Goal: Information Seeking & Learning: Learn about a topic

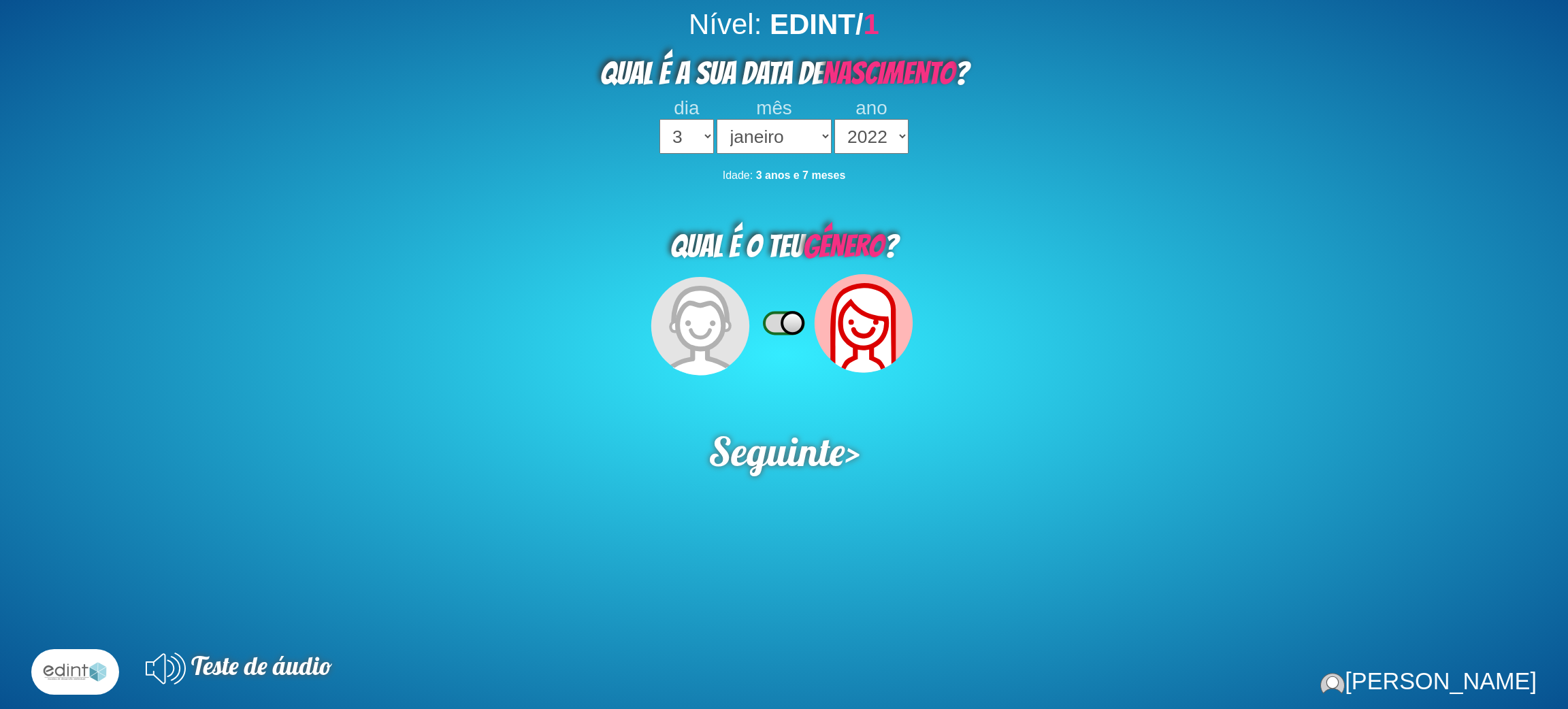
select select "3"
select select "2022"
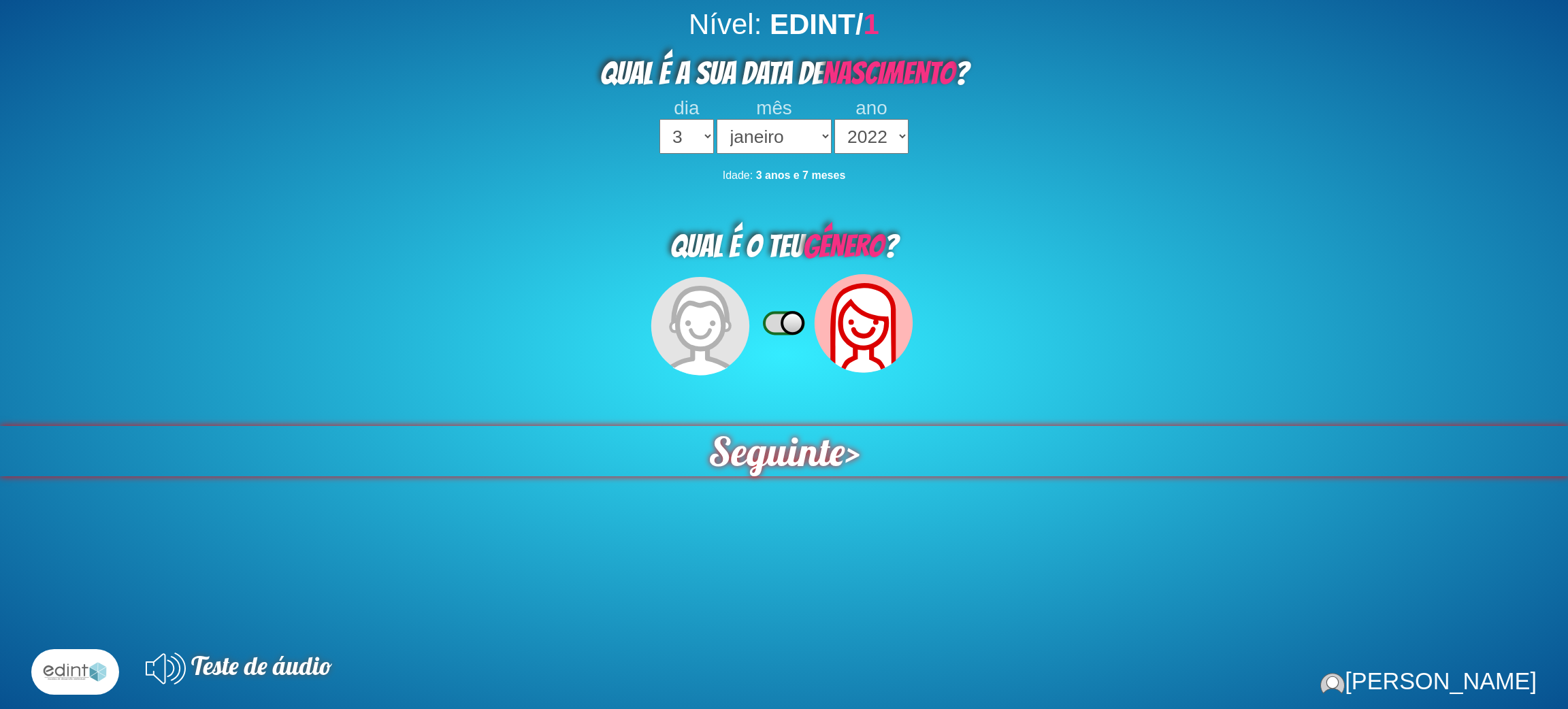
click at [798, 452] on span "Seguinte" at bounding box center [777, 451] width 137 height 50
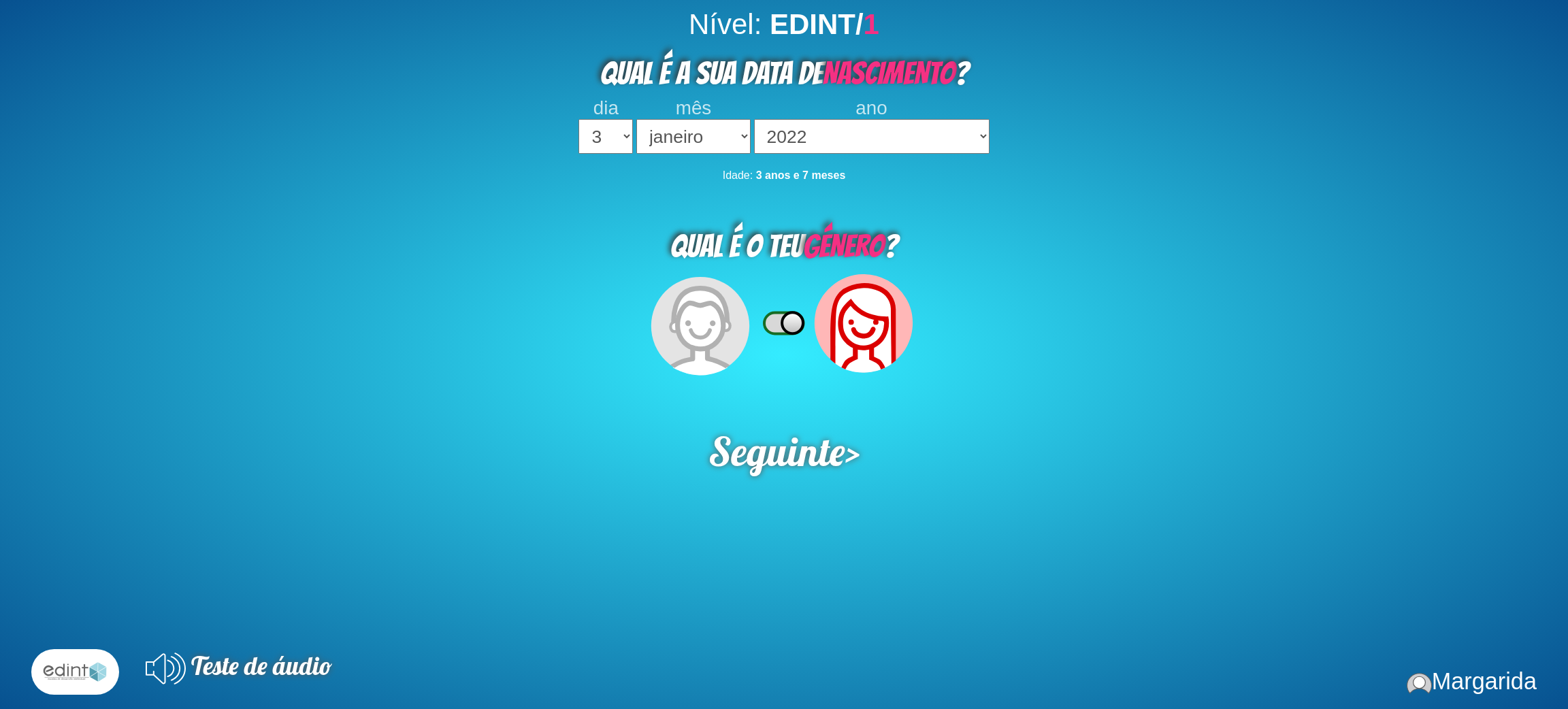
select select "3"
select select "2022"
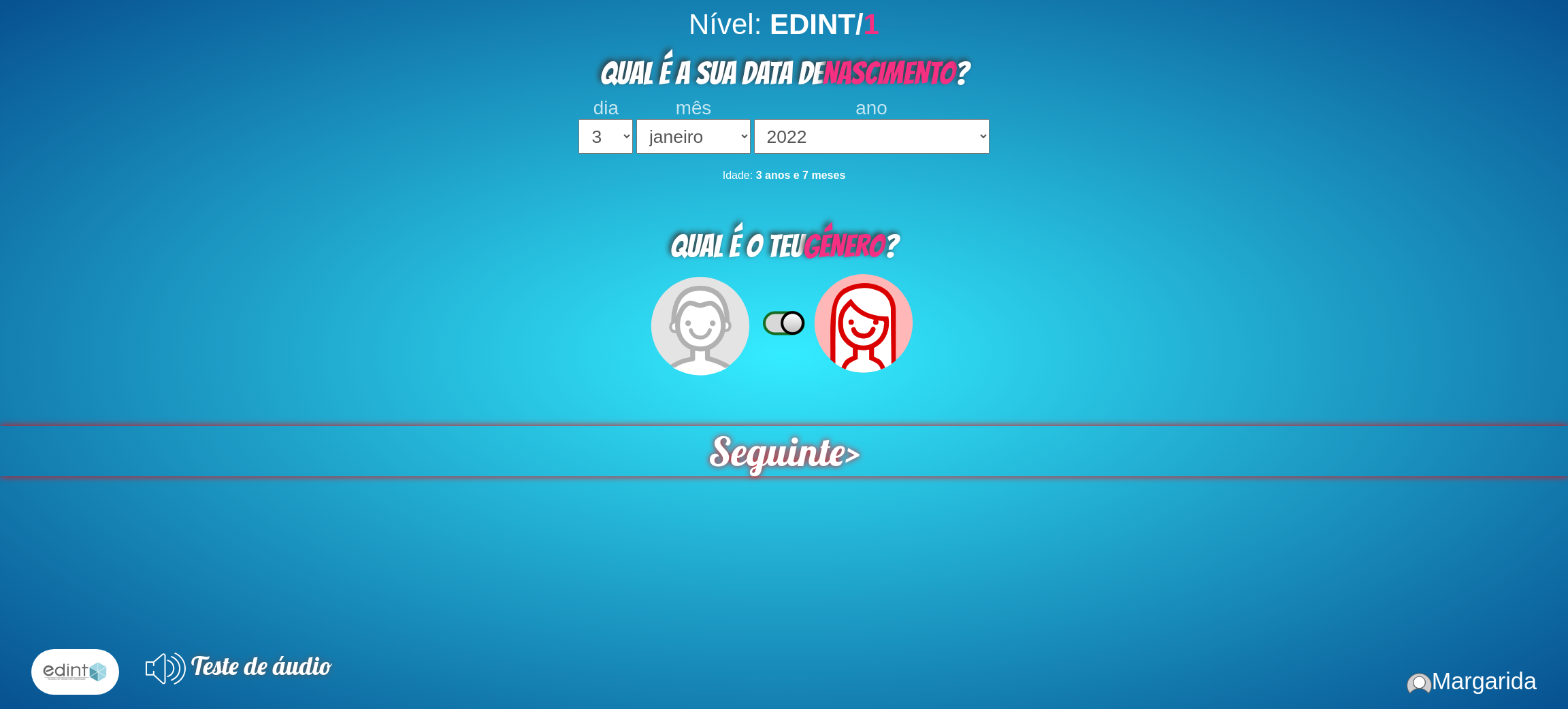
click at [765, 435] on span "Seguinte" at bounding box center [777, 451] width 137 height 50
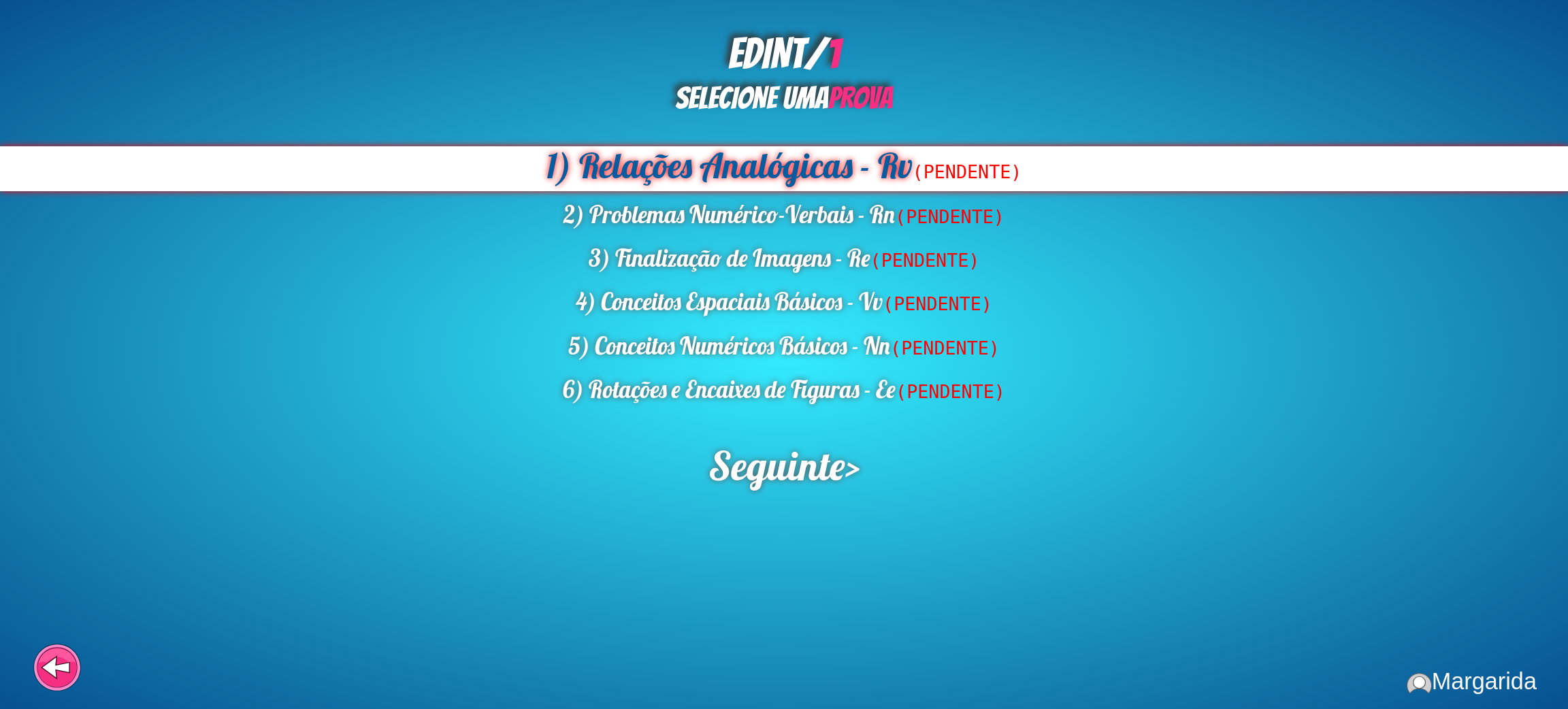
click at [690, 173] on div "1) Relações Analógicas - Rv (PENDENTE)" at bounding box center [784, 168] width 1568 height 45
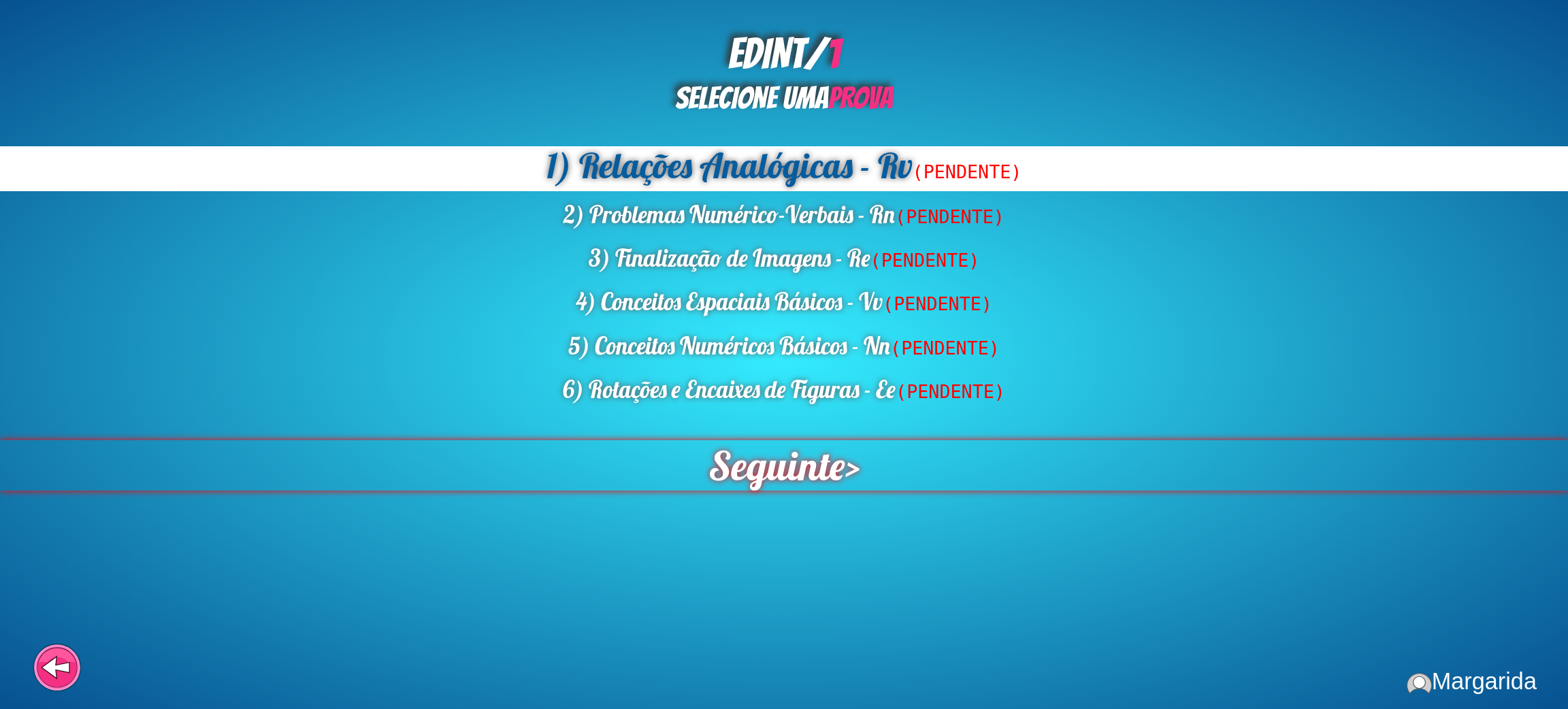
click at [771, 467] on span "Seguinte" at bounding box center [777, 465] width 137 height 50
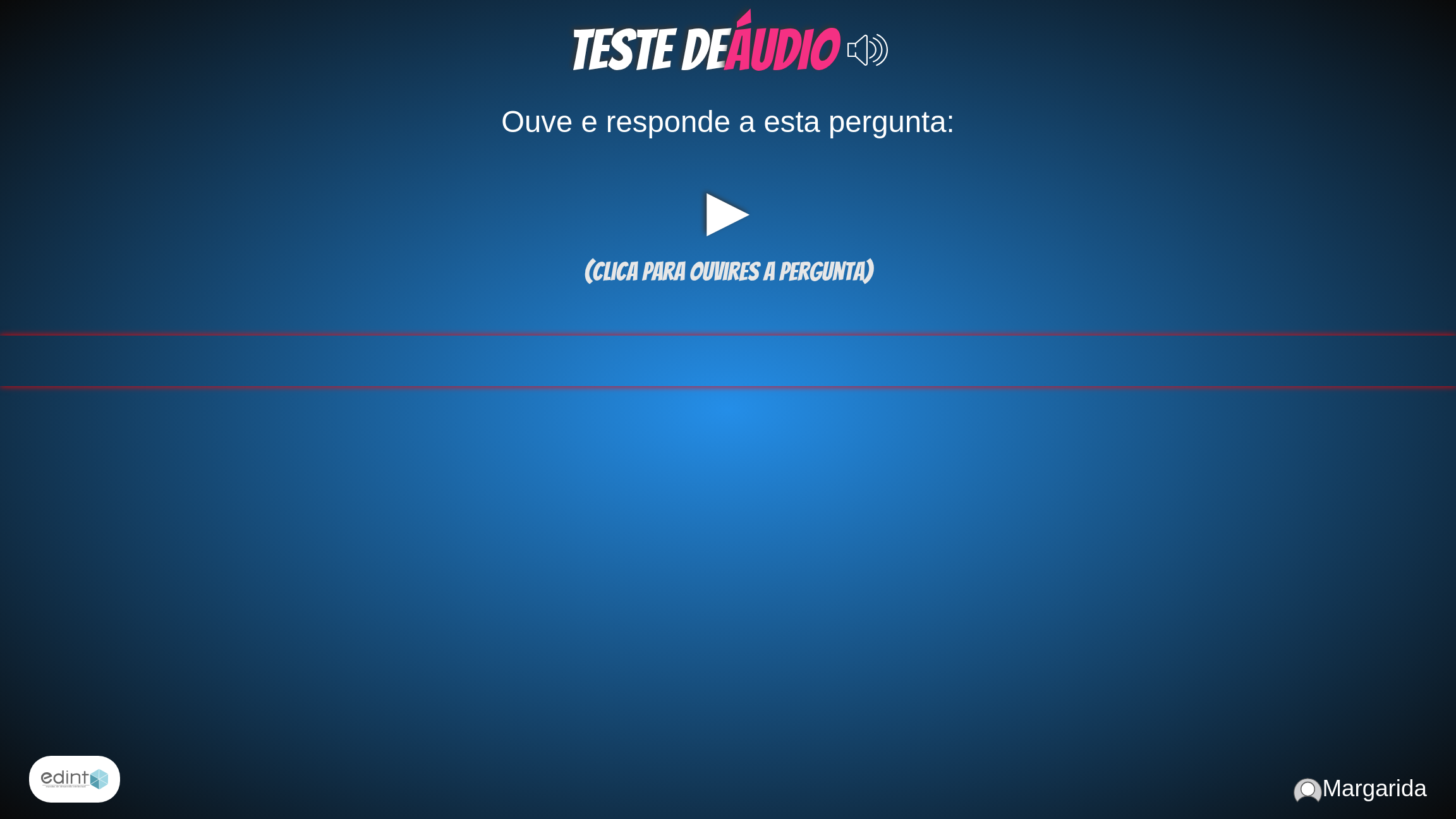
click at [706, 372] on div at bounding box center [728, 361] width 1456 height 50
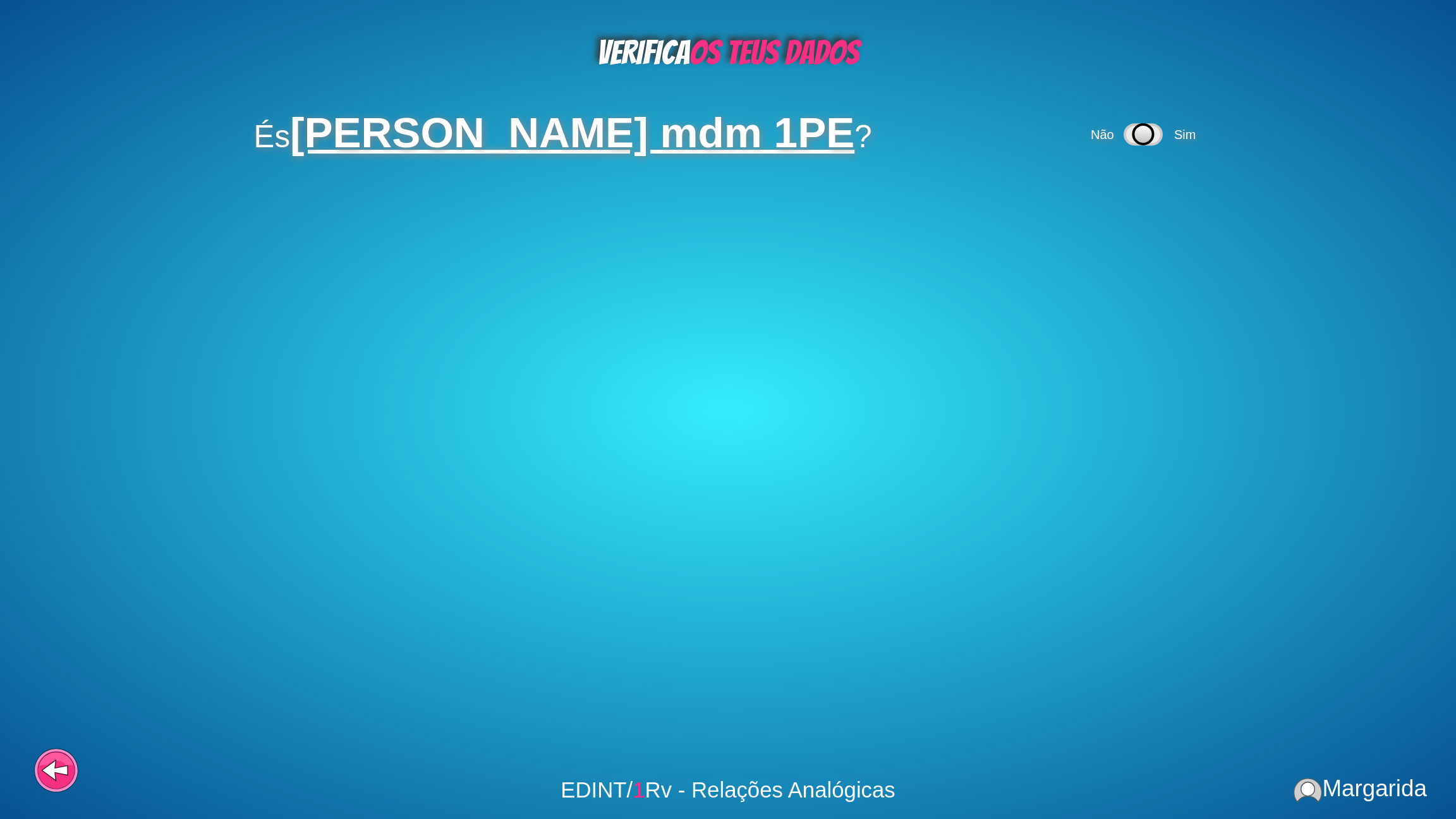
click at [1142, 124] on div "Não Sim" at bounding box center [1145, 134] width 114 height 42
click at [1129, 138] on div "Não Sim" at bounding box center [1145, 134] width 114 height 42
click at [1174, 138] on span "Sim" at bounding box center [1185, 135] width 21 height 14
click at [1090, 200] on span "Sim" at bounding box center [1074, 200] width 31 height 14
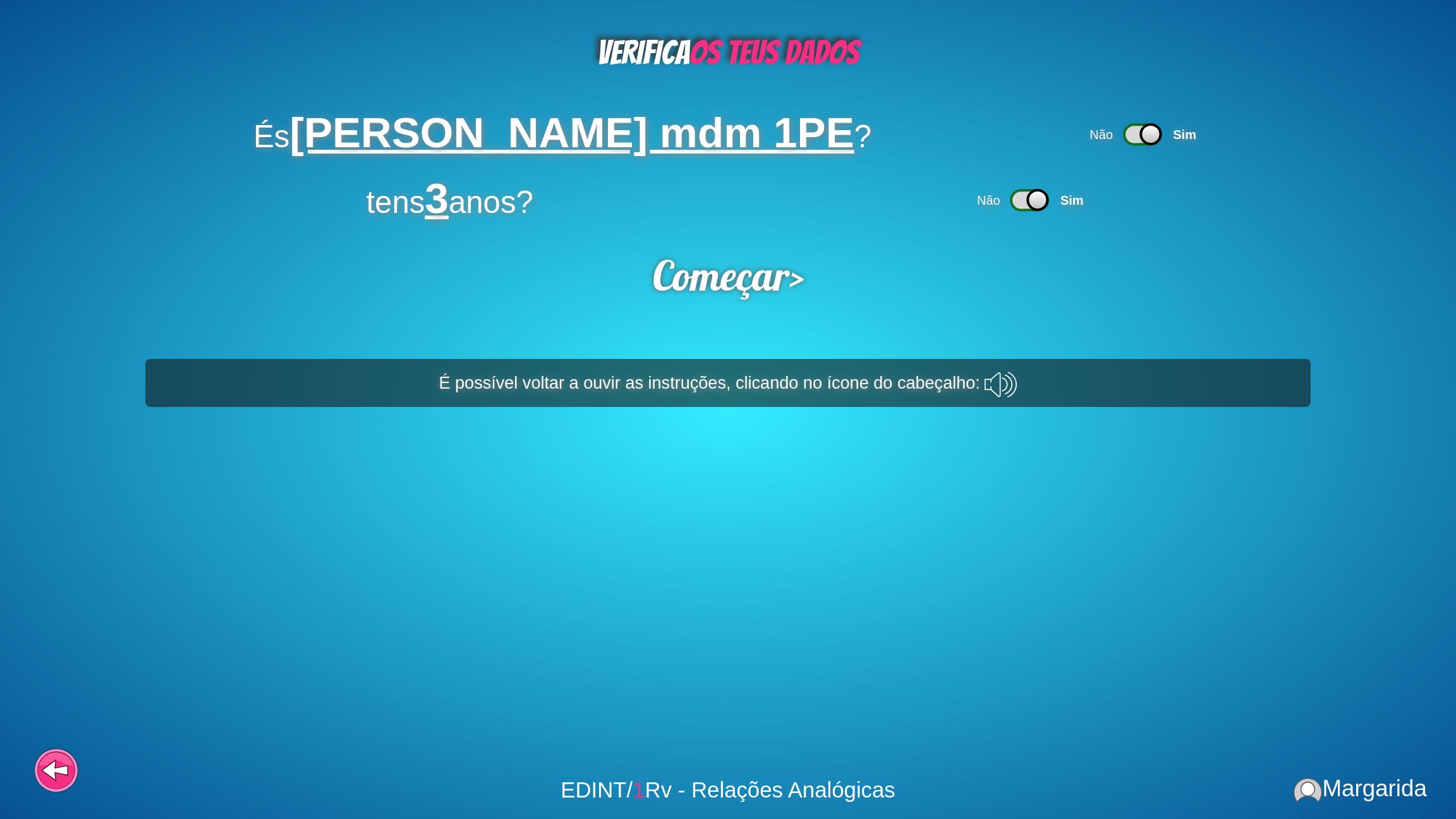
click at [787, 246] on div "VERIFICA OS TEUS DADOS És Margarida mdm 1PE ? Não Sim tens 3 anos? Não Sim Come…" at bounding box center [728, 410] width 1456 height 819
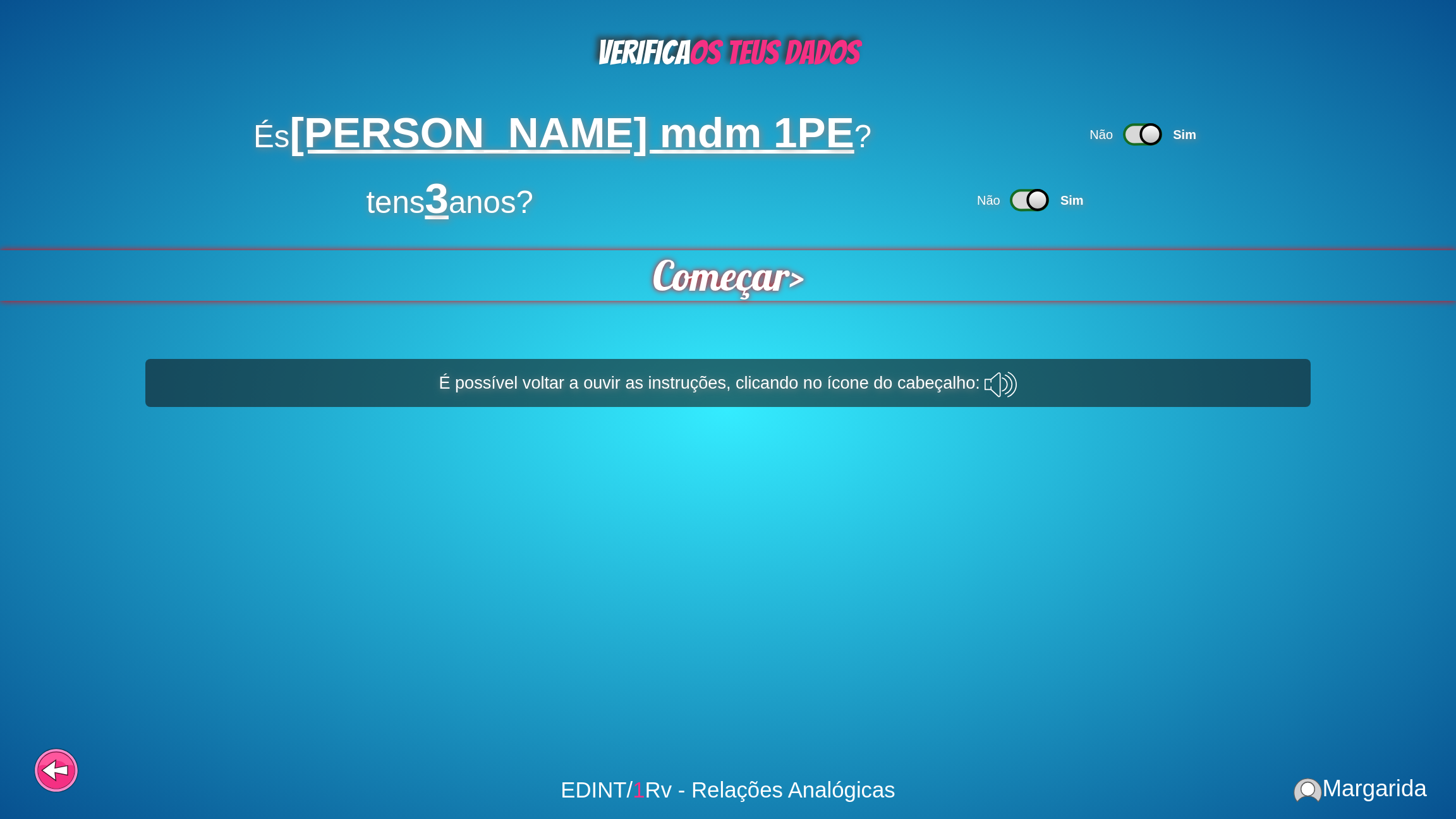
click at [774, 267] on span "Começar" at bounding box center [721, 275] width 136 height 50
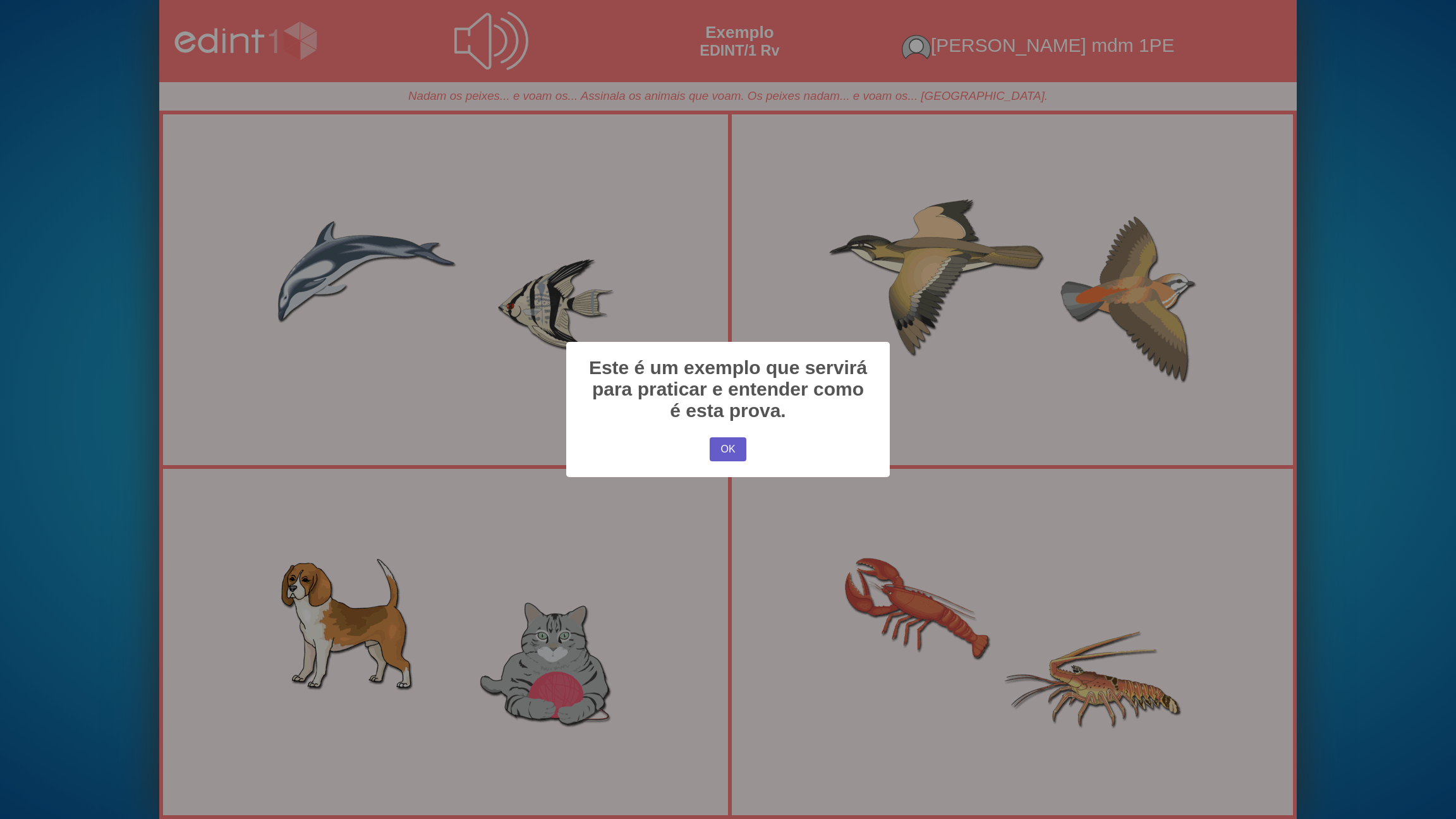
click at [730, 457] on button "OK" at bounding box center [728, 449] width 37 height 24
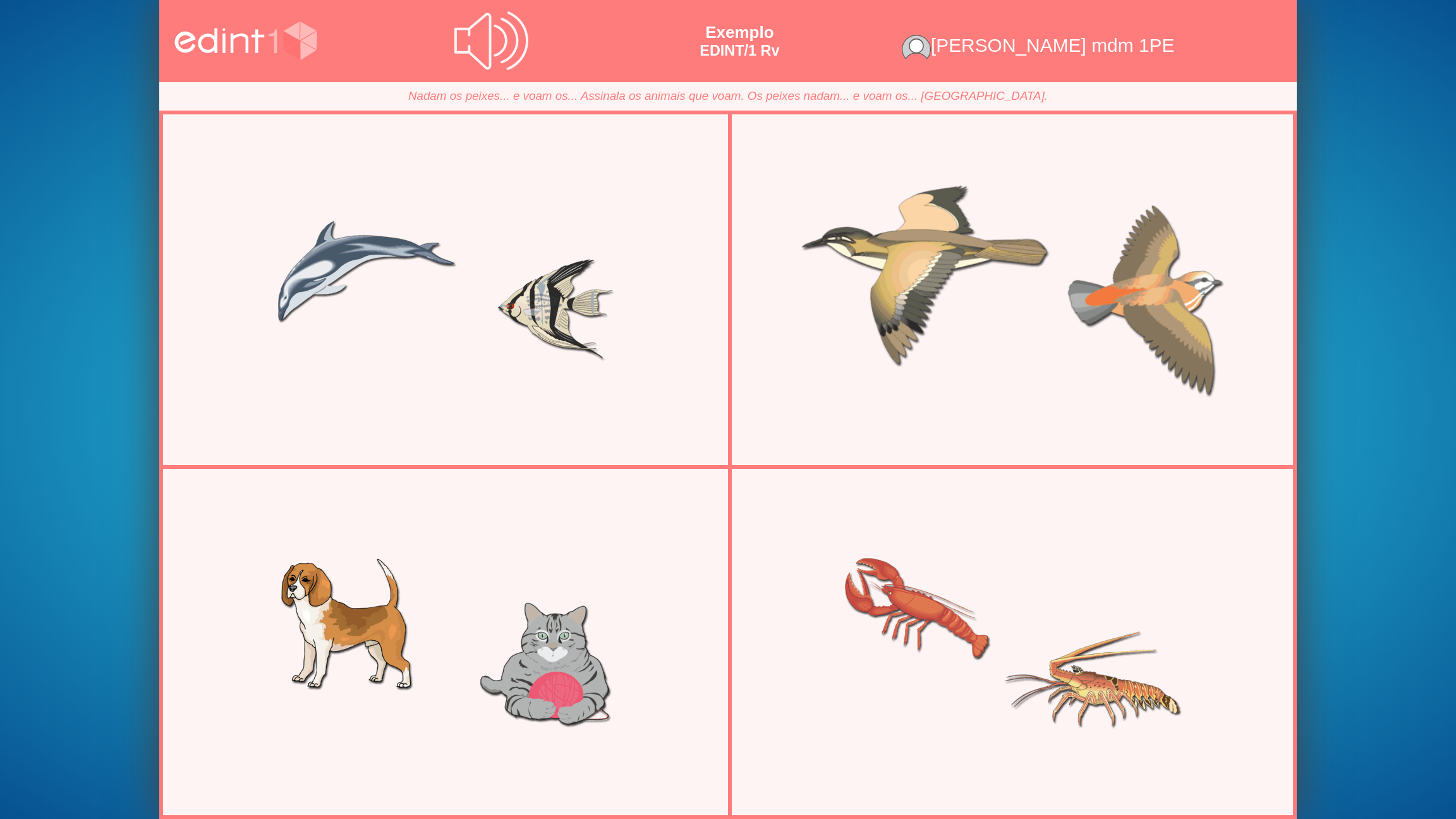
click at [843, 307] on div at bounding box center [1012, 290] width 549 height 275
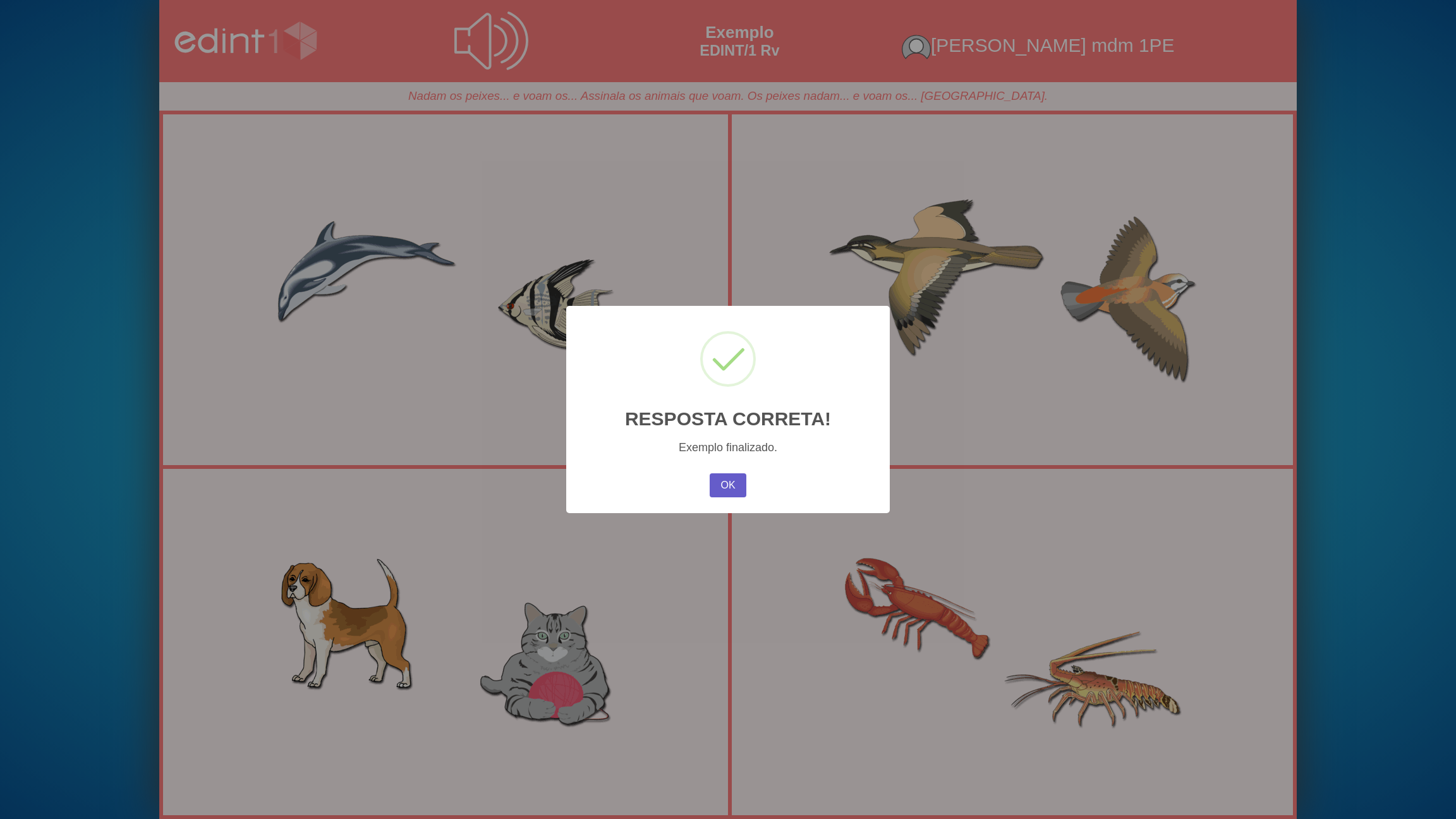
click at [717, 483] on button "OK" at bounding box center [728, 485] width 37 height 24
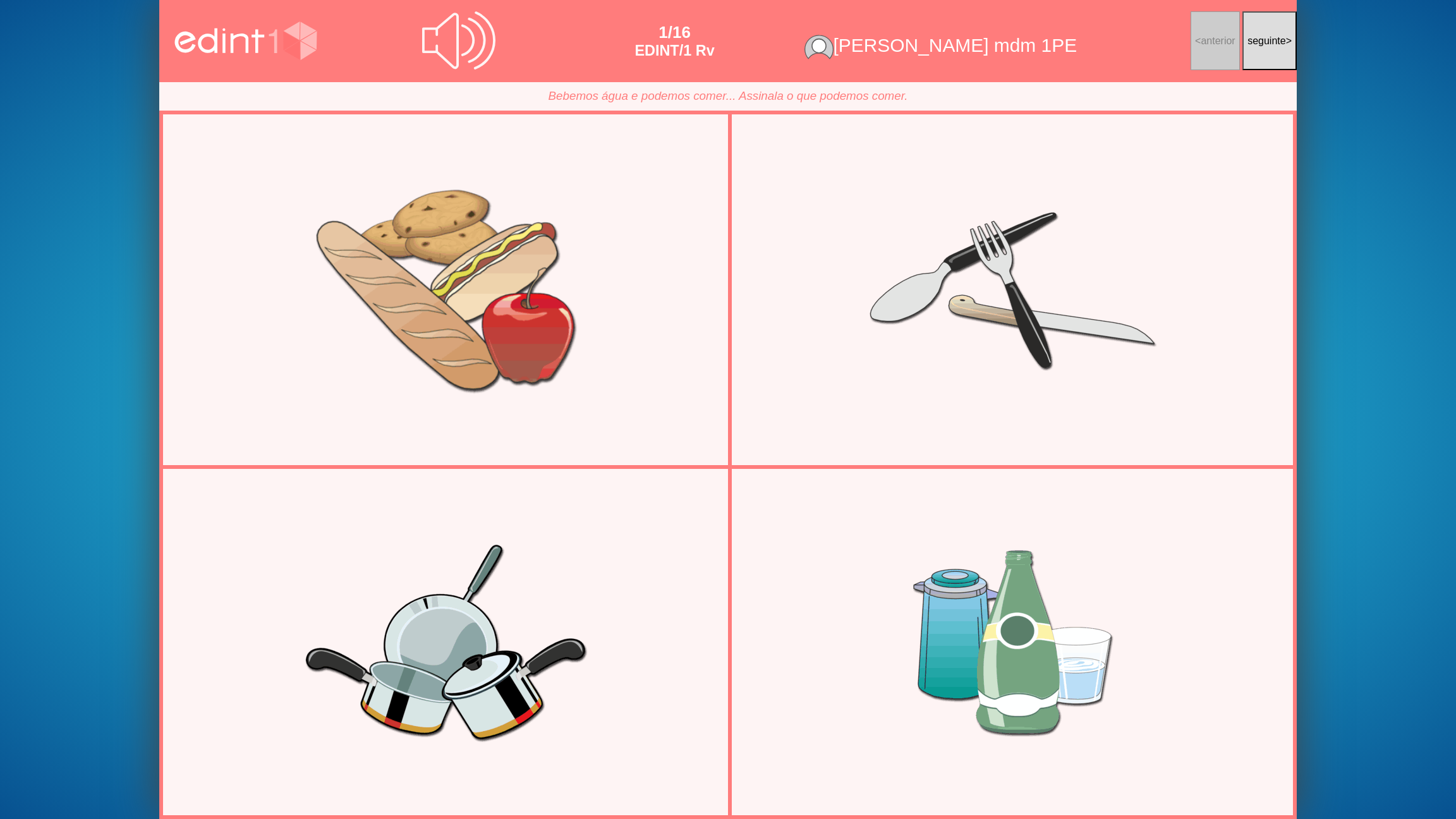
click at [477, 361] on div at bounding box center [445, 290] width 549 height 275
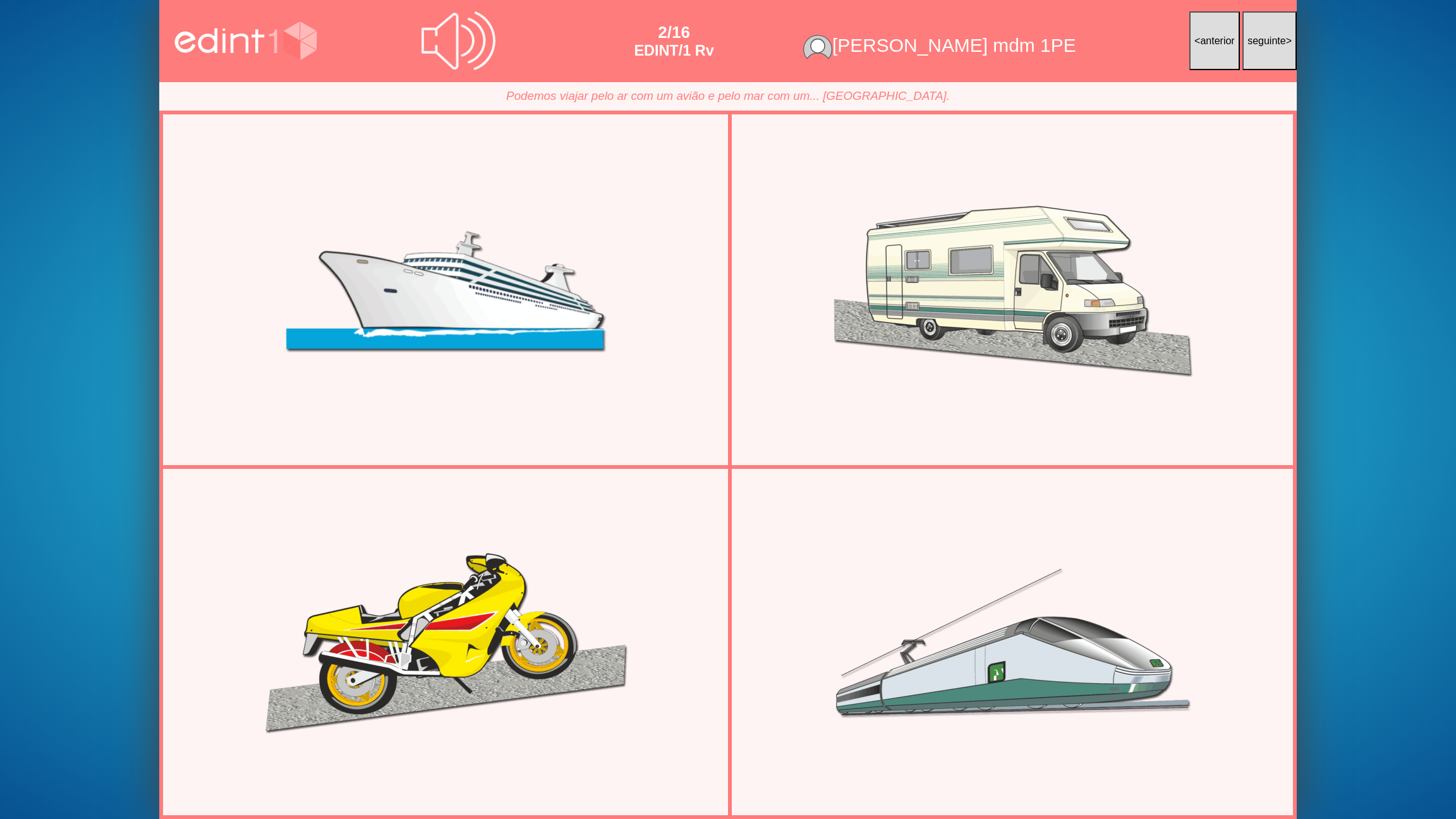
click at [552, 351] on div at bounding box center [445, 290] width 549 height 275
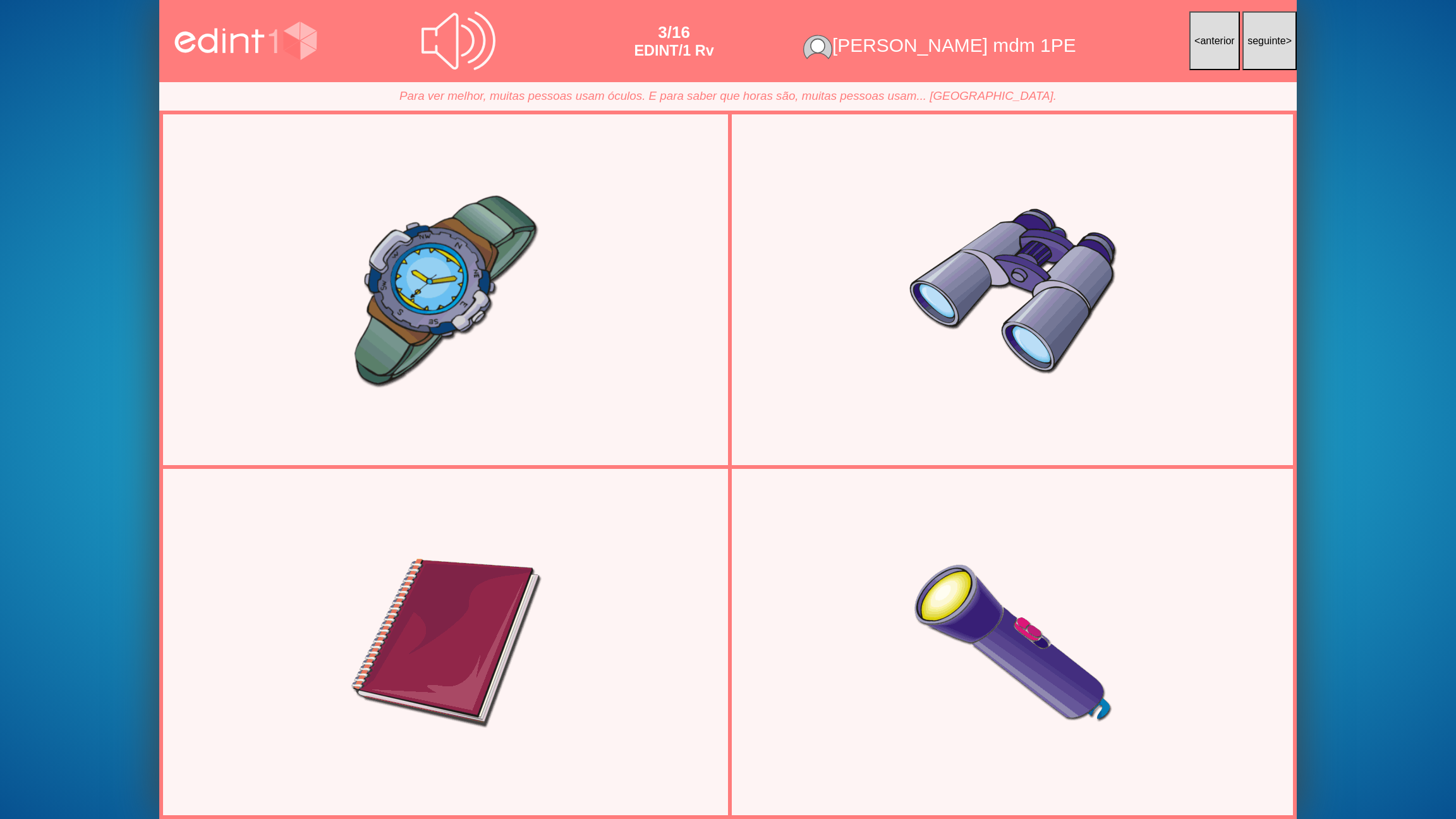
click at [482, 343] on div at bounding box center [445, 290] width 549 height 275
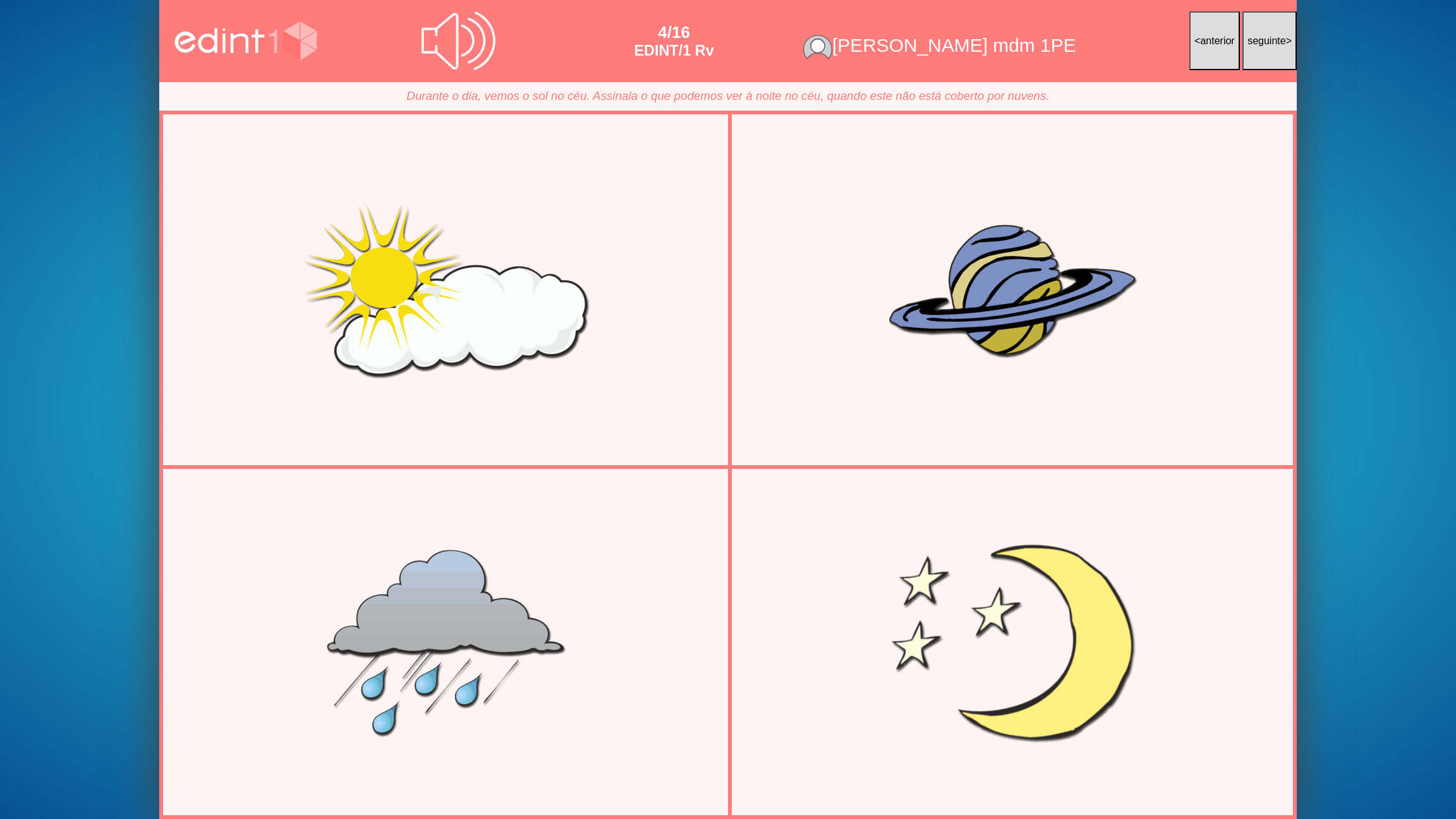
click at [1031, 585] on div at bounding box center [1012, 641] width 549 height 275
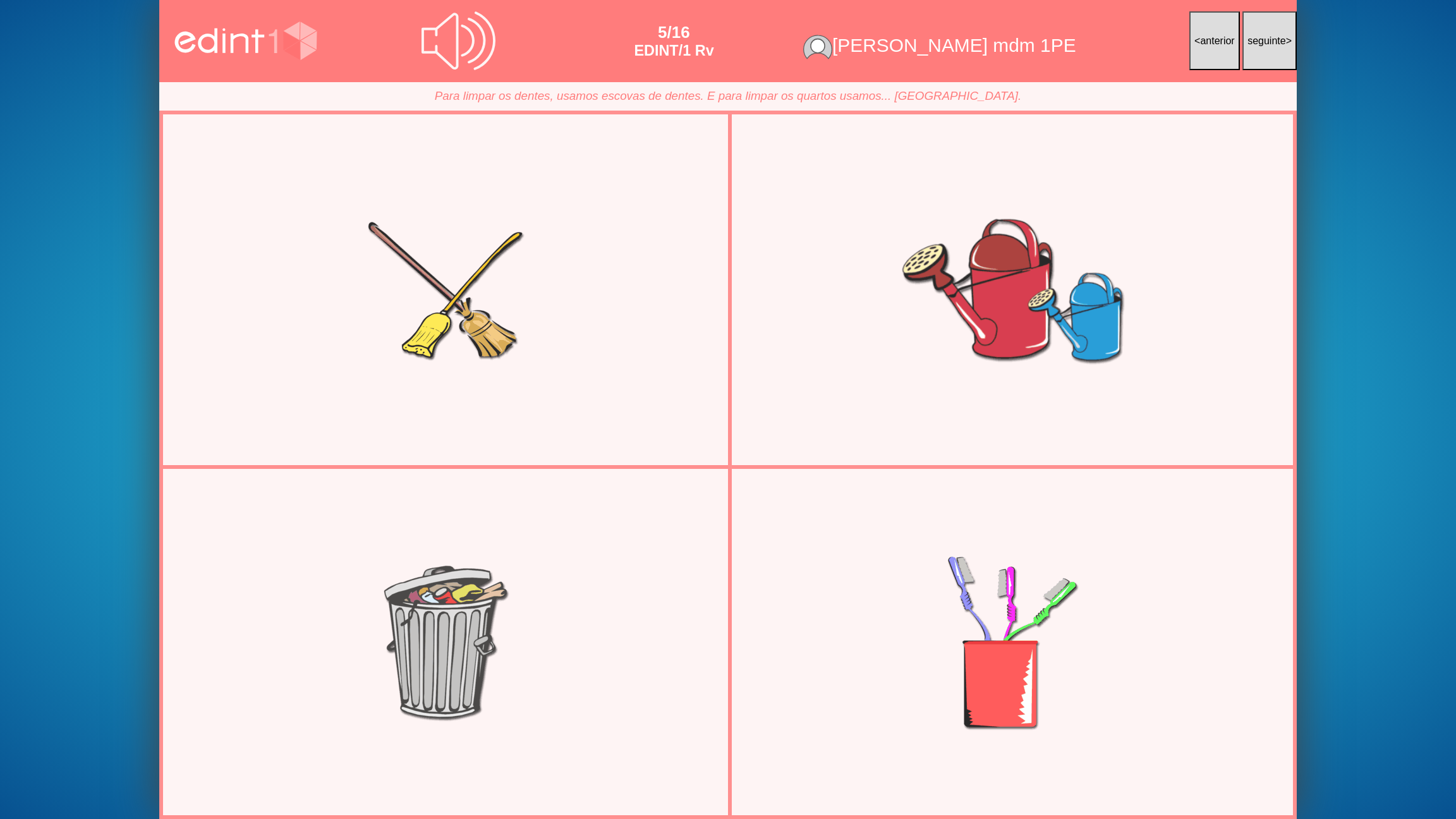
click at [848, 350] on div at bounding box center [1012, 290] width 549 height 275
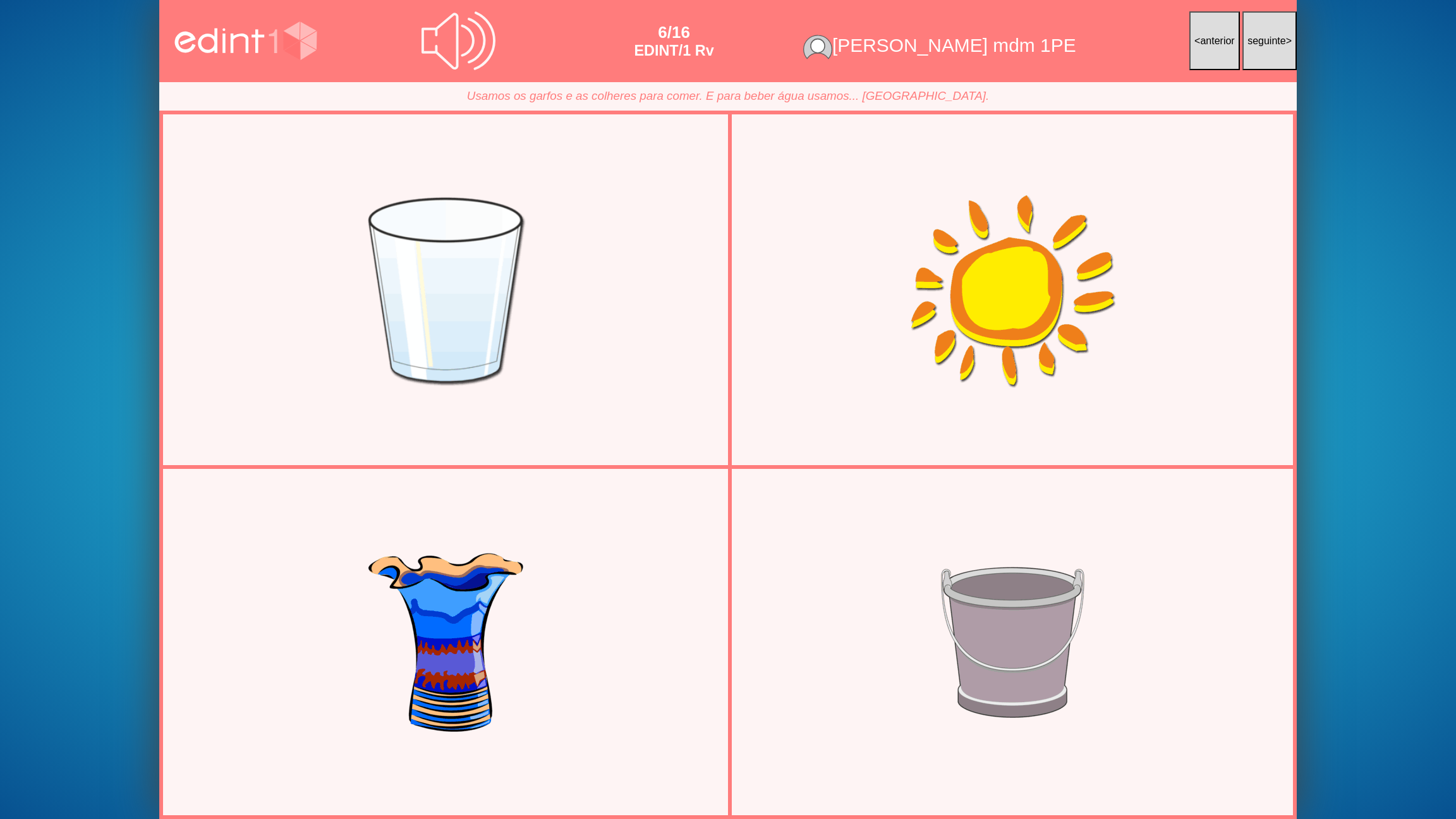
click at [503, 378] on div at bounding box center [445, 290] width 549 height 275
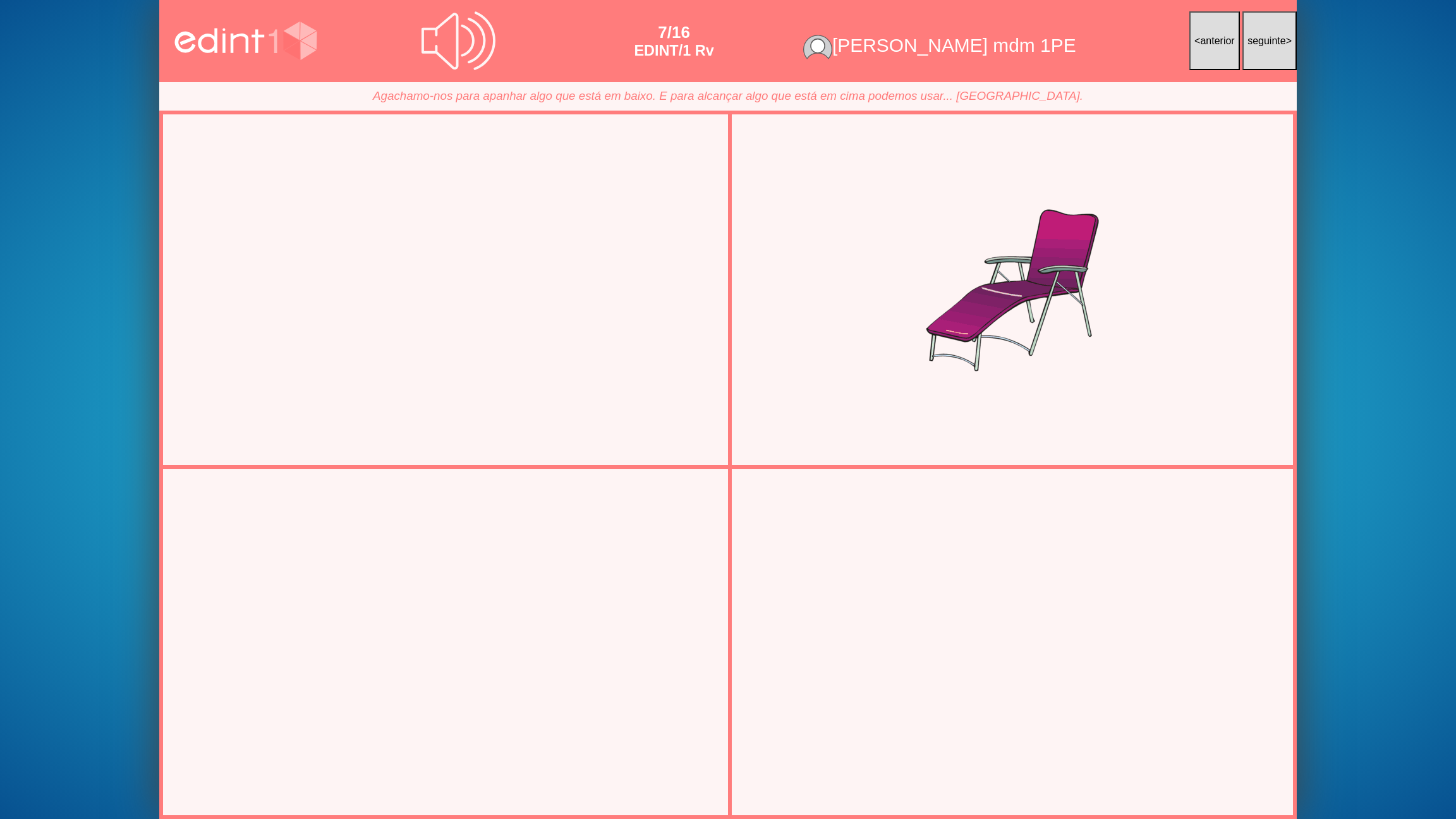
click at [507, 607] on div at bounding box center [445, 641] width 549 height 275
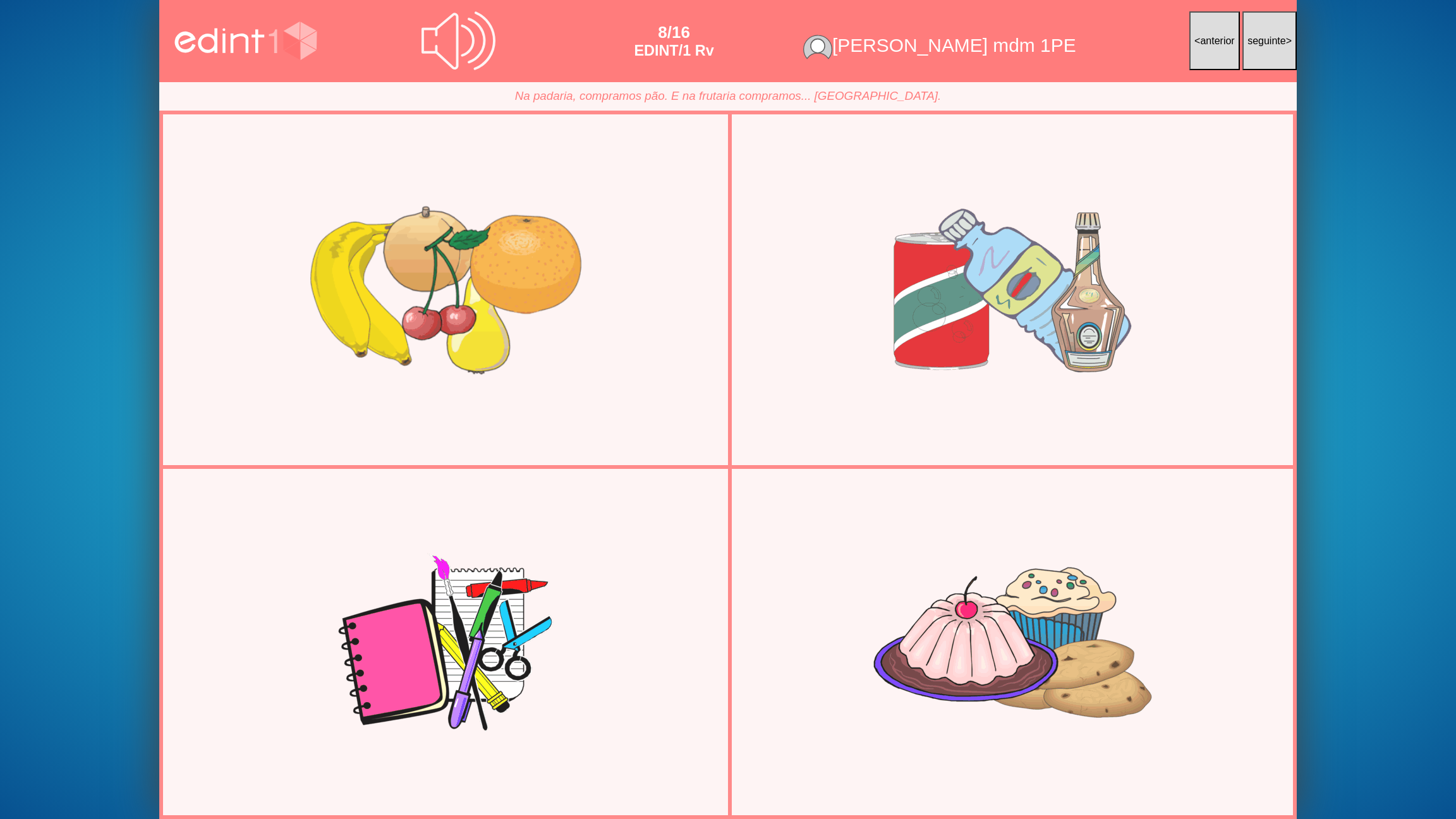
click at [618, 357] on div at bounding box center [445, 290] width 549 height 275
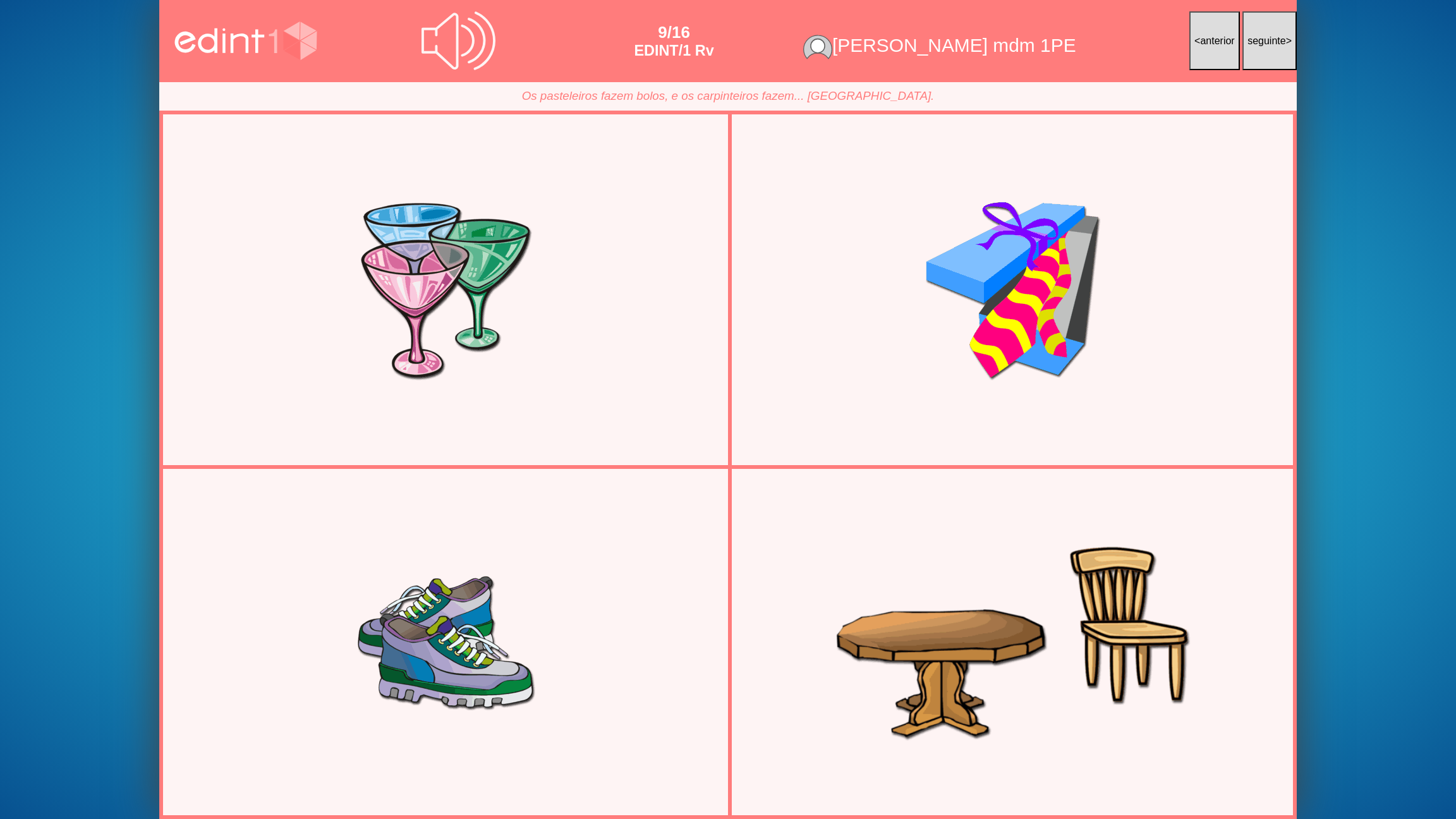
click at [1041, 658] on div at bounding box center [1012, 641] width 549 height 275
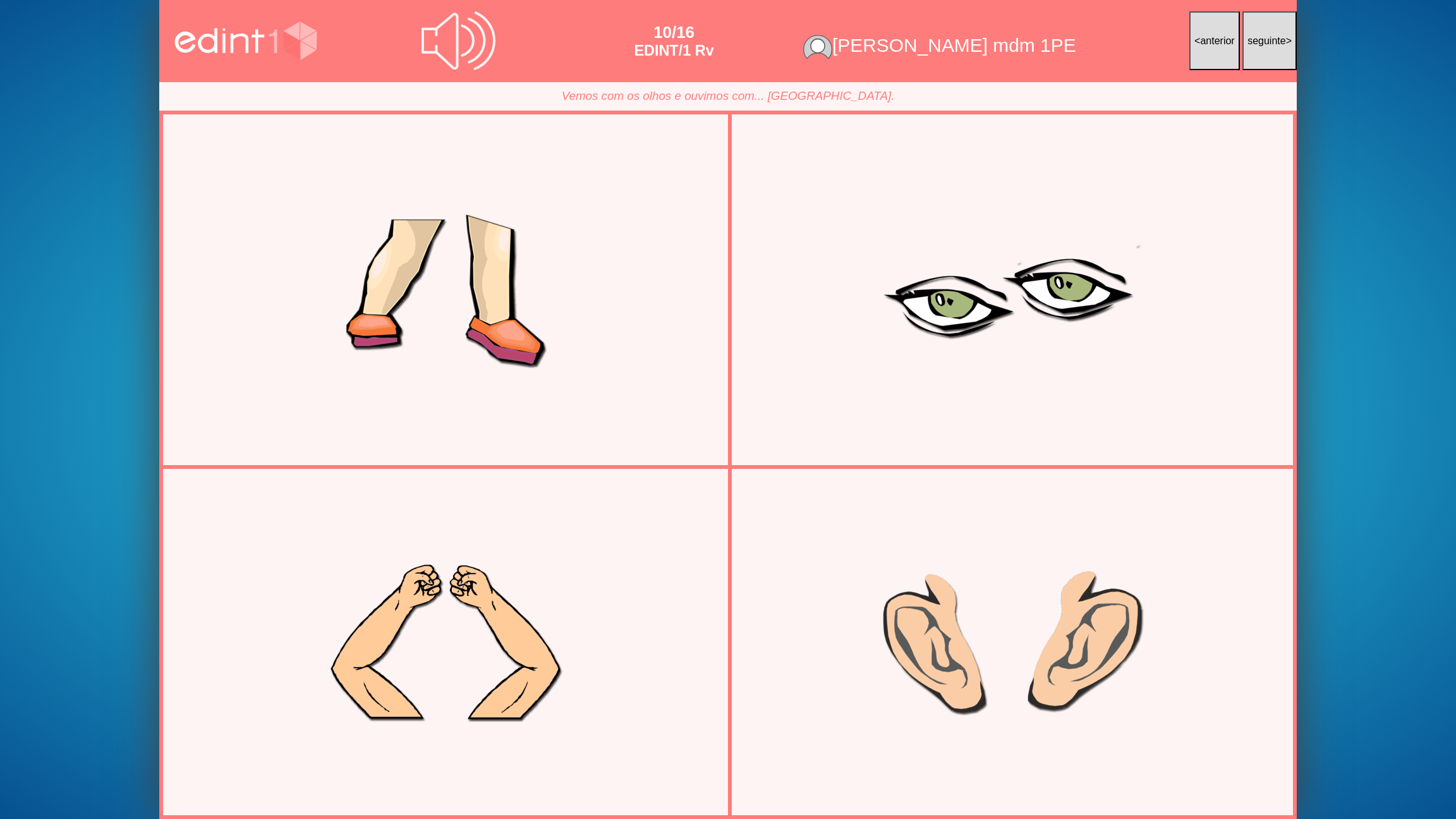
click at [1048, 658] on div at bounding box center [1012, 642] width 503 height 314
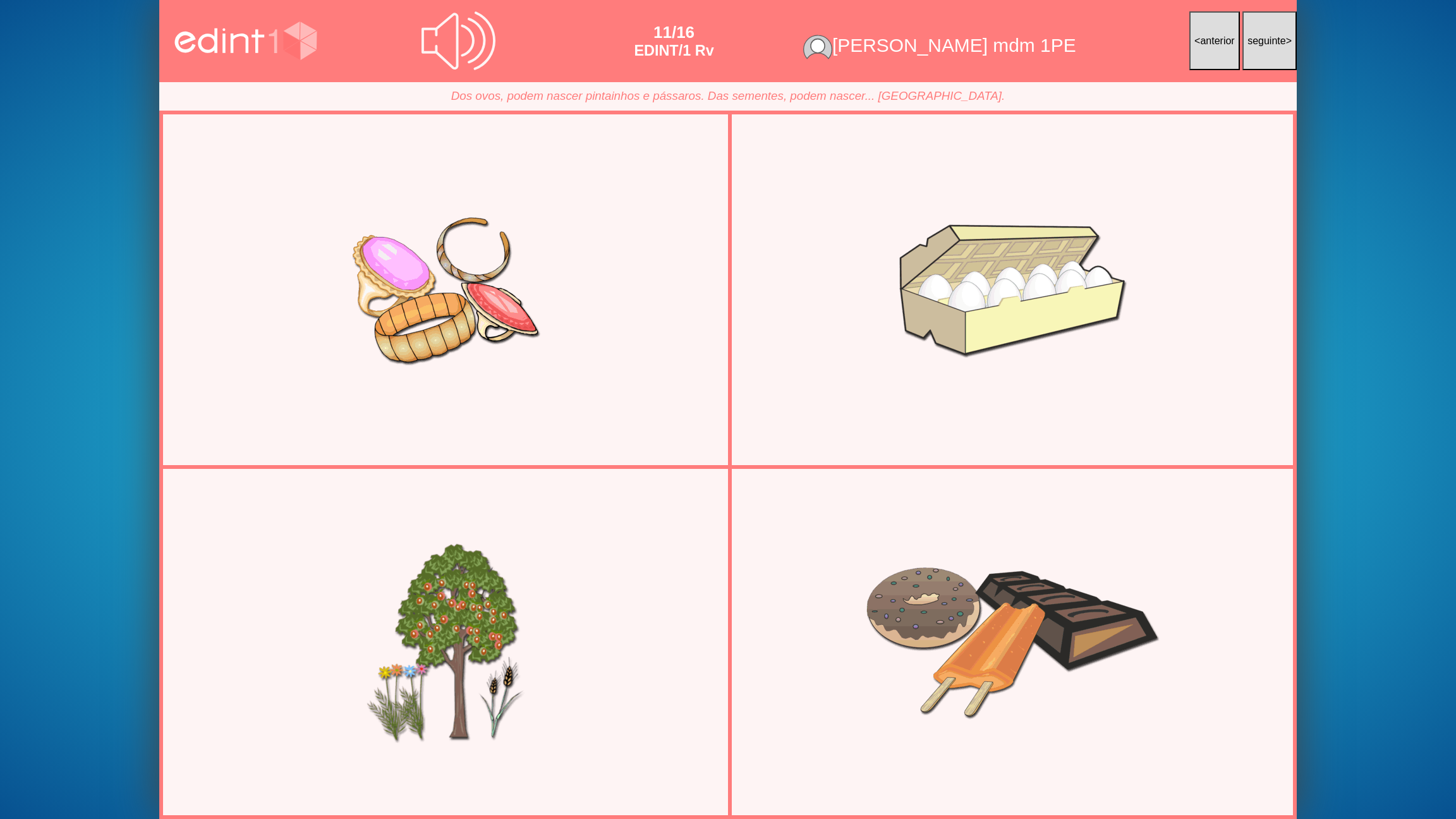
click at [507, 647] on div at bounding box center [445, 641] width 549 height 275
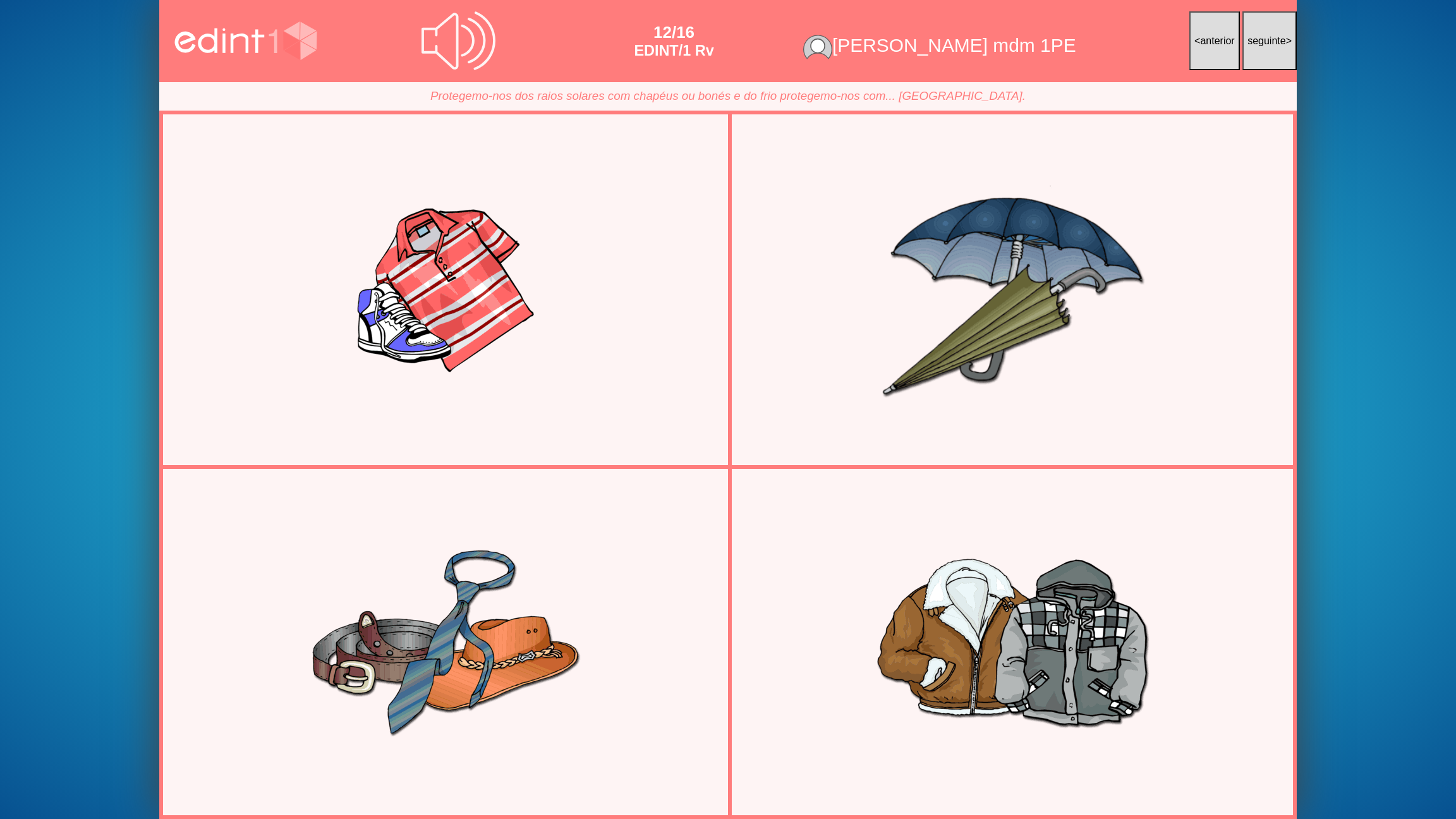
click at [929, 353] on div at bounding box center [1012, 290] width 549 height 275
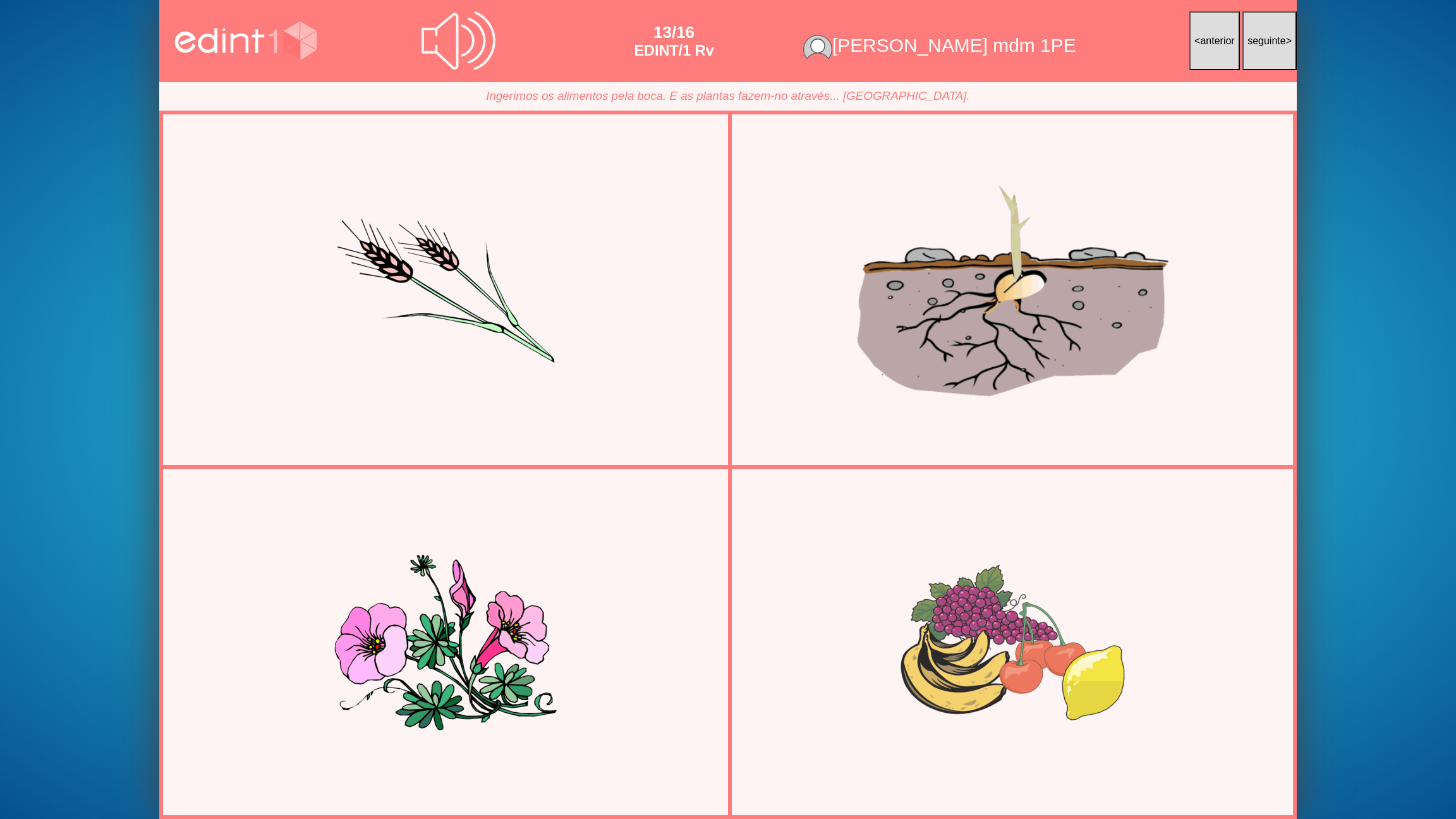
click at [917, 365] on div at bounding box center [1012, 290] width 549 height 275
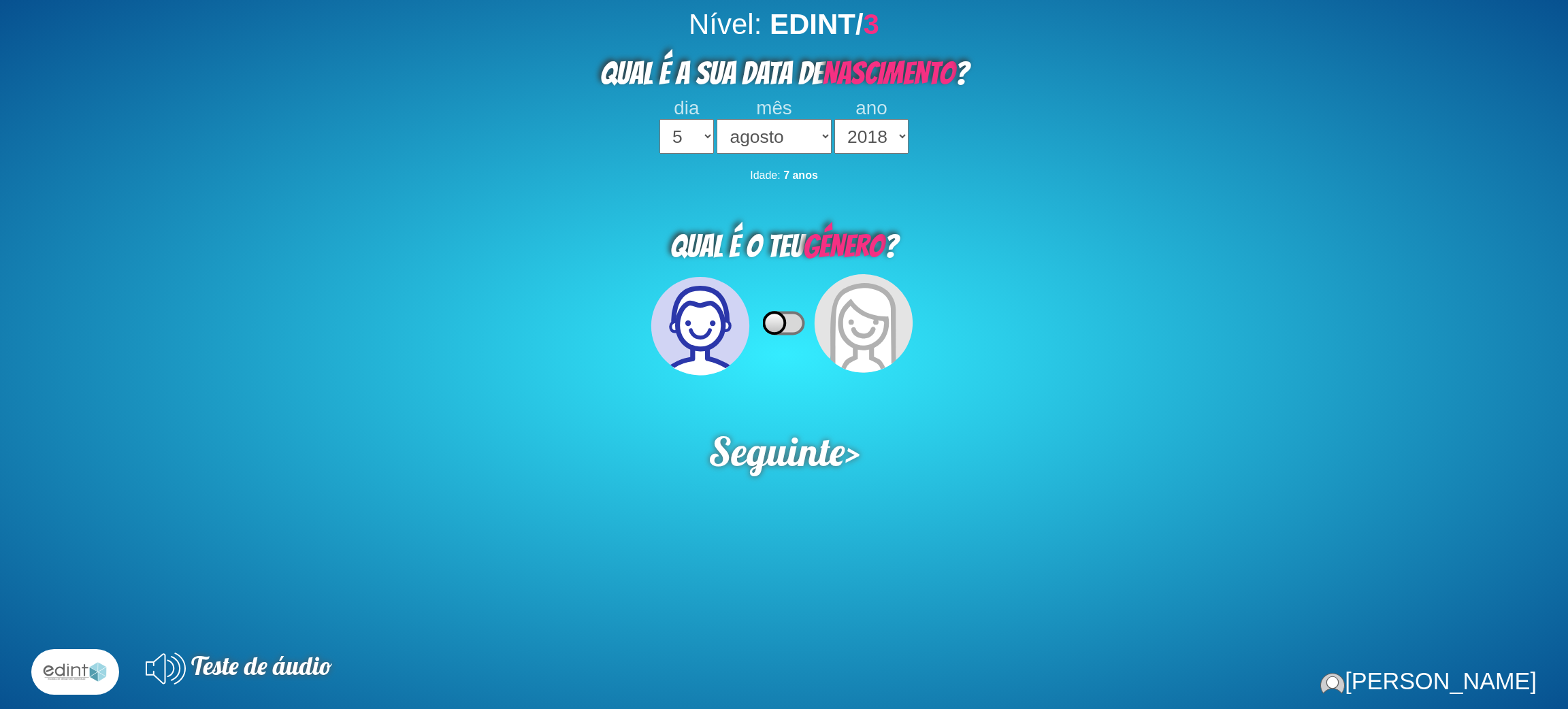
select select "5"
select select "08"
select select "2018"
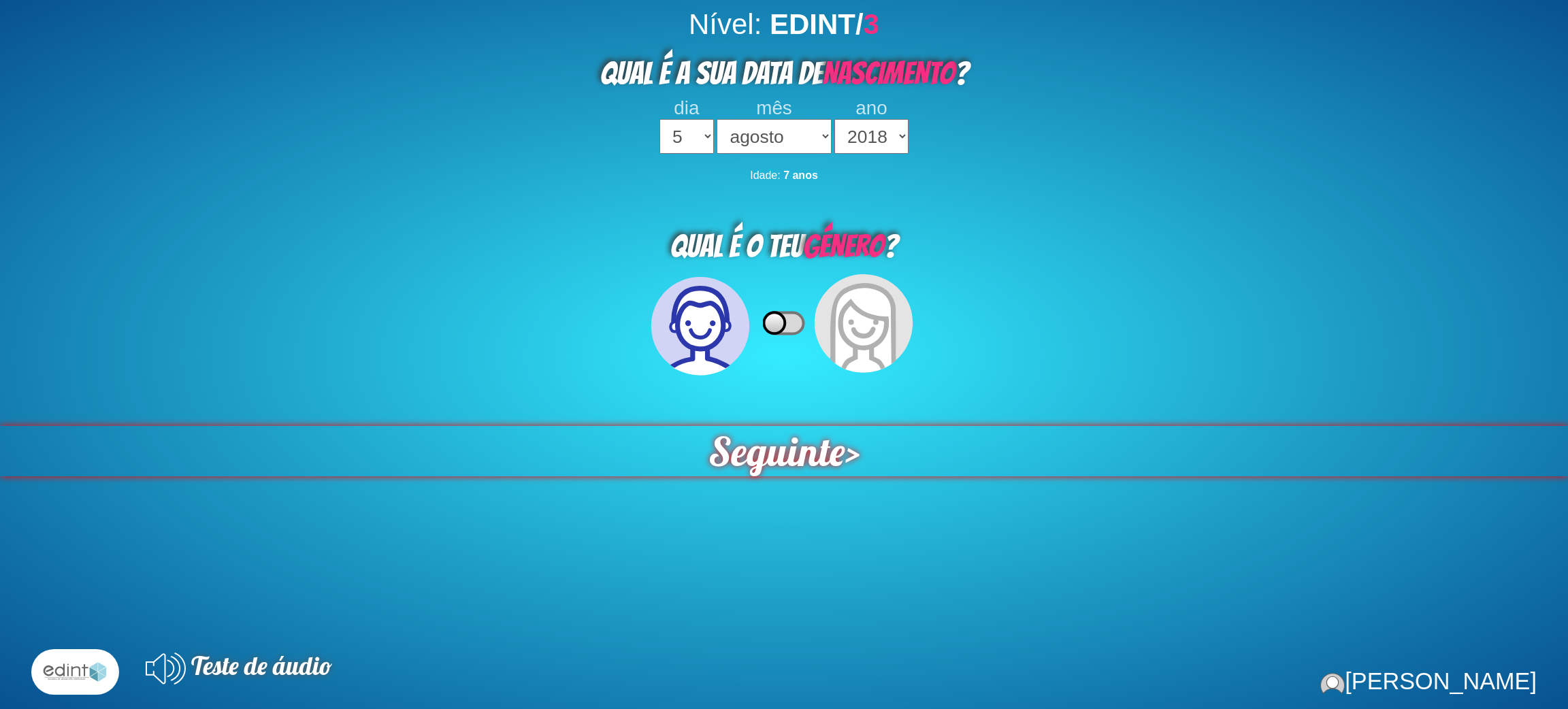
click at [813, 468] on span "Seguinte" at bounding box center [777, 450] width 139 height 51
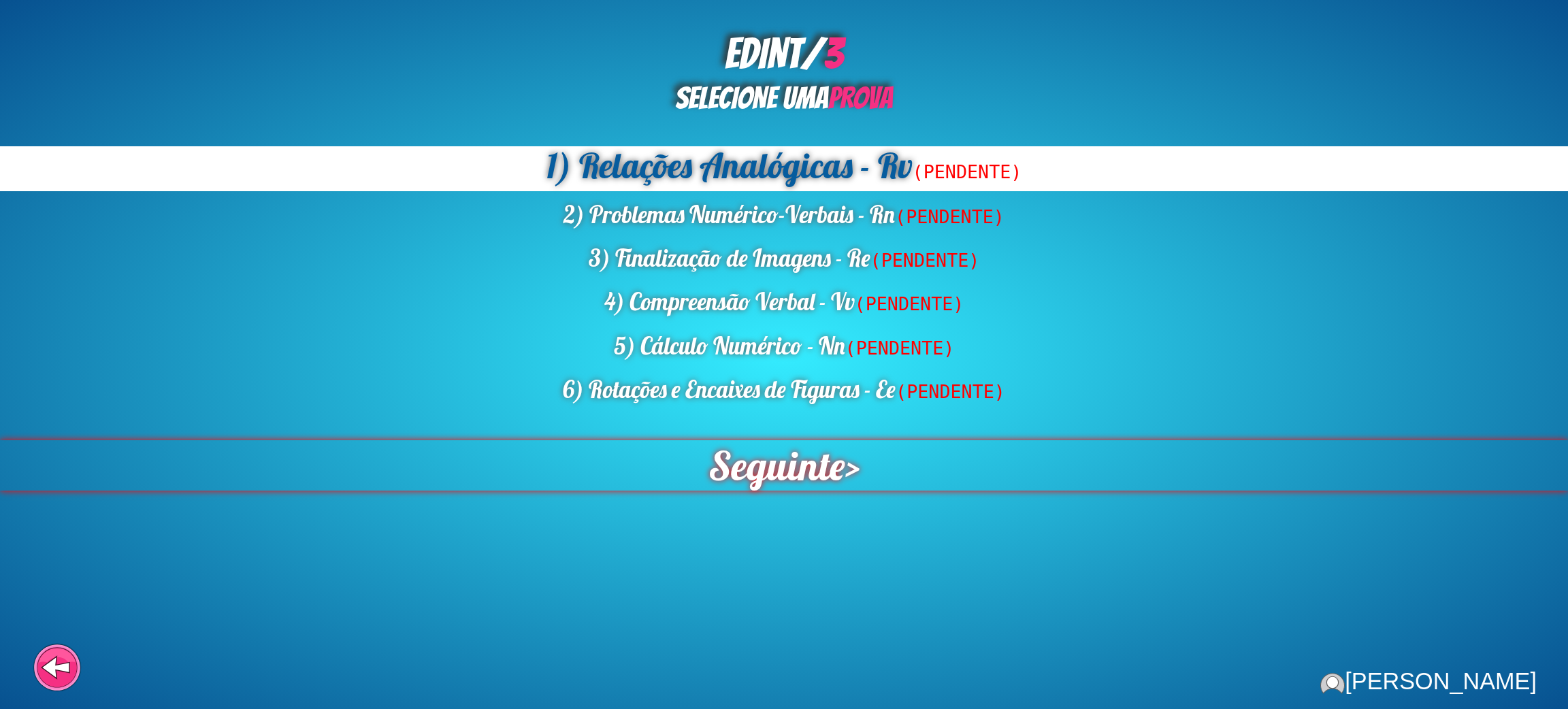
click at [790, 472] on span "Seguinte" at bounding box center [776, 465] width 151 height 55
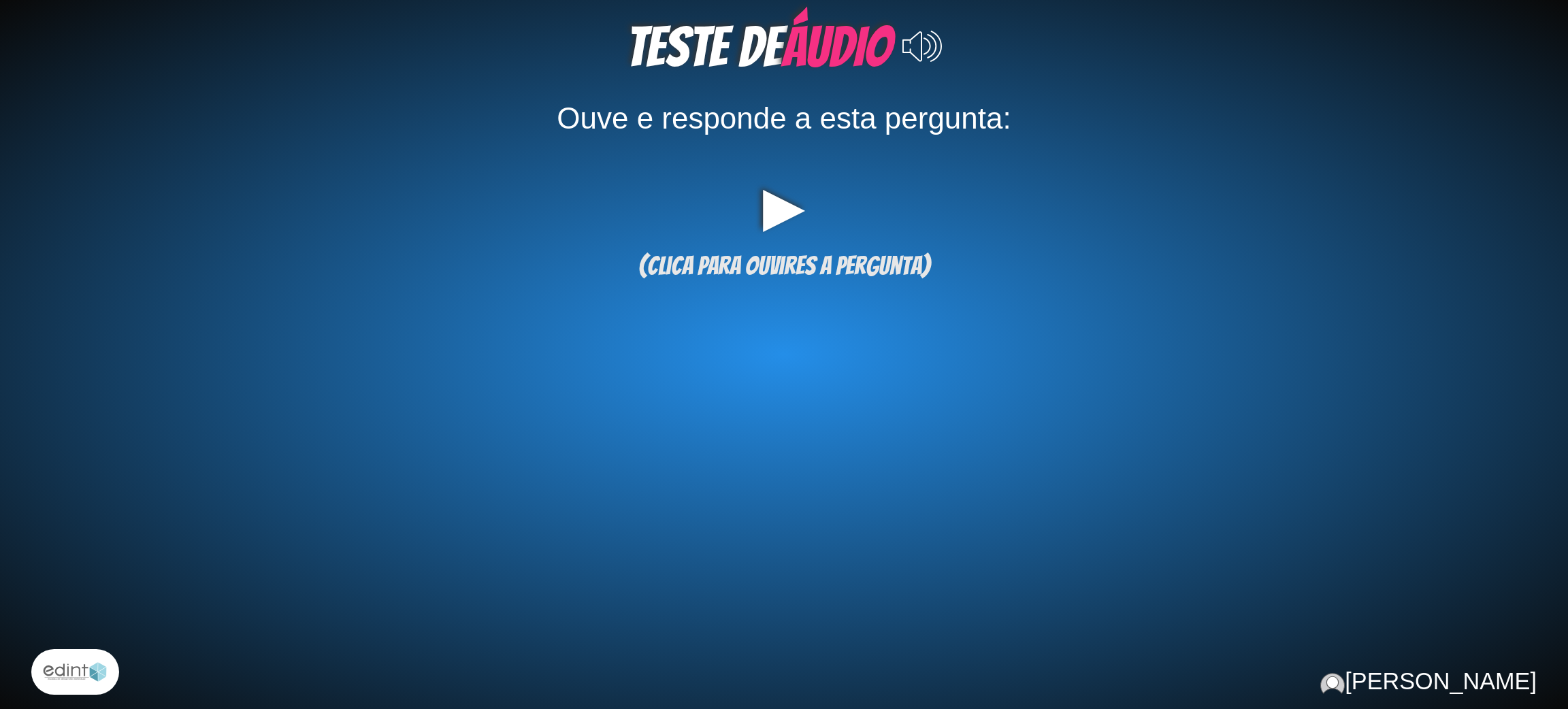
click at [774, 194] on div "▶" at bounding box center [784, 206] width 1469 height 51
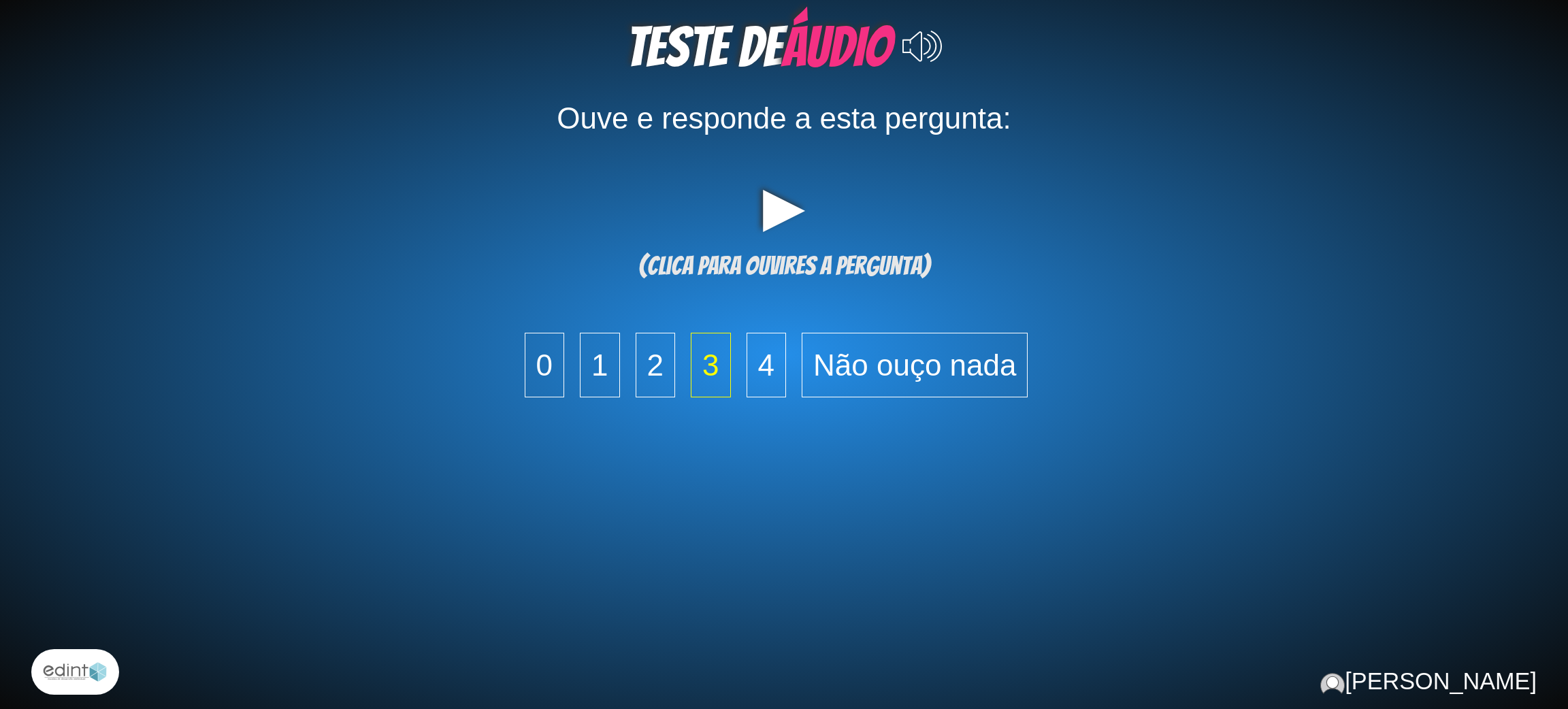
click at [719, 377] on span "3" at bounding box center [710, 364] width 40 height 65
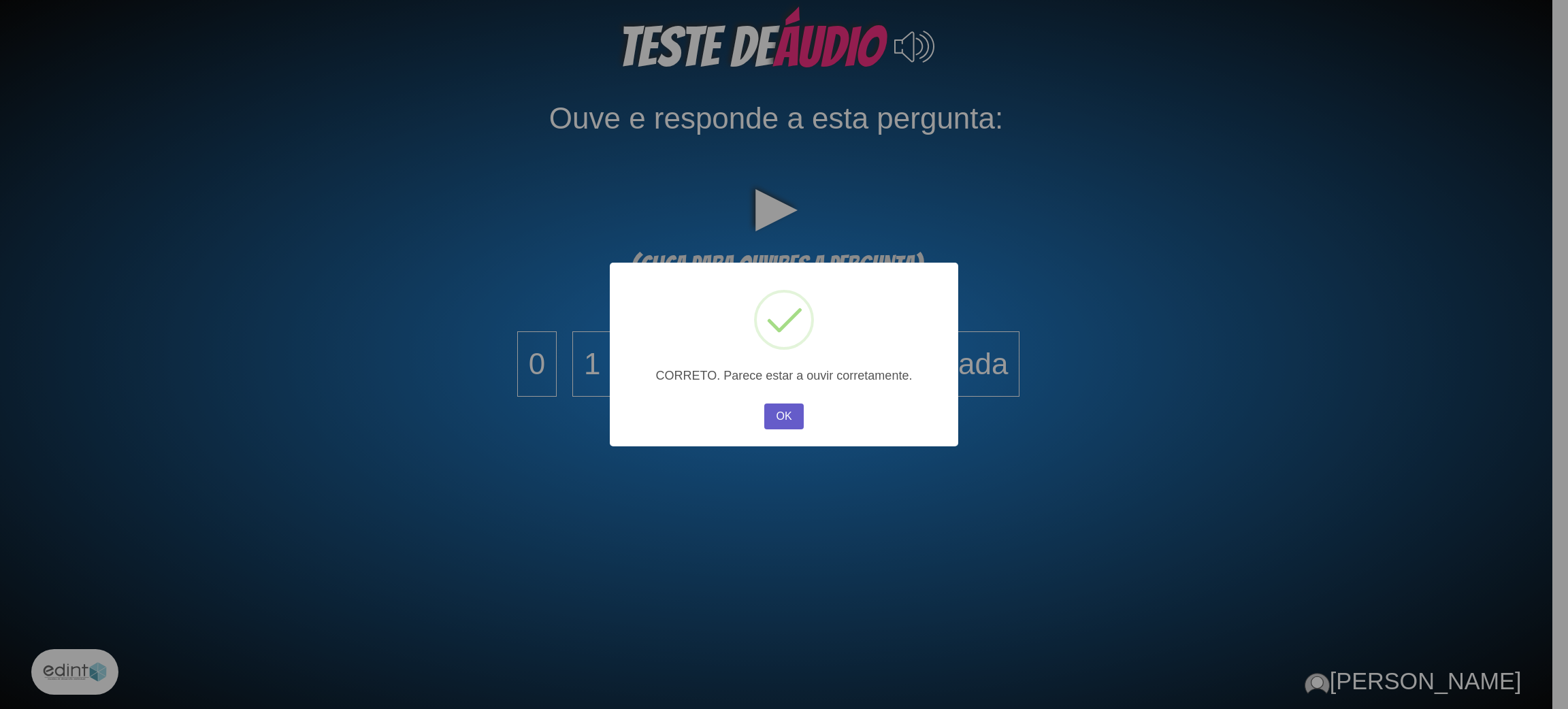
click at [774, 422] on button "OK" at bounding box center [784, 416] width 40 height 26
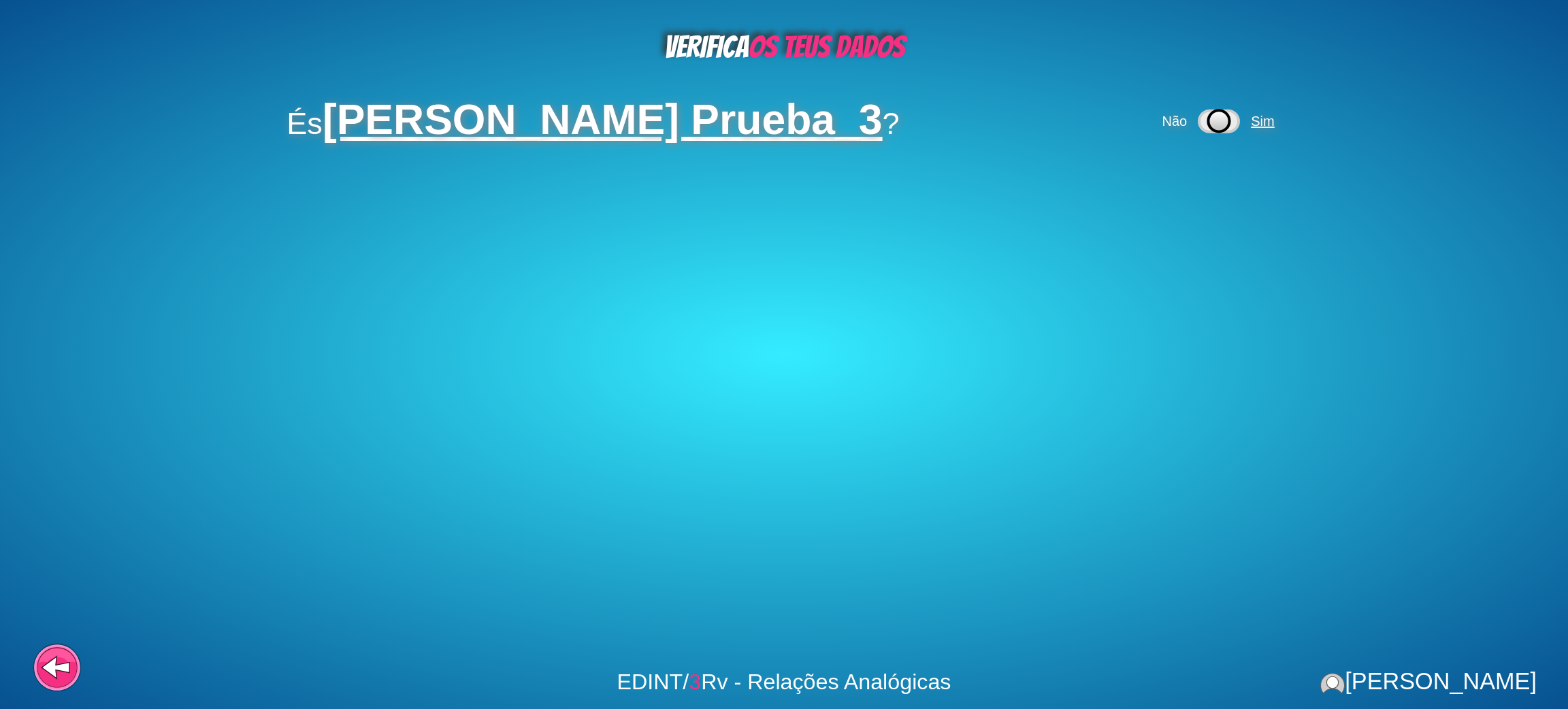
click at [1281, 124] on span "Sim" at bounding box center [1264, 121] width 33 height 15
click at [1141, 190] on span "Sim" at bounding box center [1153, 183] width 33 height 15
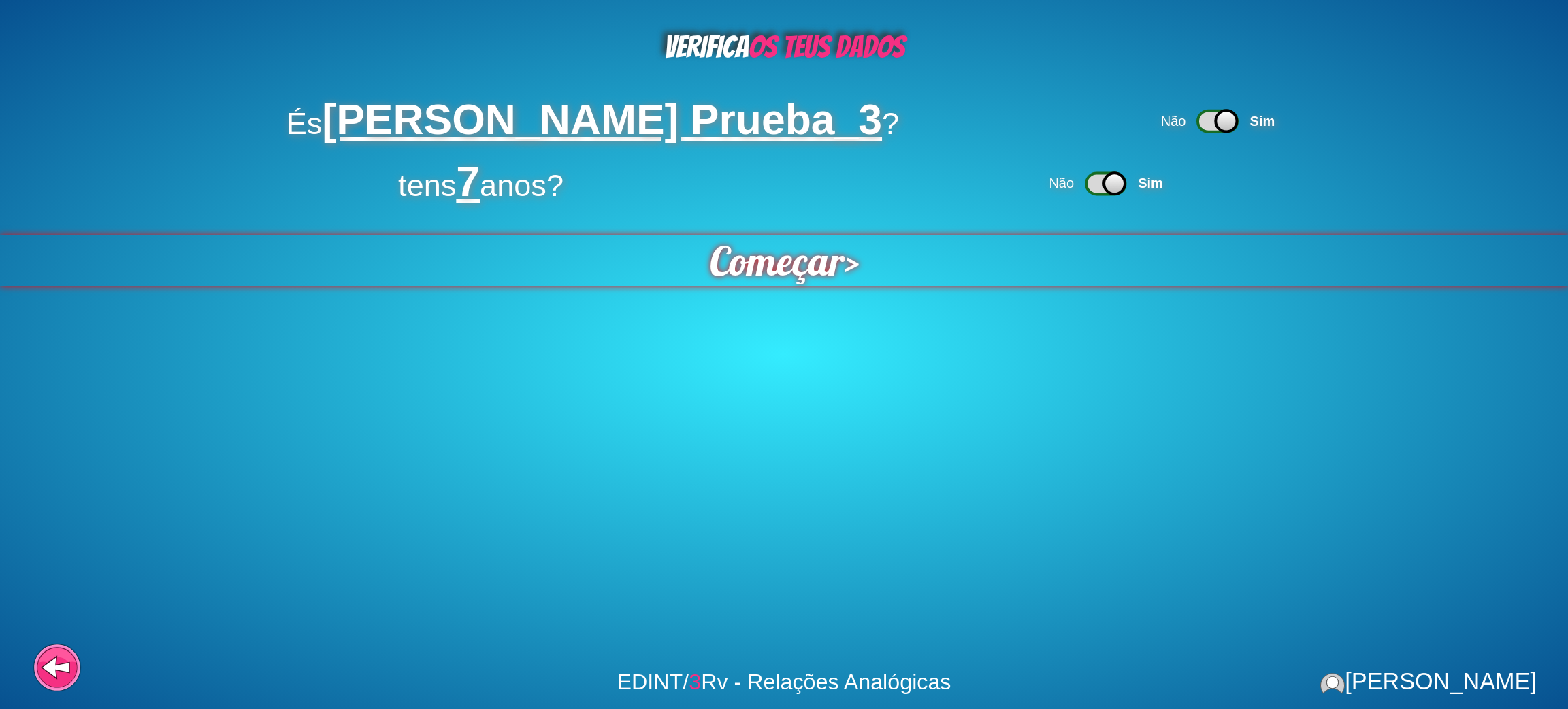
click at [897, 270] on div "Começar >" at bounding box center [783, 261] width 1646 height 53
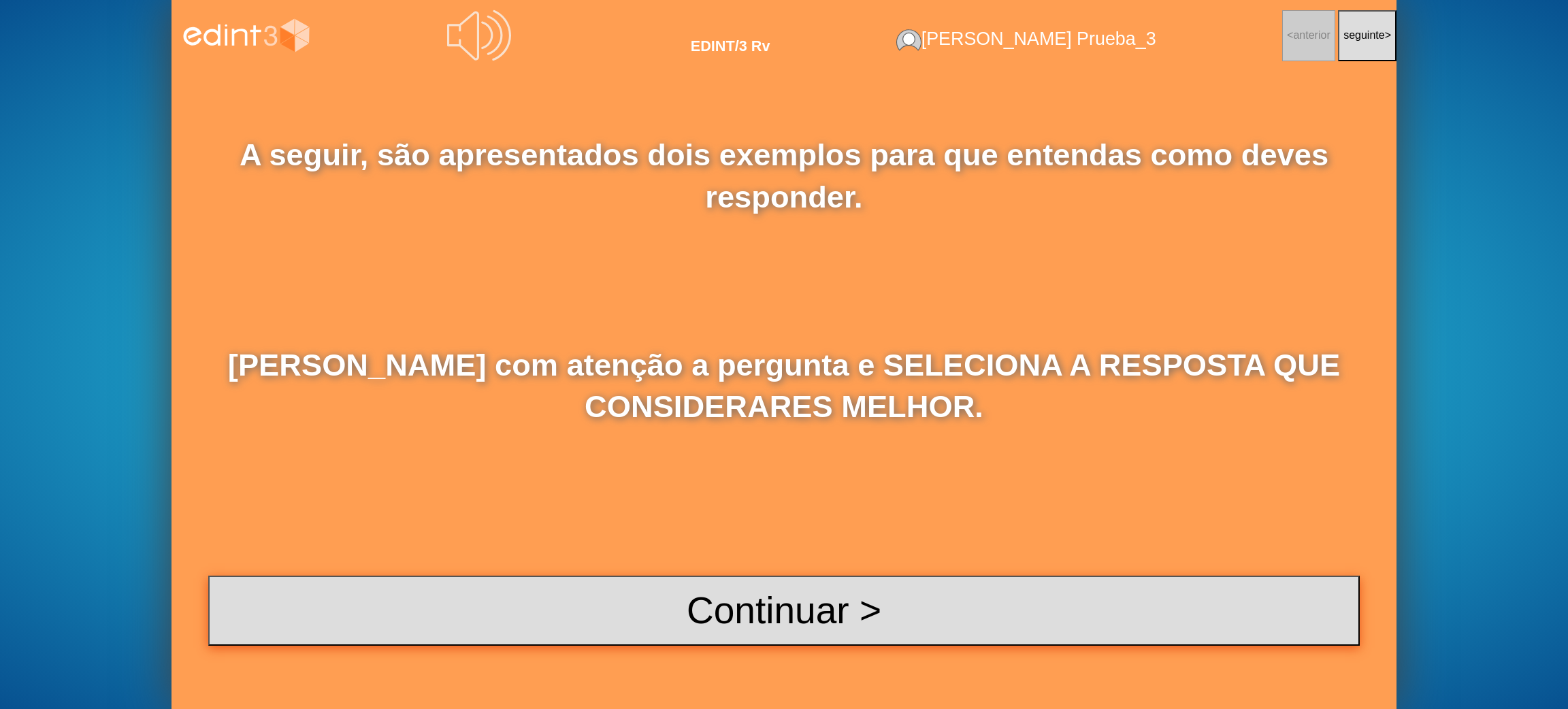
click at [873, 628] on button "Continuar >" at bounding box center [784, 610] width 1151 height 70
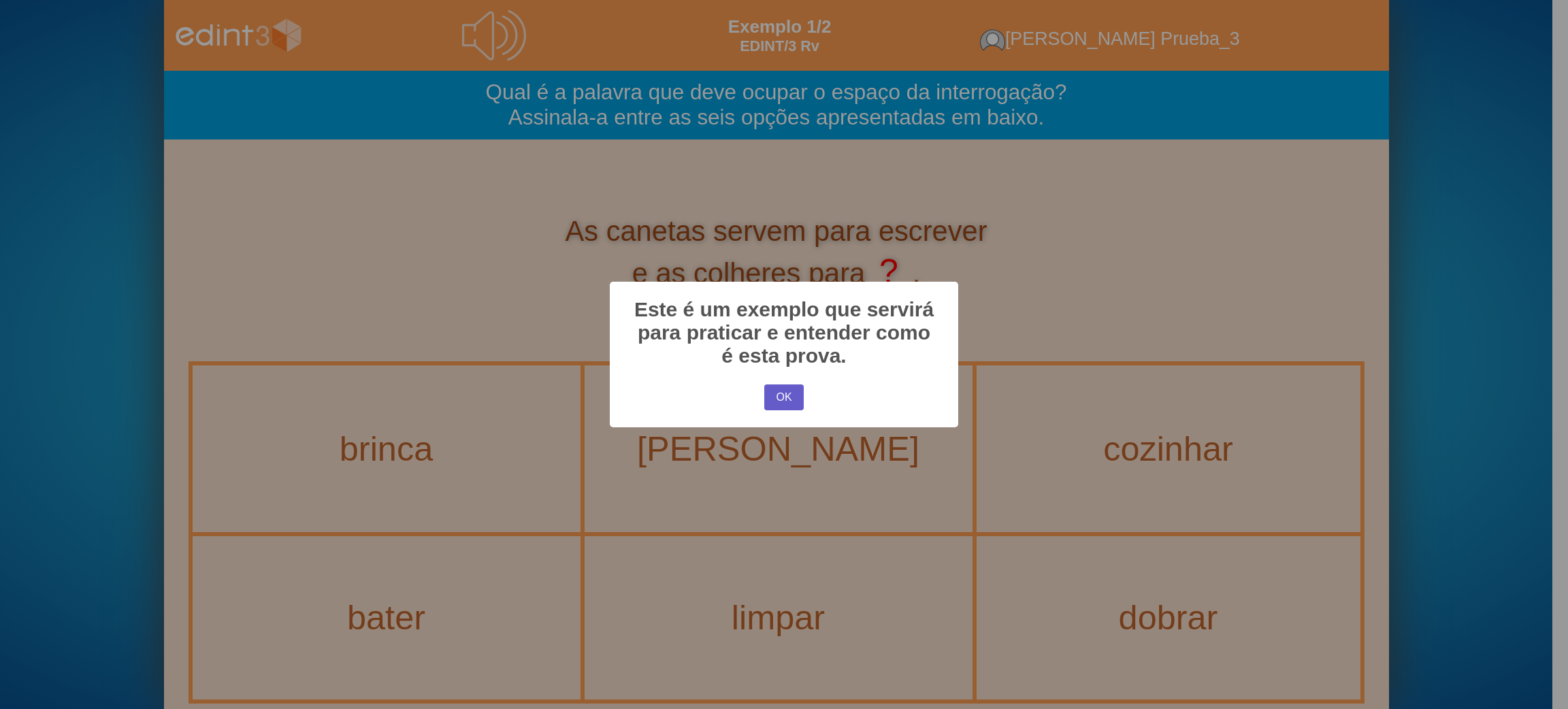
click at [786, 406] on button "OK" at bounding box center [784, 397] width 40 height 26
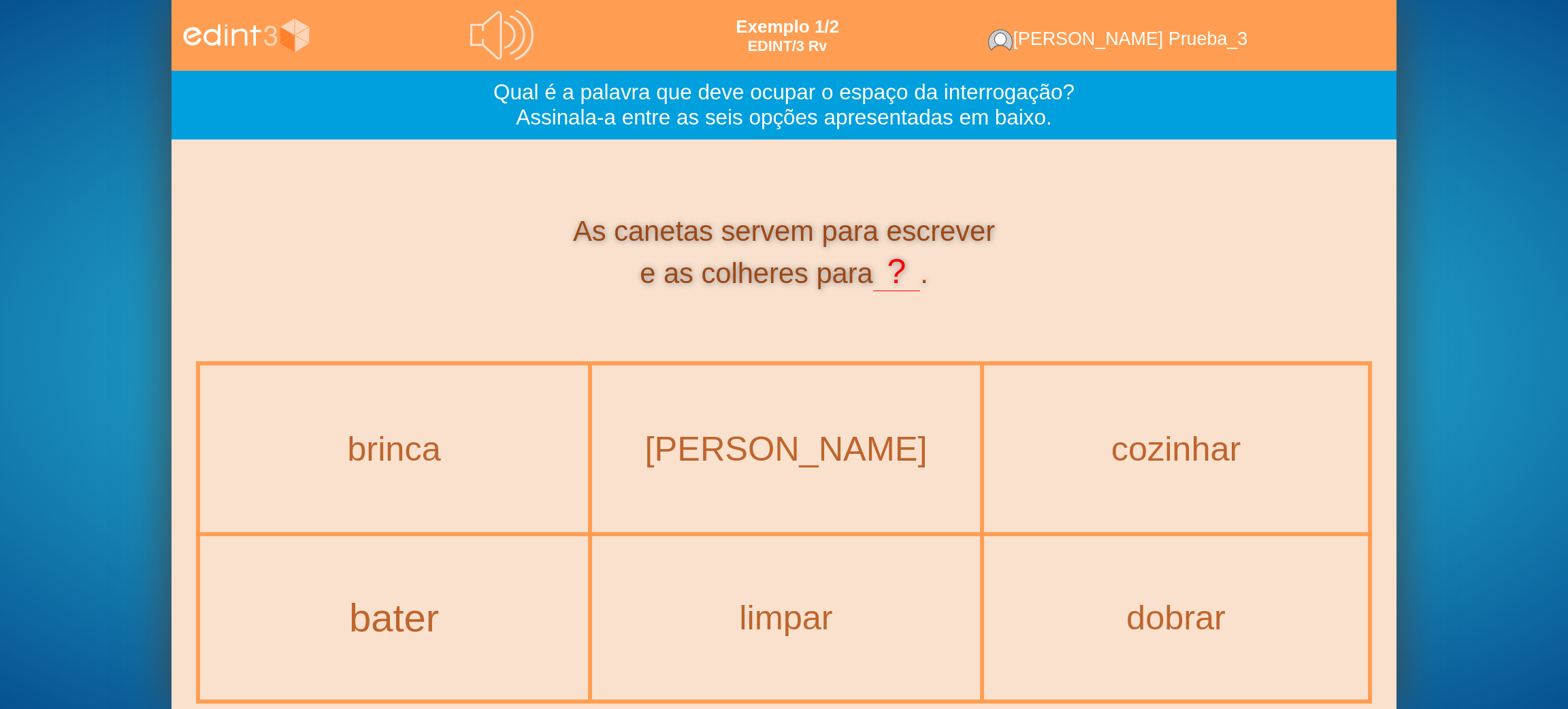
click at [426, 610] on div "bater" at bounding box center [394, 617] width 443 height 44
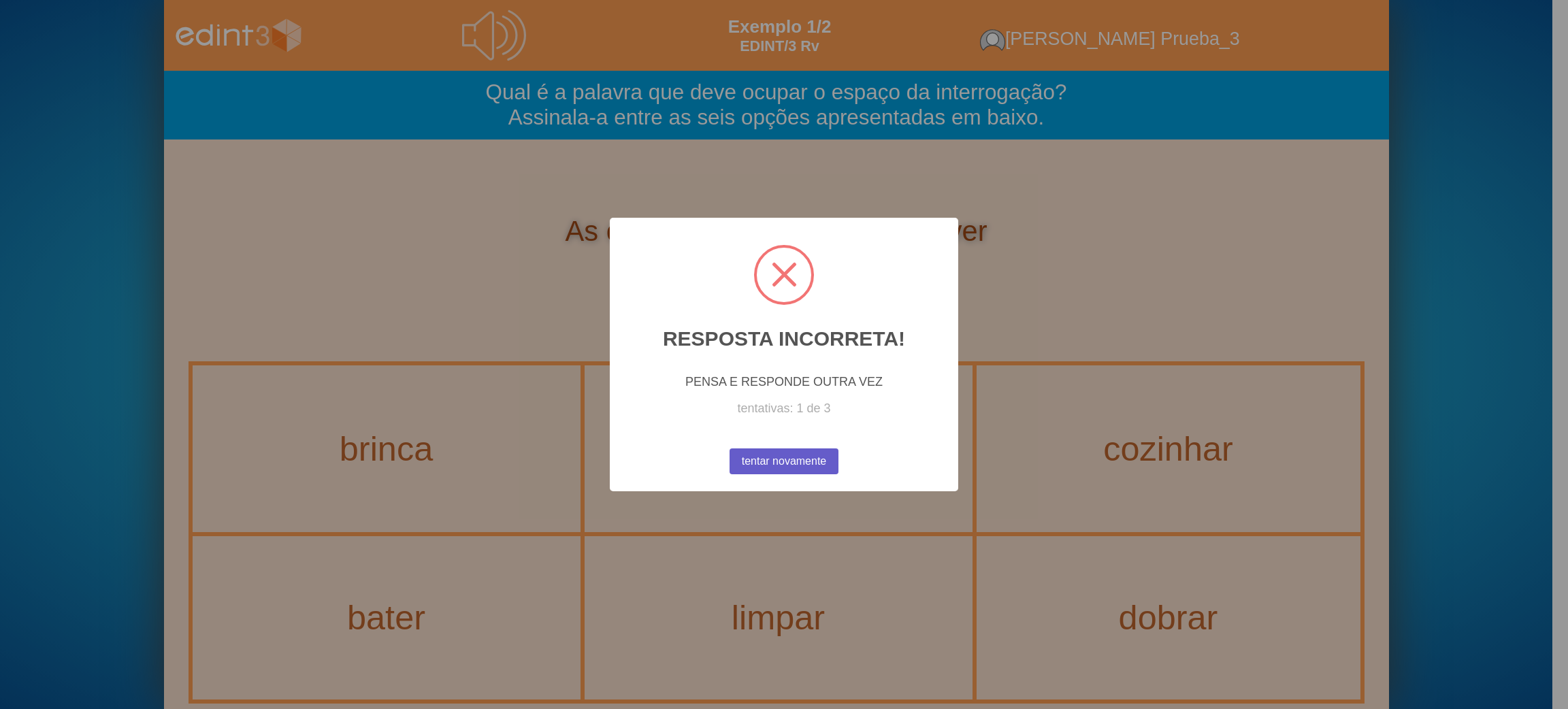
click at [772, 465] on button "tentar novamente" at bounding box center [784, 462] width 114 height 28
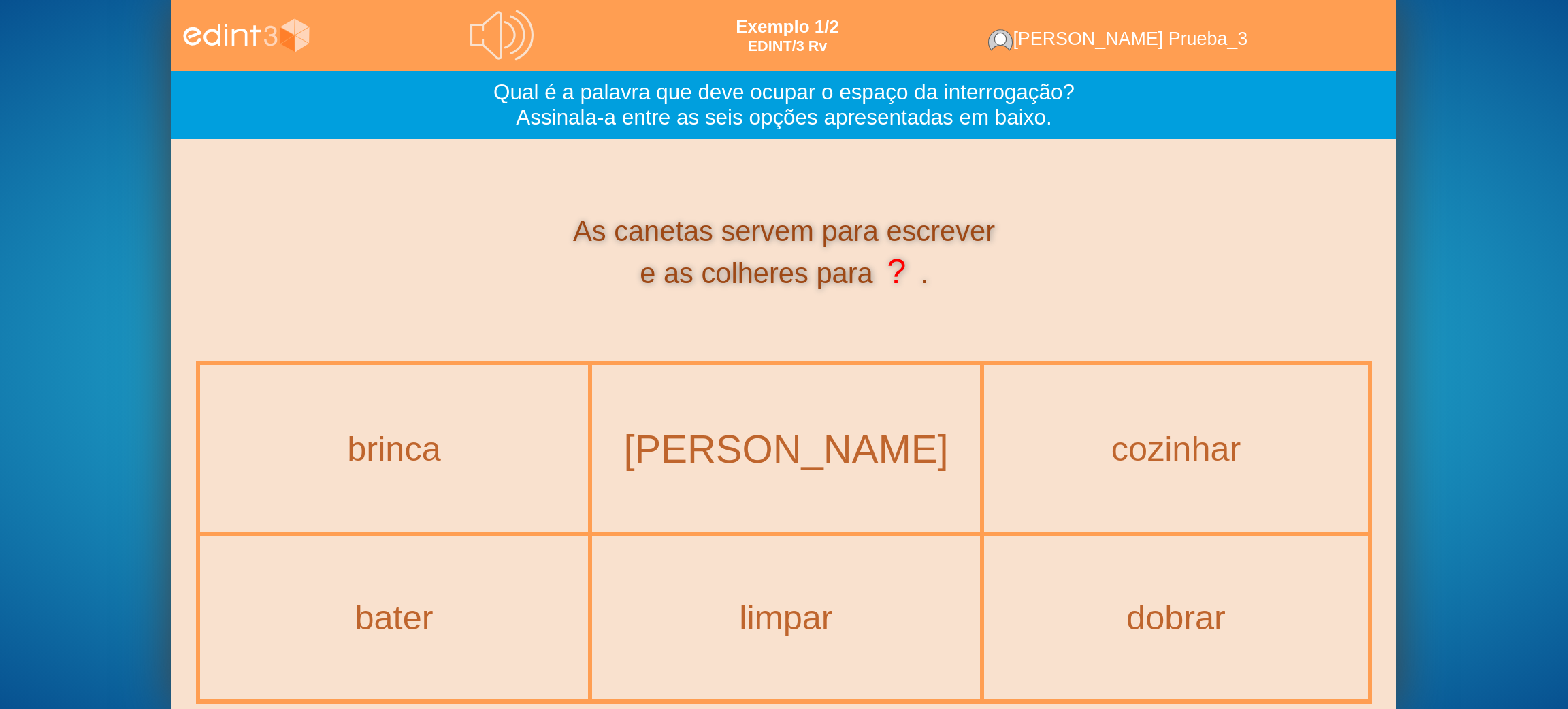
click at [775, 465] on div "[PERSON_NAME]" at bounding box center [786, 448] width 443 height 44
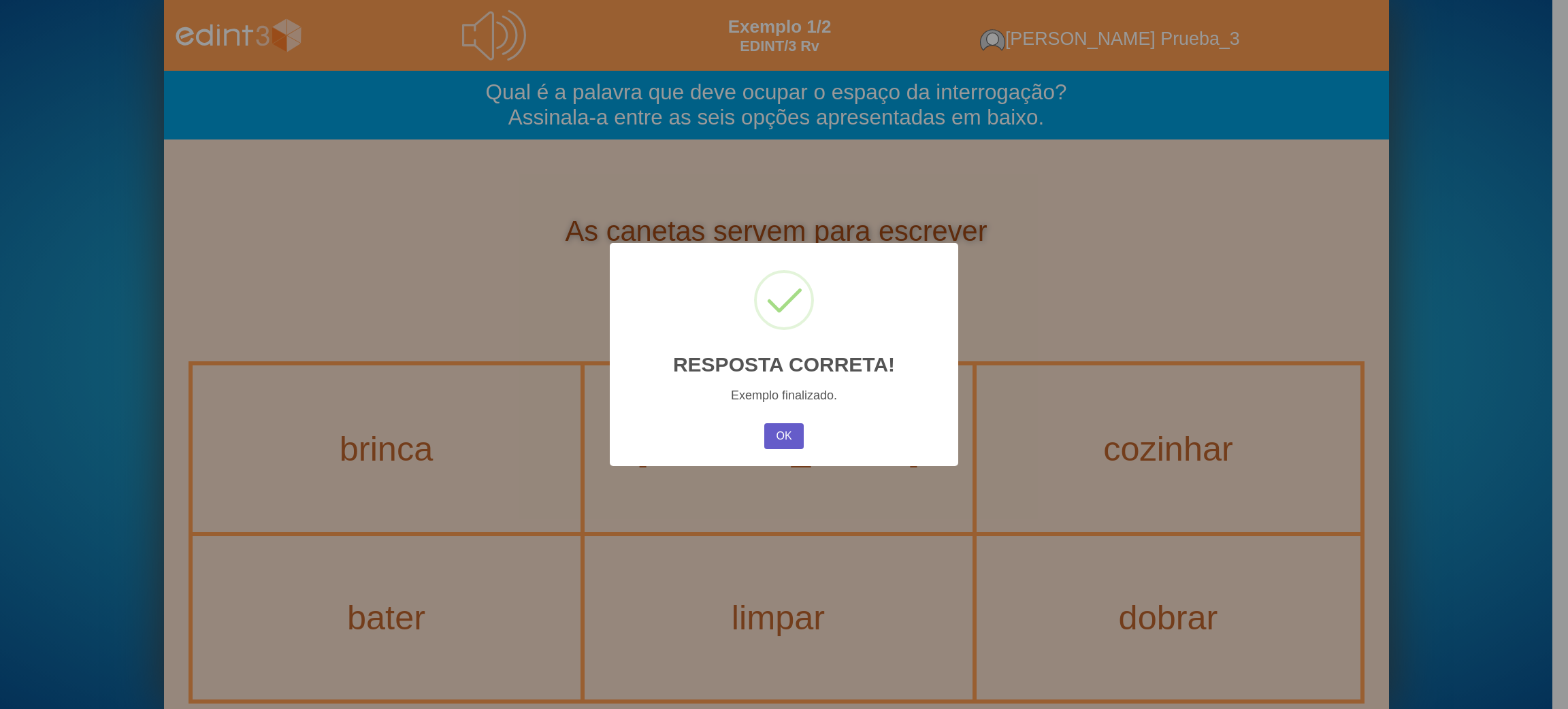
click at [794, 430] on button "OK" at bounding box center [784, 436] width 40 height 26
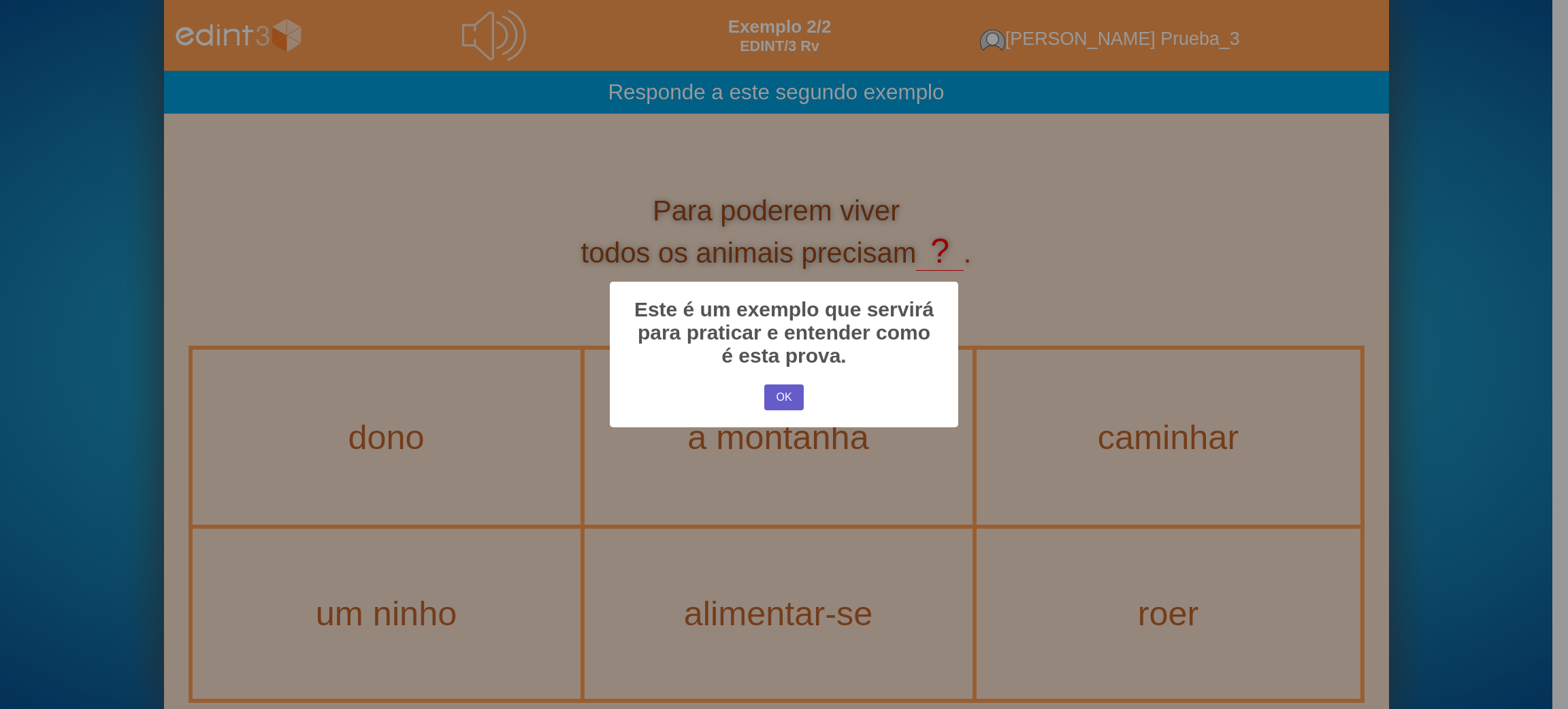
click at [794, 404] on button "OK" at bounding box center [784, 397] width 40 height 26
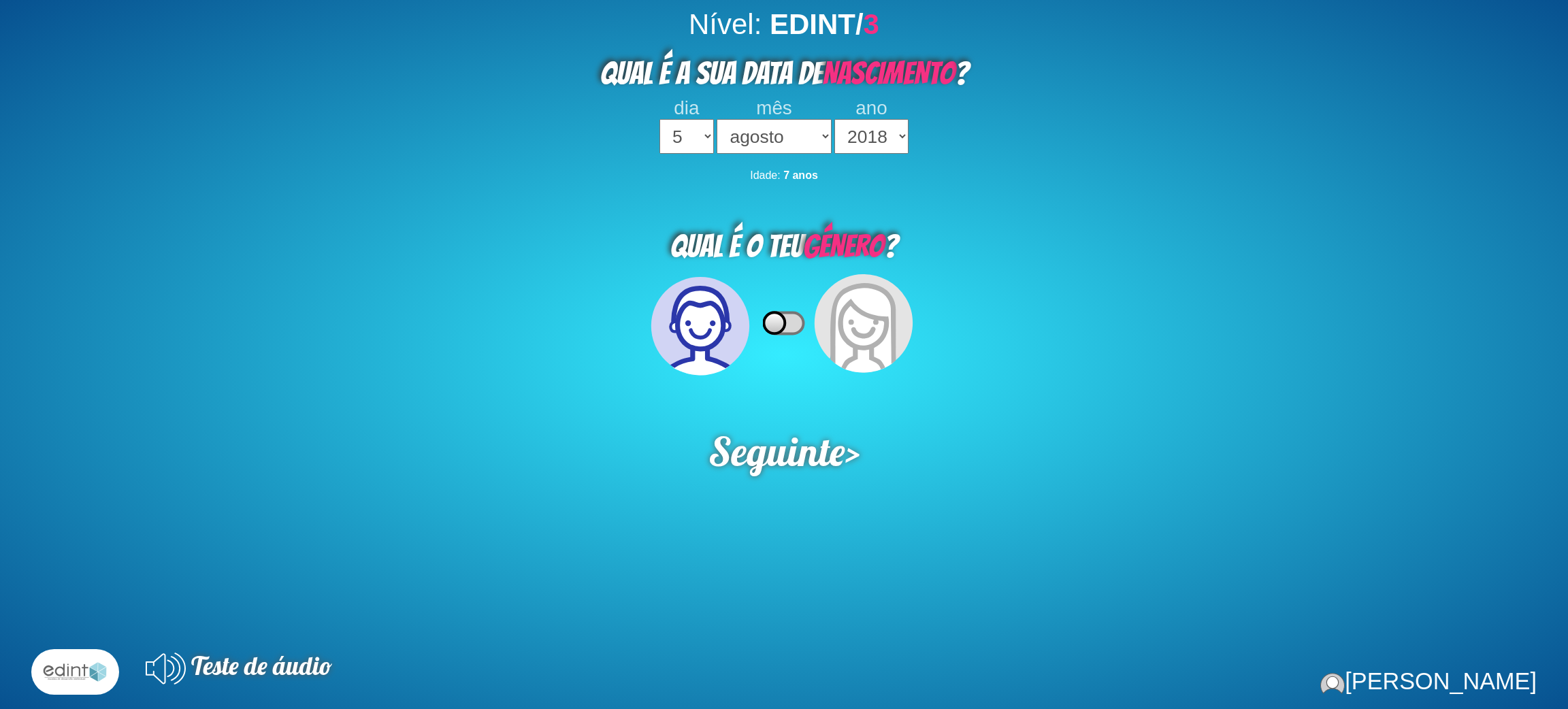
select select "5"
select select "08"
select select "2018"
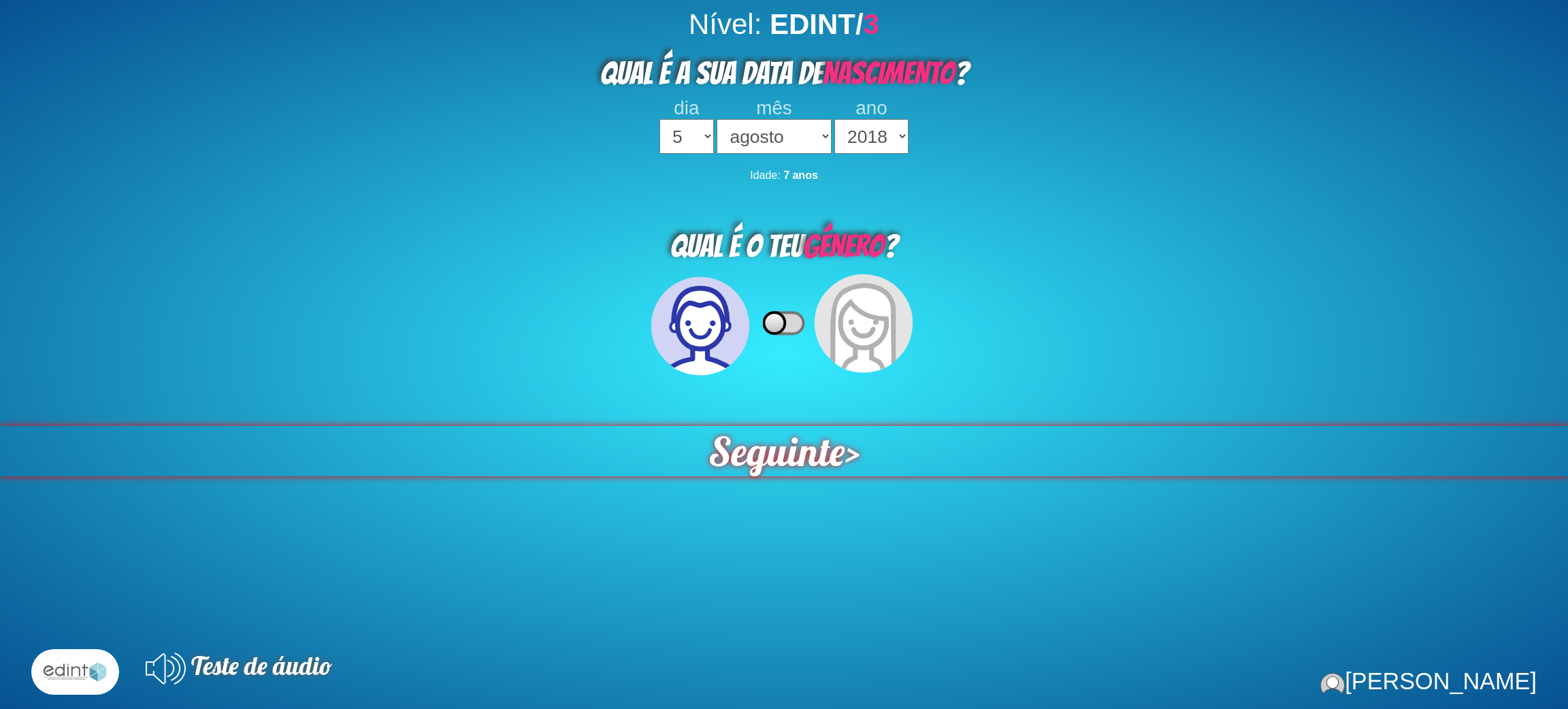
click at [757, 459] on span "Seguinte" at bounding box center [777, 451] width 137 height 50
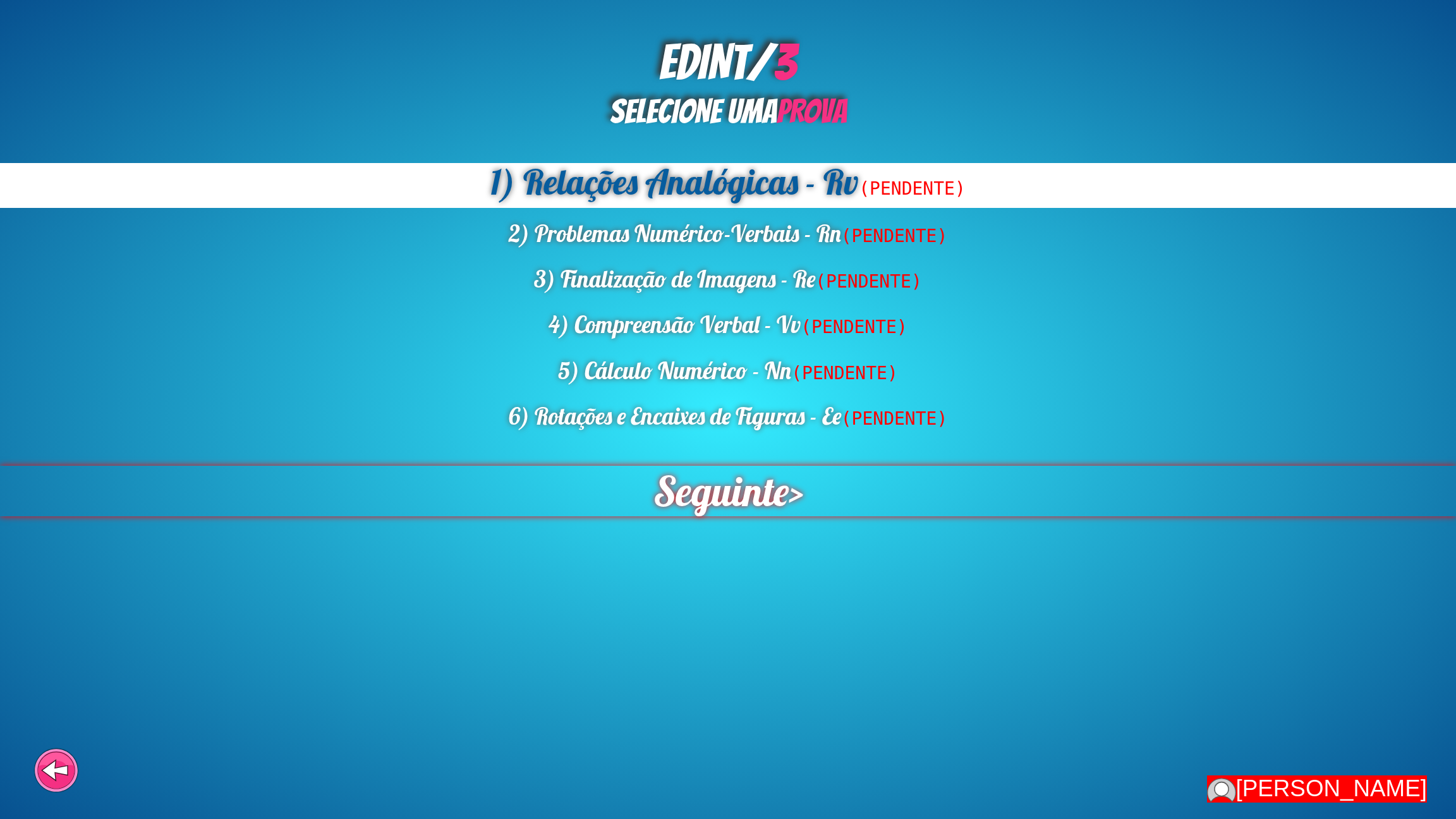
drag, startPoint x: 750, startPoint y: 526, endPoint x: 736, endPoint y: 516, distance: 17.2
click at [750, 526] on div "EDINT/ 3 SELECIONE UMA PROVA 1) Relações Analógicas - Rv (PENDENTE) 2) Problema…" at bounding box center [728, 410] width 1456 height 819
click at [736, 516] on span "Seguinte" at bounding box center [721, 490] width 135 height 50
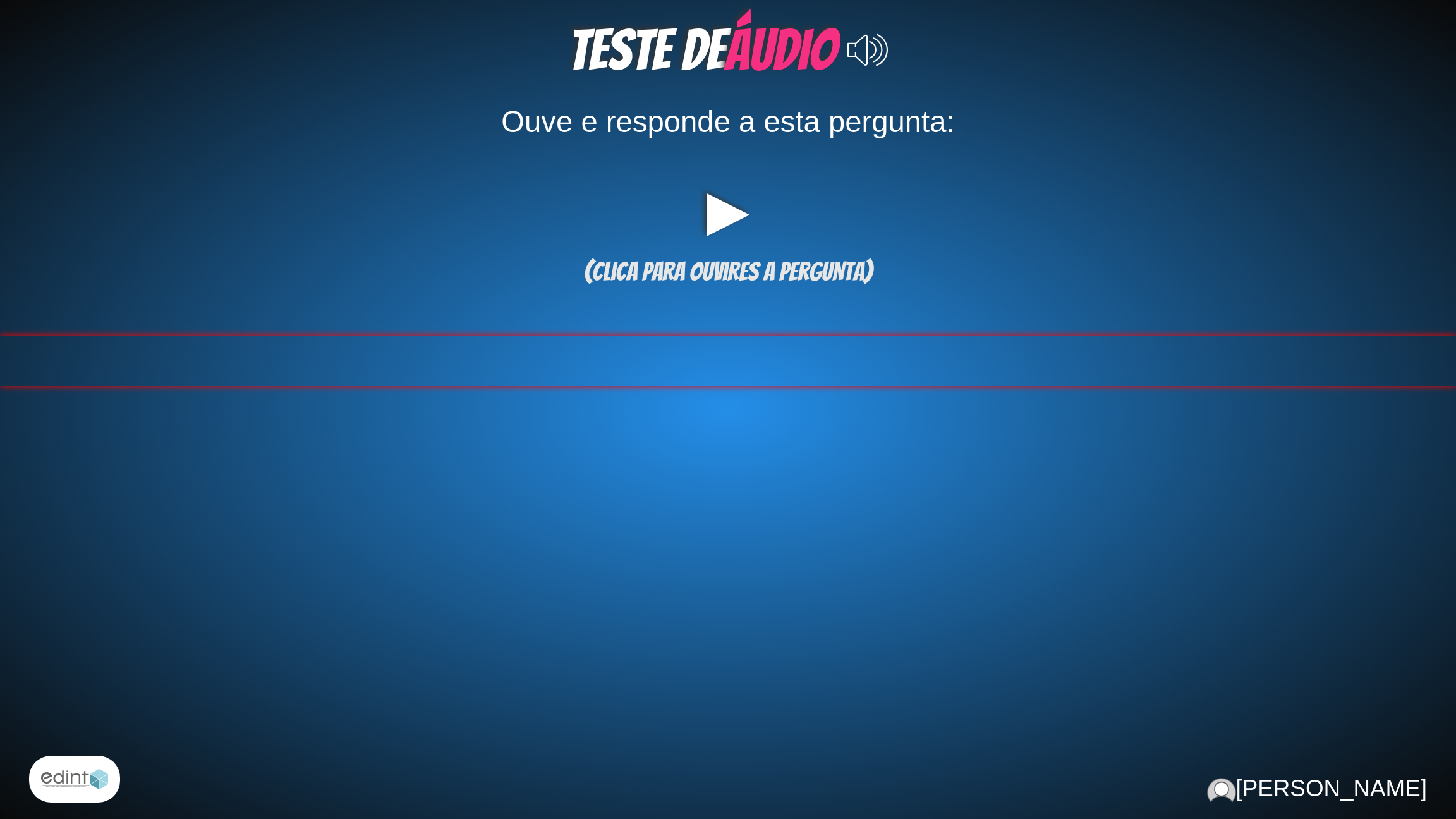
click at [719, 359] on div at bounding box center [728, 361] width 1456 height 50
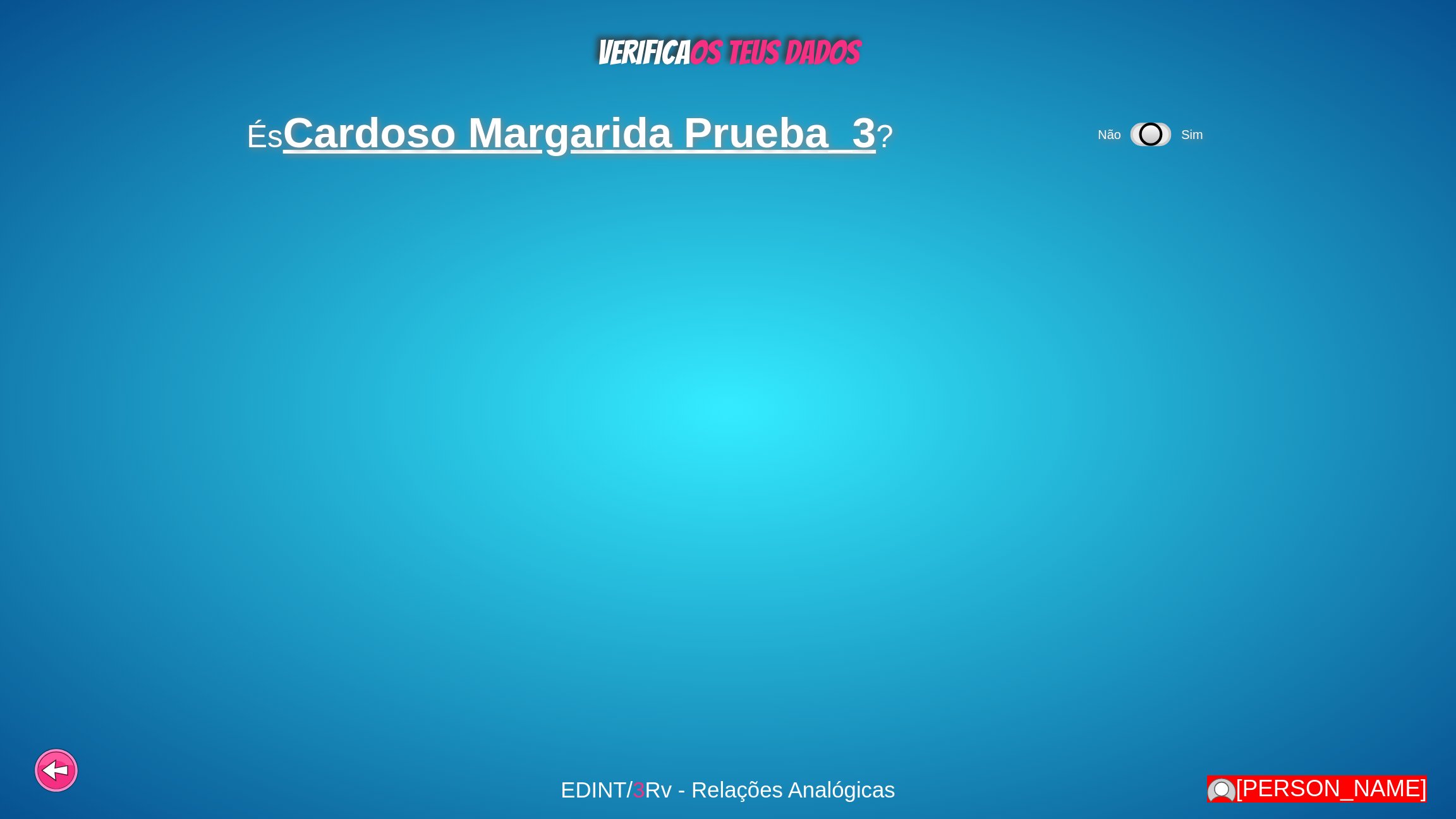
click at [1170, 131] on icon at bounding box center [1150, 133] width 38 height 21
drag, startPoint x: 1098, startPoint y: 200, endPoint x: 1082, endPoint y: 196, distance: 16.5
click at [1097, 200] on div "tens 7 anos? Não Sim" at bounding box center [728, 200] width 1165 height 42
click at [1079, 197] on span "Sim" at bounding box center [1072, 200] width 21 height 14
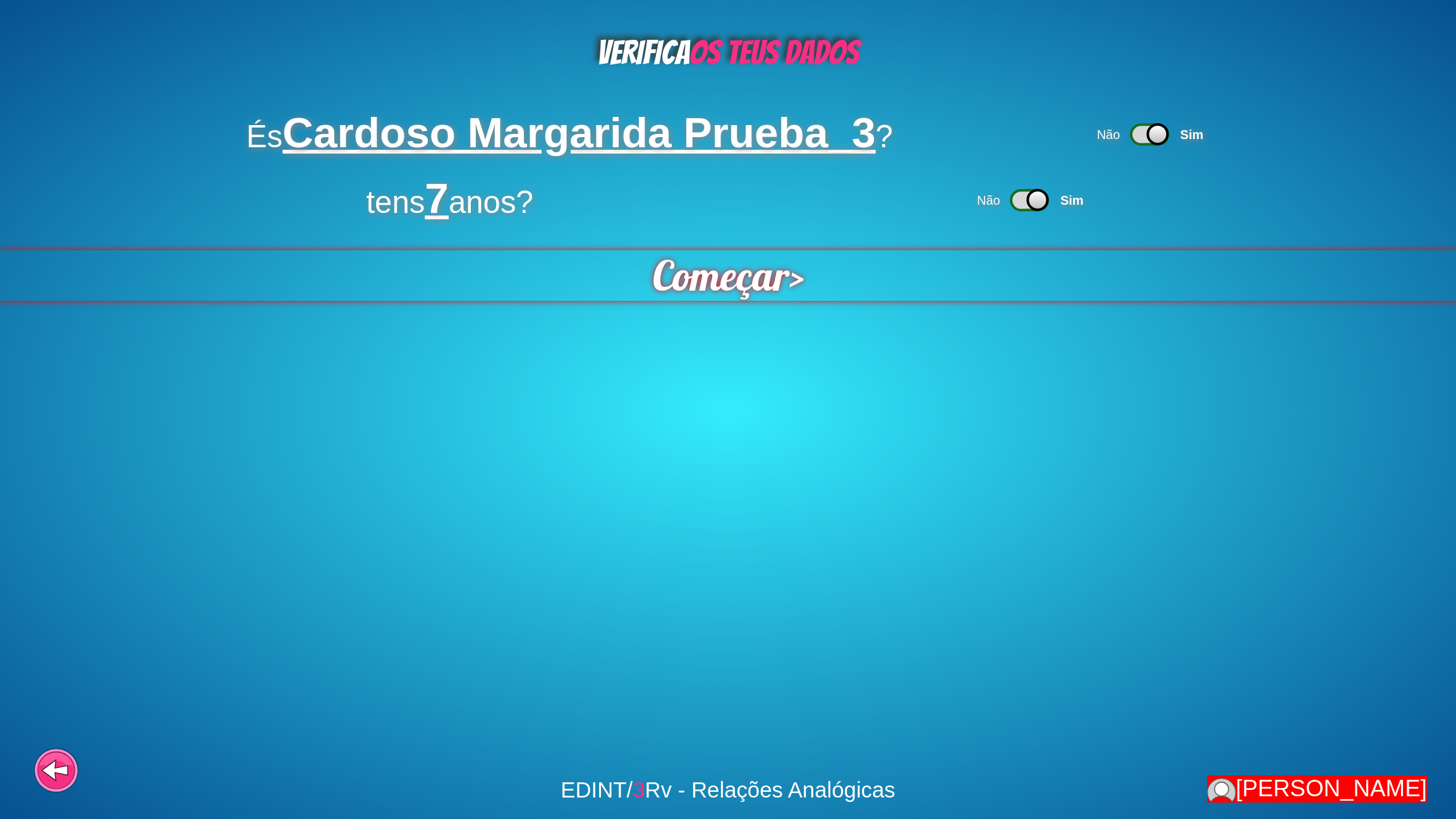
click at [797, 297] on div "Começar >" at bounding box center [728, 275] width 1457 height 50
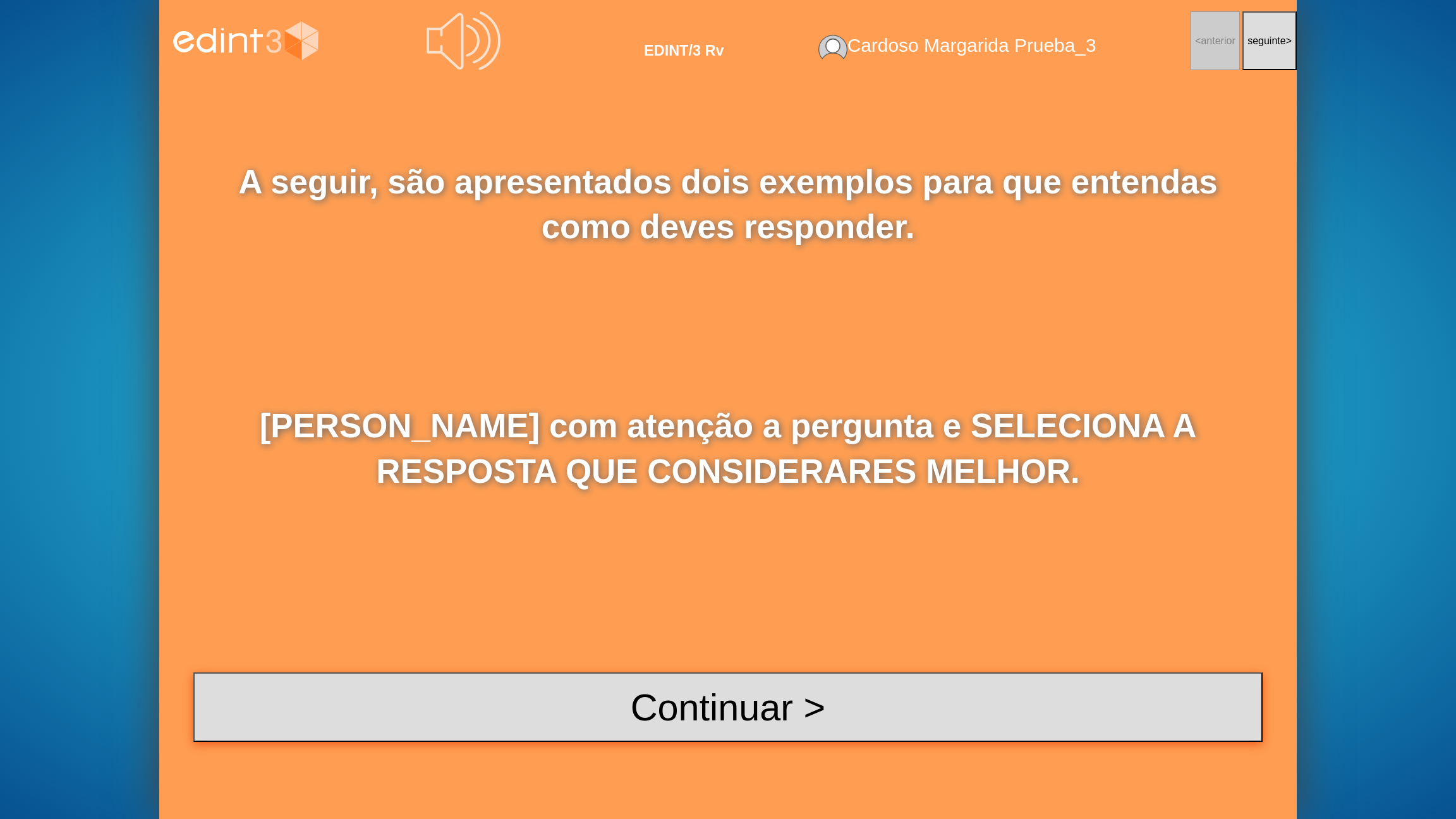
click at [711, 658] on button "Continuar >" at bounding box center [728, 707] width 1069 height 70
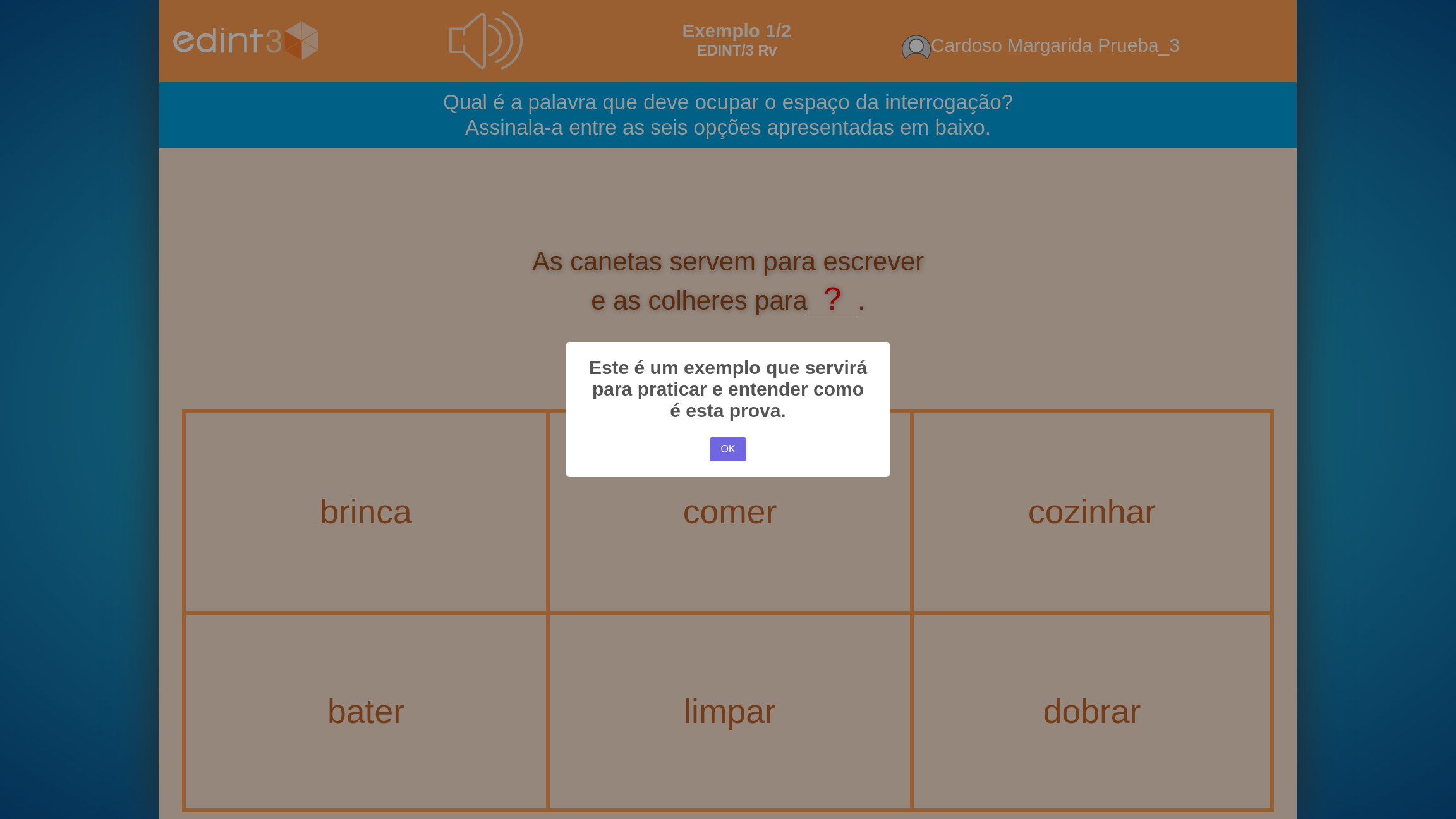
click at [835, 515] on div "× Este é um exemplo que servirá para praticar e entender como é esta prova. OK …" at bounding box center [728, 410] width 1456 height 819
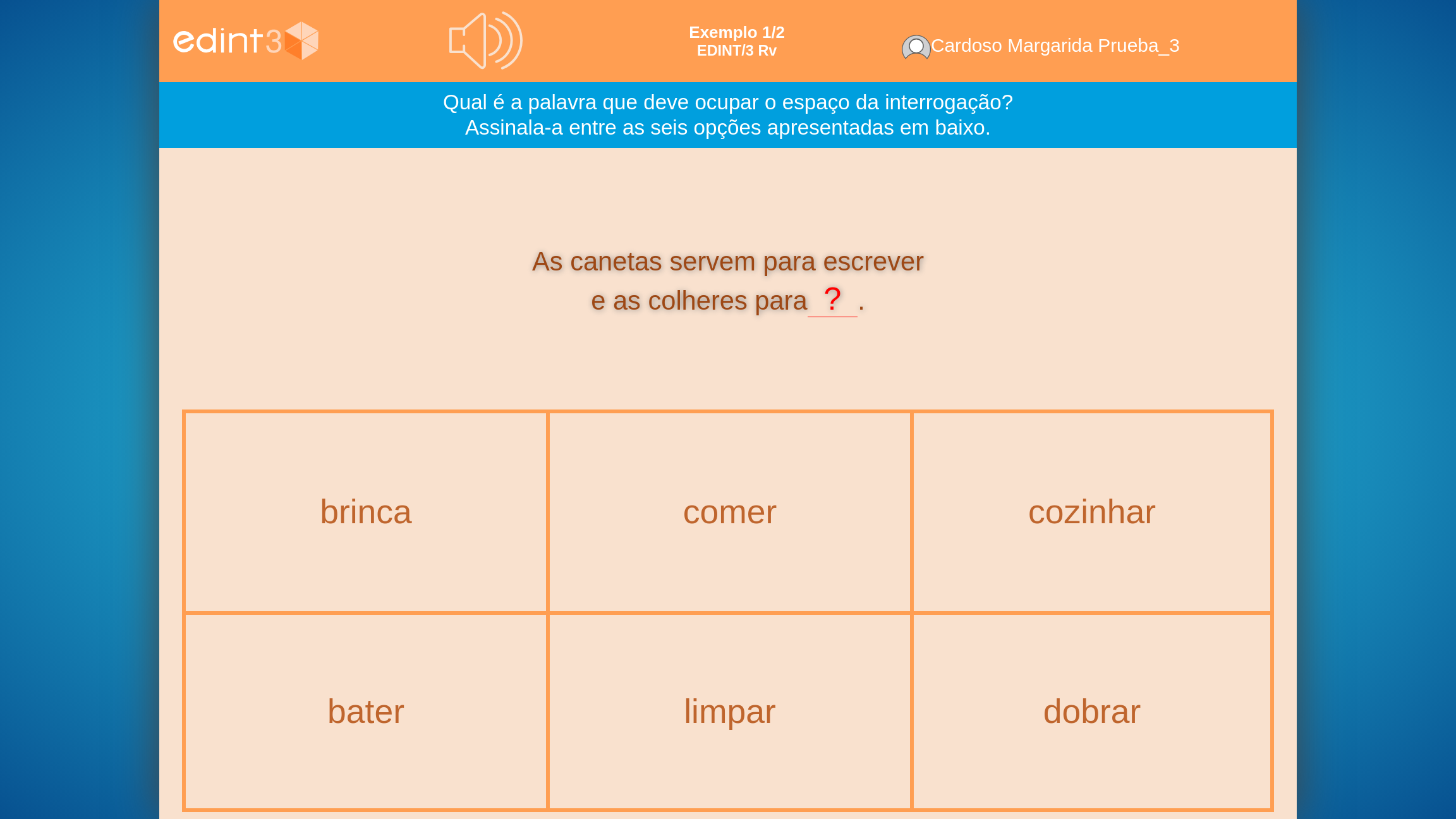
click at [718, 484] on div "[PERSON_NAME]" at bounding box center [730, 512] width 358 height 194
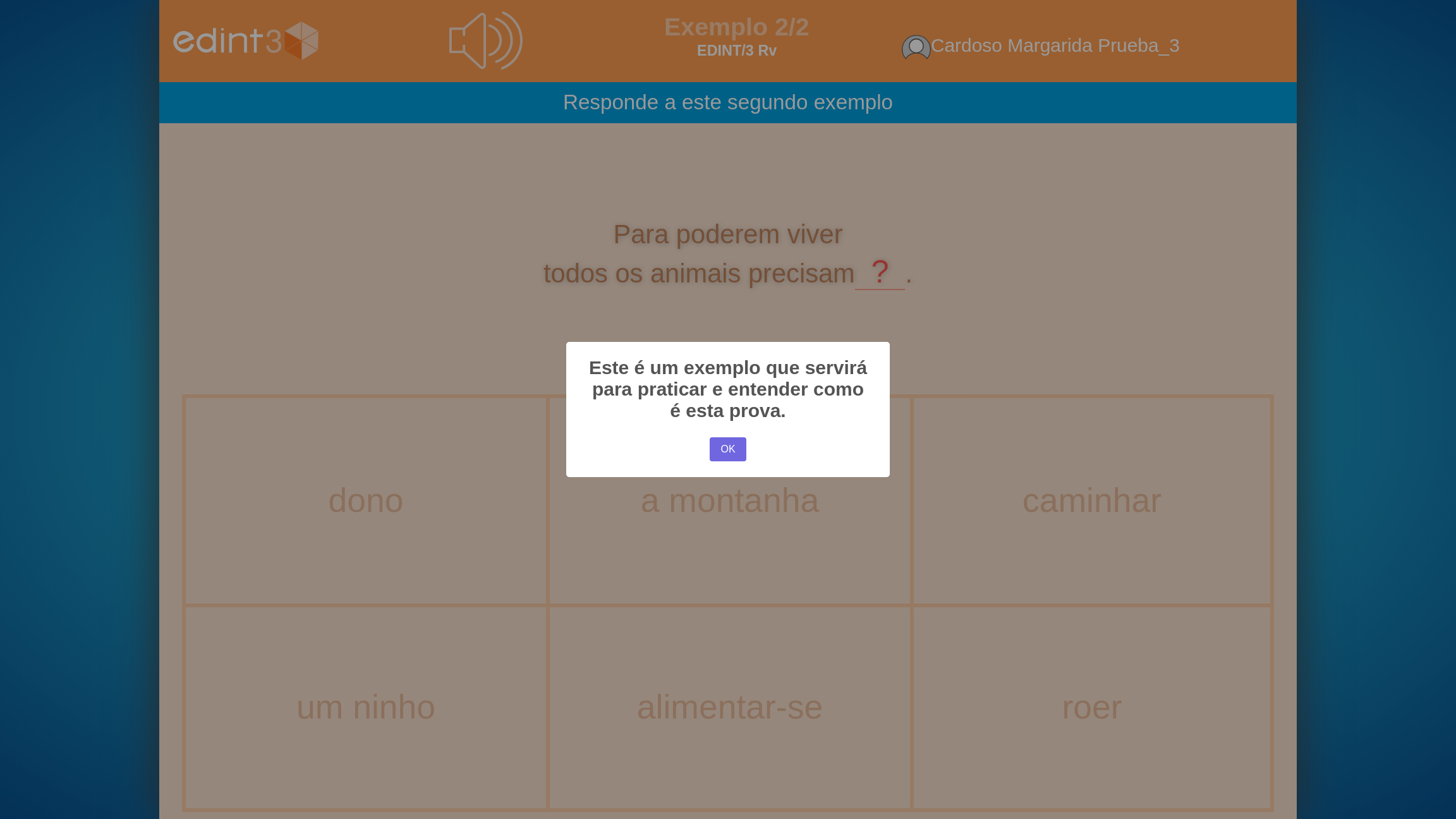
click at [729, 486] on div "× Este é um exemplo que servirá para praticar e entender como é esta prova. OK …" at bounding box center [728, 410] width 1456 height 819
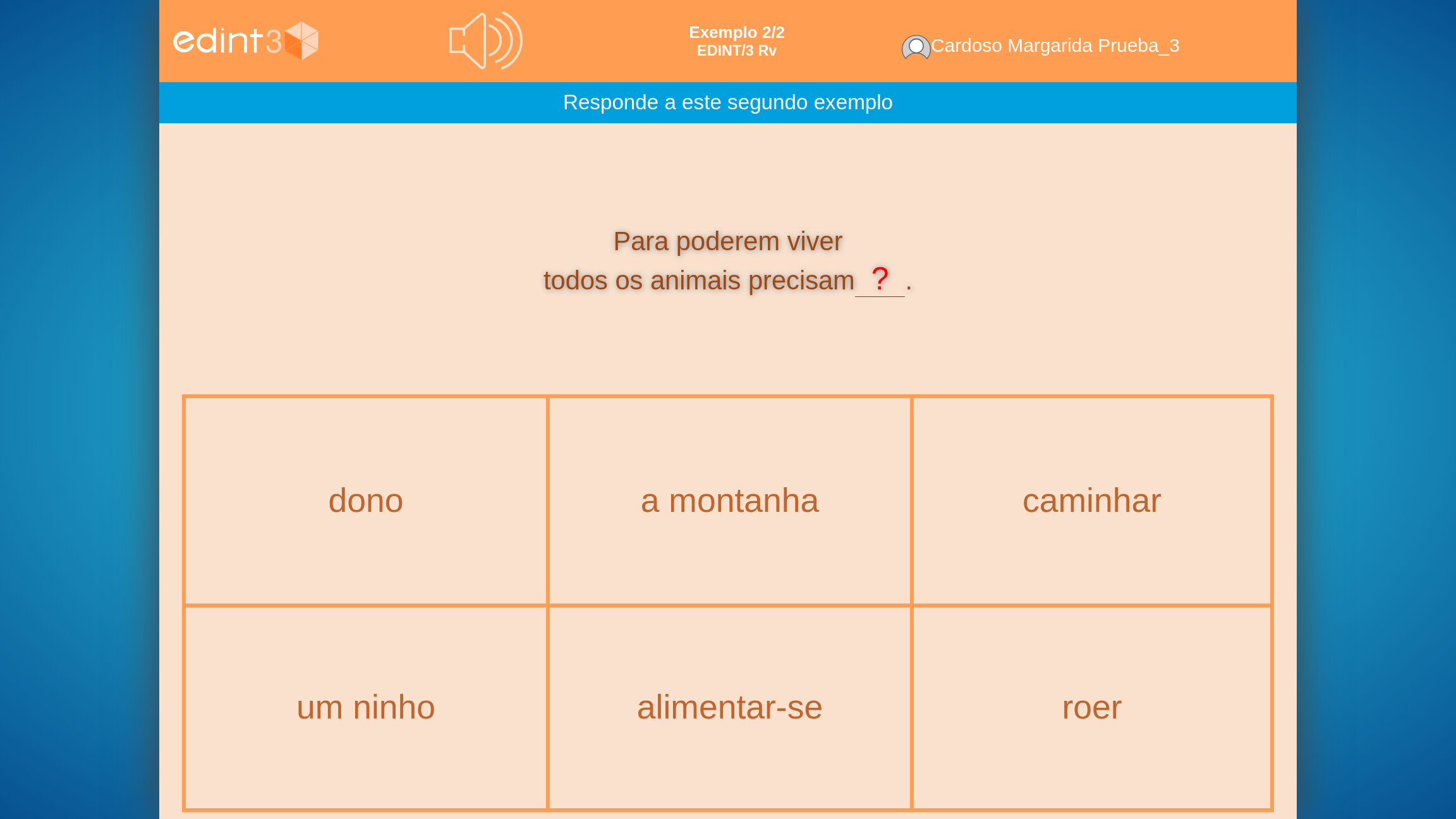
click at [729, 658] on div "alimentar-se" at bounding box center [730, 708] width 358 height 199
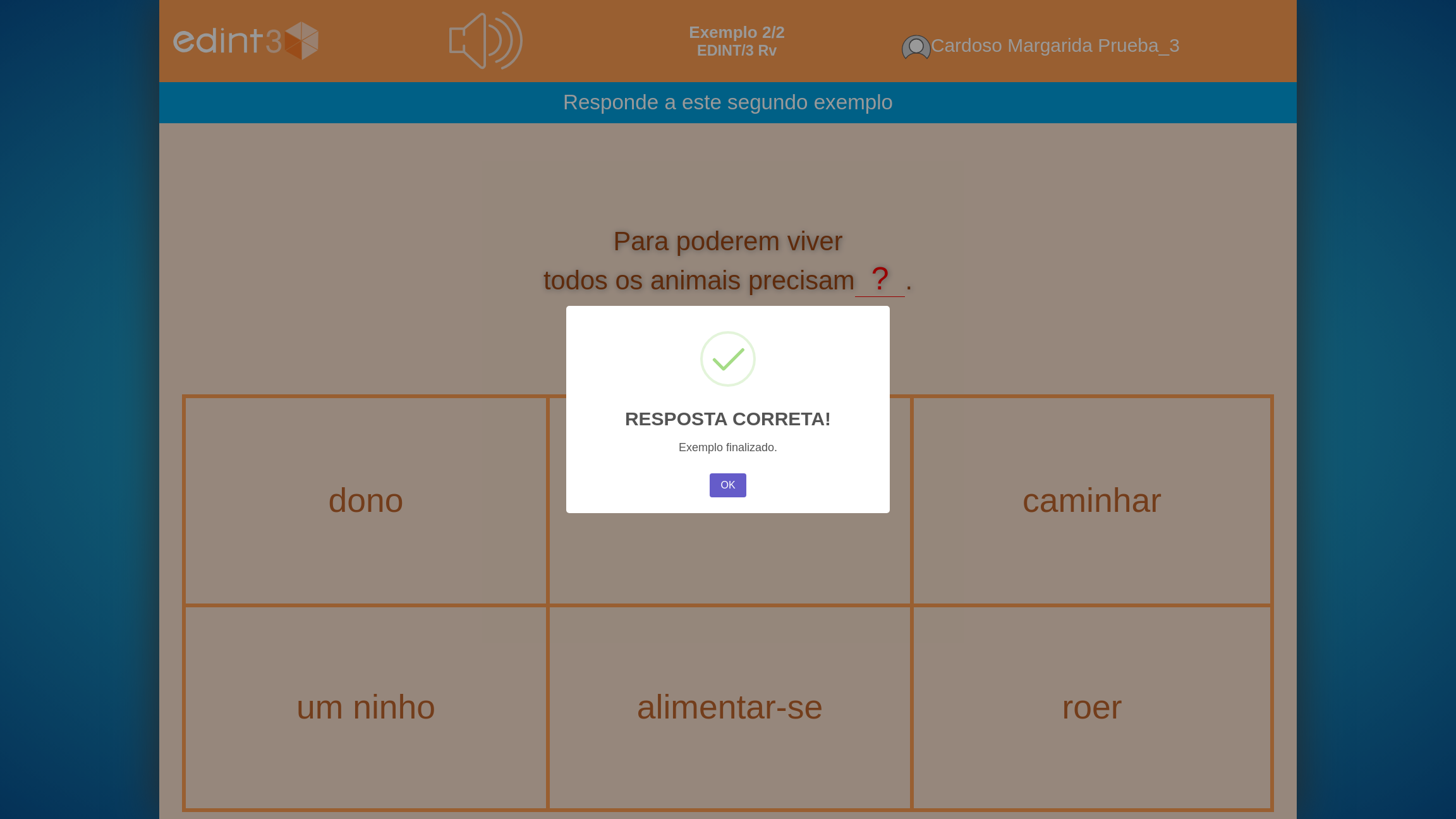
click at [736, 486] on button "OK" at bounding box center [728, 485] width 37 height 24
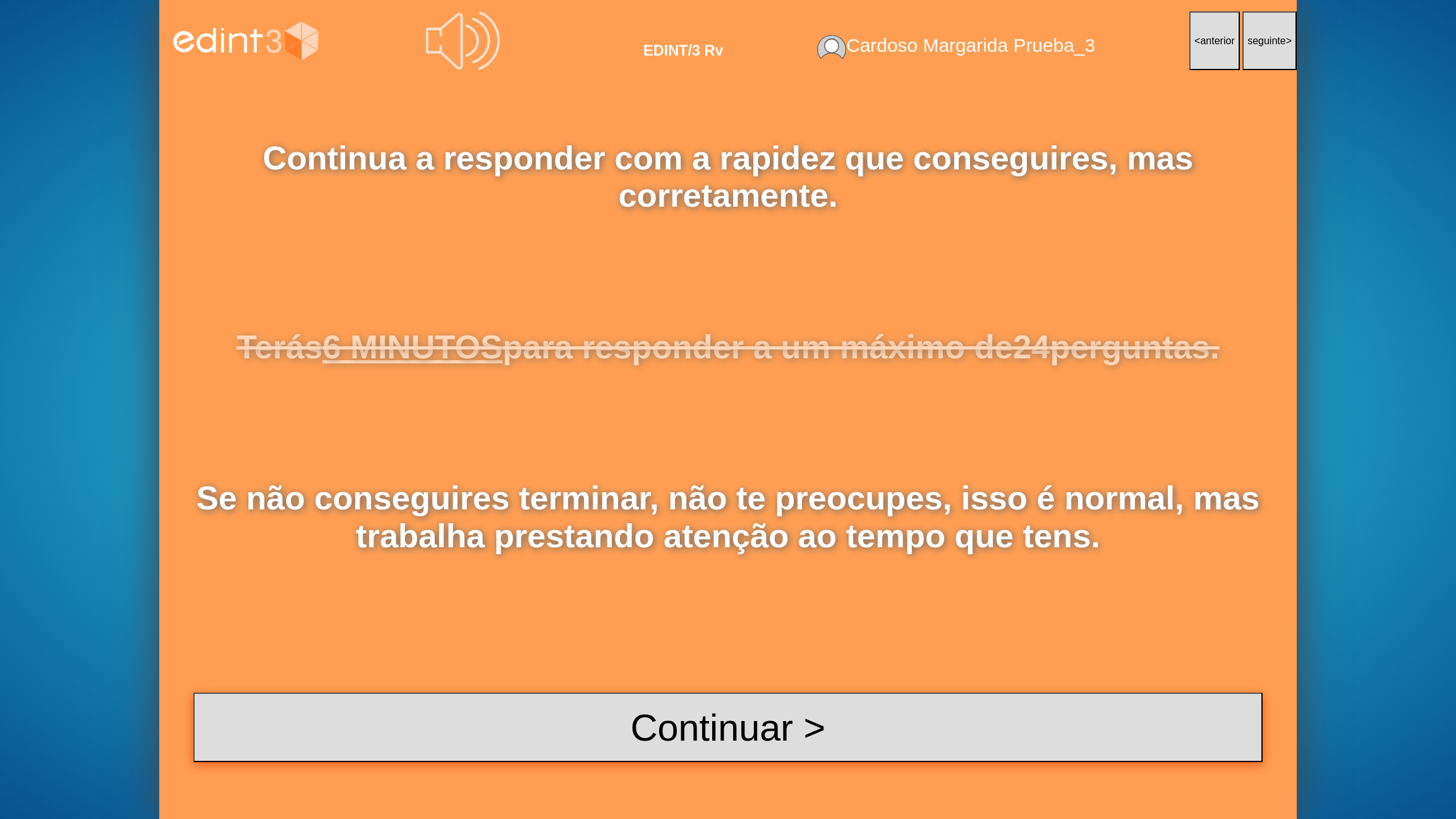
click at [769, 658] on button "Continuar >" at bounding box center [728, 727] width 1069 height 70
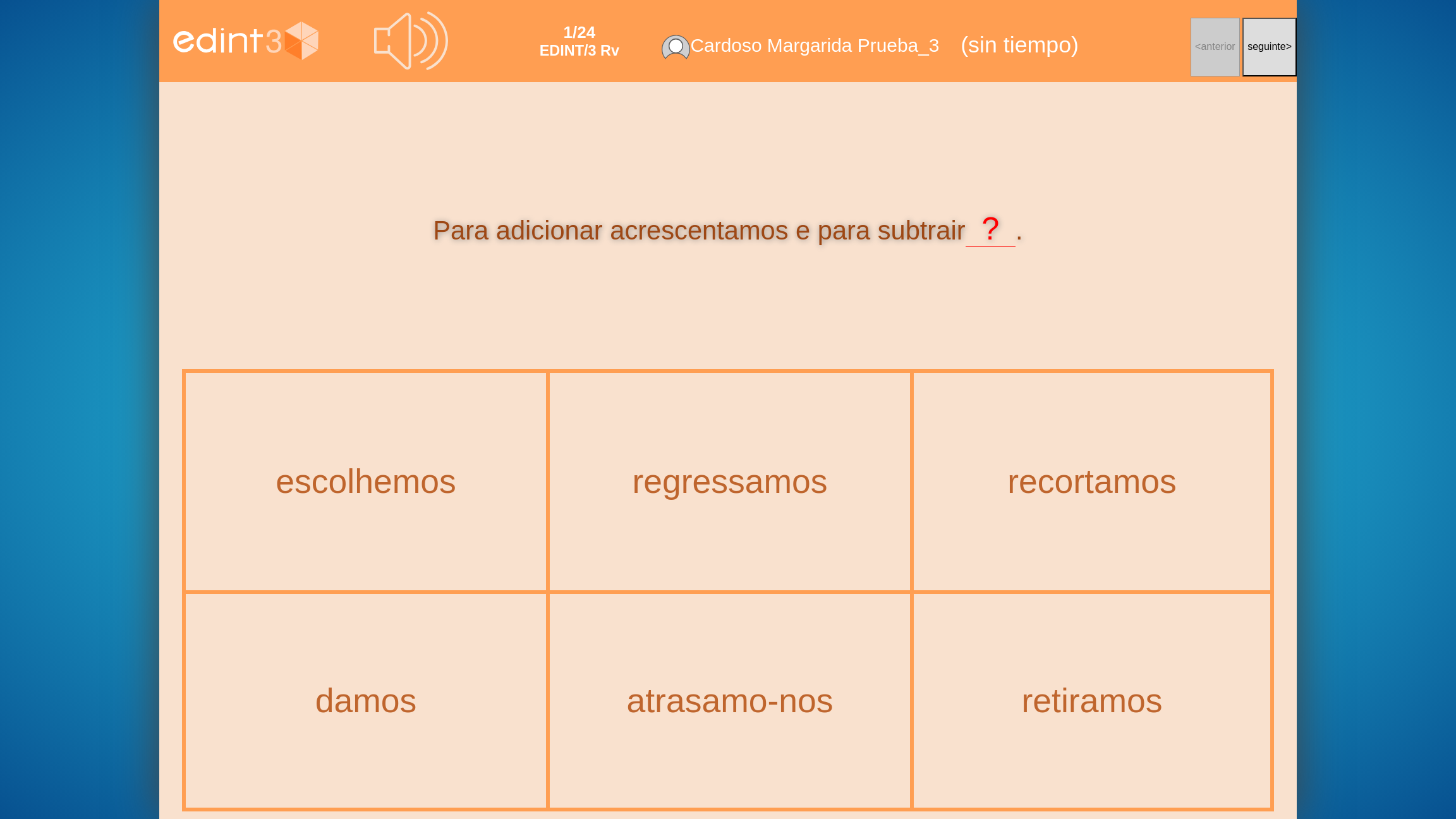
click at [412, 37] on icon at bounding box center [411, 40] width 74 height 74
click at [412, 65] on icon at bounding box center [411, 40] width 74 height 74
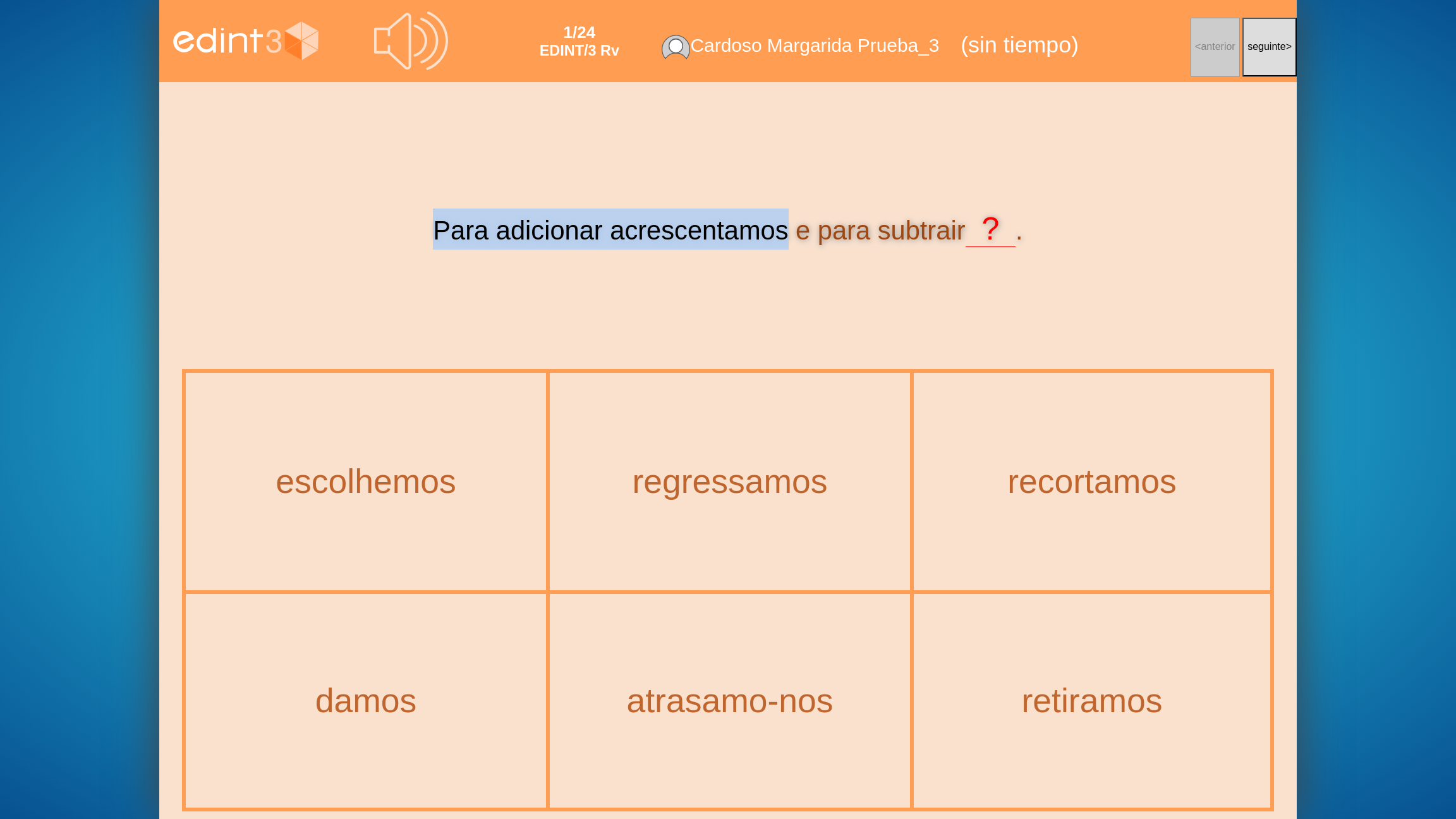
drag, startPoint x: 427, startPoint y: 226, endPoint x: 786, endPoint y: 226, distance: 359.0
click at [786, 226] on div "Para adicionar acrescentamos e para subtrair ? ." at bounding box center [728, 229] width 1092 height 41
copy div "Para adicionar acrescentamos"
click at [1102, 658] on div "retiramos" at bounding box center [1092, 701] width 407 height 43
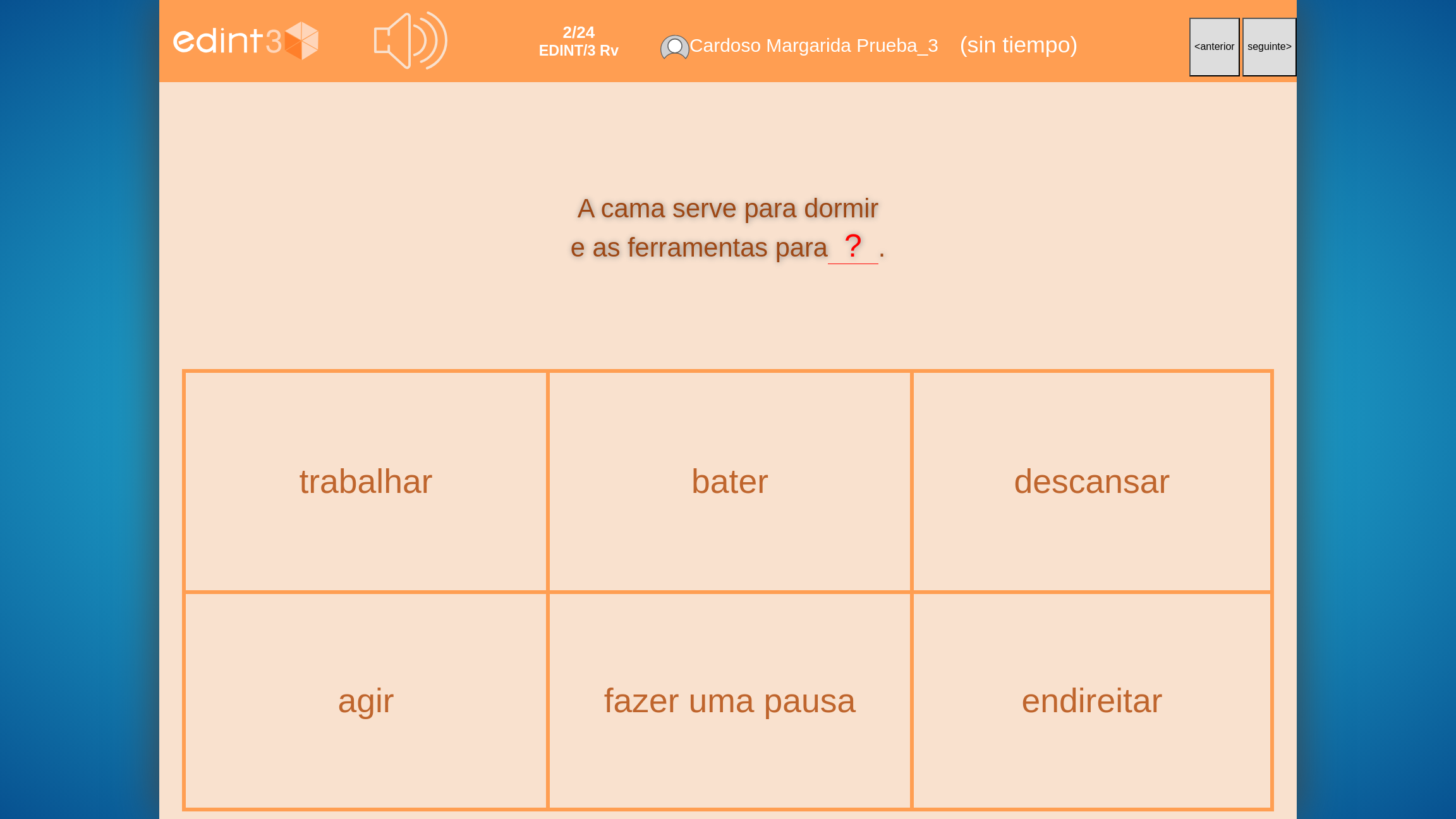
click at [358, 528] on div "trabalhar" at bounding box center [366, 481] width 358 height 215
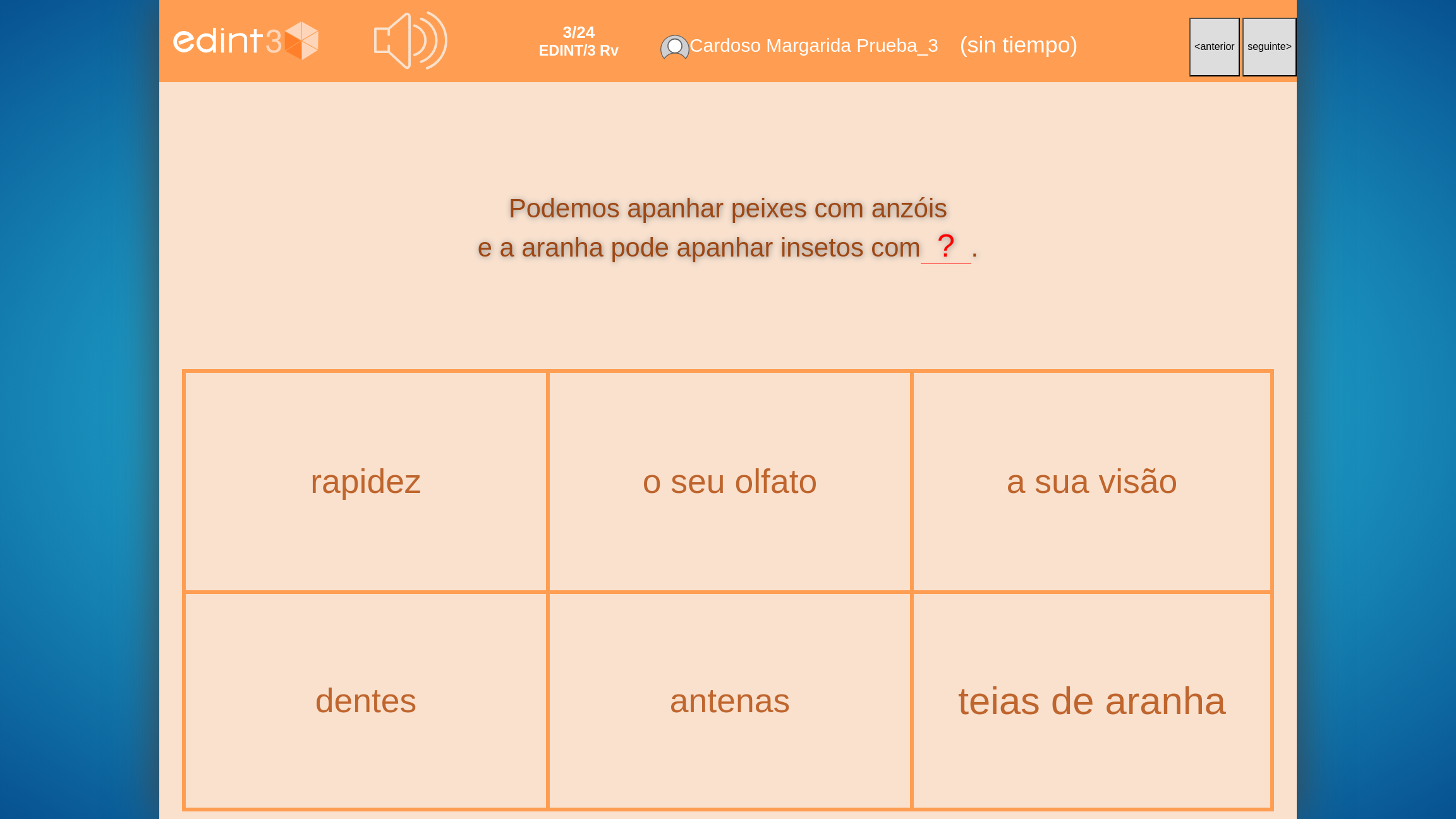
click at [1045, 658] on div "teias de aranha" at bounding box center [1092, 701] width 407 height 43
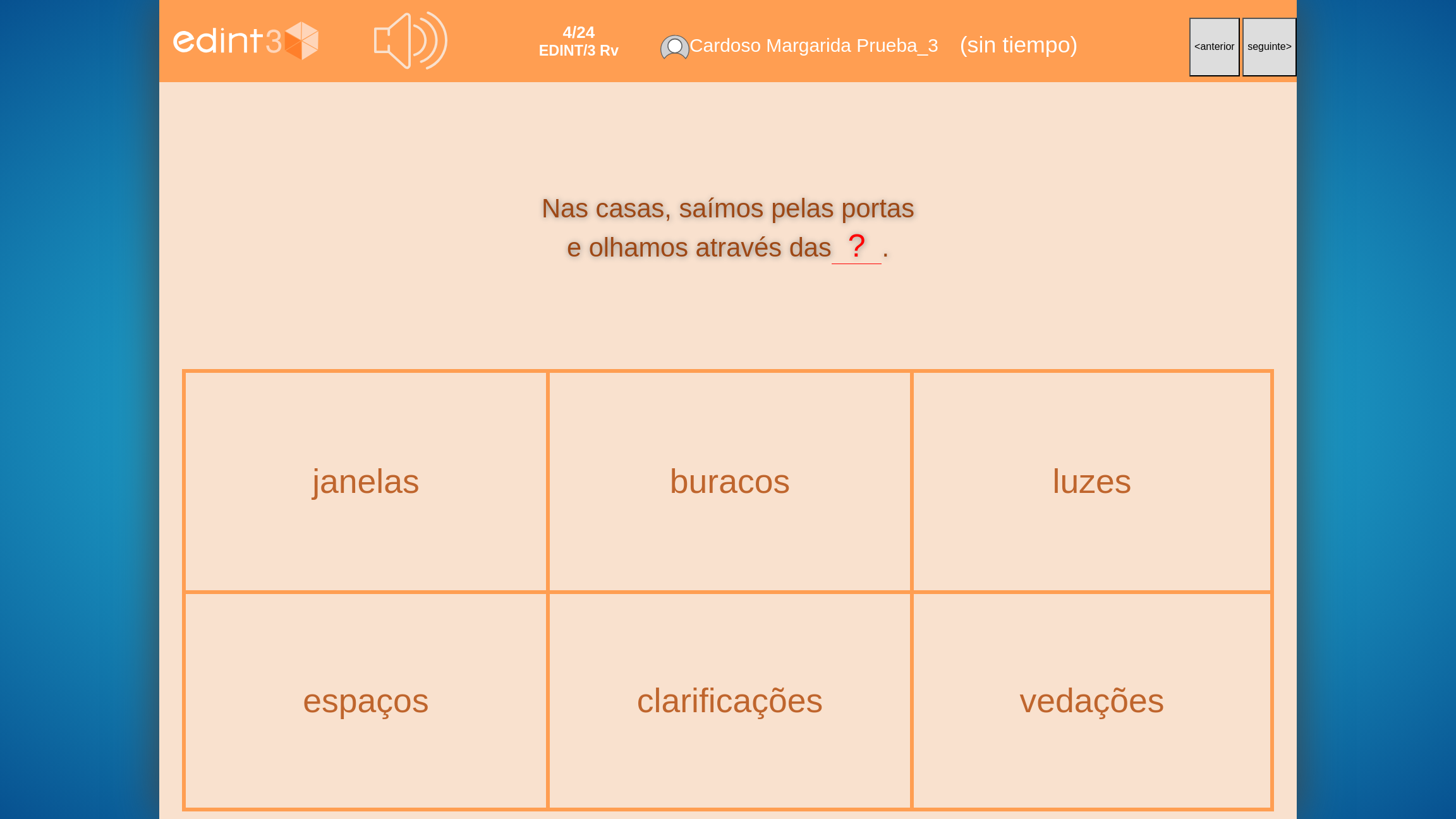
click at [469, 502] on div "janelas" at bounding box center [366, 481] width 358 height 215
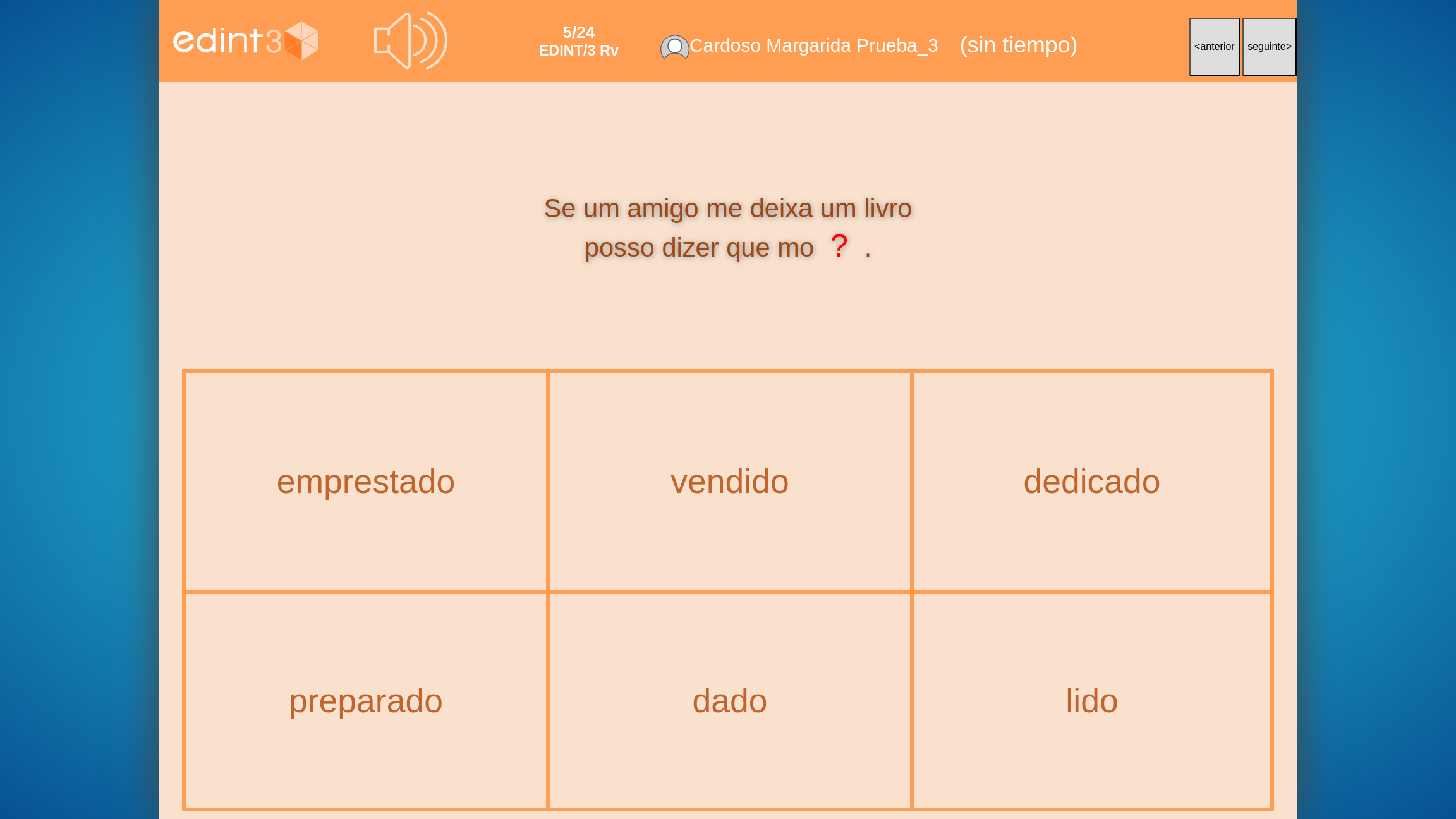
click at [411, 40] on icon at bounding box center [411, 40] width 74 height 74
click at [437, 478] on div "emprestado" at bounding box center [366, 482] width 411 height 43
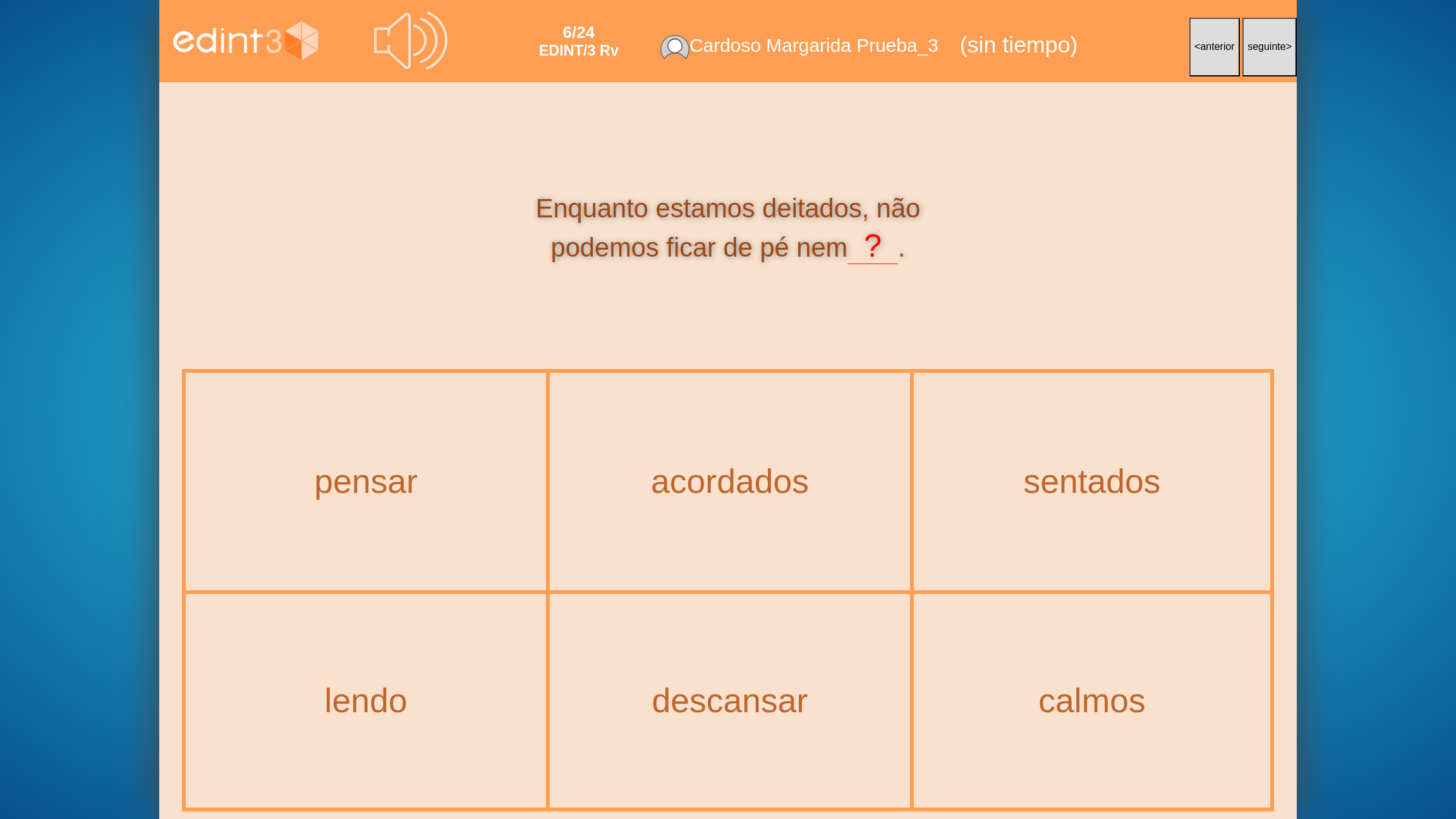
click at [407, 658] on div "lendo" at bounding box center [366, 700] width 358 height 211
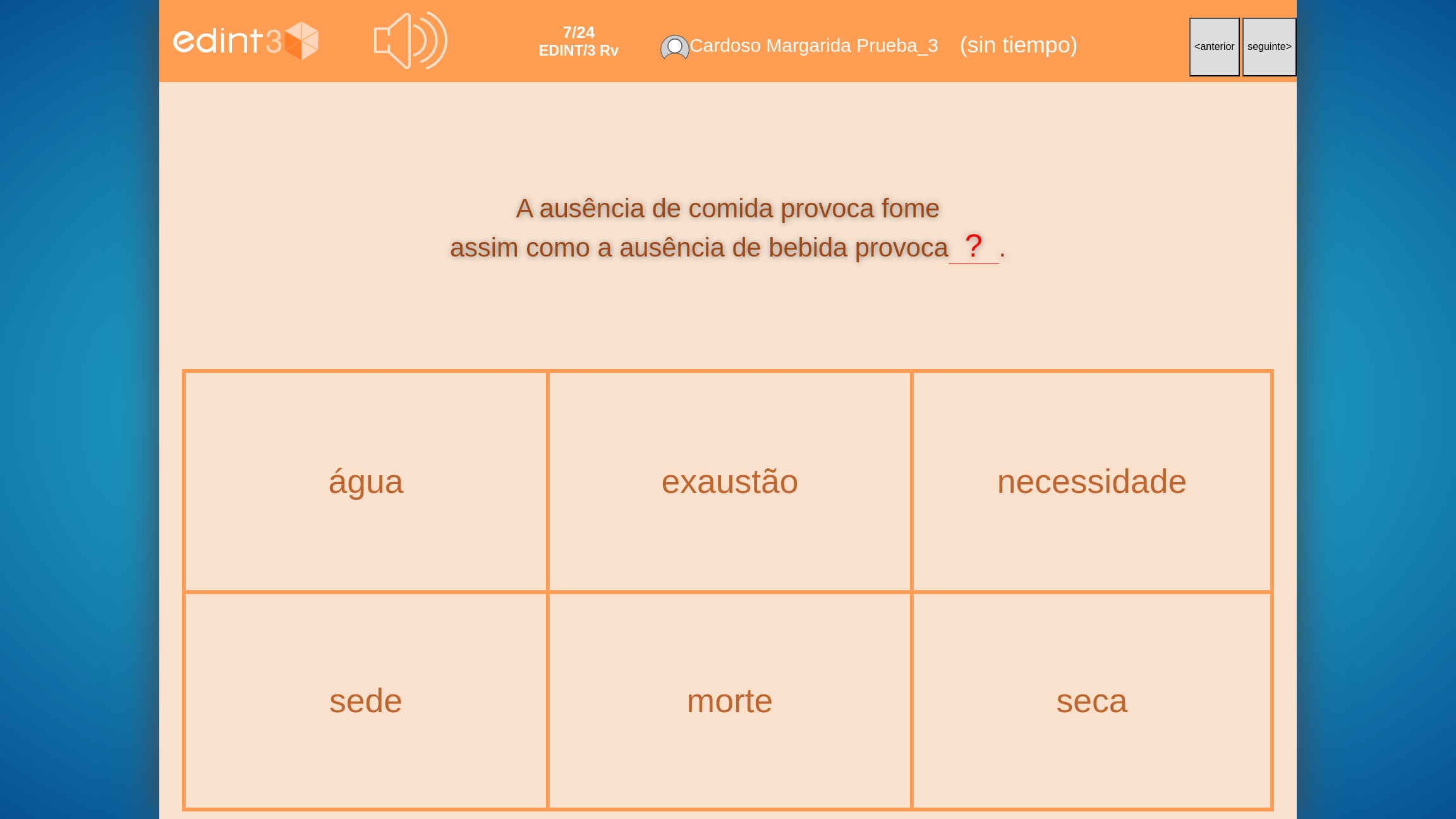
click at [1213, 58] on button "< anterior" at bounding box center [1214, 47] width 50 height 59
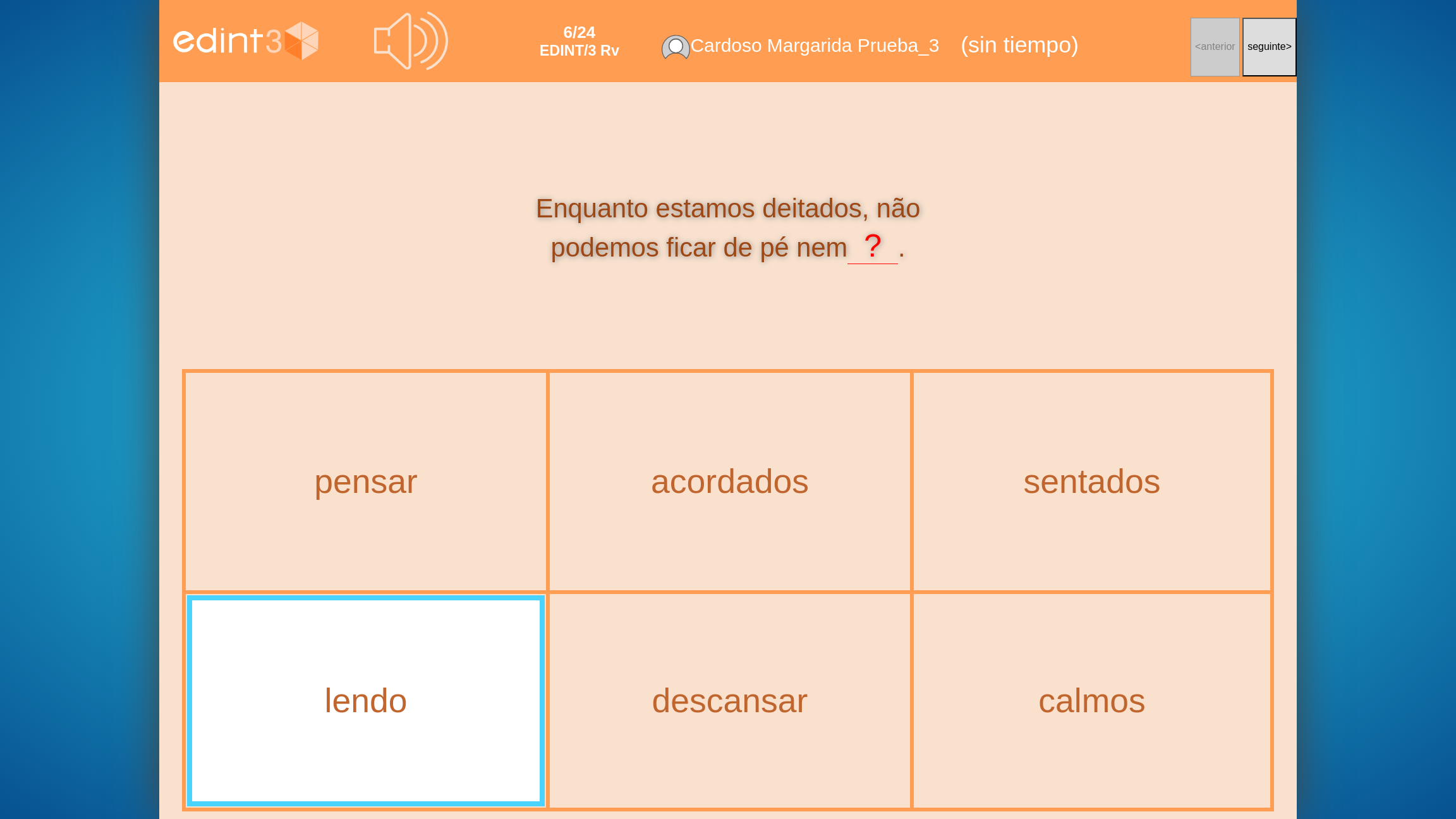
click at [1039, 529] on div "sentados" at bounding box center [1092, 481] width 354 height 215
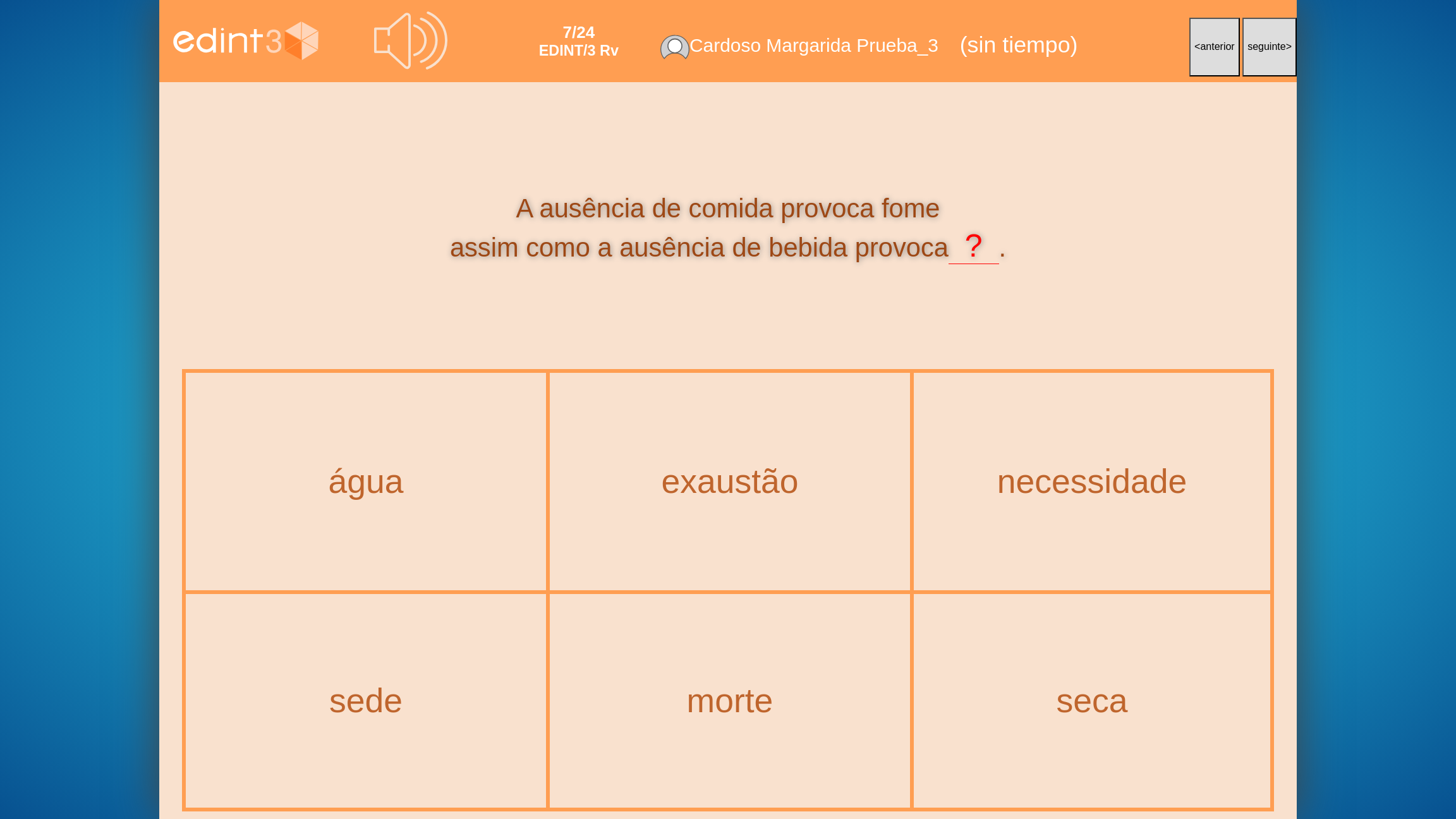
click at [442, 55] on icon at bounding box center [411, 40] width 74 height 74
click at [393, 658] on div "sede" at bounding box center [366, 701] width 411 height 43
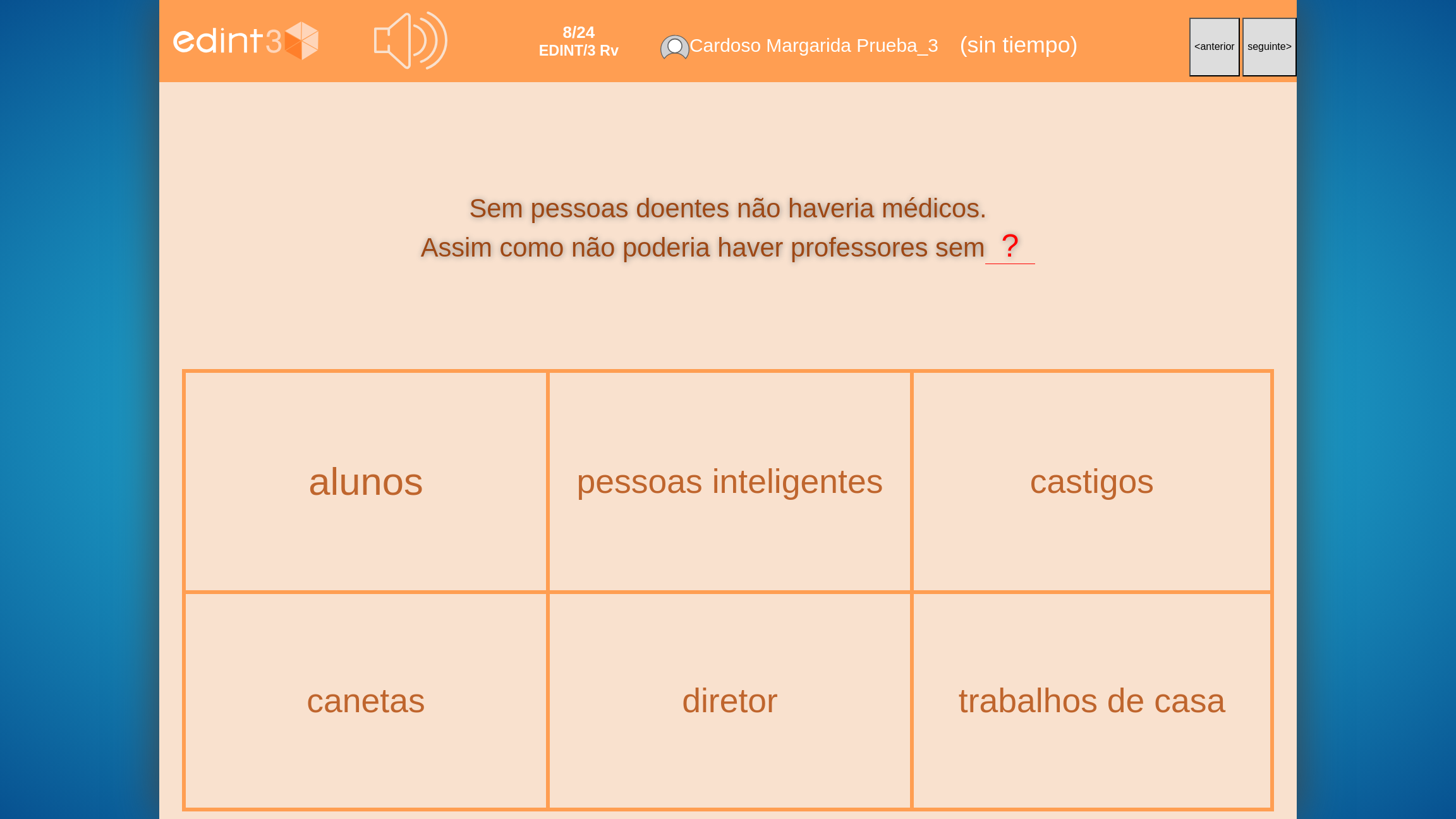
click at [417, 492] on div "alunos" at bounding box center [366, 482] width 411 height 43
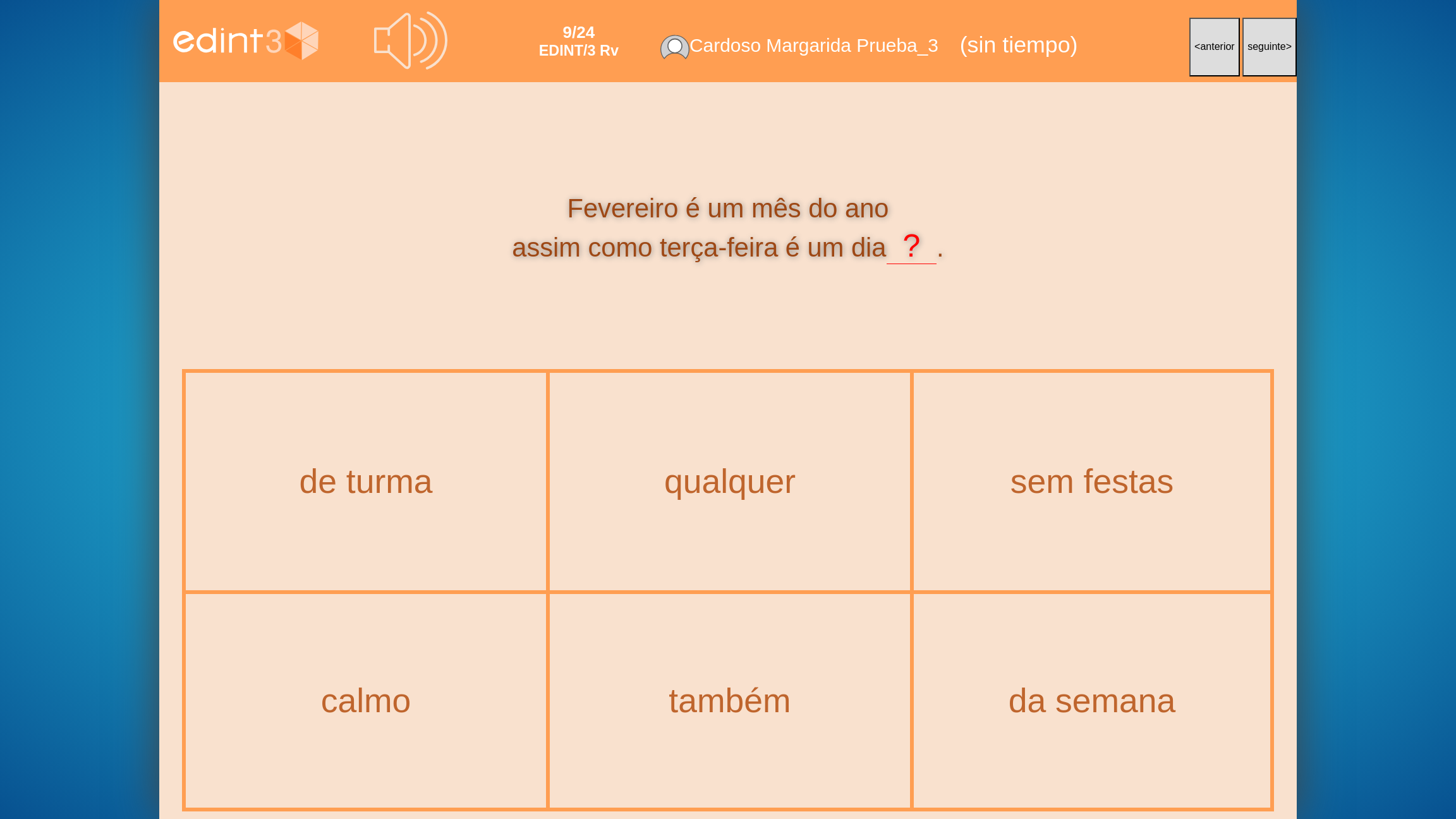
click at [1208, 39] on button "< anterior" at bounding box center [1214, 47] width 50 height 59
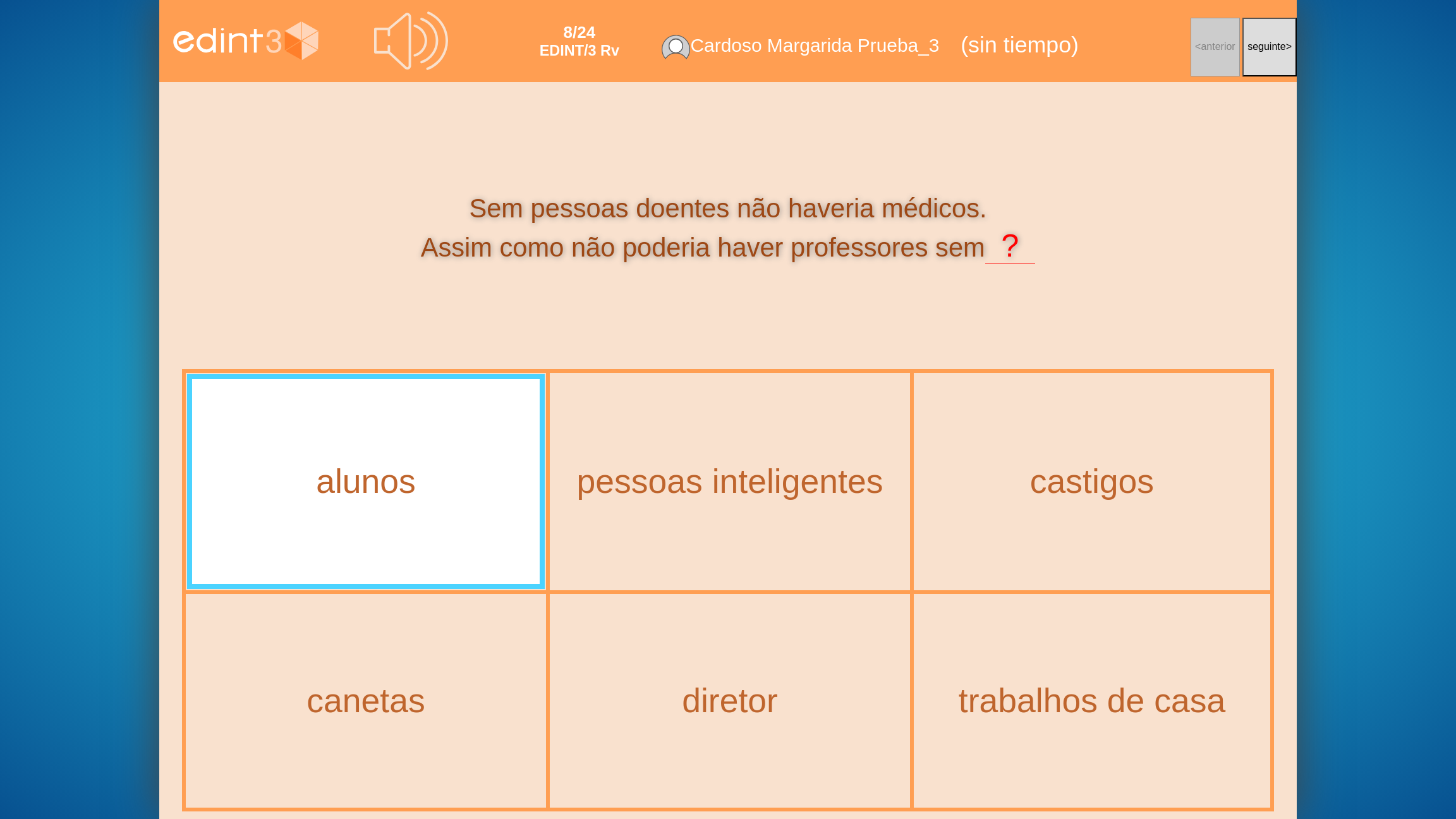
drag, startPoint x: 1276, startPoint y: 58, endPoint x: 1269, endPoint y: 58, distance: 7.0
click at [1276, 58] on button "seguinte >" at bounding box center [1269, 47] width 55 height 59
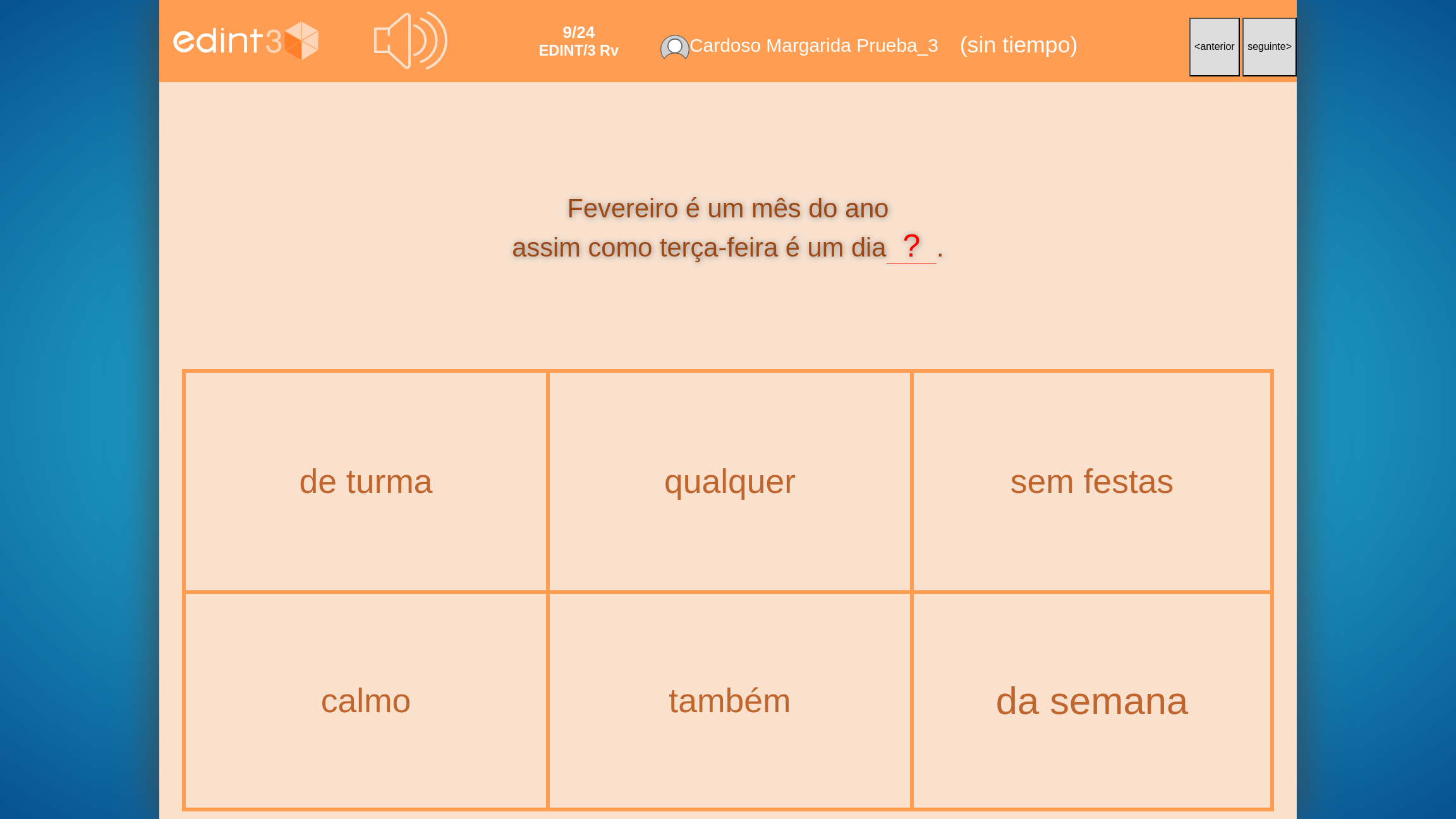
click at [1075, 658] on div "da semana" at bounding box center [1092, 701] width 407 height 43
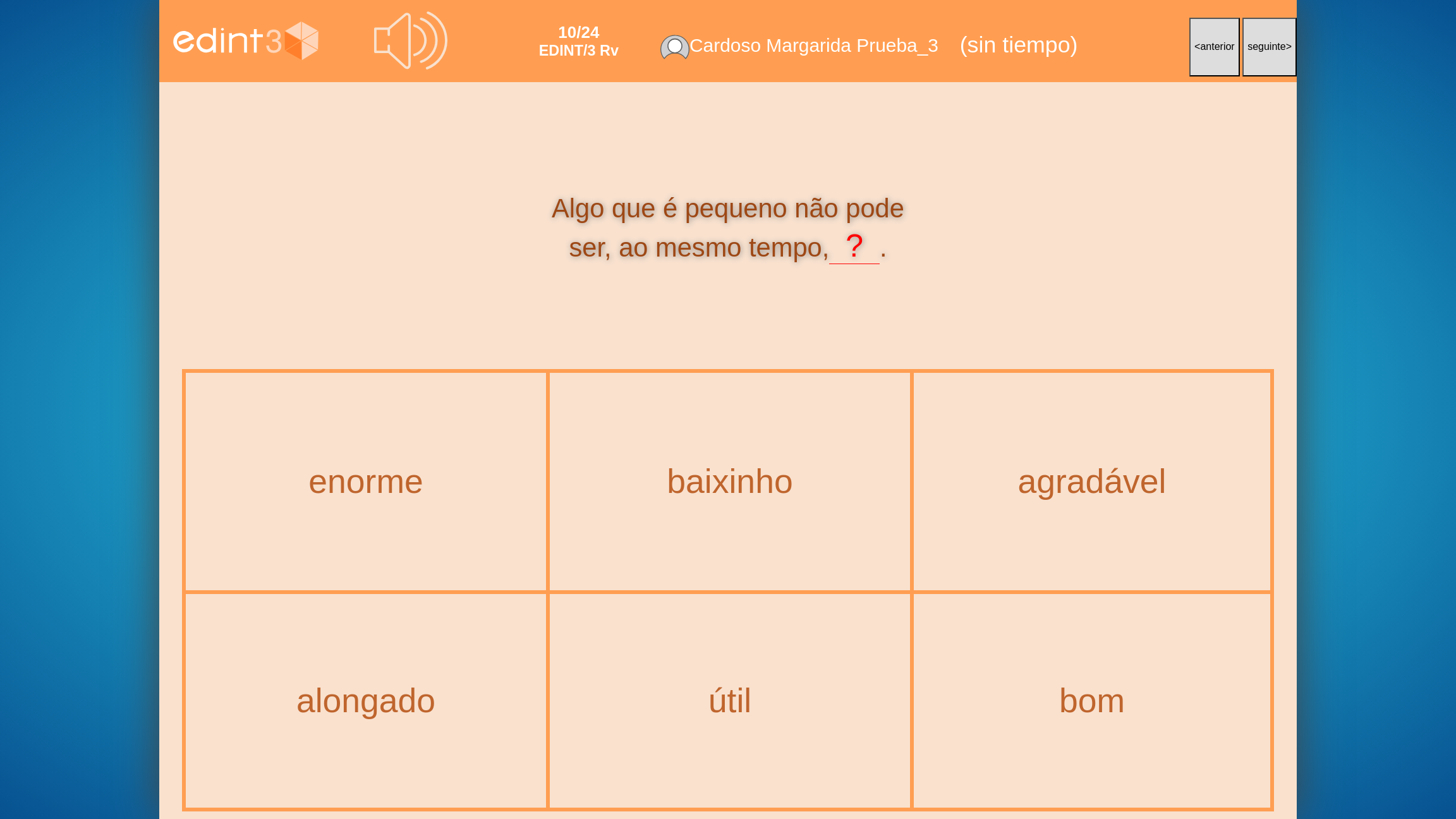
click at [1190, 57] on button "< anterior" at bounding box center [1214, 47] width 50 height 59
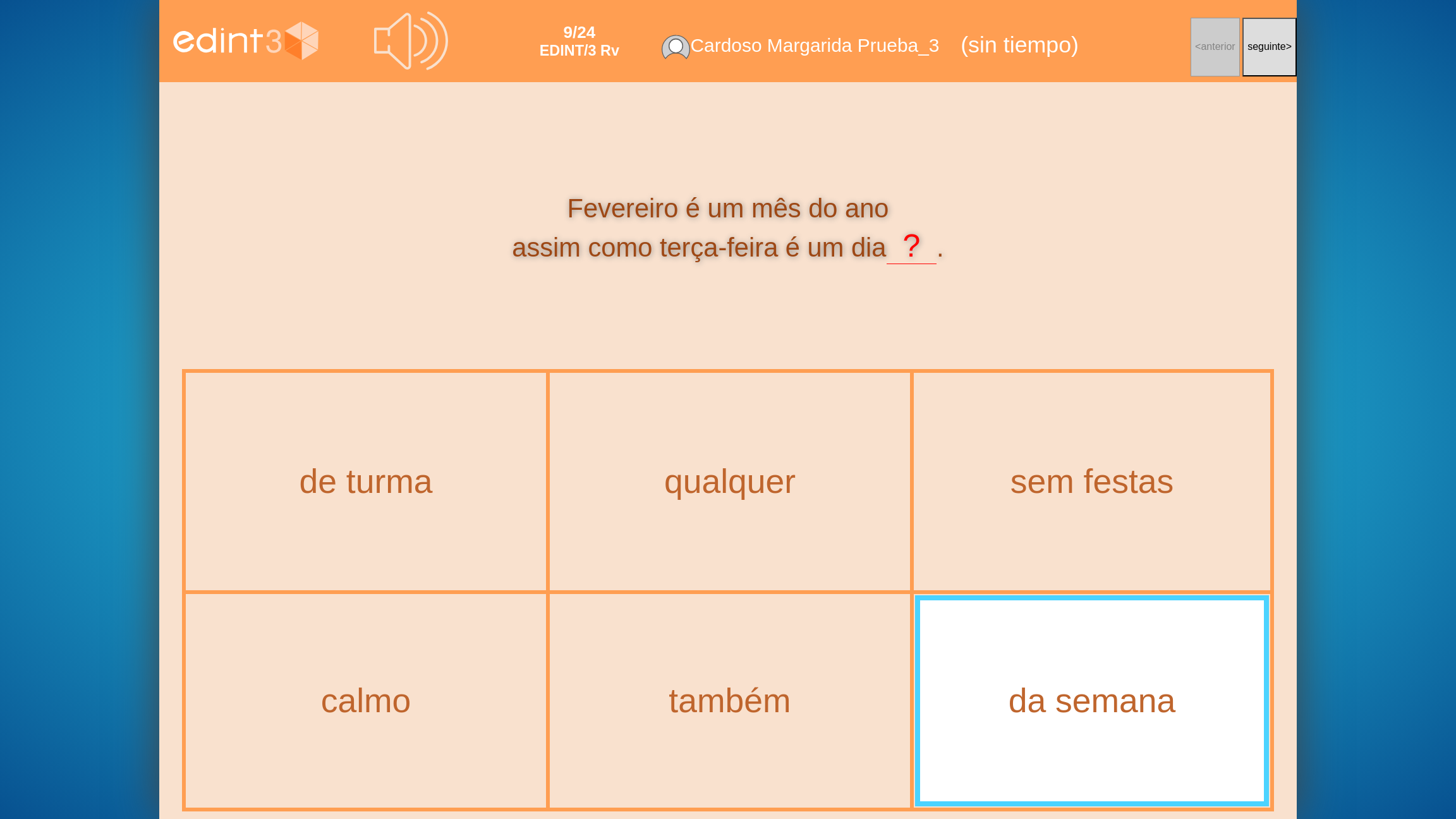
drag, startPoint x: 434, startPoint y: 484, endPoint x: 419, endPoint y: 512, distance: 31.8
click at [441, 513] on div "de turma" at bounding box center [366, 481] width 358 height 215
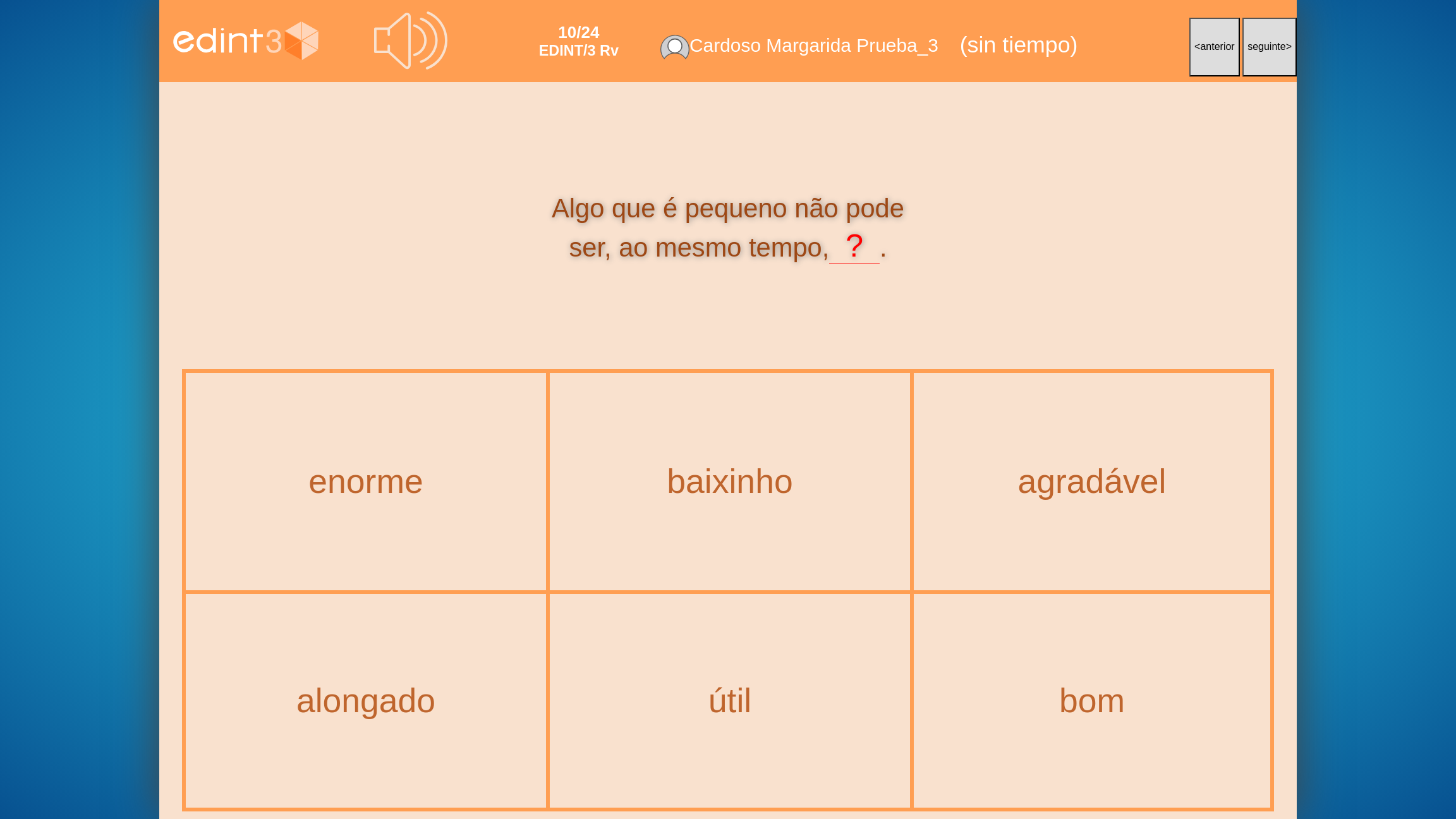
click at [1222, 48] on span "anterior" at bounding box center [1217, 46] width 34 height 11
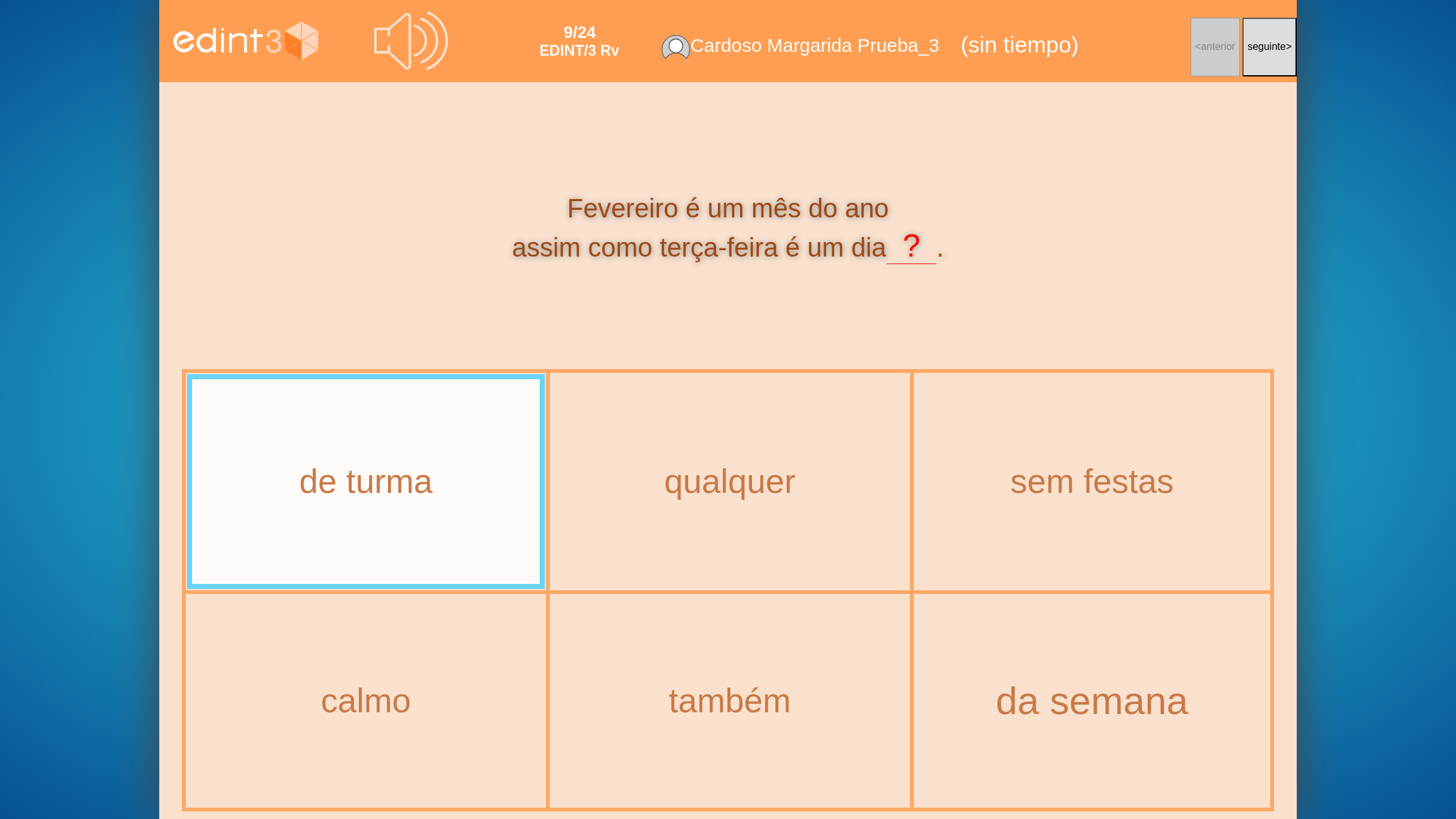
click at [1044, 658] on div "da semana" at bounding box center [1092, 701] width 407 height 43
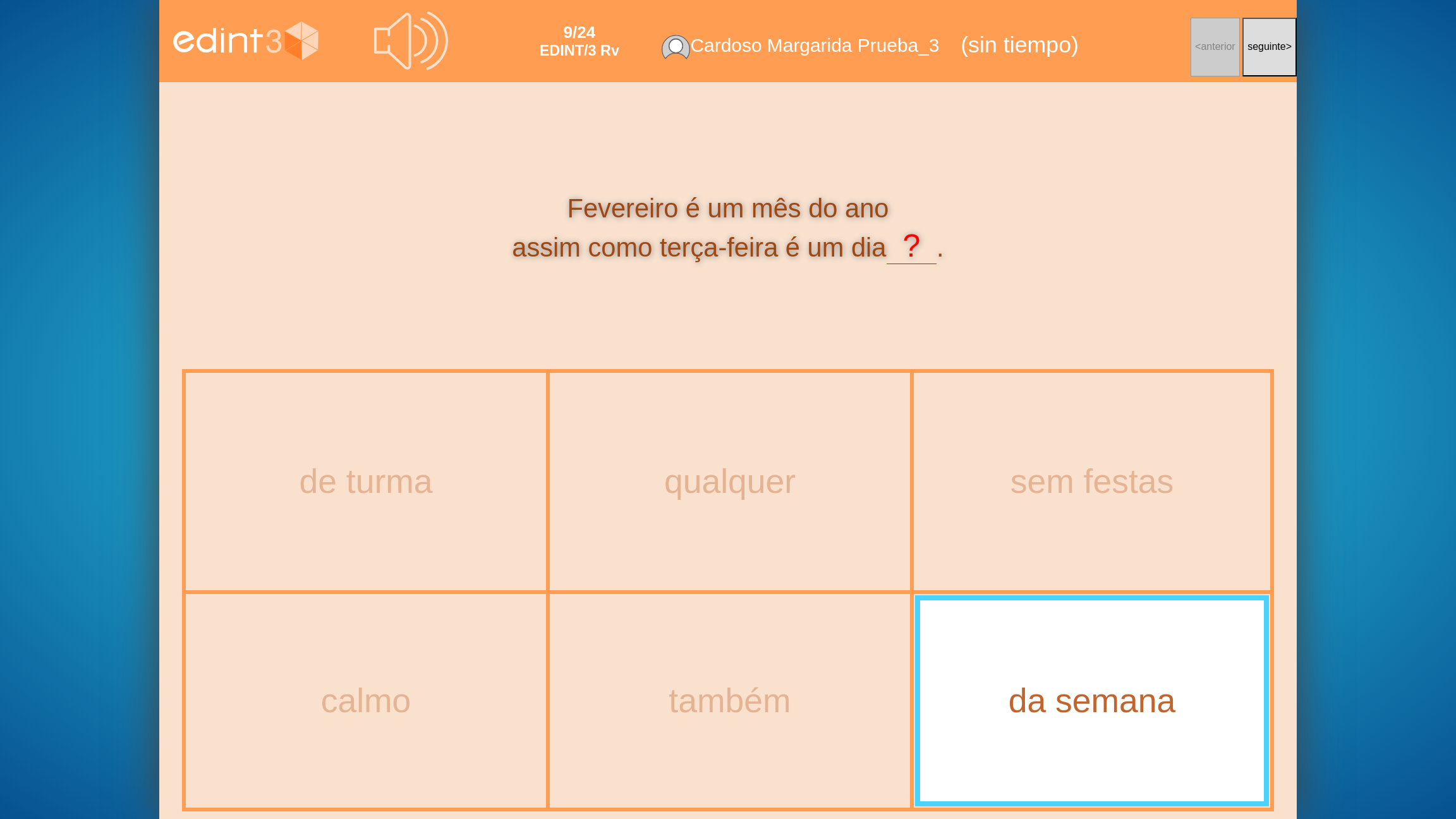
click at [1272, 35] on button "seguinte >" at bounding box center [1269, 47] width 55 height 59
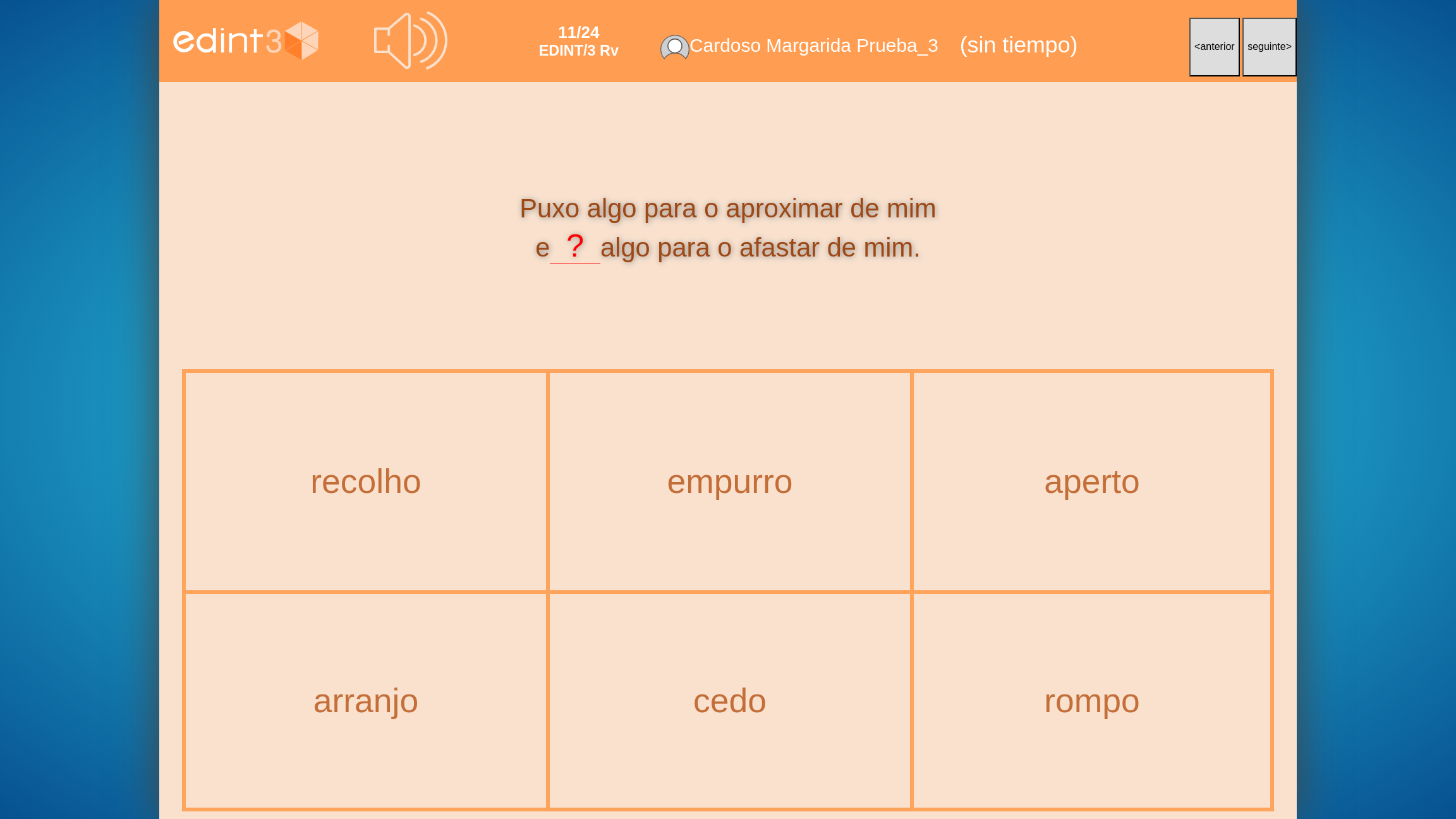
click at [1207, 41] on span "anterior" at bounding box center [1217, 46] width 34 height 11
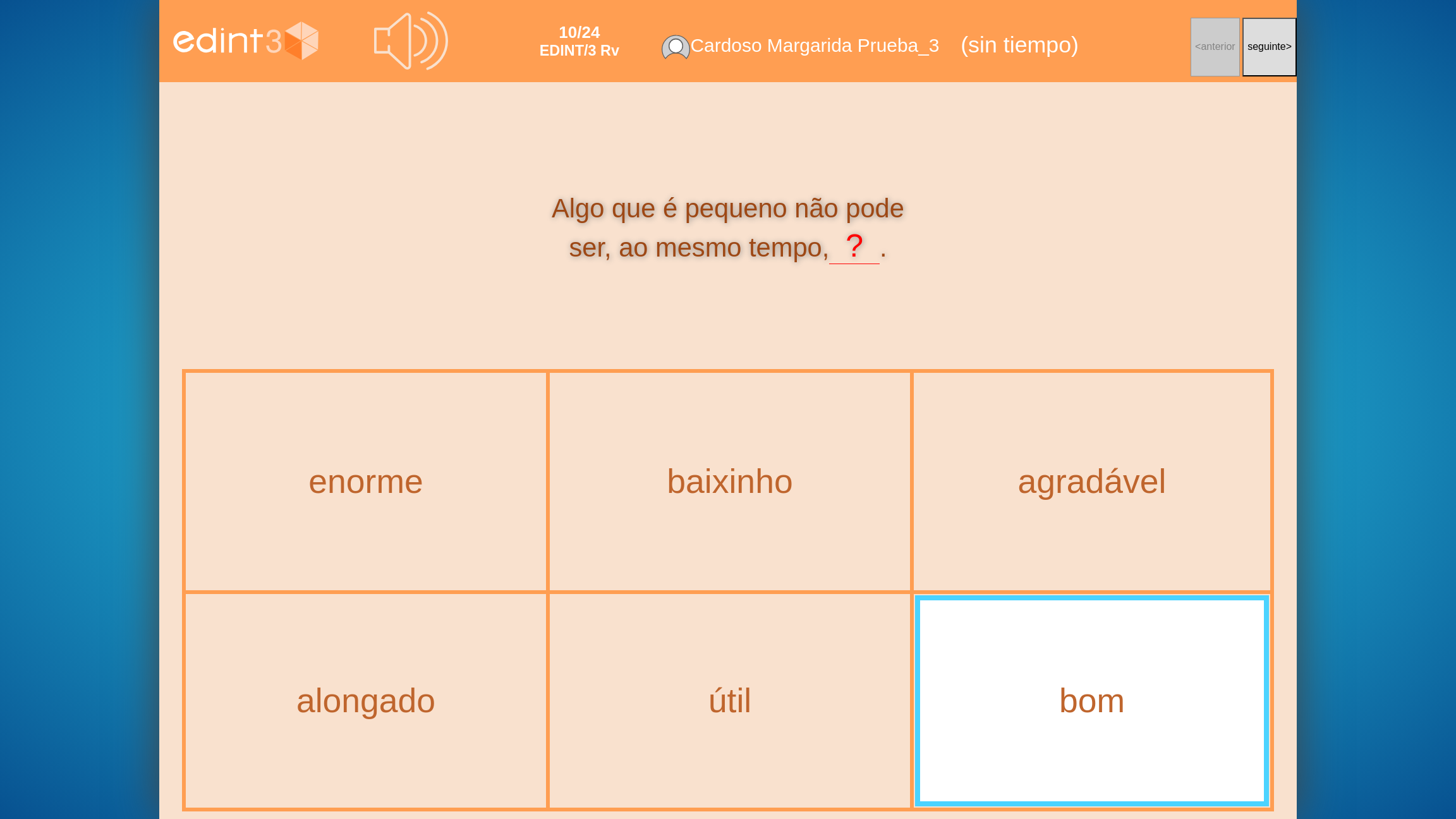
click at [425, 46] on icon at bounding box center [411, 40] width 74 height 74
click at [445, 492] on div "enorme" at bounding box center [366, 482] width 411 height 43
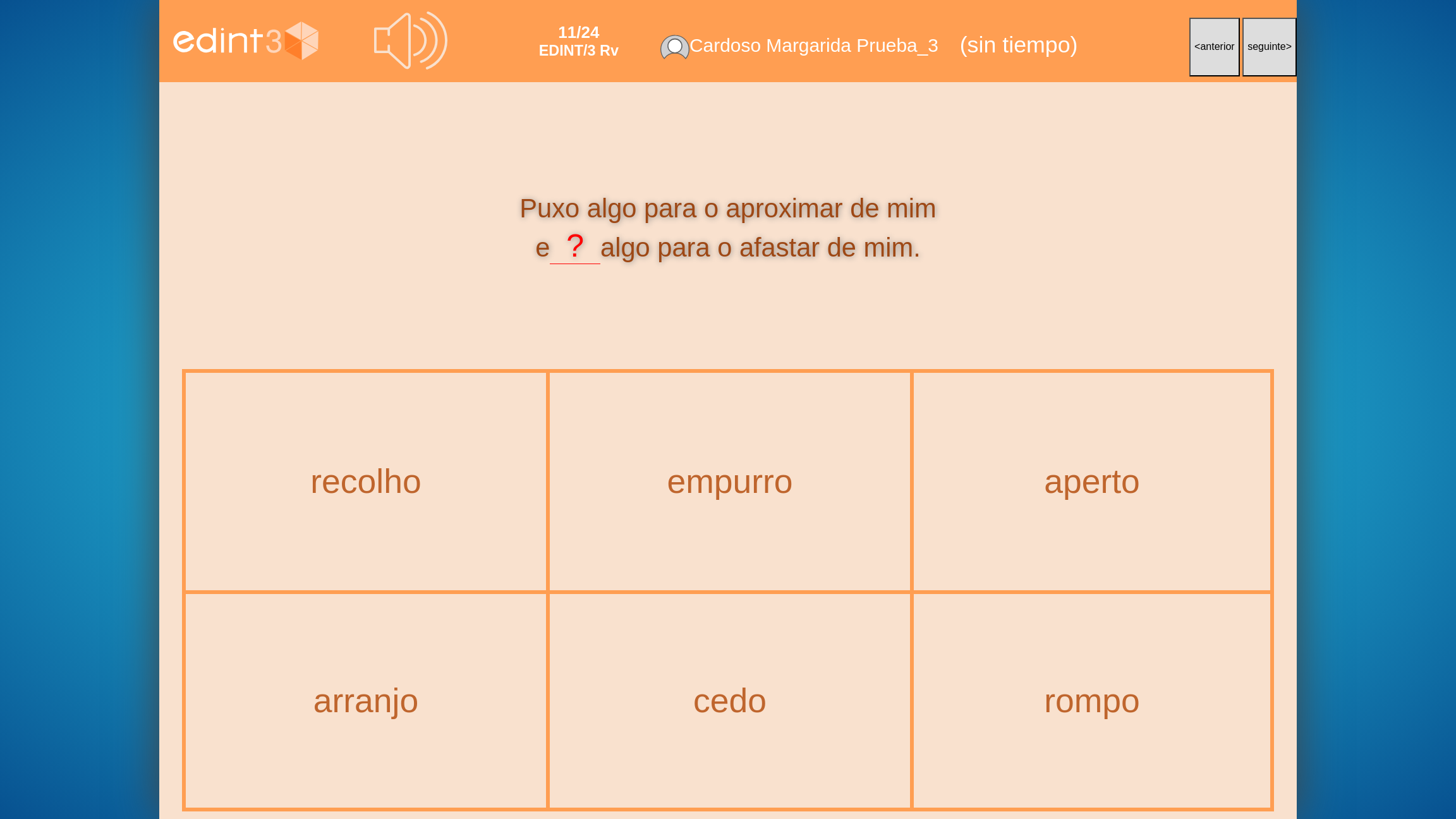
click at [377, 22] on icon at bounding box center [411, 40] width 74 height 74
click at [666, 510] on div "empurro" at bounding box center [730, 481] width 358 height 215
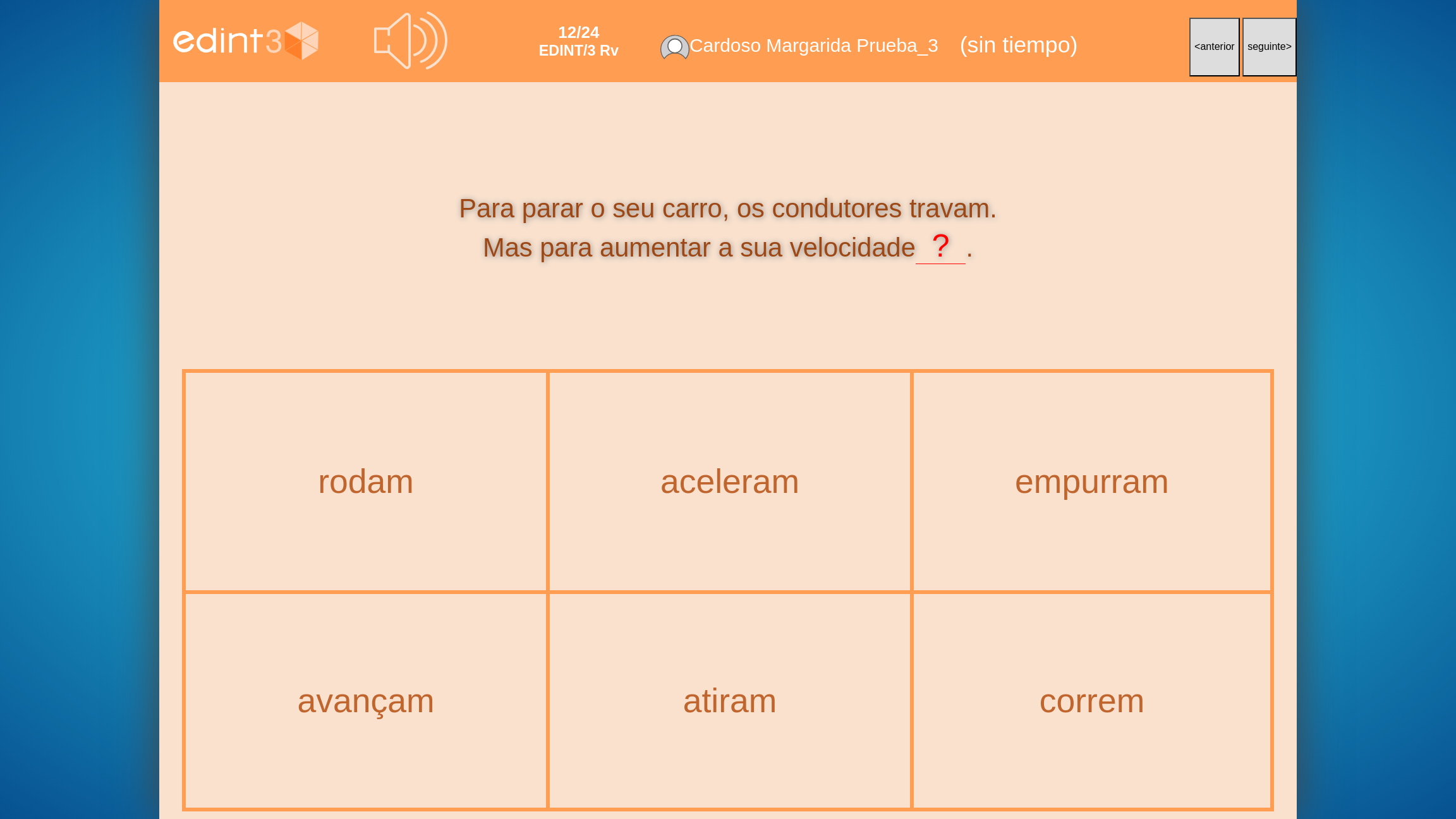
click at [807, 505] on div "aceleram" at bounding box center [730, 481] width 358 height 215
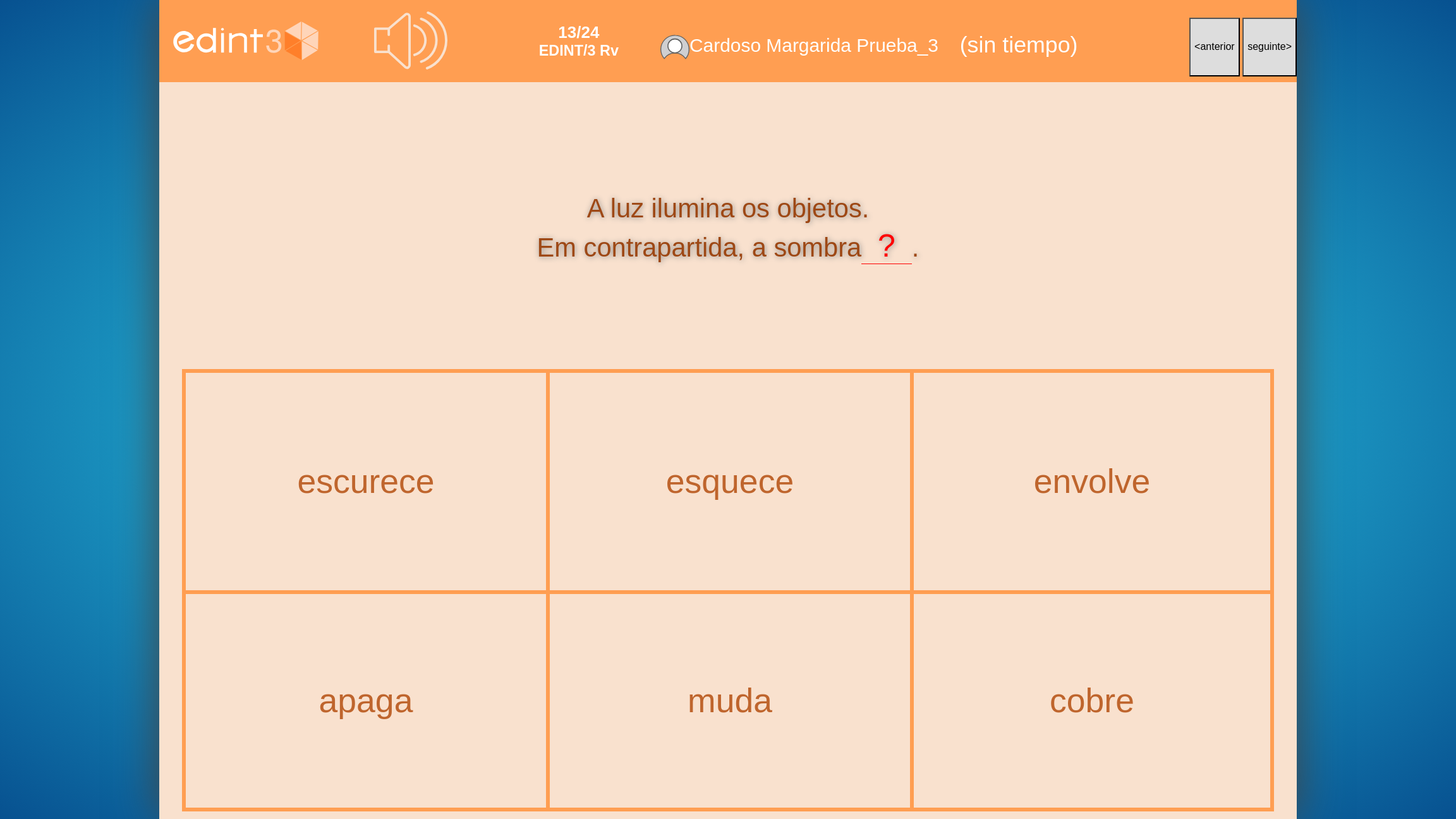
click at [383, 50] on icon at bounding box center [411, 40] width 74 height 74
click at [437, 477] on div "escurece" at bounding box center [366, 482] width 411 height 43
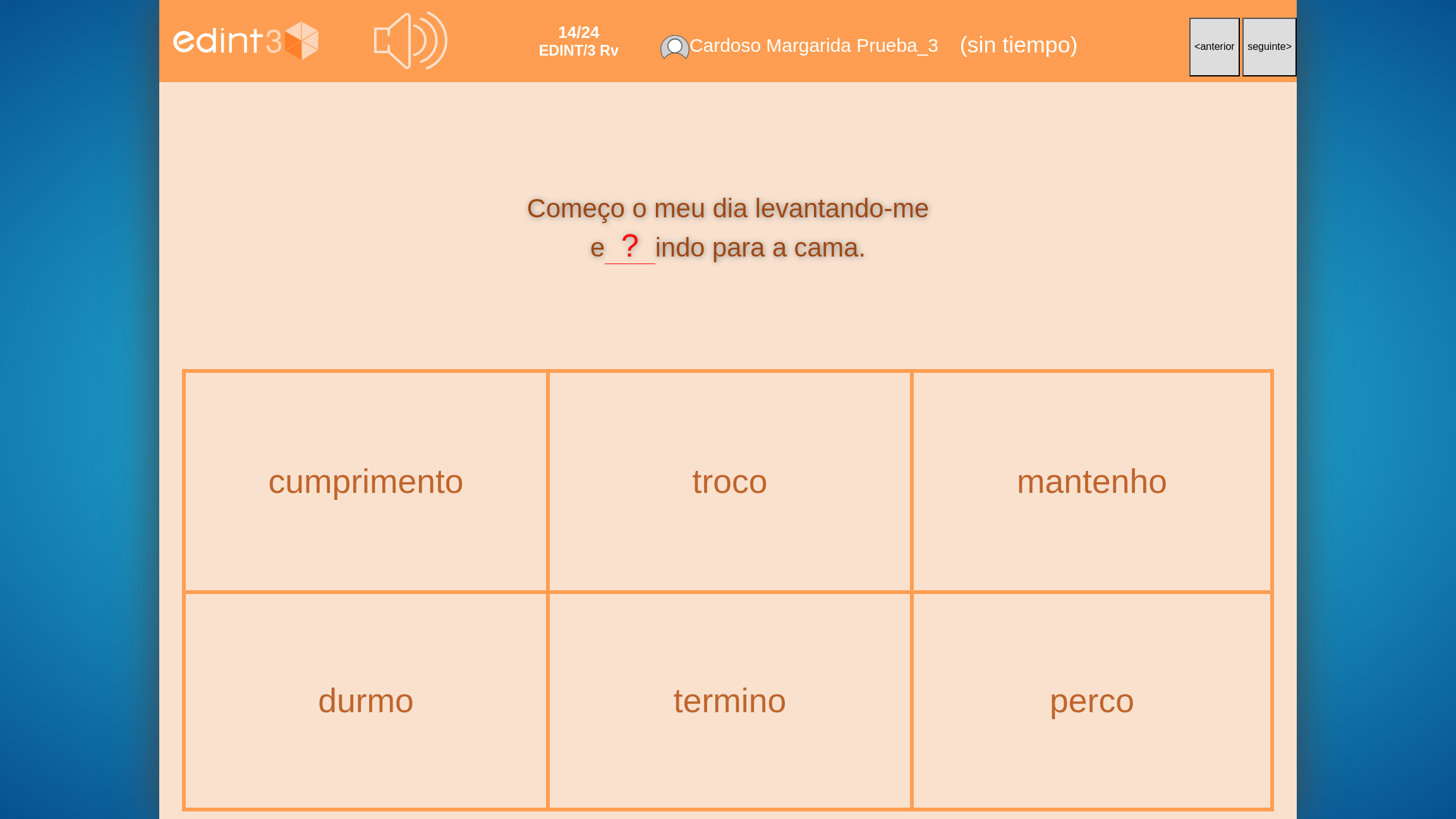
drag, startPoint x: 760, startPoint y: 210, endPoint x: 752, endPoint y: 209, distance: 8.1
click at [752, 210] on div "Começo o meu dia levantando-me e ? indo para a cama." at bounding box center [728, 229] width 1092 height 75
click at [733, 214] on div "Começo o meu dia levantando-me e ? indo para a cama." at bounding box center [728, 229] width 1092 height 75
drag, startPoint x: 752, startPoint y: 205, endPoint x: 571, endPoint y: 241, distance: 184.5
click at [609, 244] on div "Começo o meu dia levantando-me e ? indo para a cama." at bounding box center [728, 229] width 1092 height 75
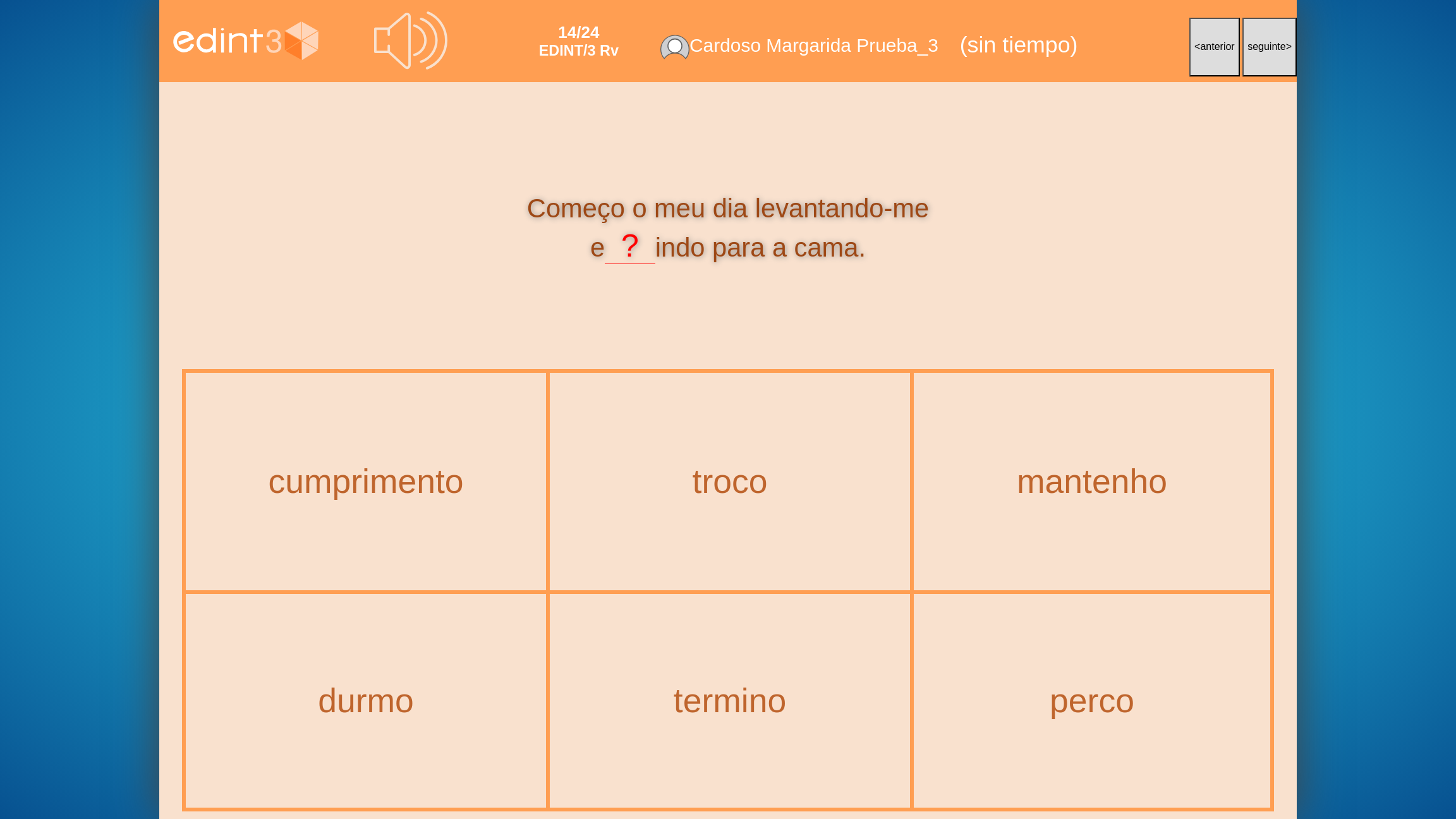
copy div "levantando-me e"
click at [672, 658] on div "termino" at bounding box center [730, 700] width 358 height 211
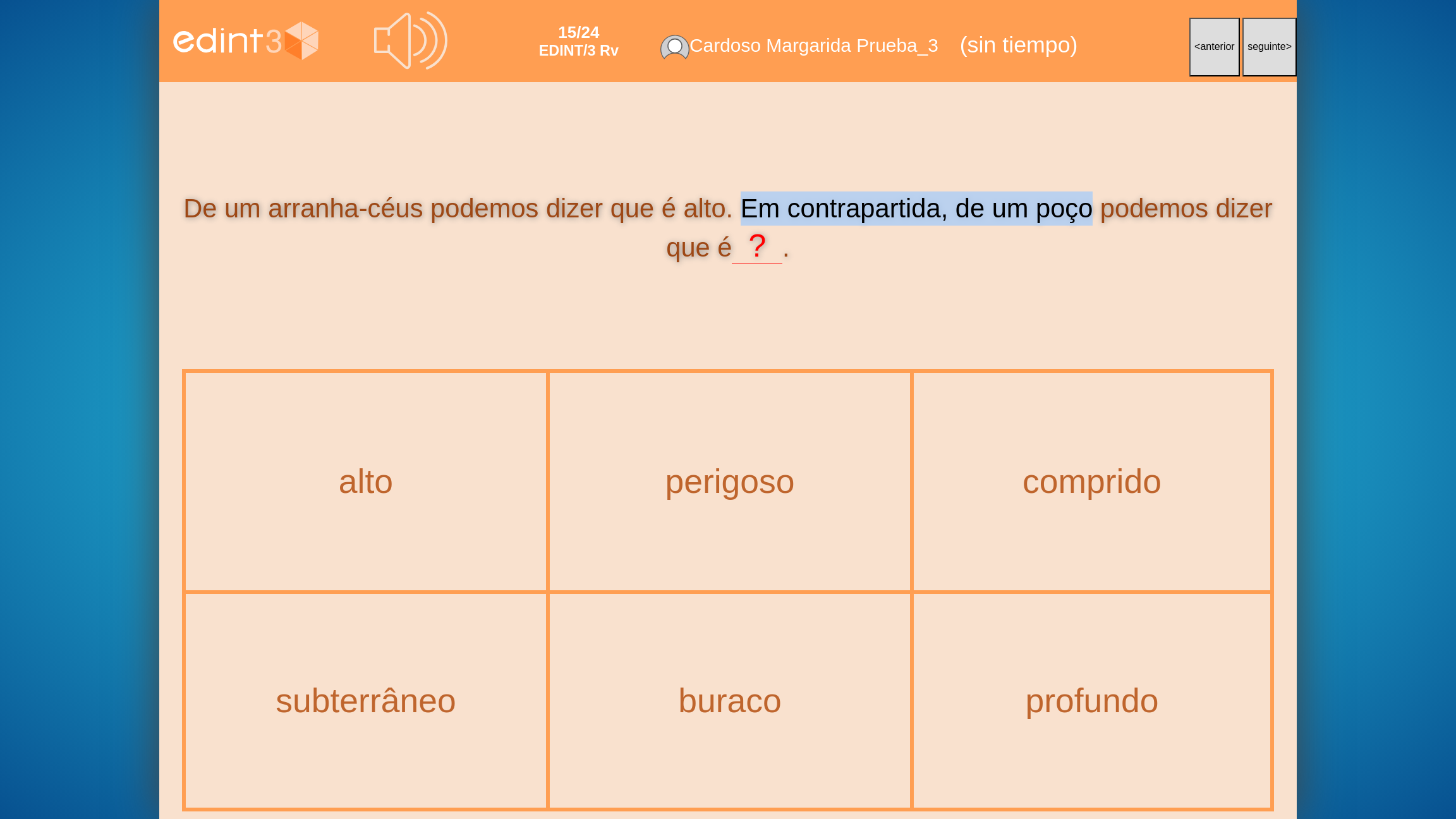
drag, startPoint x: 742, startPoint y: 204, endPoint x: 1089, endPoint y: 217, distance: 347.2
click at [1089, 217] on div "De um arranha-céus podemos dizer que é alto. Em contrapartida, de um poço podem…" at bounding box center [728, 229] width 1092 height 75
copy div "Em contrapartida, de um poço"
click at [429, 48] on icon at bounding box center [411, 40] width 74 height 74
click at [1051, 658] on div "profundo" at bounding box center [1092, 700] width 354 height 211
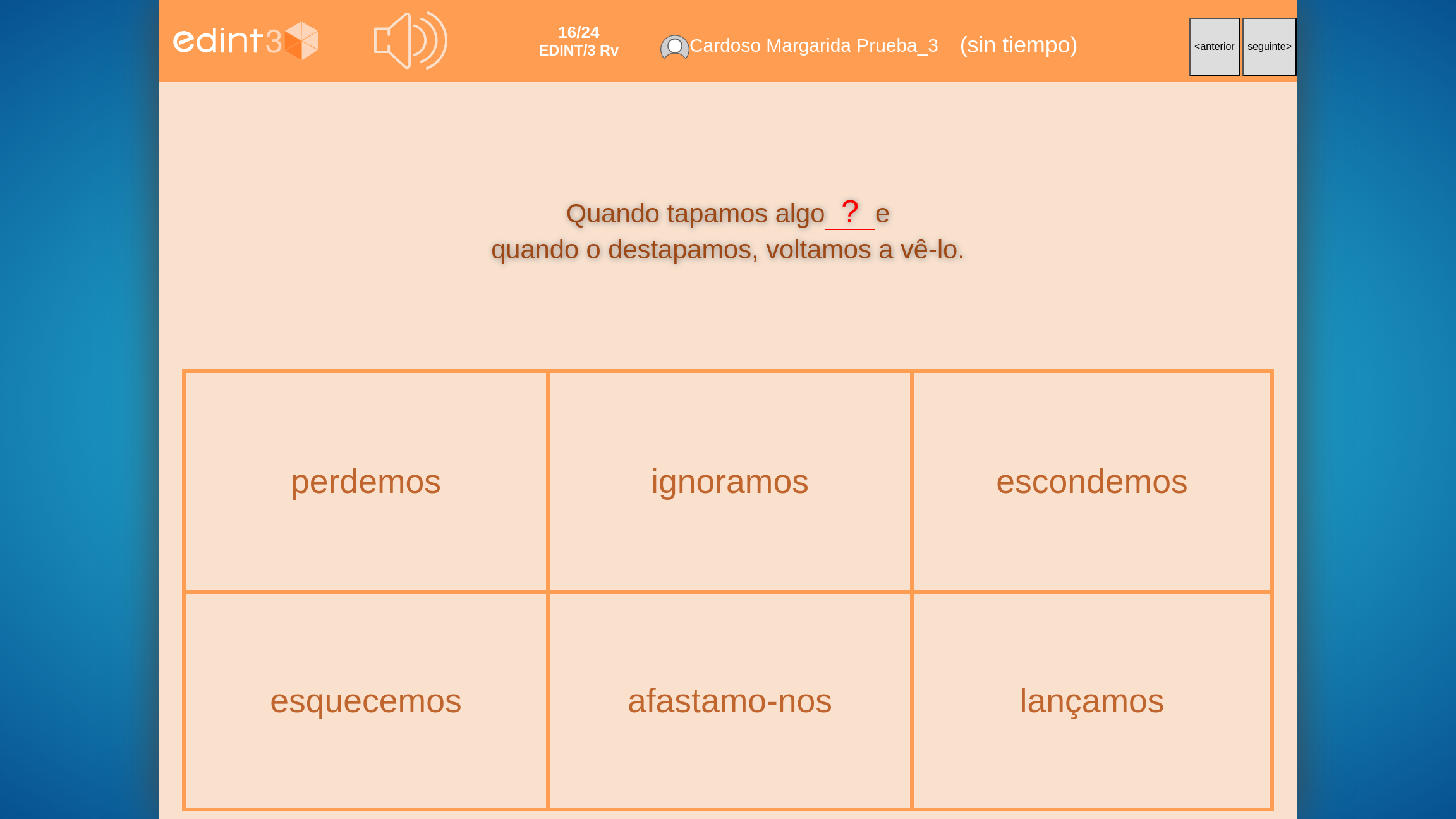
click at [1211, 52] on span "anterior" at bounding box center [1217, 46] width 34 height 11
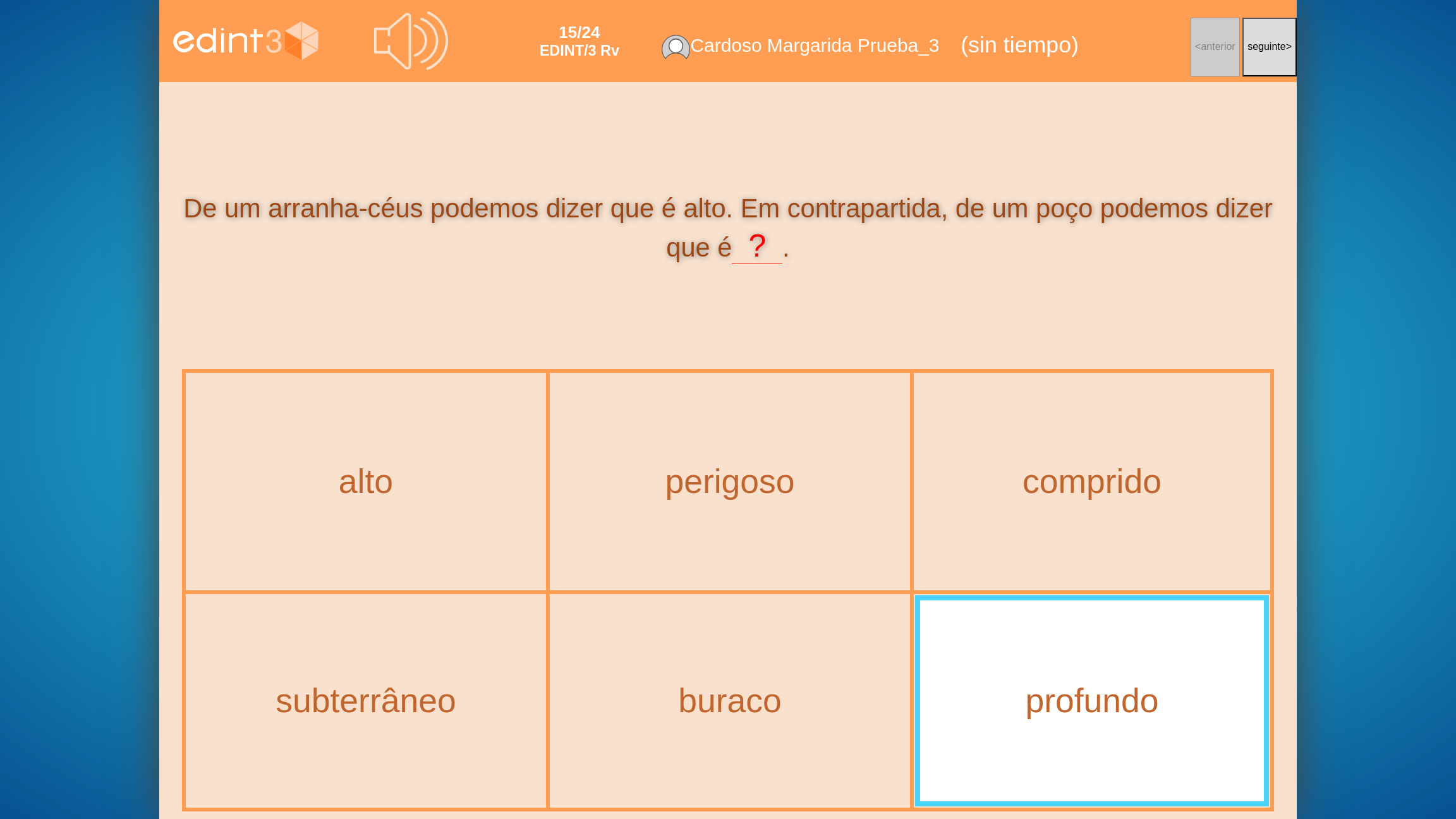
click at [1254, 37] on button "seguinte >" at bounding box center [1269, 47] width 55 height 59
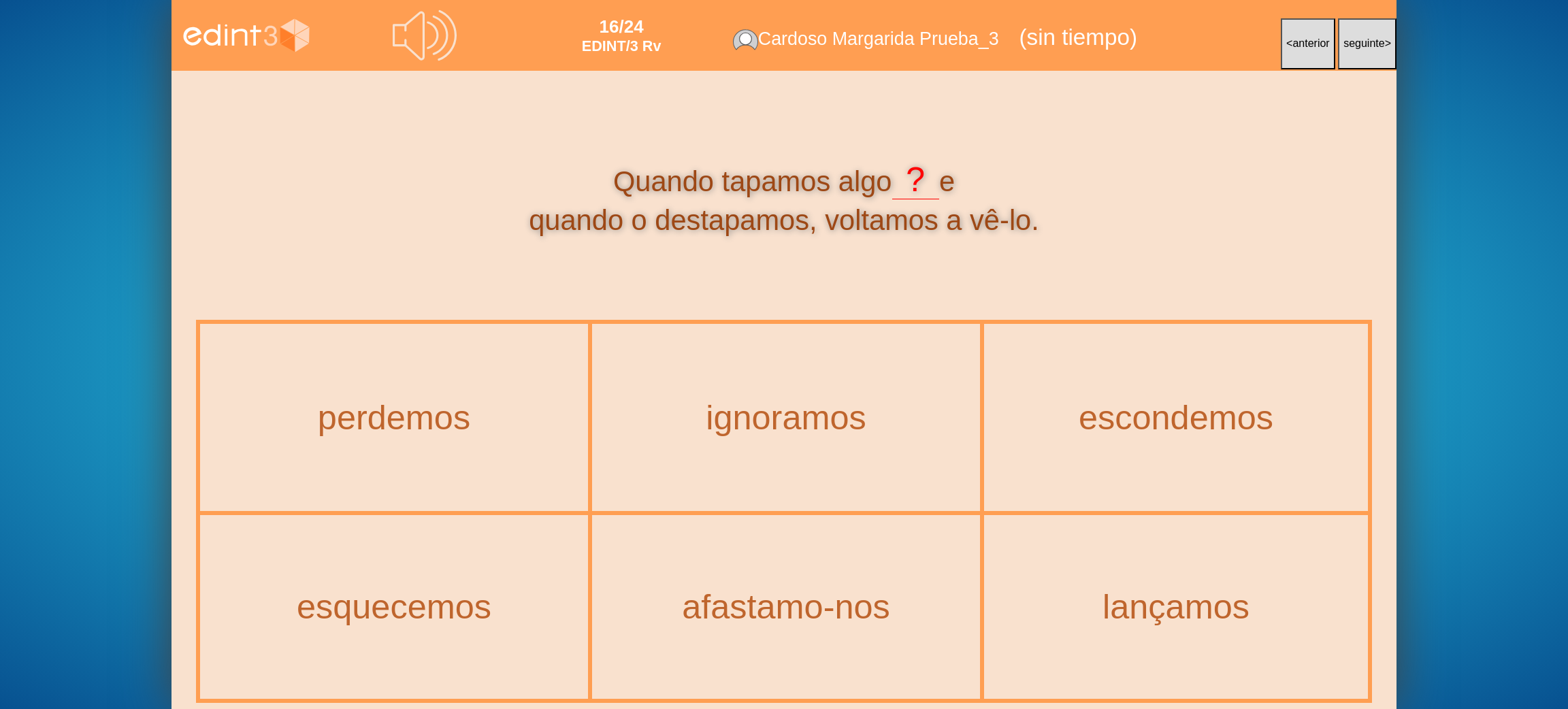
click at [430, 42] on icon at bounding box center [425, 35] width 64 height 64
click at [1093, 444] on div "escondemos" at bounding box center [1176, 416] width 381 height 184
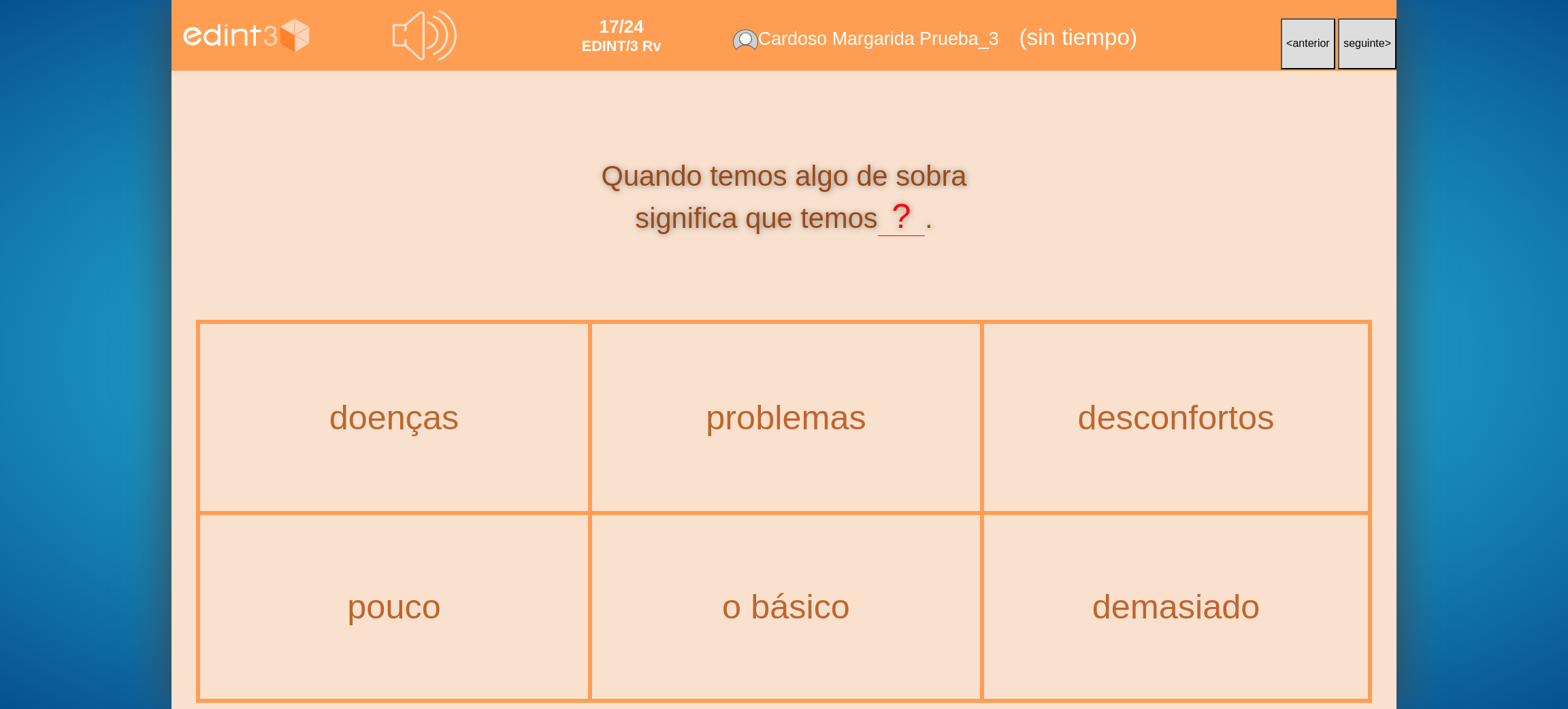
click at [1211, 656] on div "demasiado" at bounding box center [1176, 607] width 381 height 180
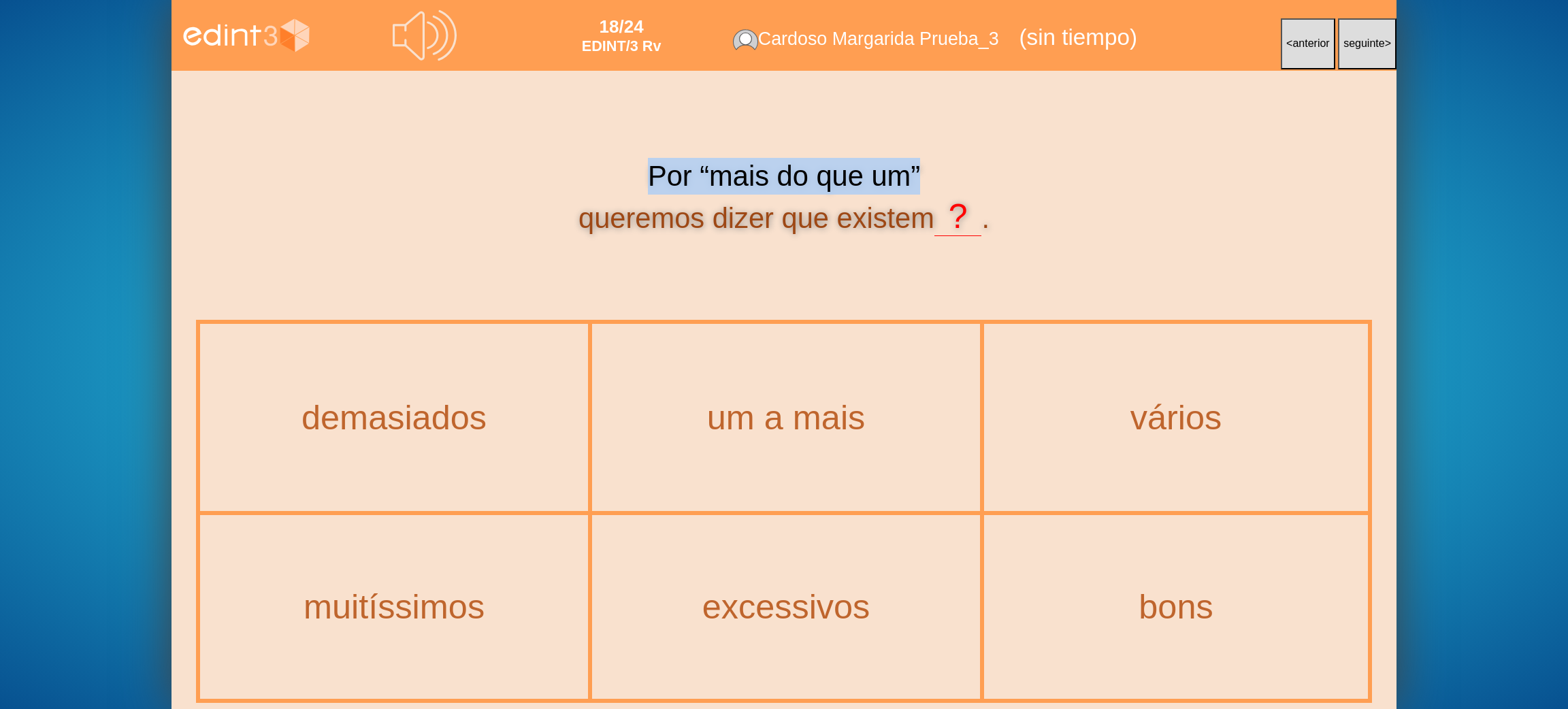
drag, startPoint x: 632, startPoint y: 170, endPoint x: 934, endPoint y: 170, distance: 302.0
click at [934, 170] on div "Por “mais do que um” queremos dizer que existem ? ." at bounding box center [784, 199] width 1176 height 81
copy div "Por “mais do que um”"
click at [1105, 439] on div "vários" at bounding box center [1176, 416] width 381 height 184
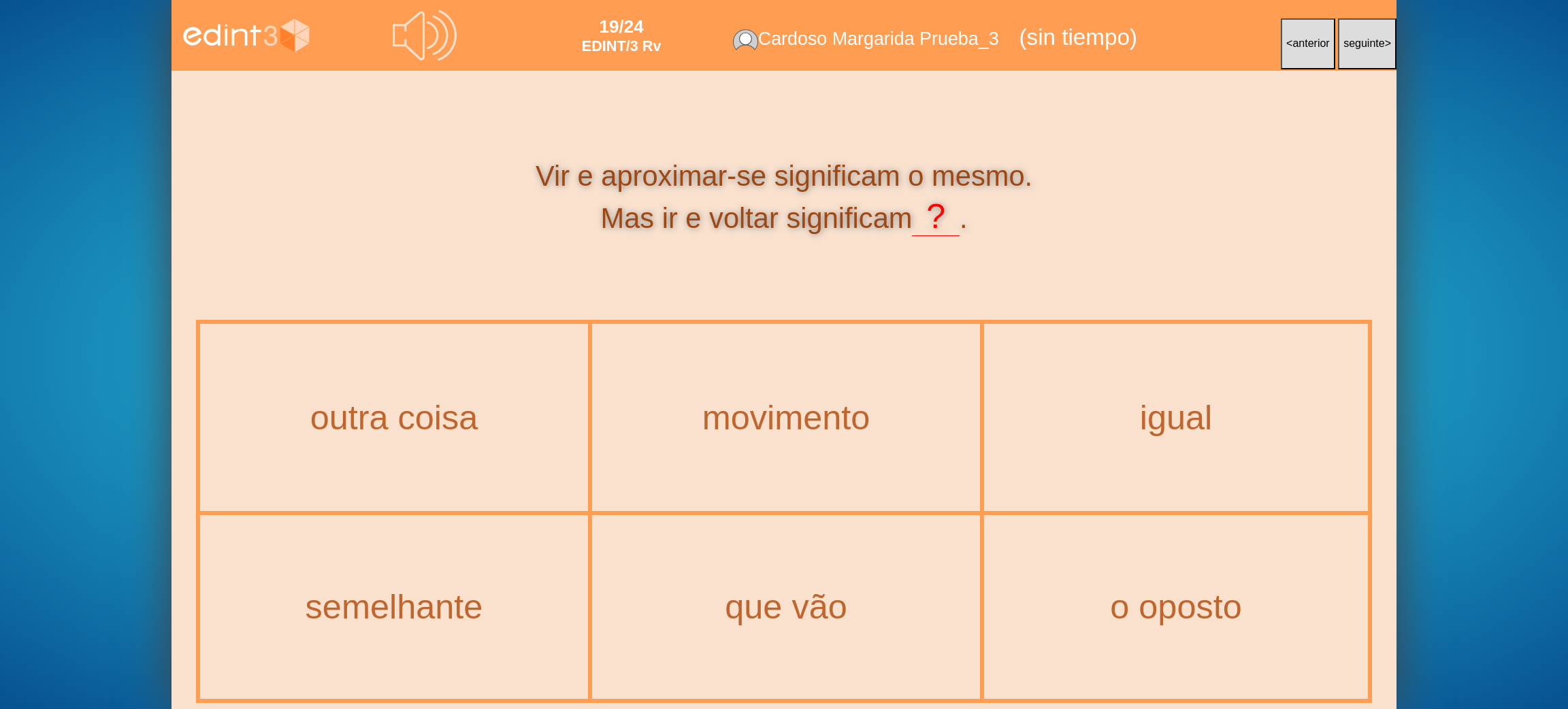
click at [416, 34] on icon at bounding box center [425, 35] width 64 height 64
click at [1229, 585] on div "o oposto" at bounding box center [1176, 607] width 381 height 180
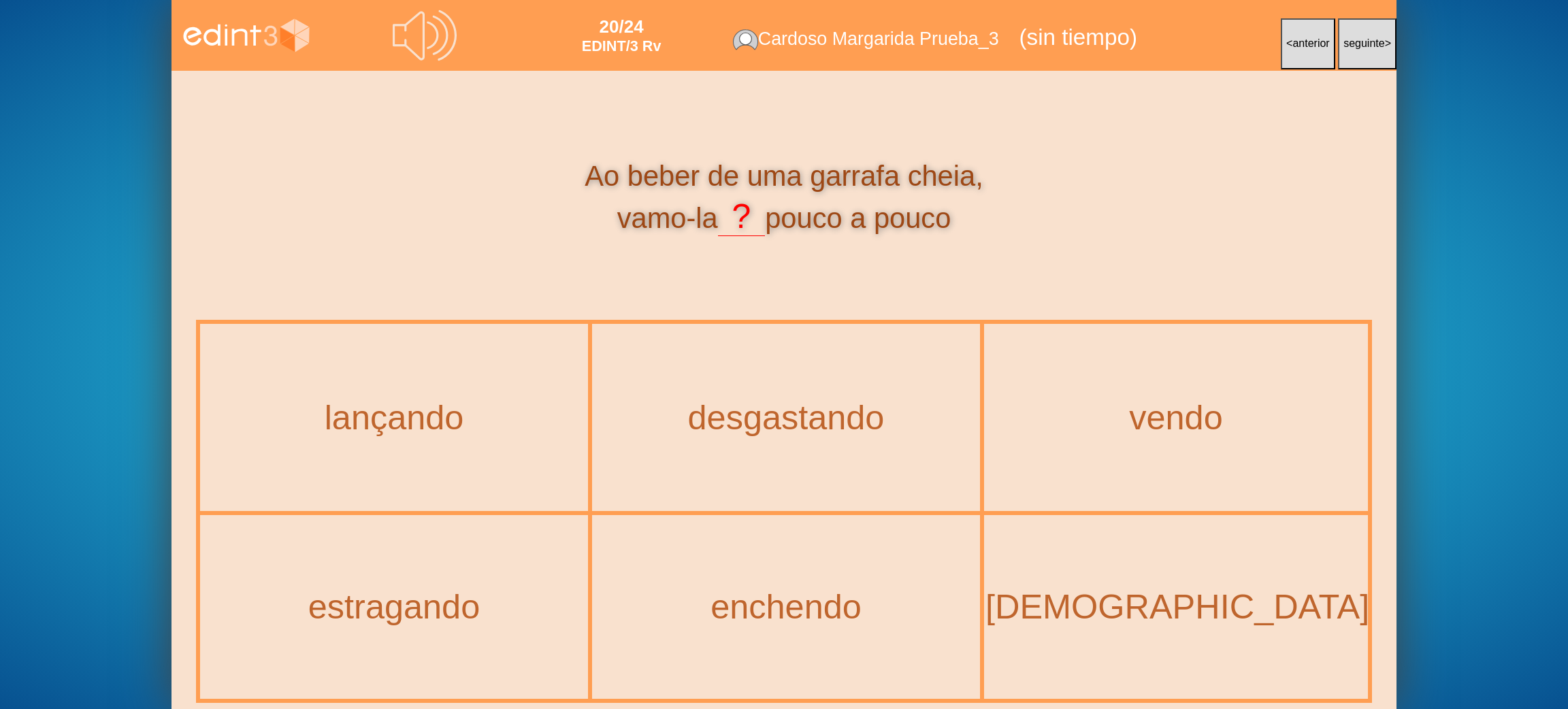
click at [430, 57] on icon at bounding box center [425, 35] width 64 height 64
click at [1158, 603] on div "esvaziando" at bounding box center [1176, 607] width 438 height 44
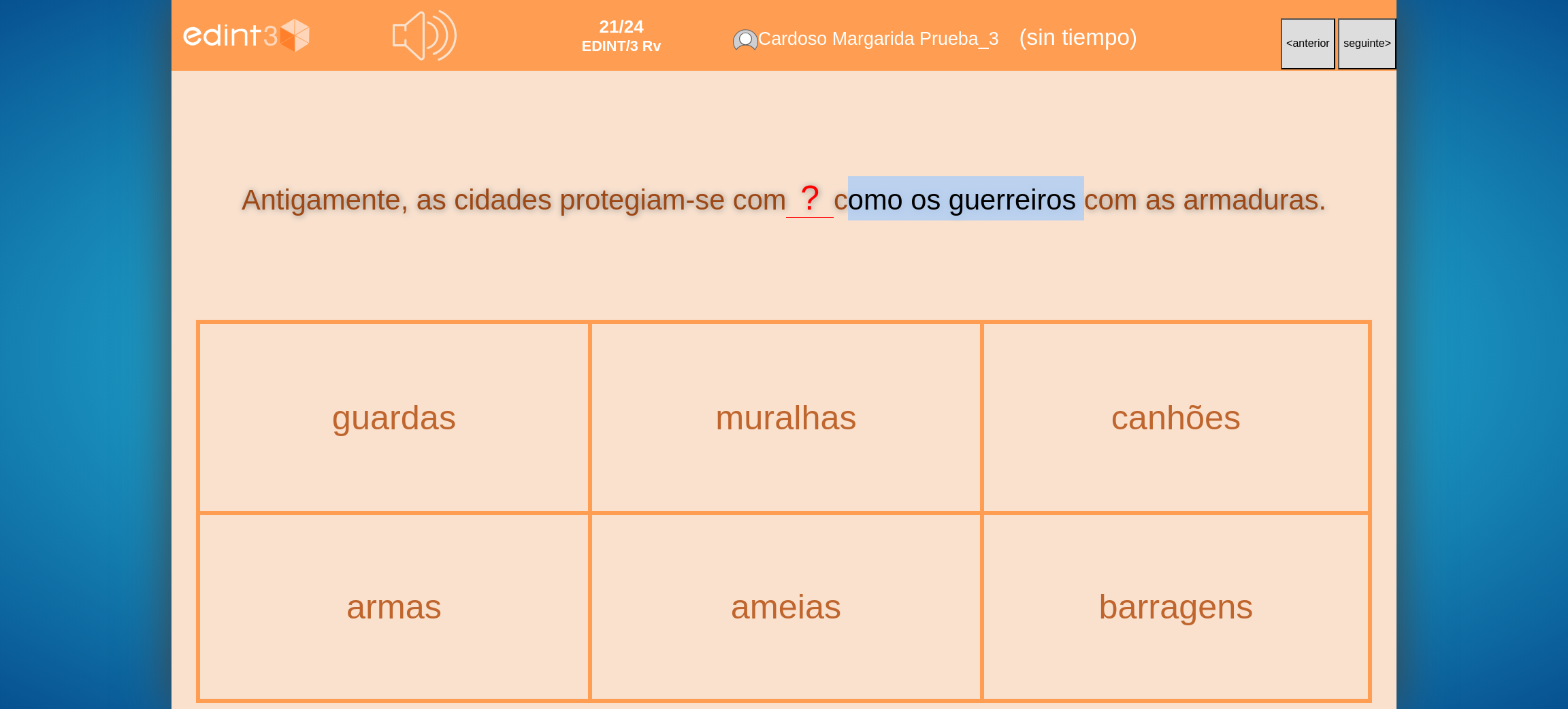
drag, startPoint x: 846, startPoint y: 199, endPoint x: 1081, endPoint y: 206, distance: 235.1
click at [1081, 206] on div "Antigamente, as cidades protegiam-se com ? como os guerreiros com as armaduras." at bounding box center [784, 199] width 1176 height 44
copy div "como os guerreiros"
click at [709, 452] on div "muralhas" at bounding box center [786, 416] width 385 height 184
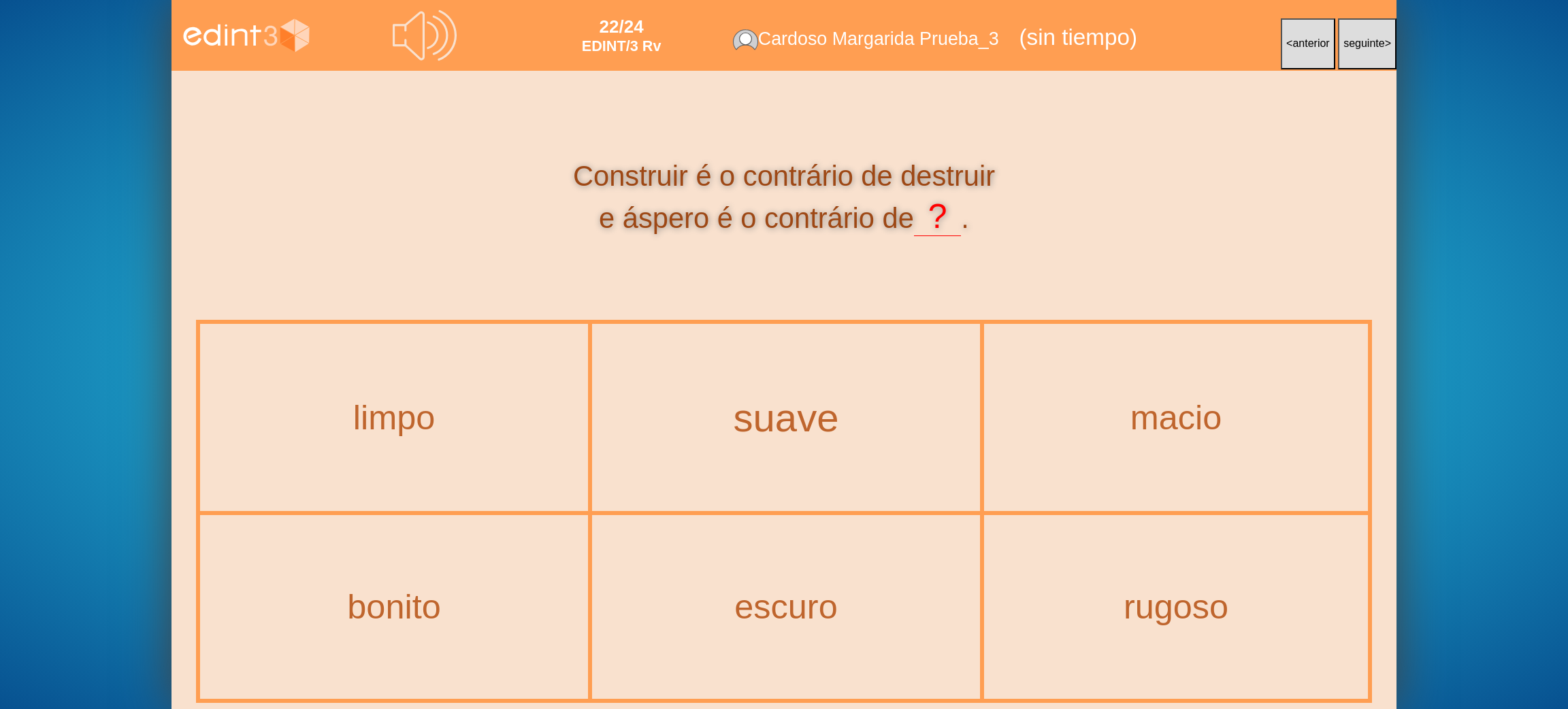
click at [811, 419] on div "suave" at bounding box center [786, 417] width 443 height 44
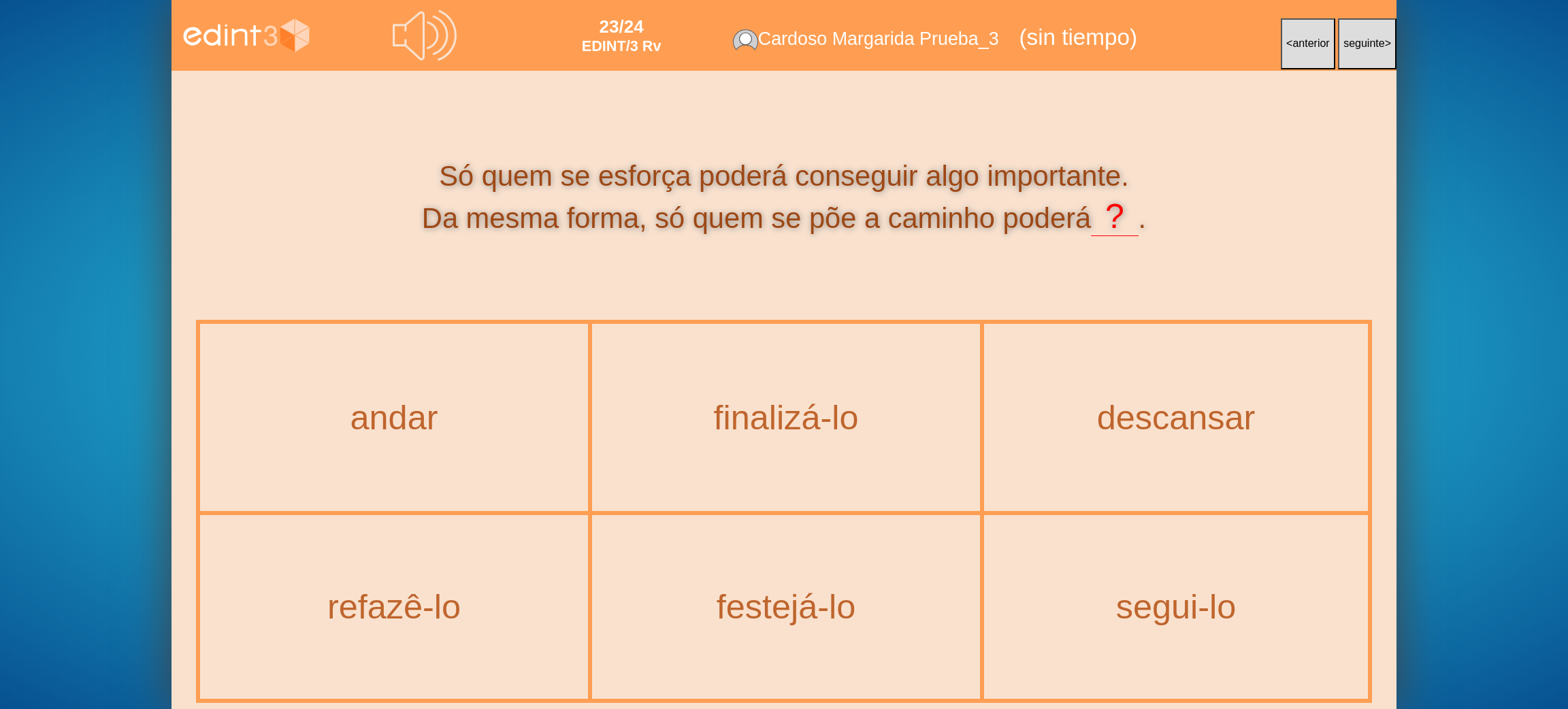
click at [1304, 32] on button "< anterior" at bounding box center [1307, 44] width 54 height 51
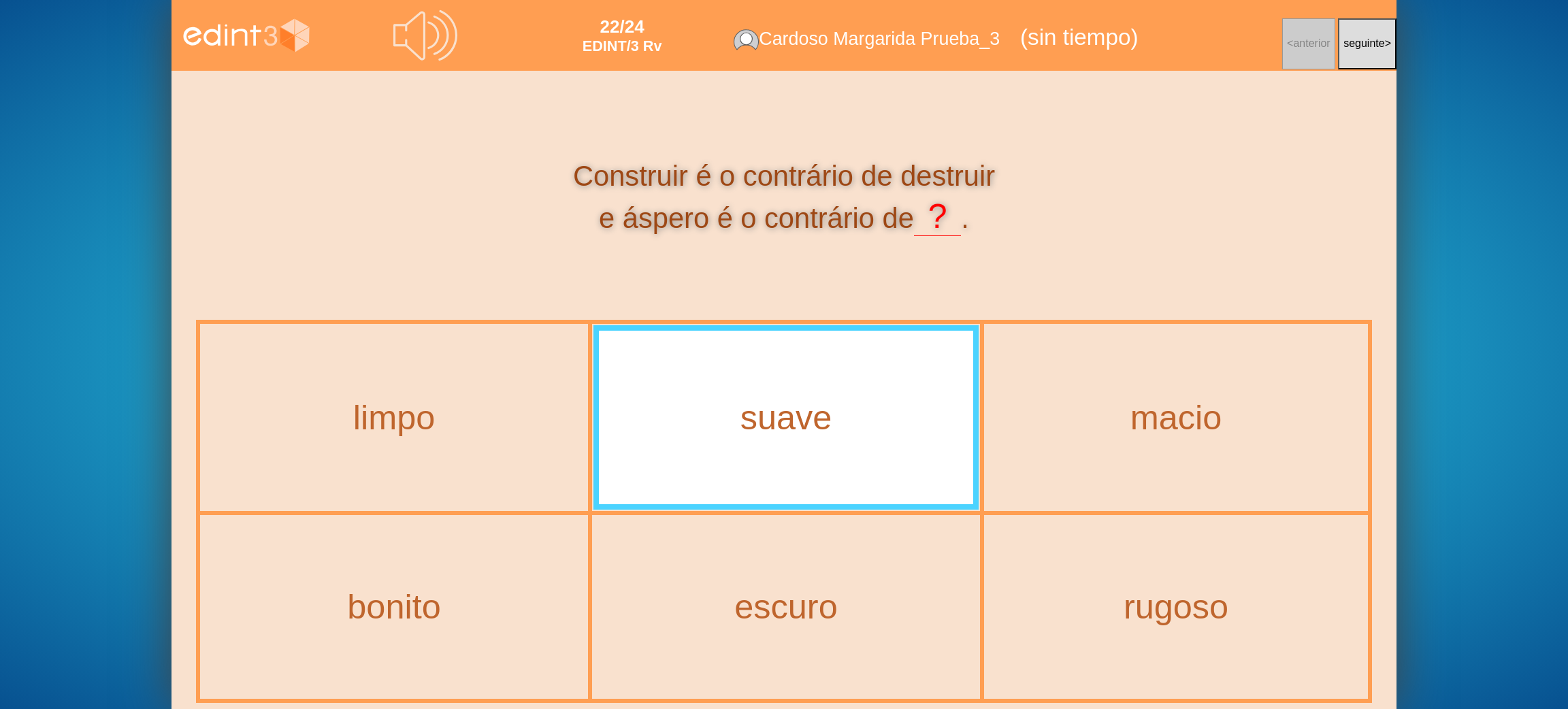
click at [1086, 223] on div "Construir é o contrário de destruir e áspero é o contrário de ? ." at bounding box center [784, 199] width 1176 height 81
click at [1351, 63] on button "seguinte >" at bounding box center [1367, 44] width 59 height 51
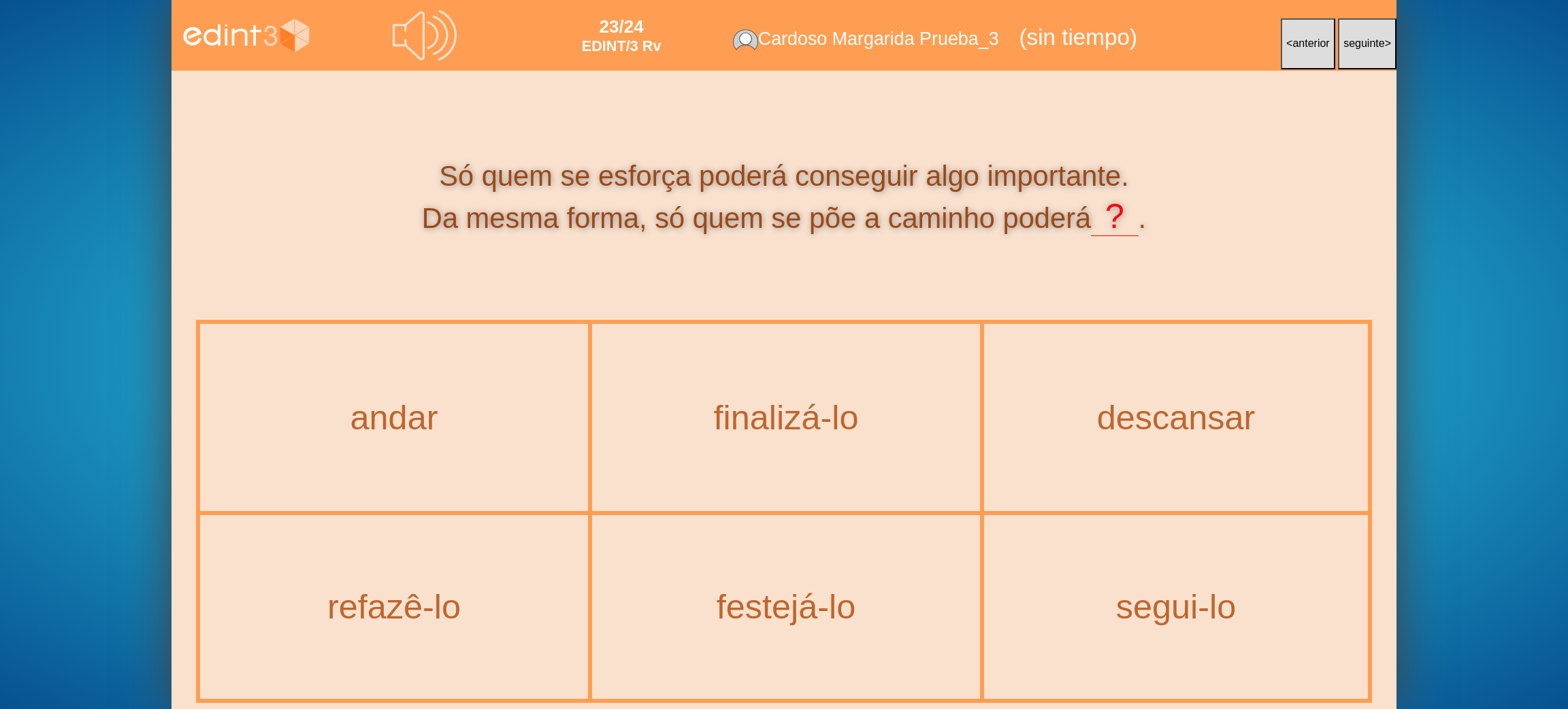
click at [465, 39] on div "23/24 EDINT/3 Rv Cardoso Margarida Prueba_3 (sin tiempo) < anterior seguinte >" at bounding box center [784, 35] width 1225 height 71
click at [432, 44] on icon at bounding box center [432, 35] width 11 height 28
drag, startPoint x: 599, startPoint y: 173, endPoint x: 662, endPoint y: 180, distance: 63.4
click at [662, 180] on div "Só quem se esforça poderá conseguir algo importante. Da mesma forma, só quem se…" at bounding box center [784, 199] width 1176 height 81
drag, startPoint x: 924, startPoint y: 173, endPoint x: 1118, endPoint y: 183, distance: 194.3
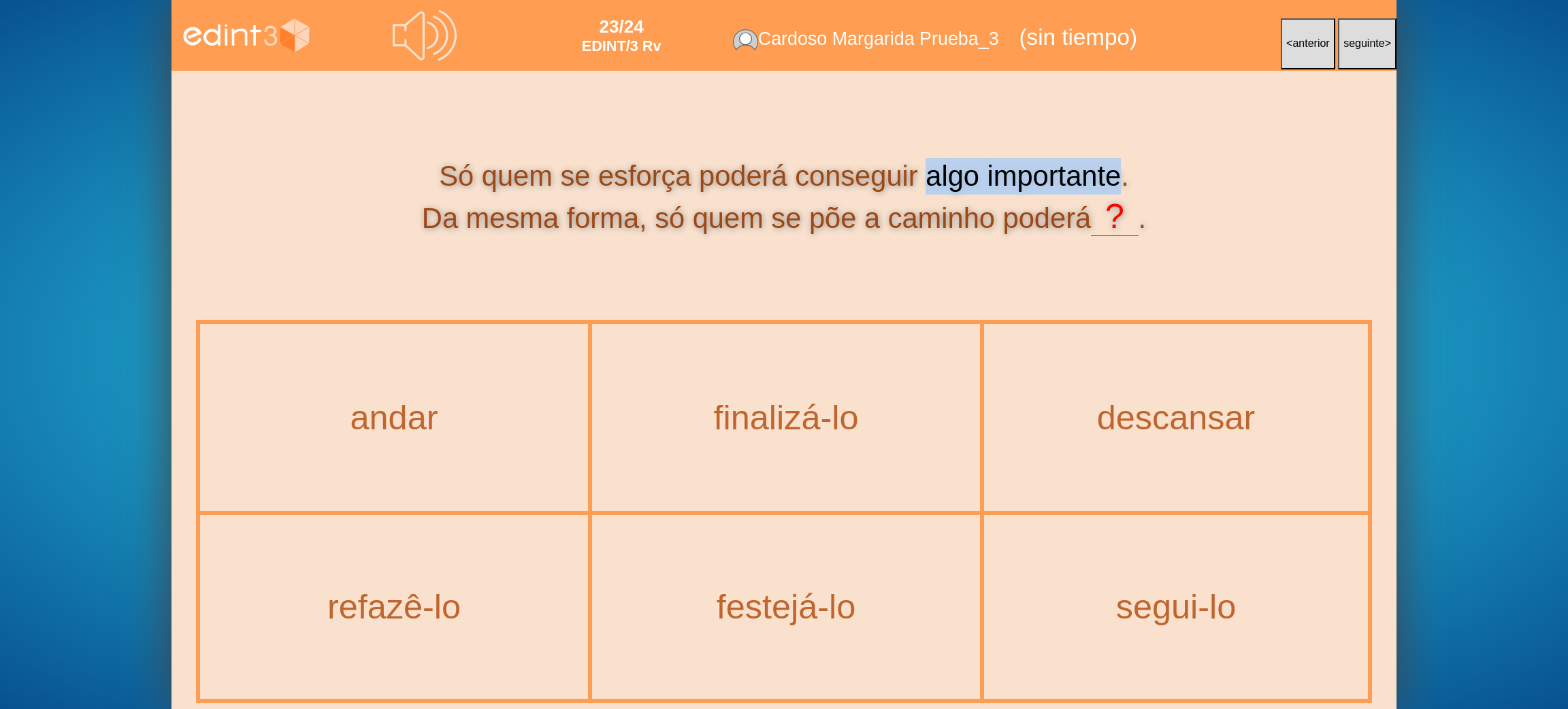
click at [1118, 183] on div "Só quem se esforça poderá conseguir algo importante. Da mesma forma, só quem se…" at bounding box center [784, 199] width 1176 height 81
copy div "algo importante"
click at [813, 442] on div "finalizá-lo" at bounding box center [786, 416] width 385 height 184
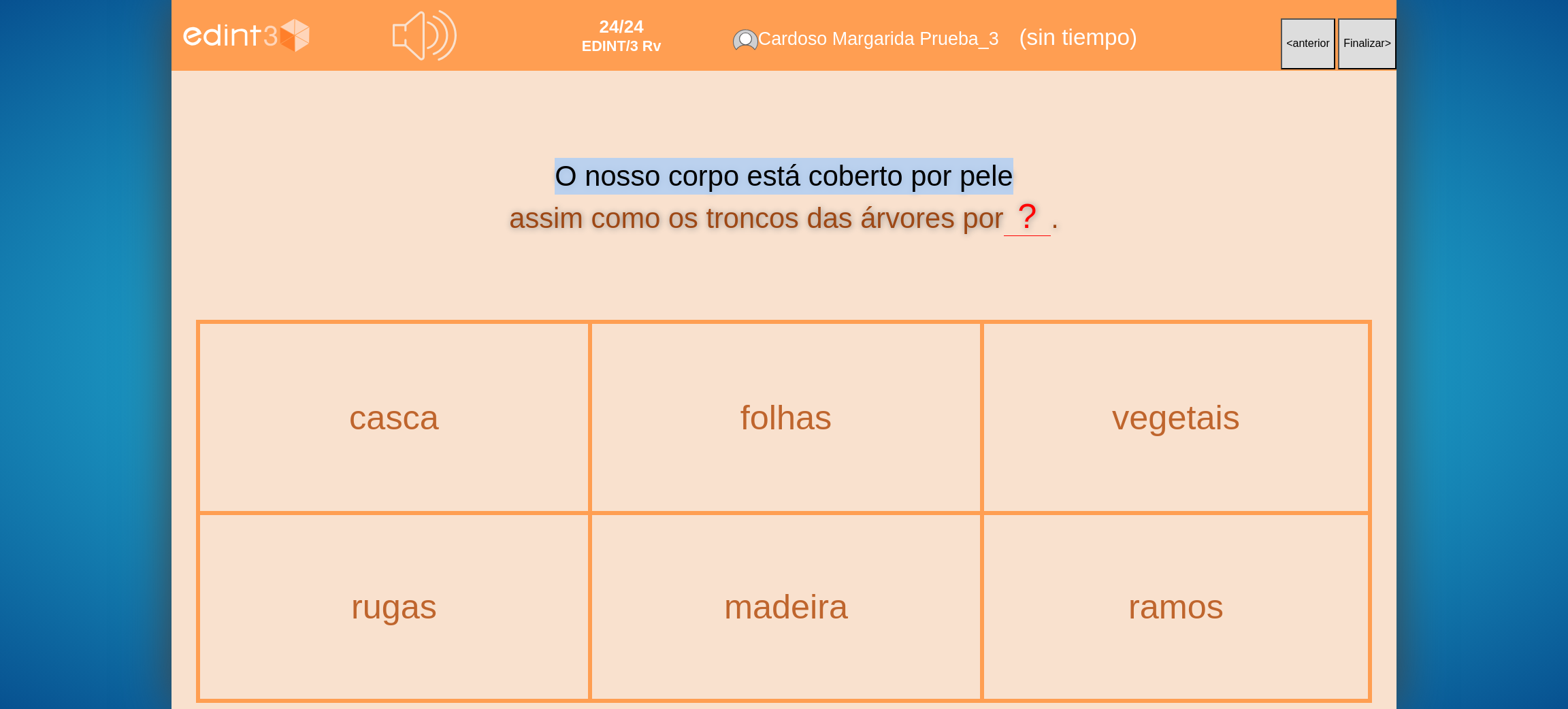
drag, startPoint x: 561, startPoint y: 169, endPoint x: 1009, endPoint y: 146, distance: 448.6
click at [1009, 146] on div "O nosso corpo está coberto por pele assim como os troncos das árvores por ? ." at bounding box center [784, 198] width 1176 height 242
copy div "O nosso corpo está coberto por pele"
click at [456, 40] on div "24/24 EDINT/3 Rv Cardoso Margarida Prueba_3 (sin tiempo) < anterior Finalizar >" at bounding box center [784, 35] width 1225 height 71
click at [435, 44] on icon at bounding box center [425, 35] width 64 height 64
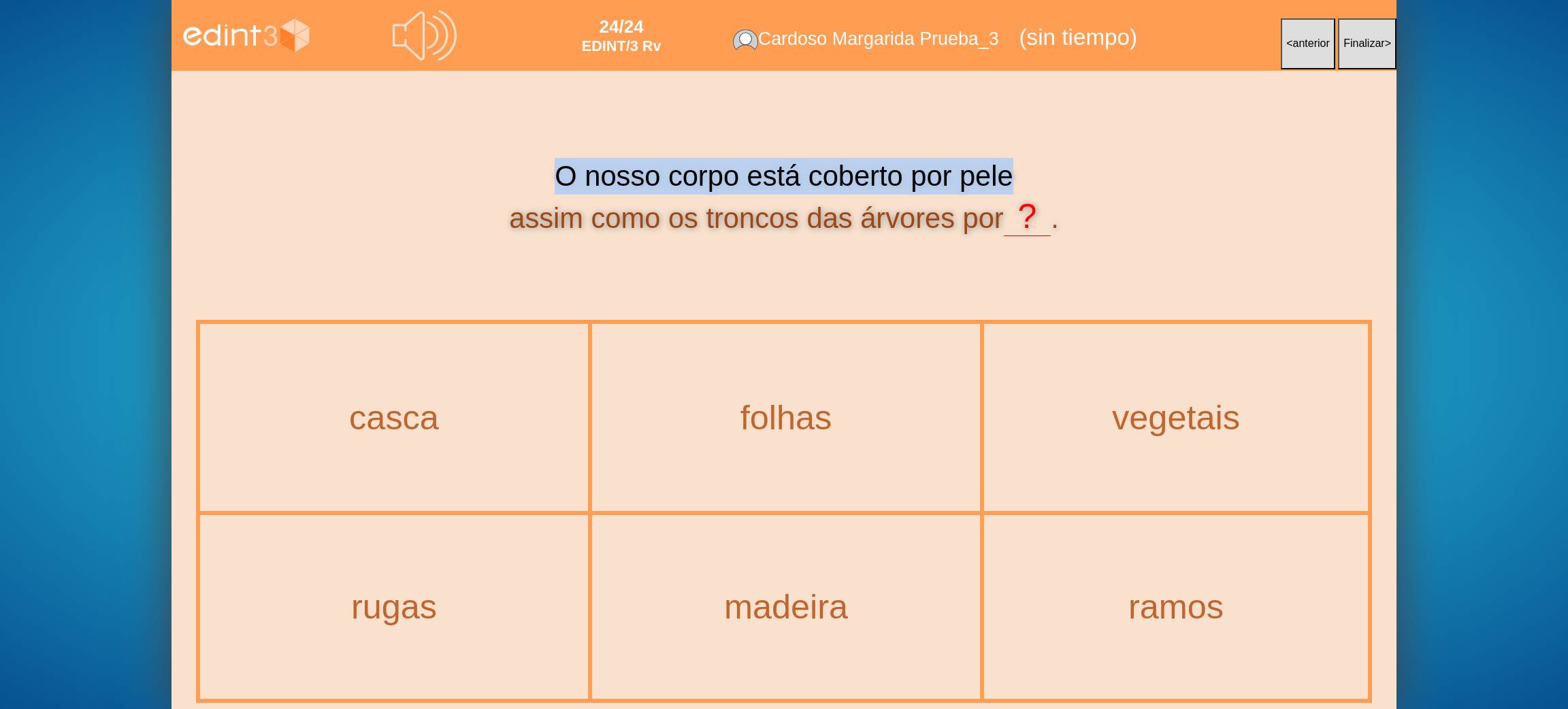
click at [446, 39] on icon at bounding box center [420, 36] width 55 height 49
click at [437, 427] on div "casca" at bounding box center [394, 417] width 443 height 44
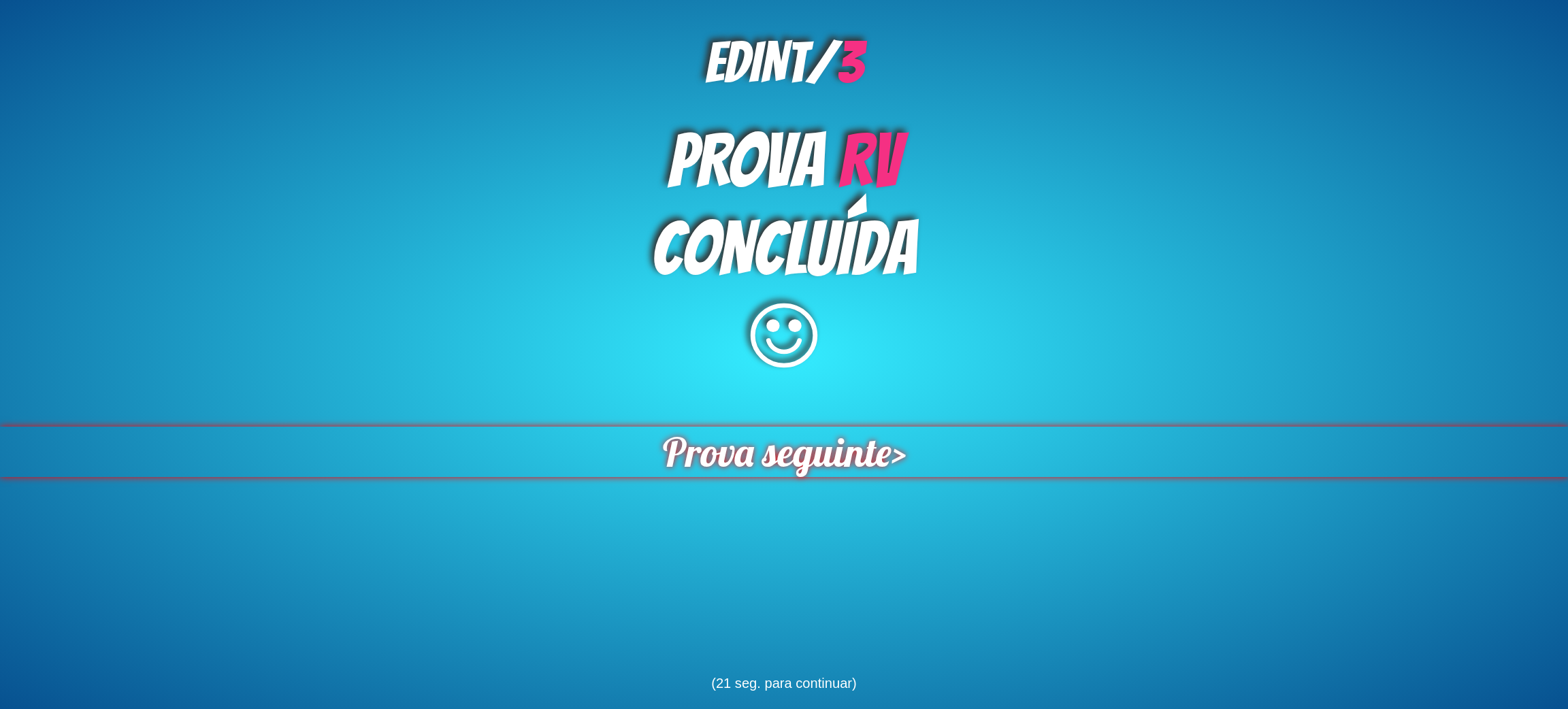
click at [840, 474] on span "Prova seguinte" at bounding box center [776, 452] width 229 height 50
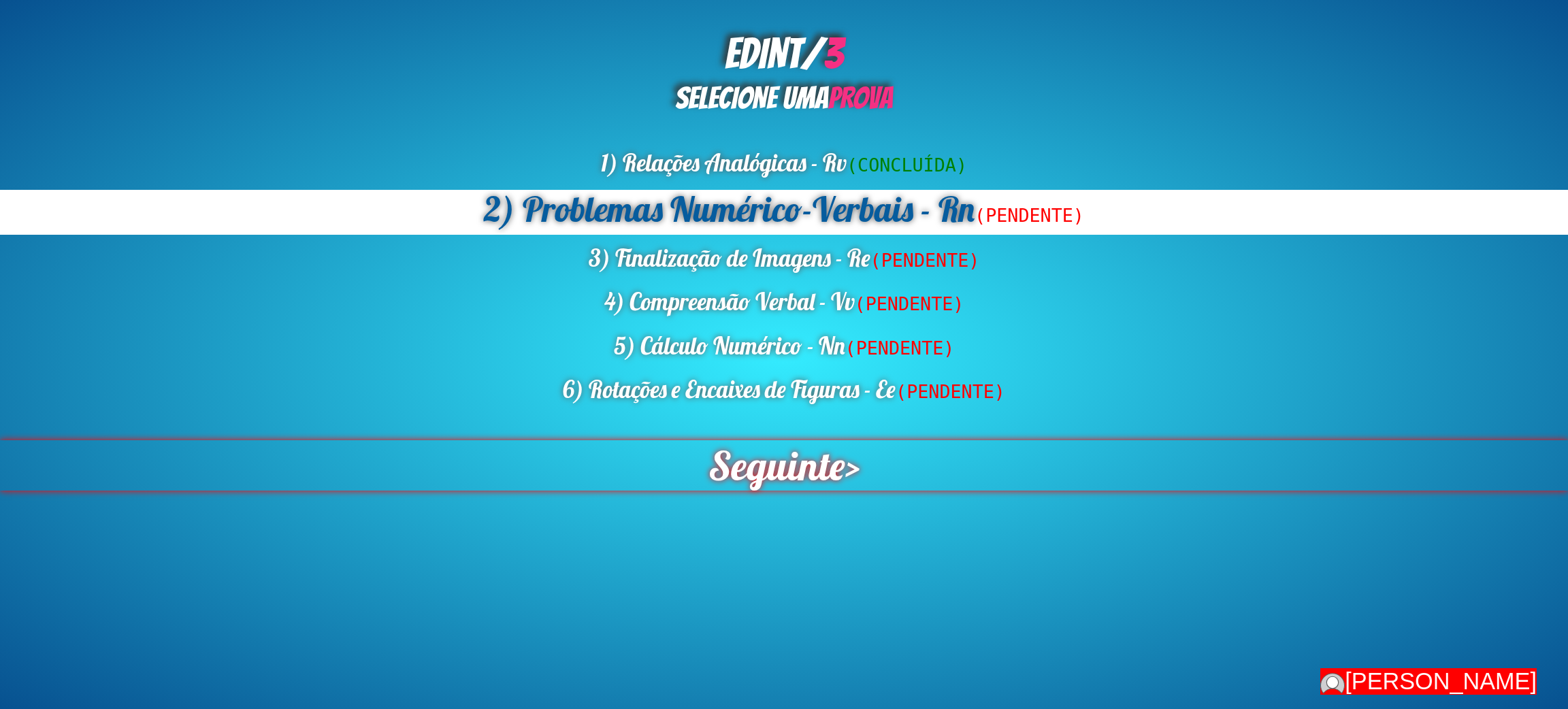
click at [728, 484] on span "Seguinte" at bounding box center [777, 465] width 137 height 50
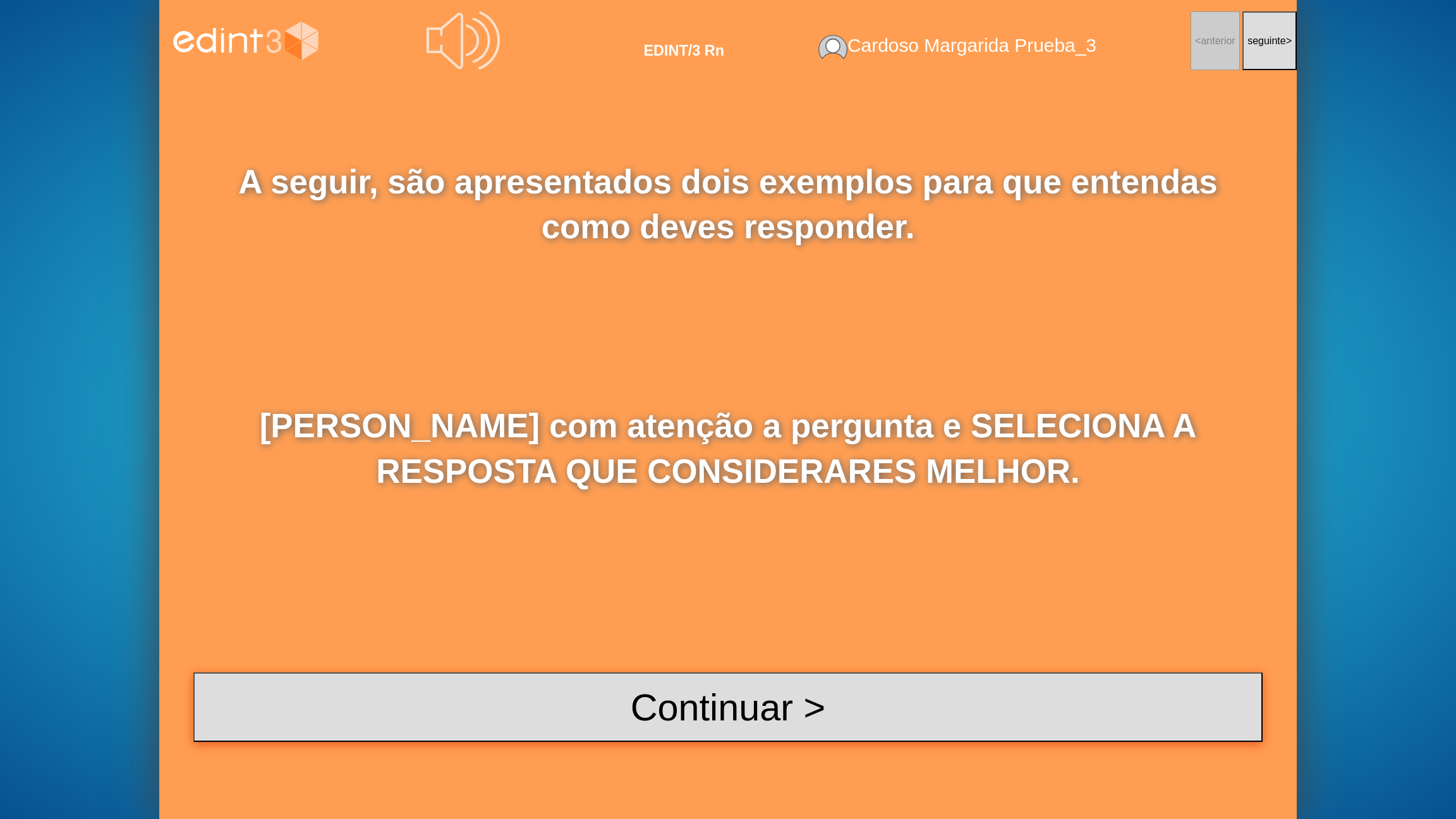
click at [589, 658] on button "Continuar >" at bounding box center [728, 707] width 1069 height 70
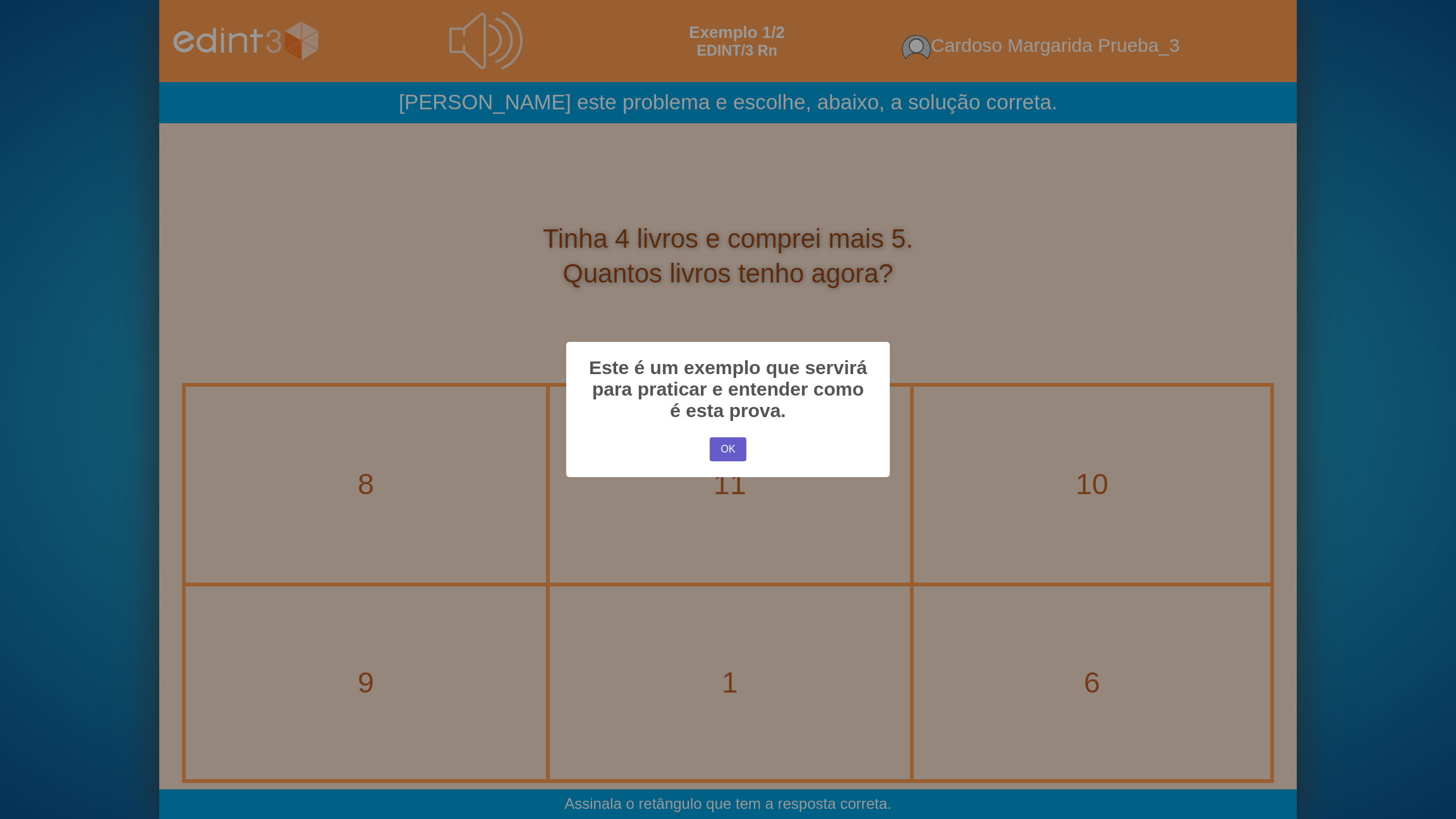
click at [730, 446] on button "OK" at bounding box center [728, 449] width 37 height 24
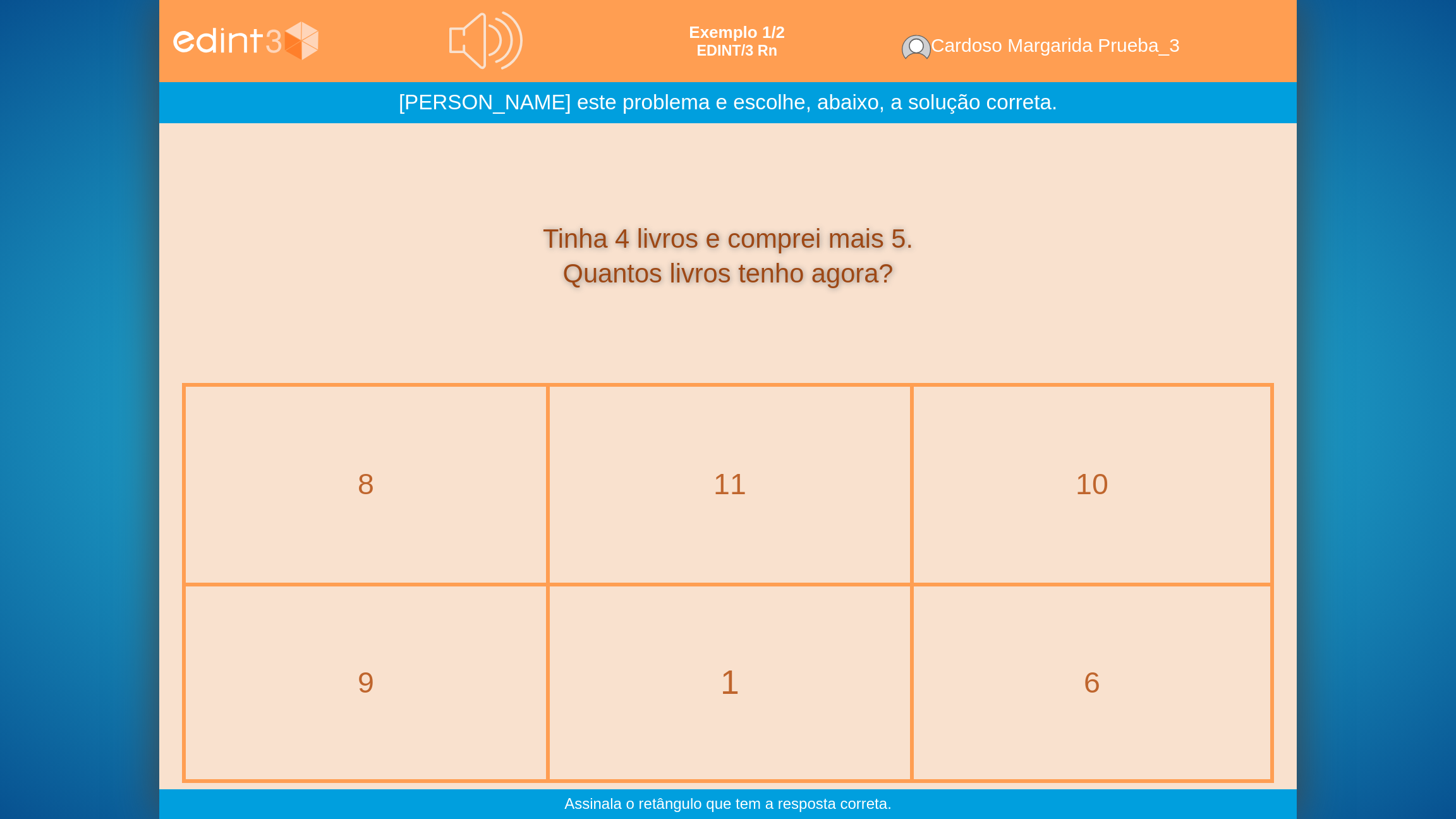
click at [685, 658] on div "1" at bounding box center [730, 682] width 411 height 48
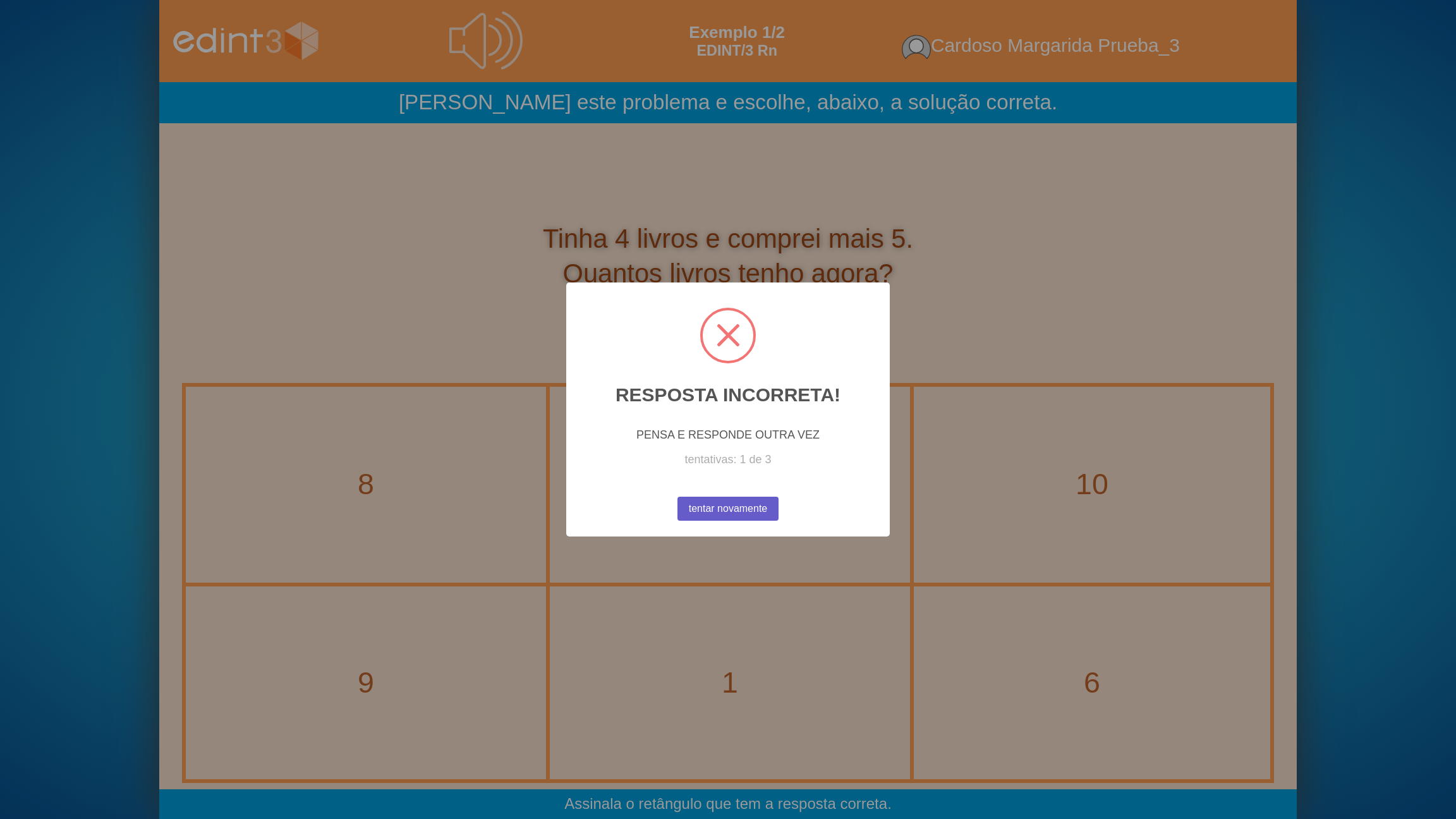
click at [739, 506] on button "tentar novamente" at bounding box center [728, 509] width 101 height 24
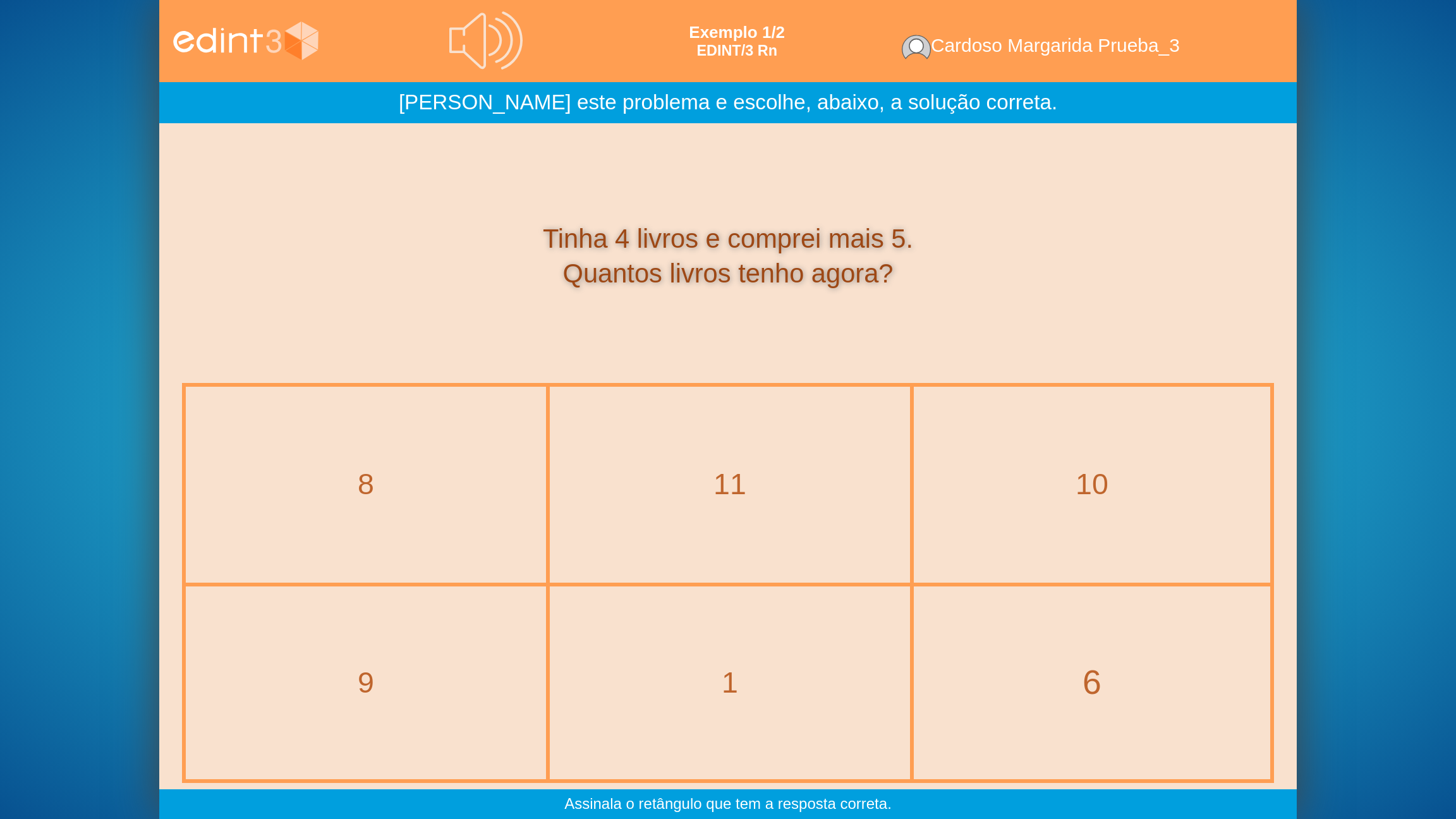
click at [1090, 658] on div "6" at bounding box center [1092, 682] width 407 height 48
click at [486, 502] on div "8" at bounding box center [366, 485] width 411 height 48
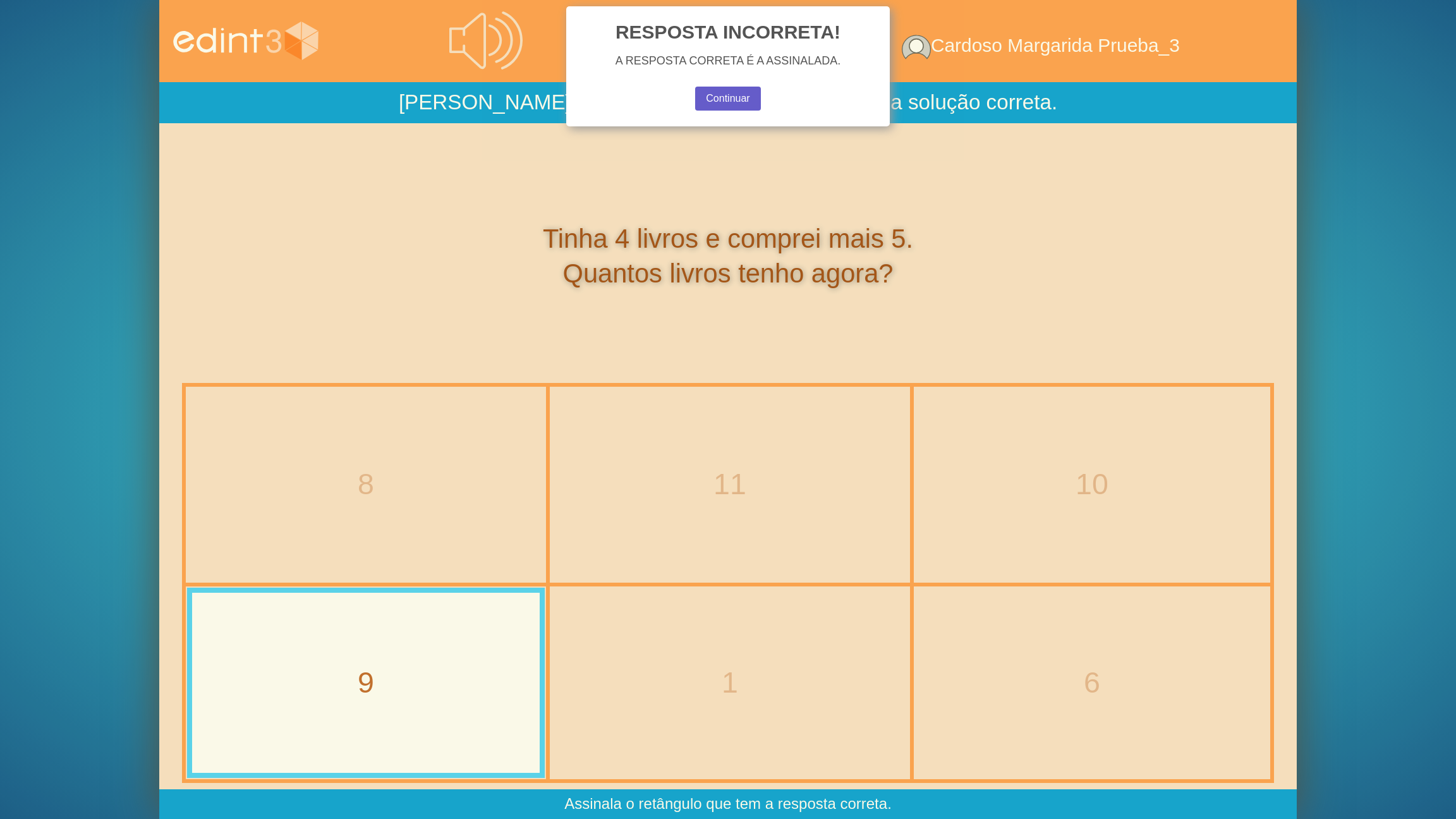
click at [708, 105] on button "Continuar" at bounding box center [728, 99] width 66 height 24
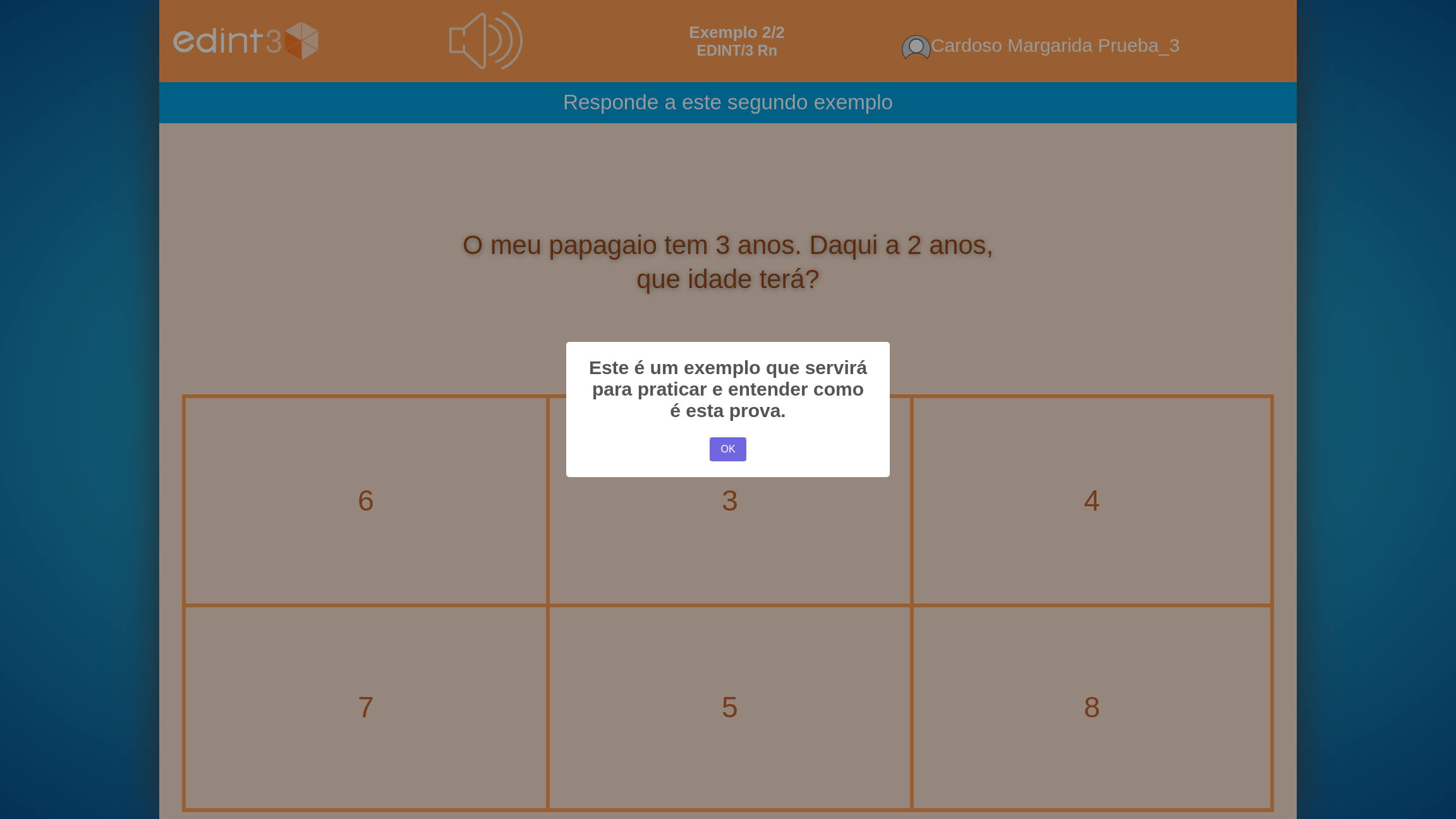
click at [748, 444] on div "OK No Cancel" at bounding box center [728, 449] width 43 height 31
click at [730, 457] on button "OK" at bounding box center [728, 449] width 37 height 24
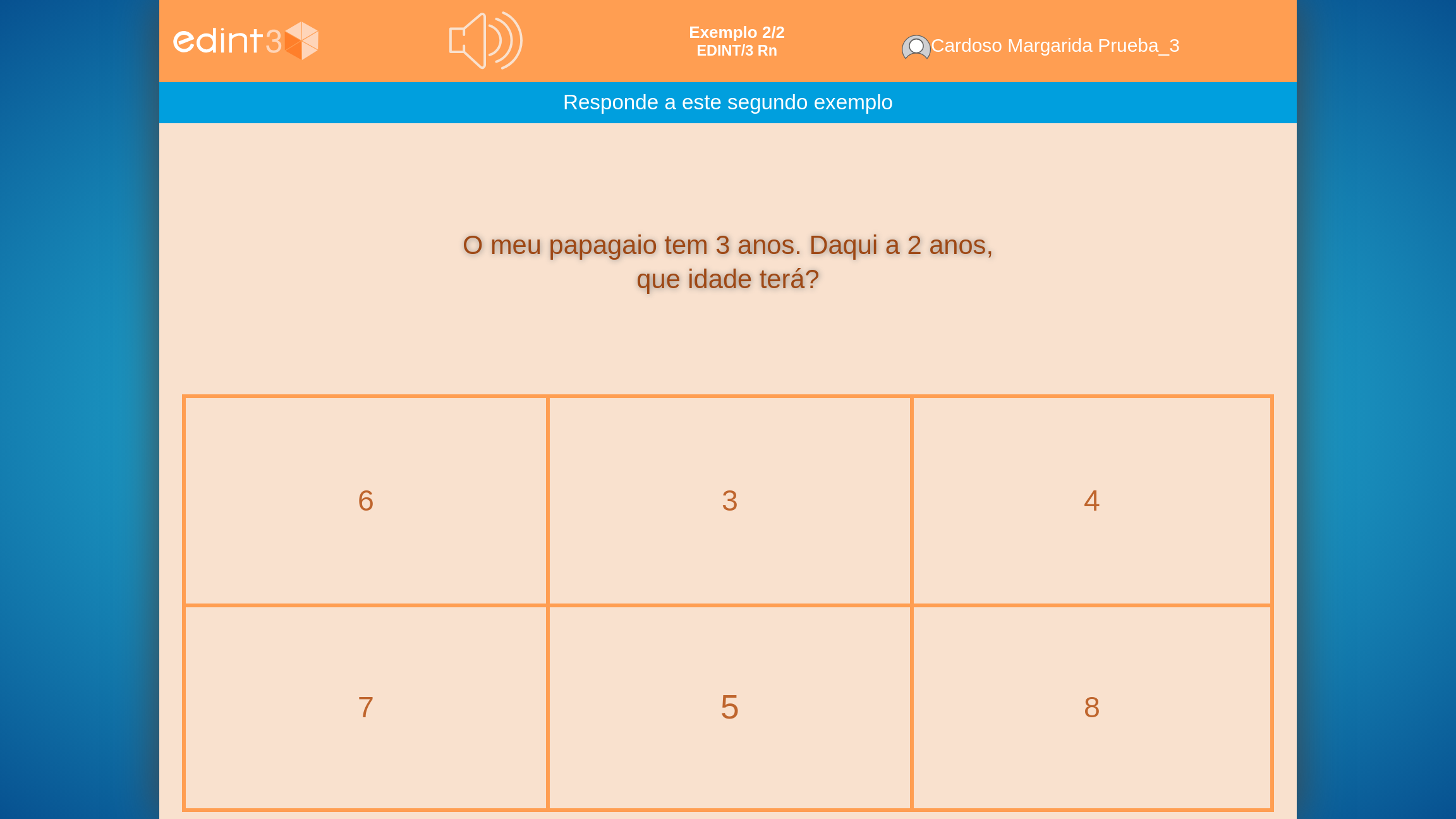
click at [723, 658] on div "5" at bounding box center [730, 707] width 411 height 48
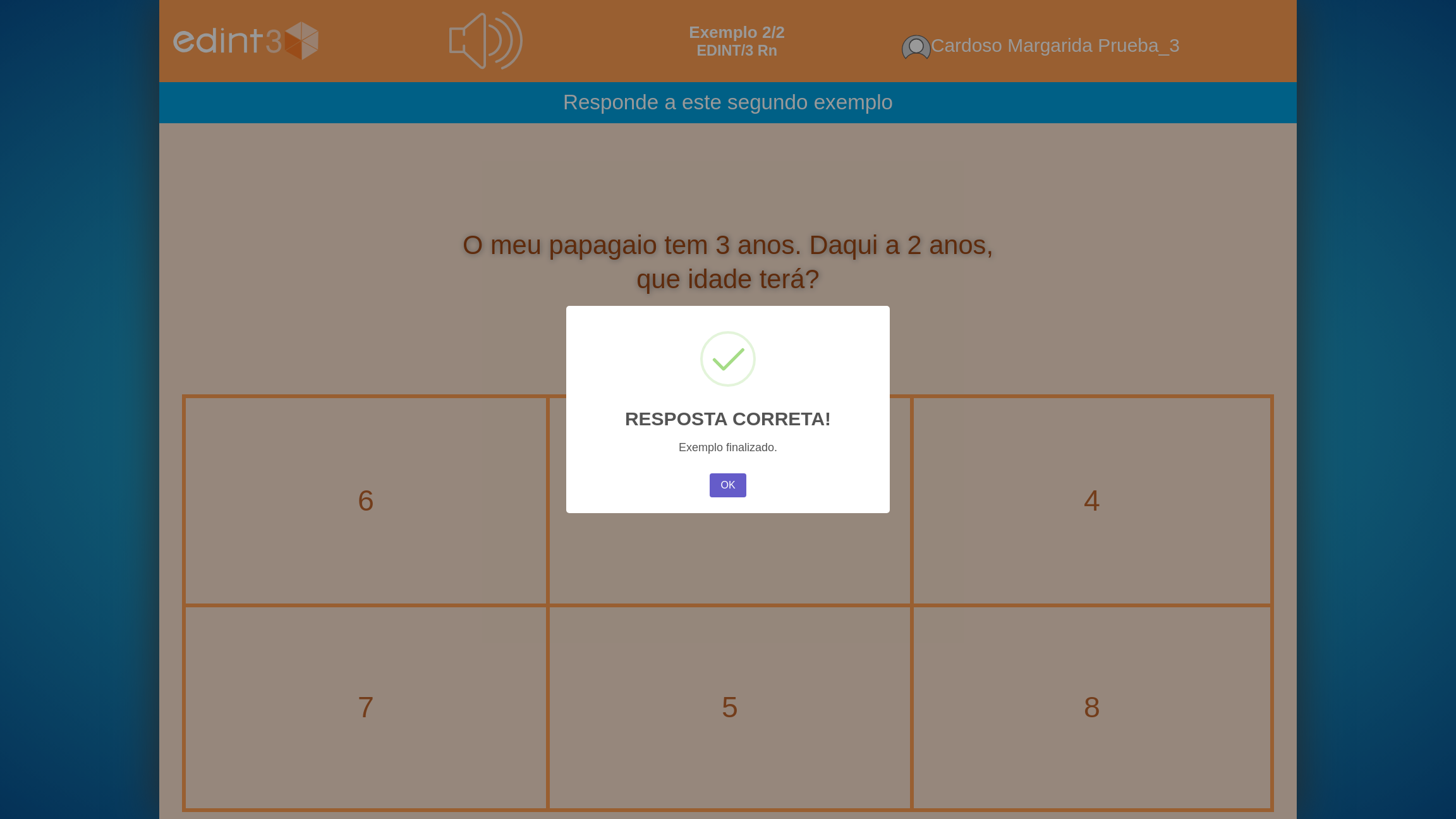
click at [722, 488] on button "OK" at bounding box center [728, 485] width 37 height 24
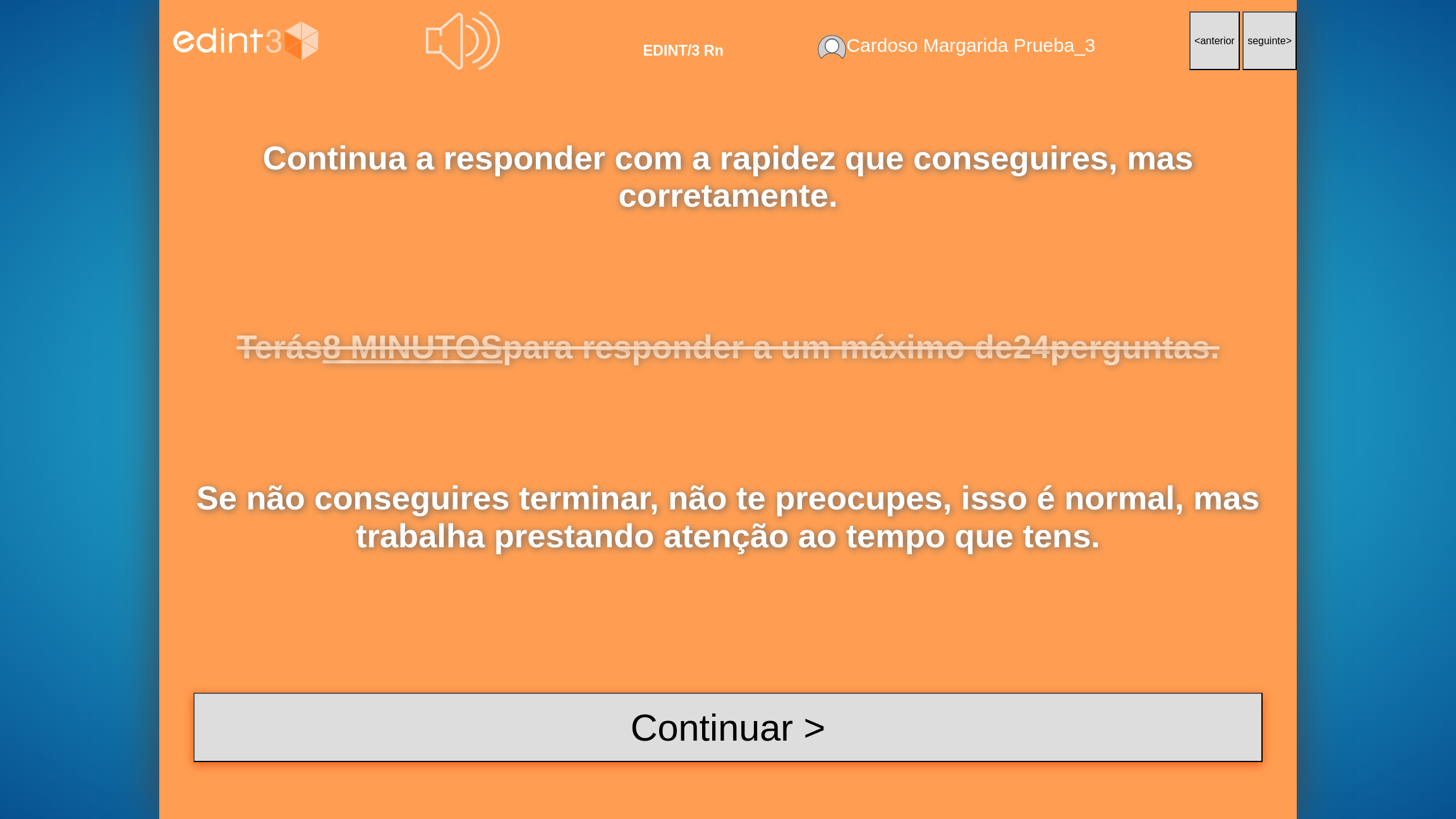
click at [748, 658] on button "Continuar >" at bounding box center [728, 727] width 1069 height 70
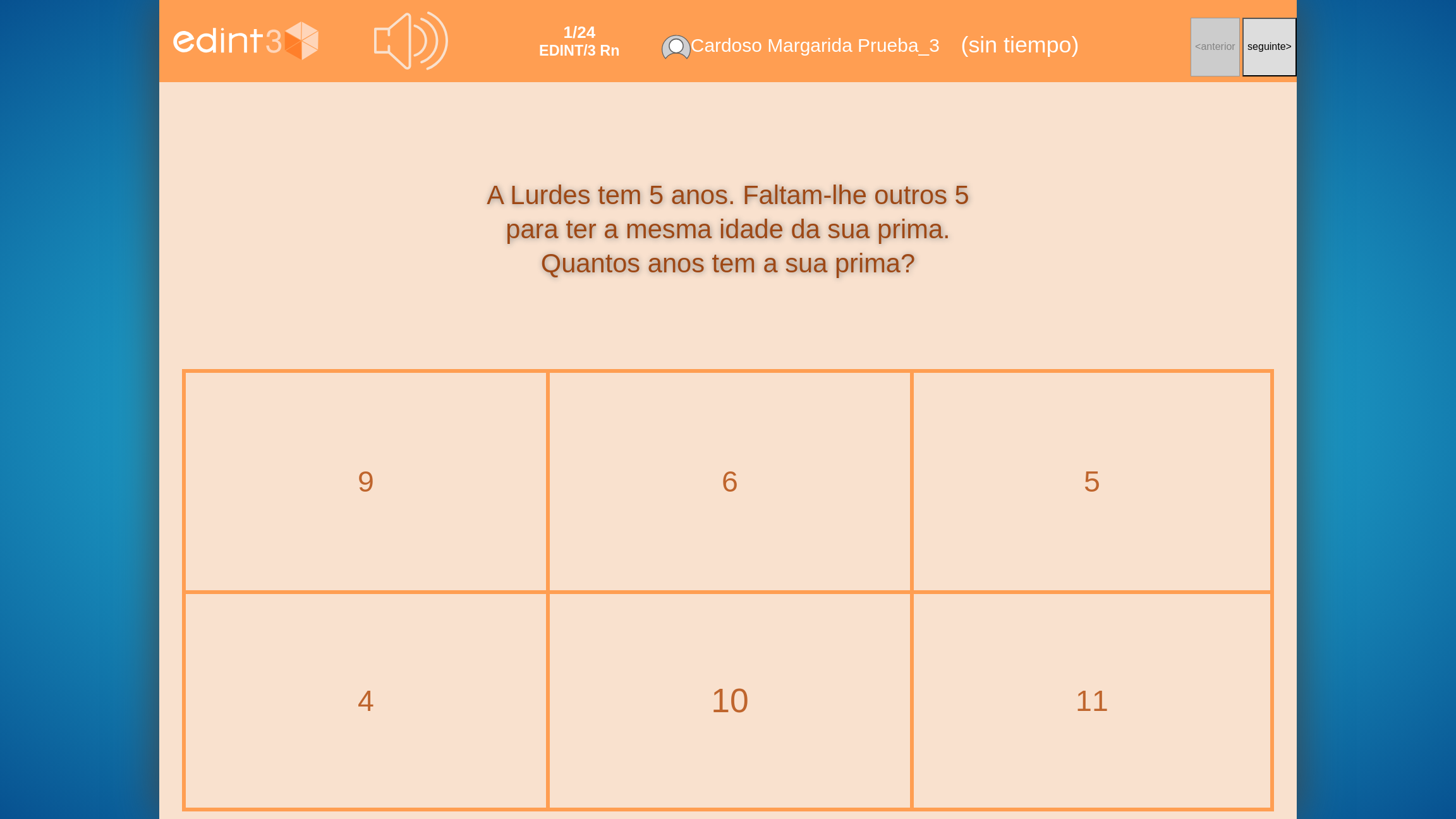
click at [751, 658] on div "10" at bounding box center [730, 700] width 411 height 48
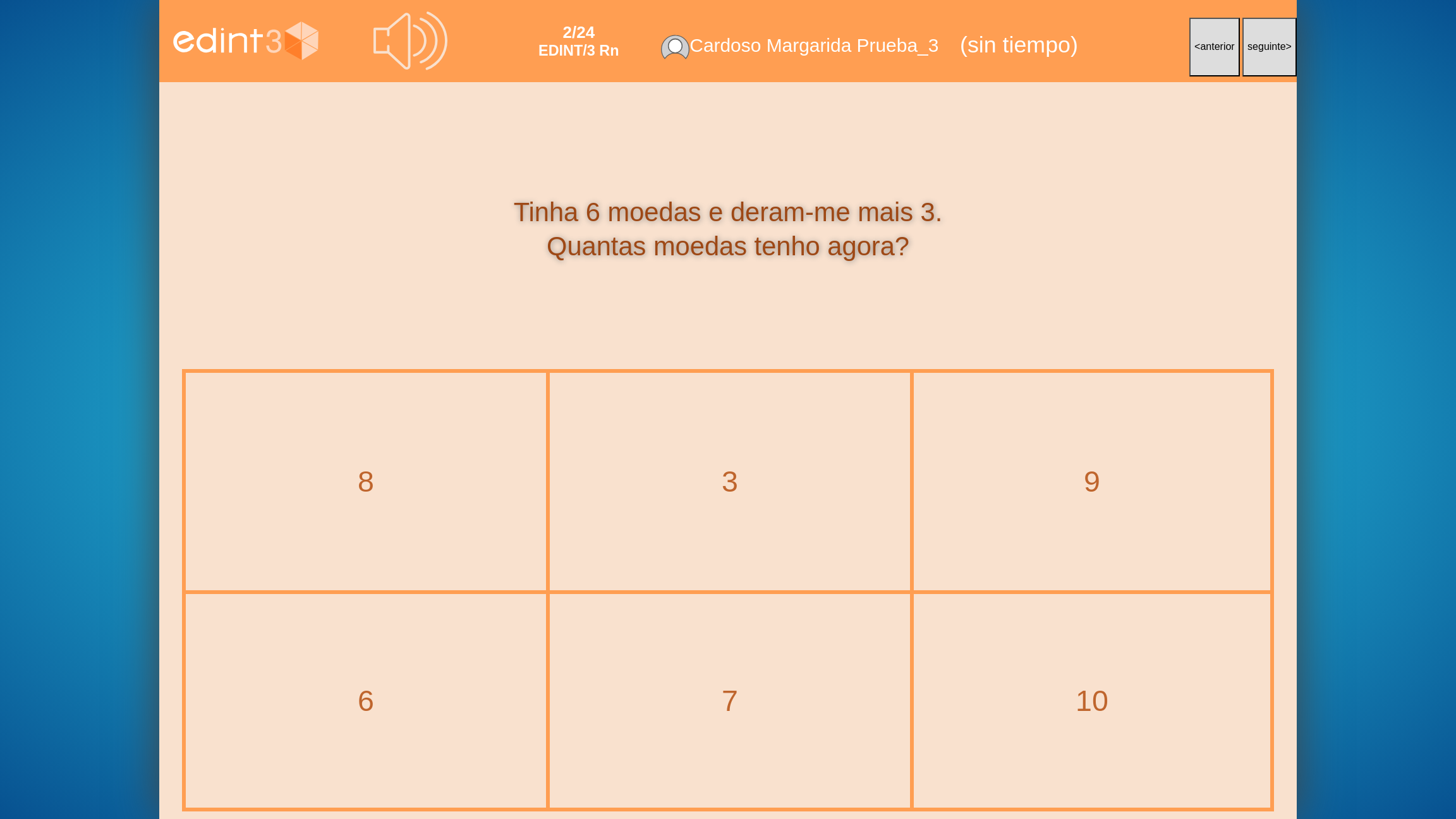
click at [1209, 35] on button "< anterior" at bounding box center [1214, 47] width 50 height 59
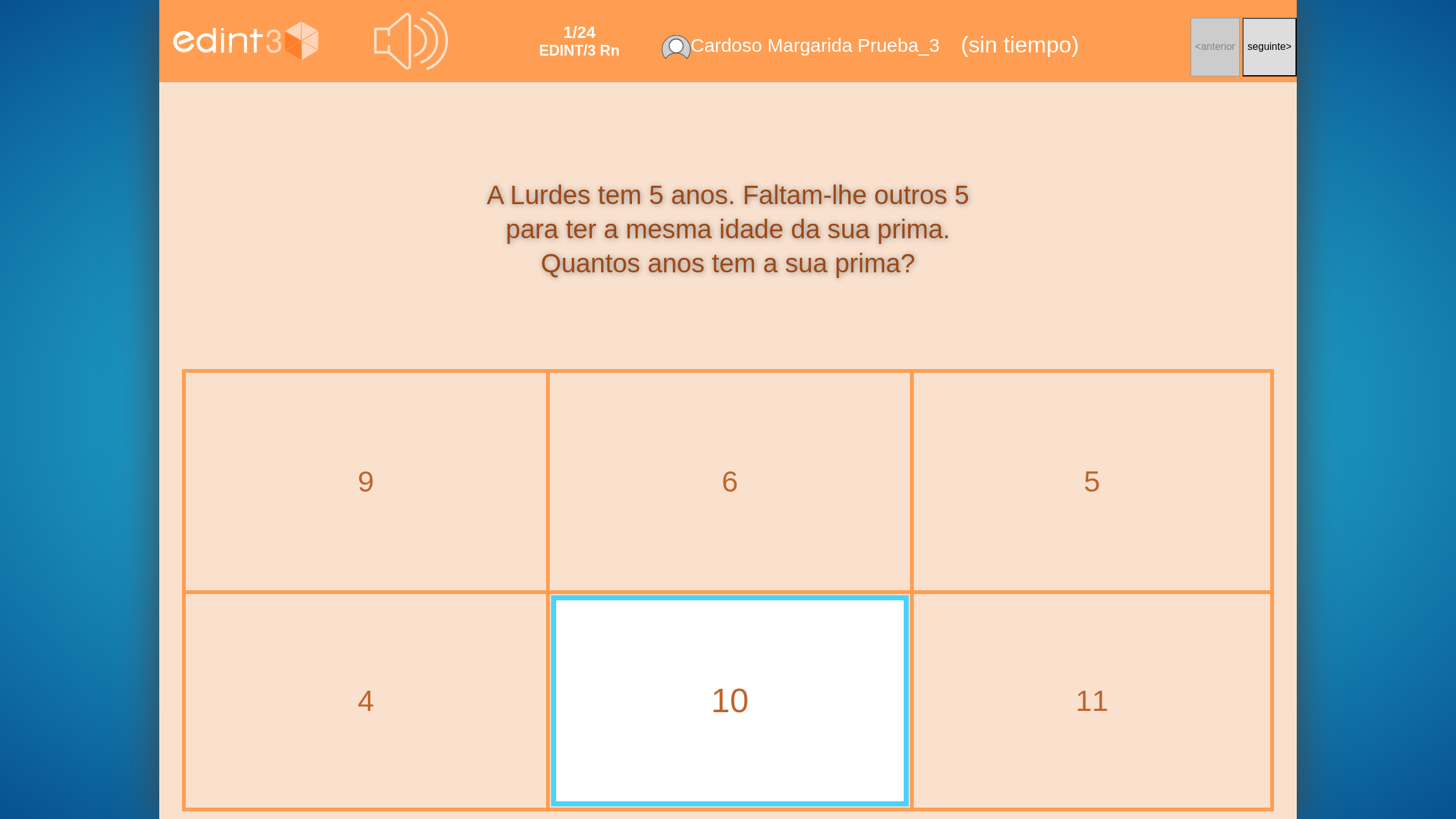
click at [797, 658] on div "10" at bounding box center [730, 700] width 400 height 48
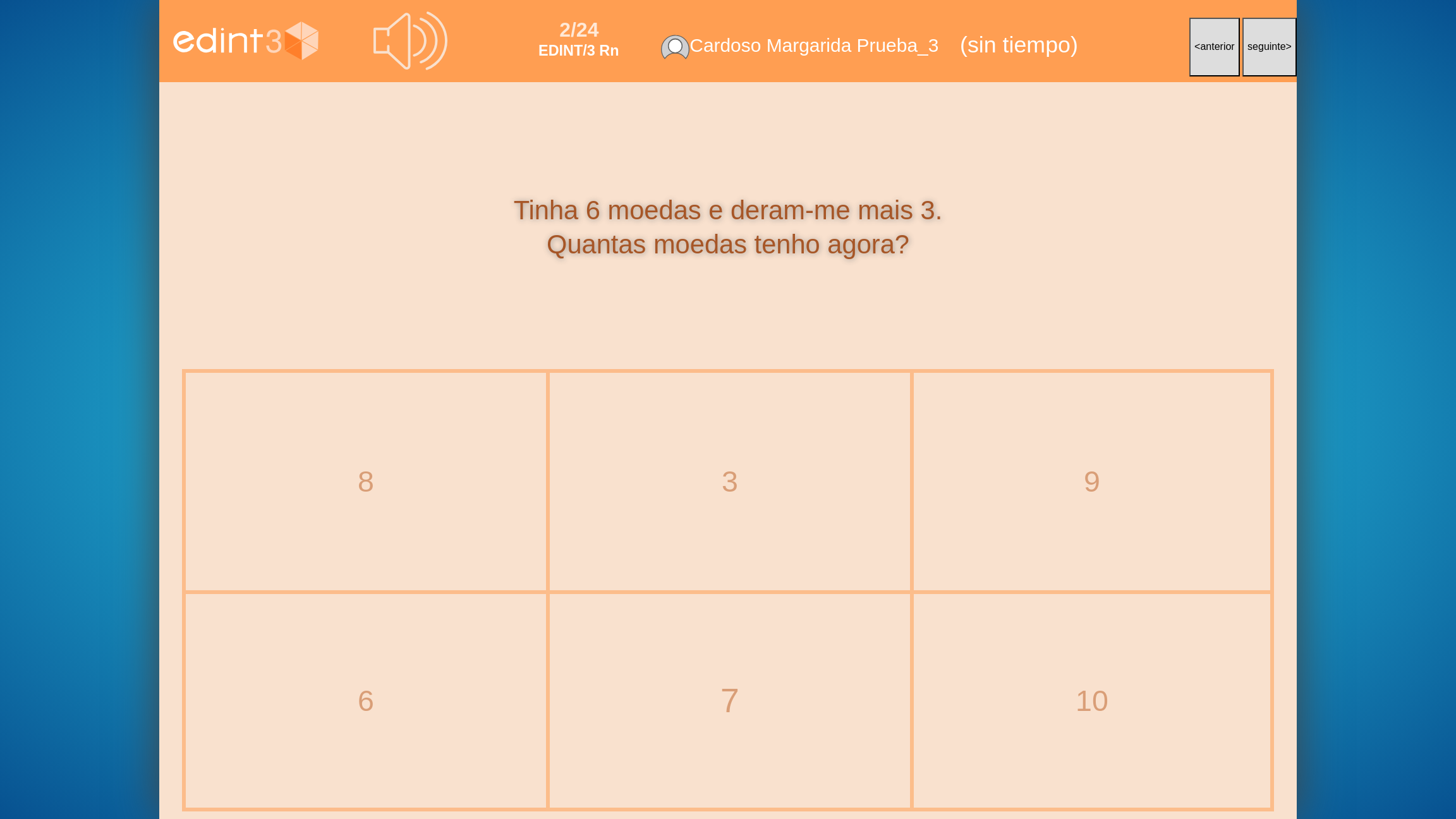
click at [762, 658] on div "7" at bounding box center [730, 700] width 411 height 48
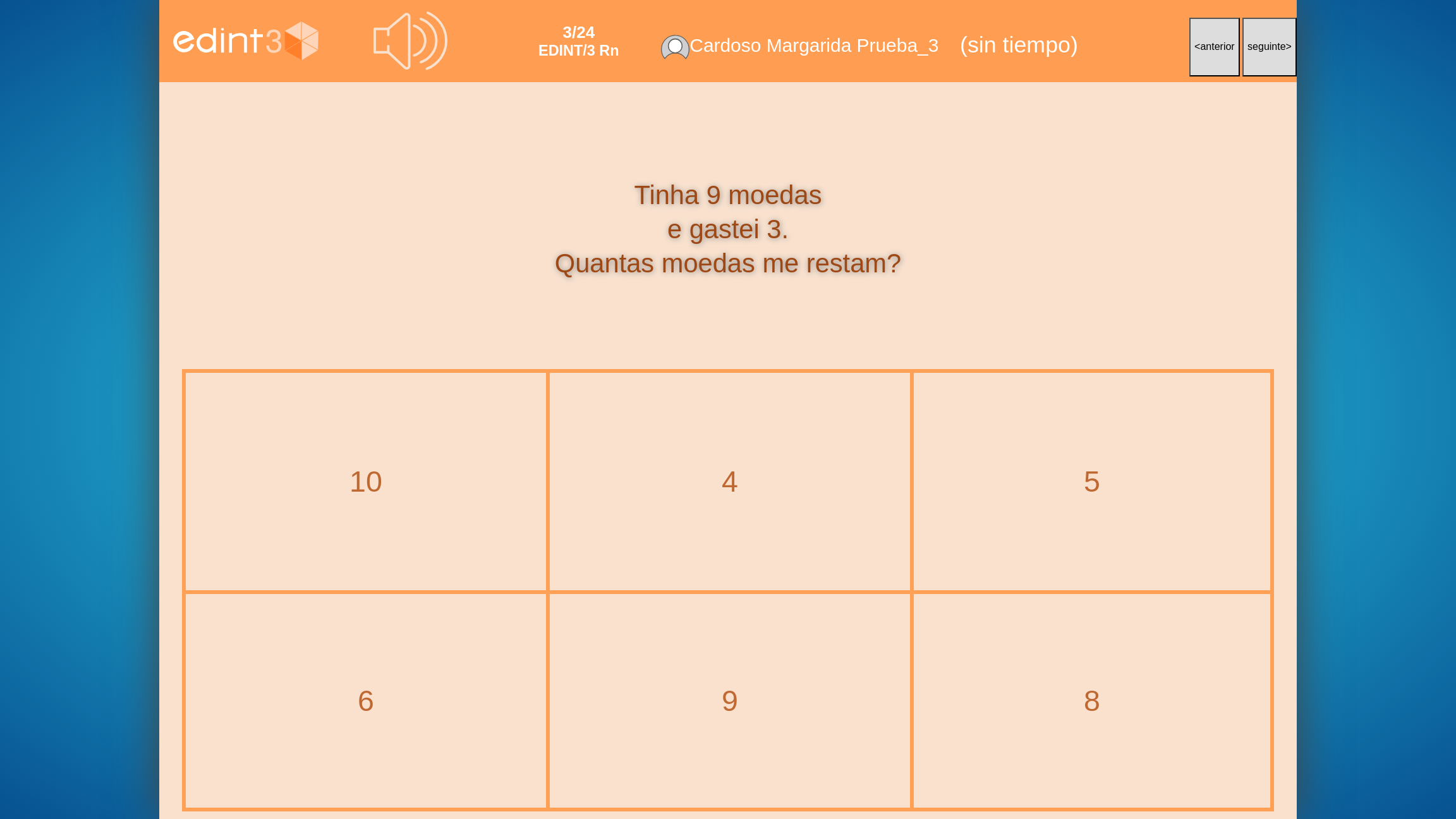
click at [1199, 38] on button "< anterior" at bounding box center [1214, 47] width 50 height 59
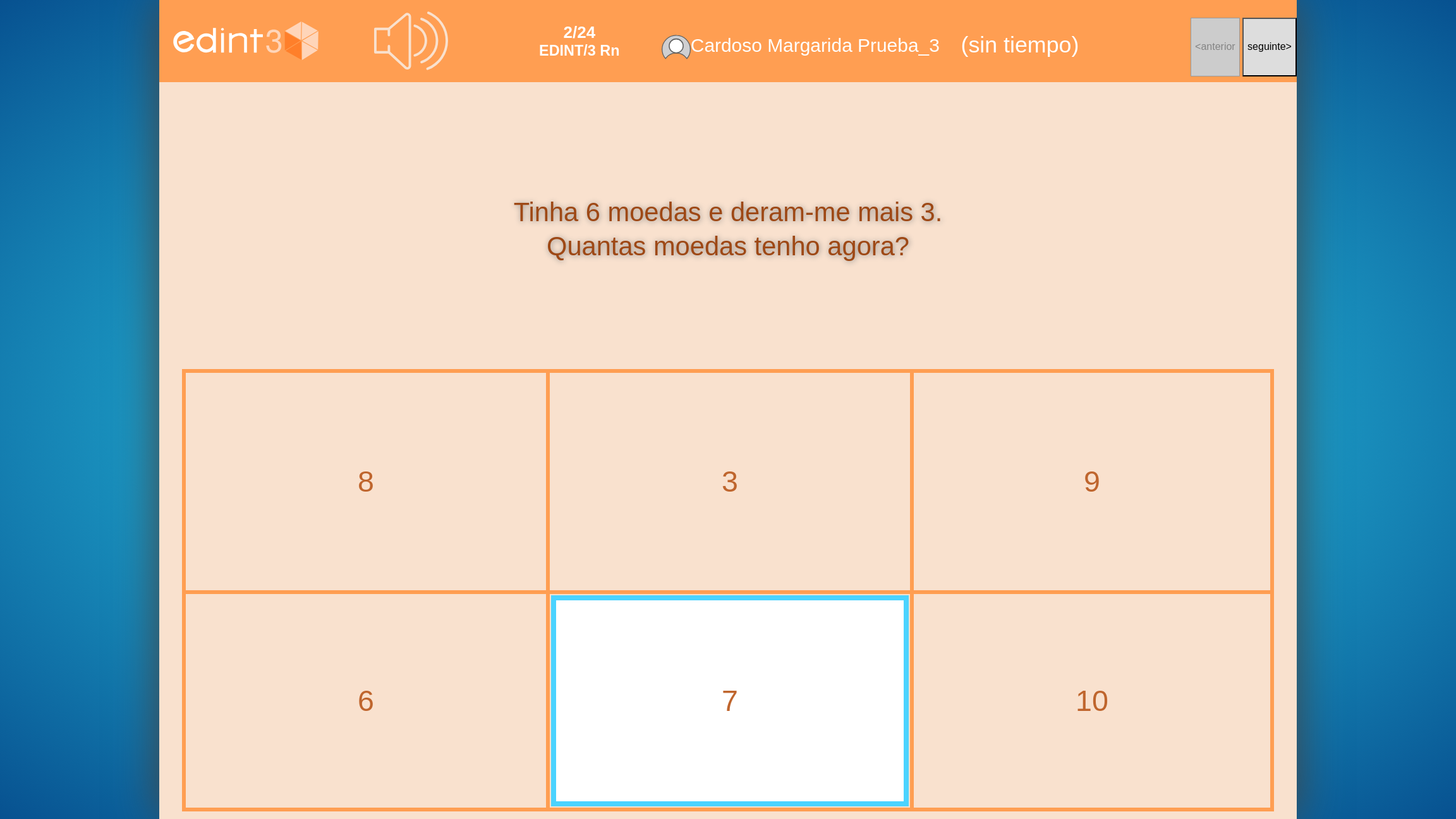
click at [998, 522] on div "9" at bounding box center [1092, 481] width 354 height 215
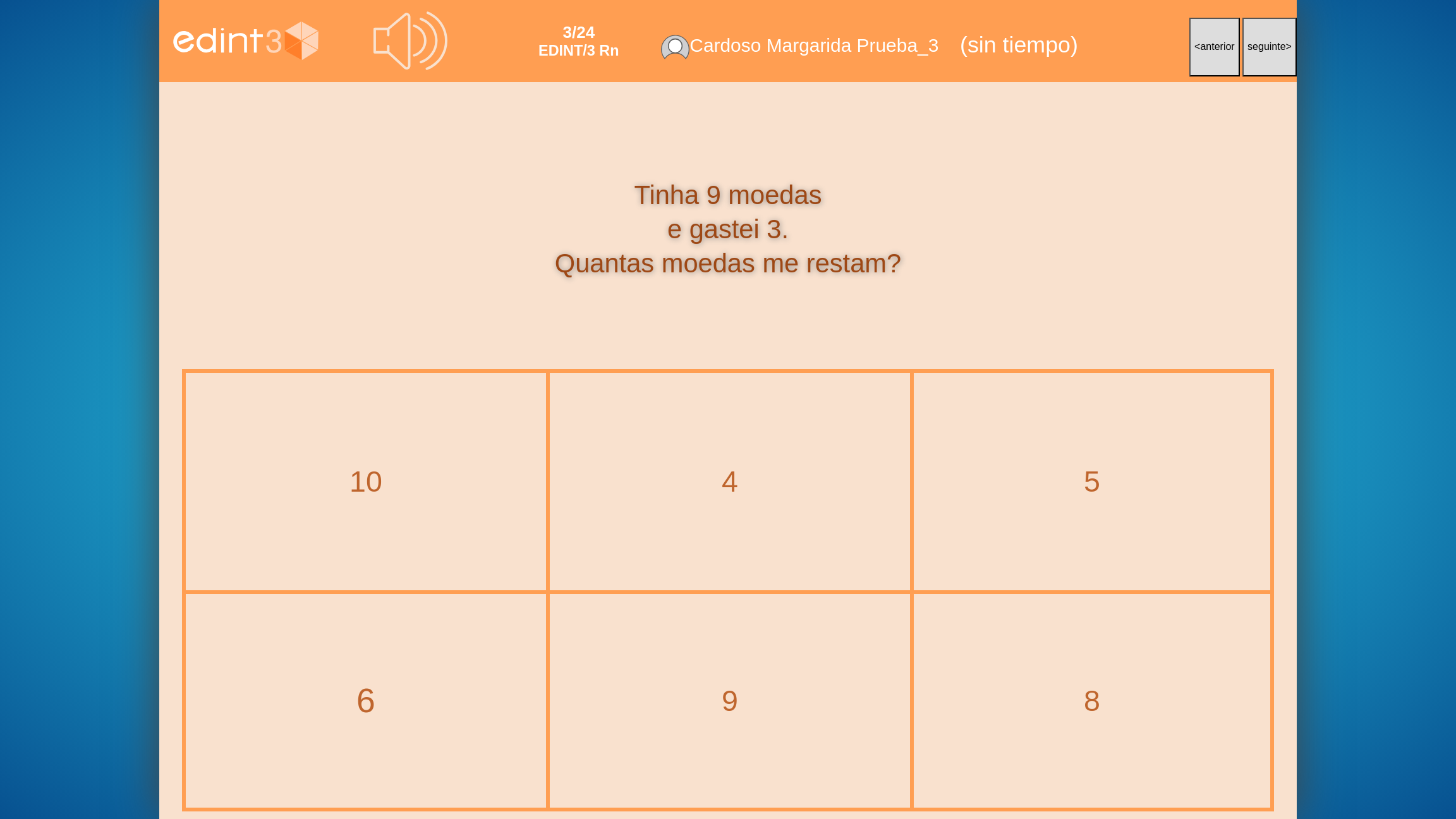
click at [453, 658] on div "6" at bounding box center [366, 700] width 411 height 48
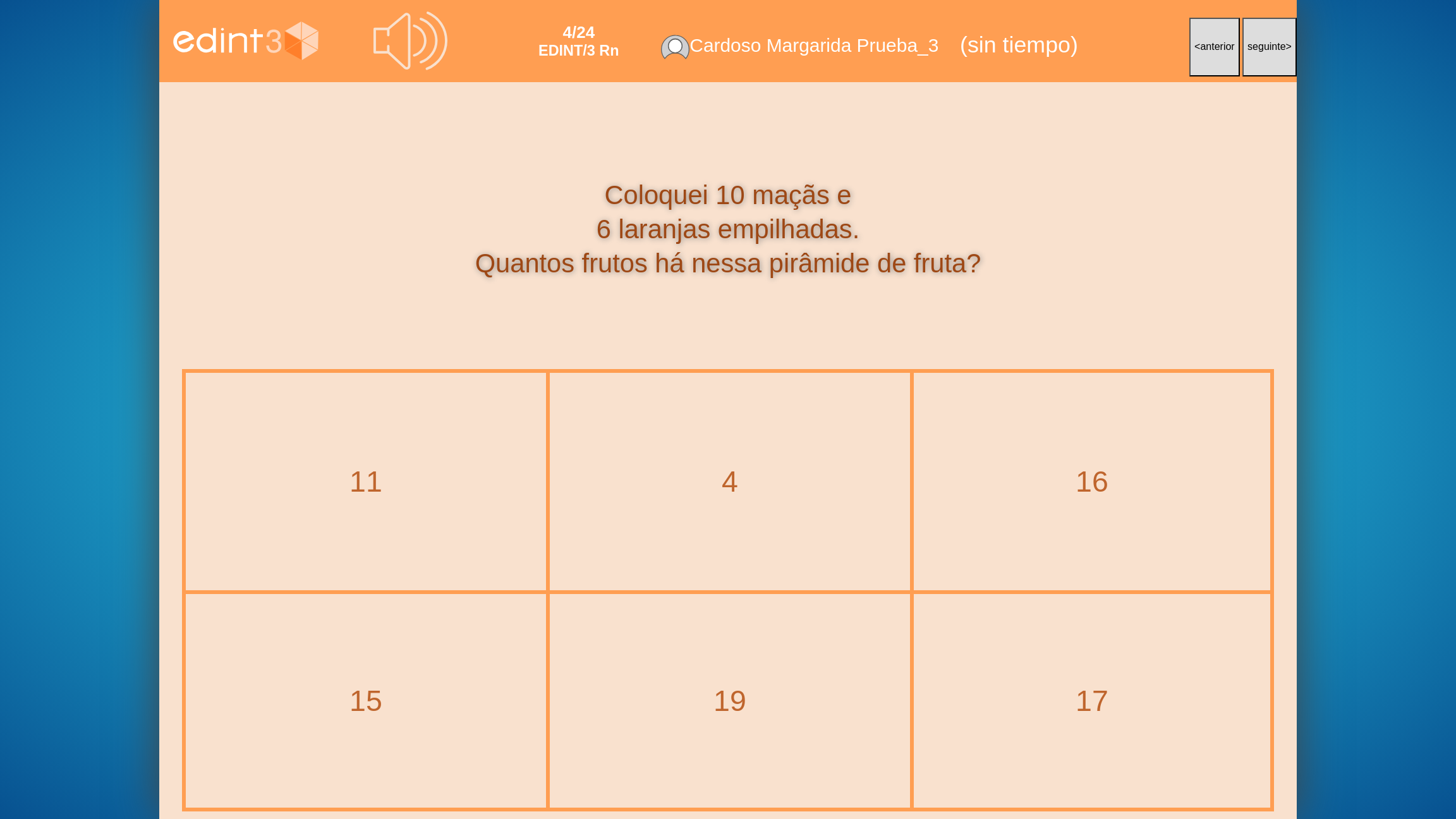
click at [1102, 503] on div "16" at bounding box center [1092, 481] width 354 height 215
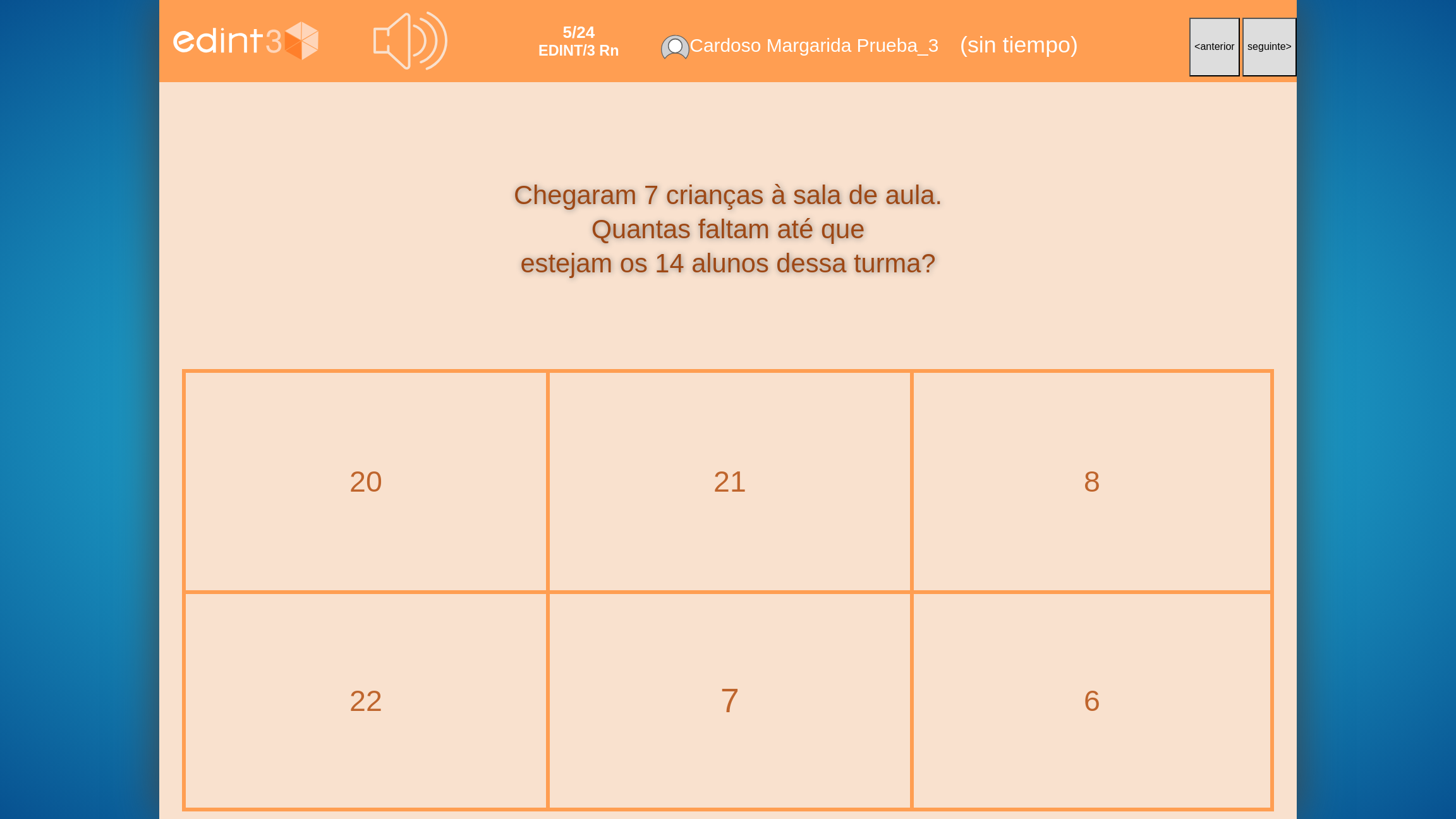
click at [716, 658] on div "7" at bounding box center [730, 700] width 411 height 48
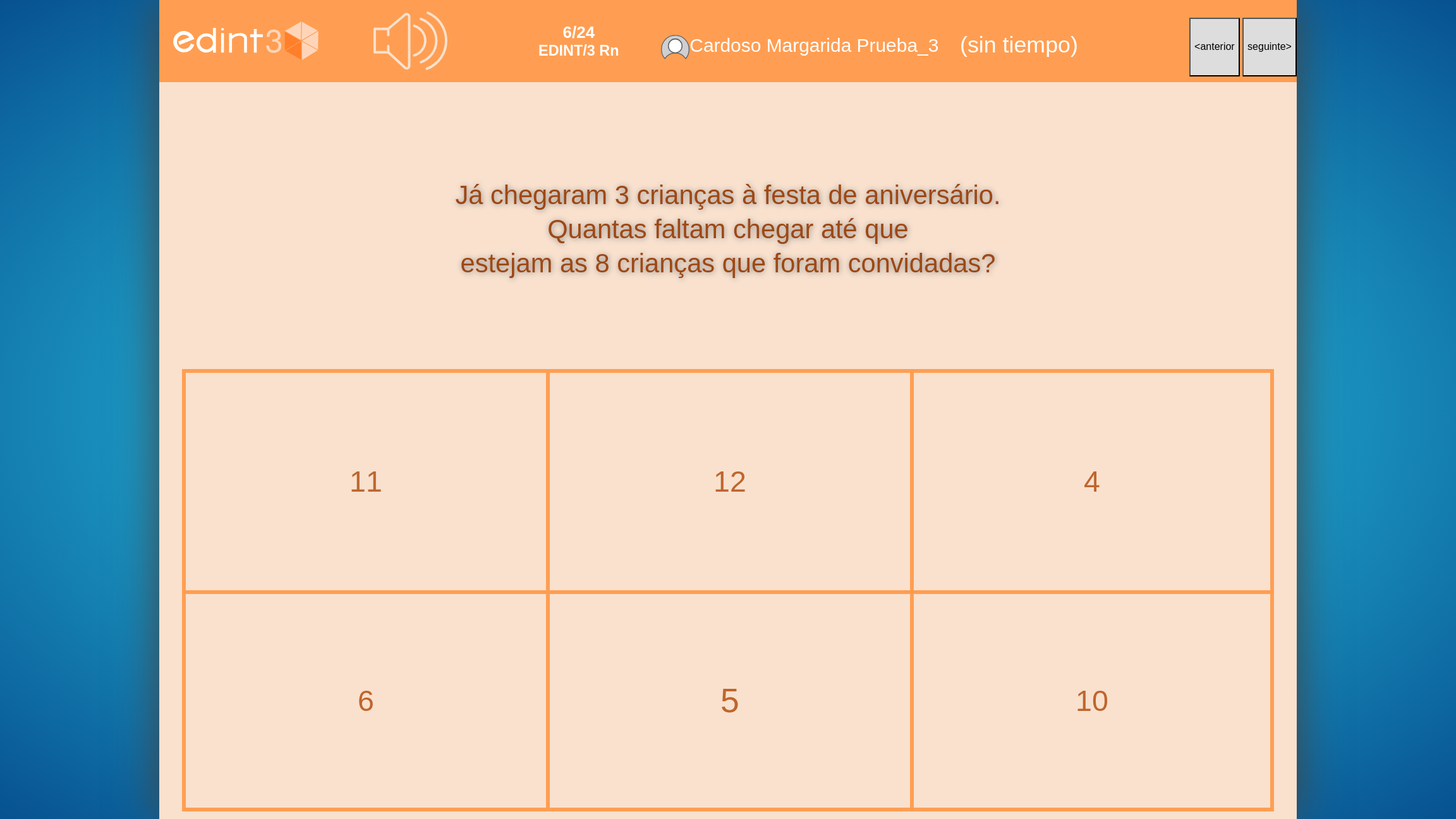
drag, startPoint x: 643, startPoint y: 740, endPoint x: 669, endPoint y: 720, distance: 32.8
click at [655, 658] on div "5" at bounding box center [730, 700] width 358 height 211
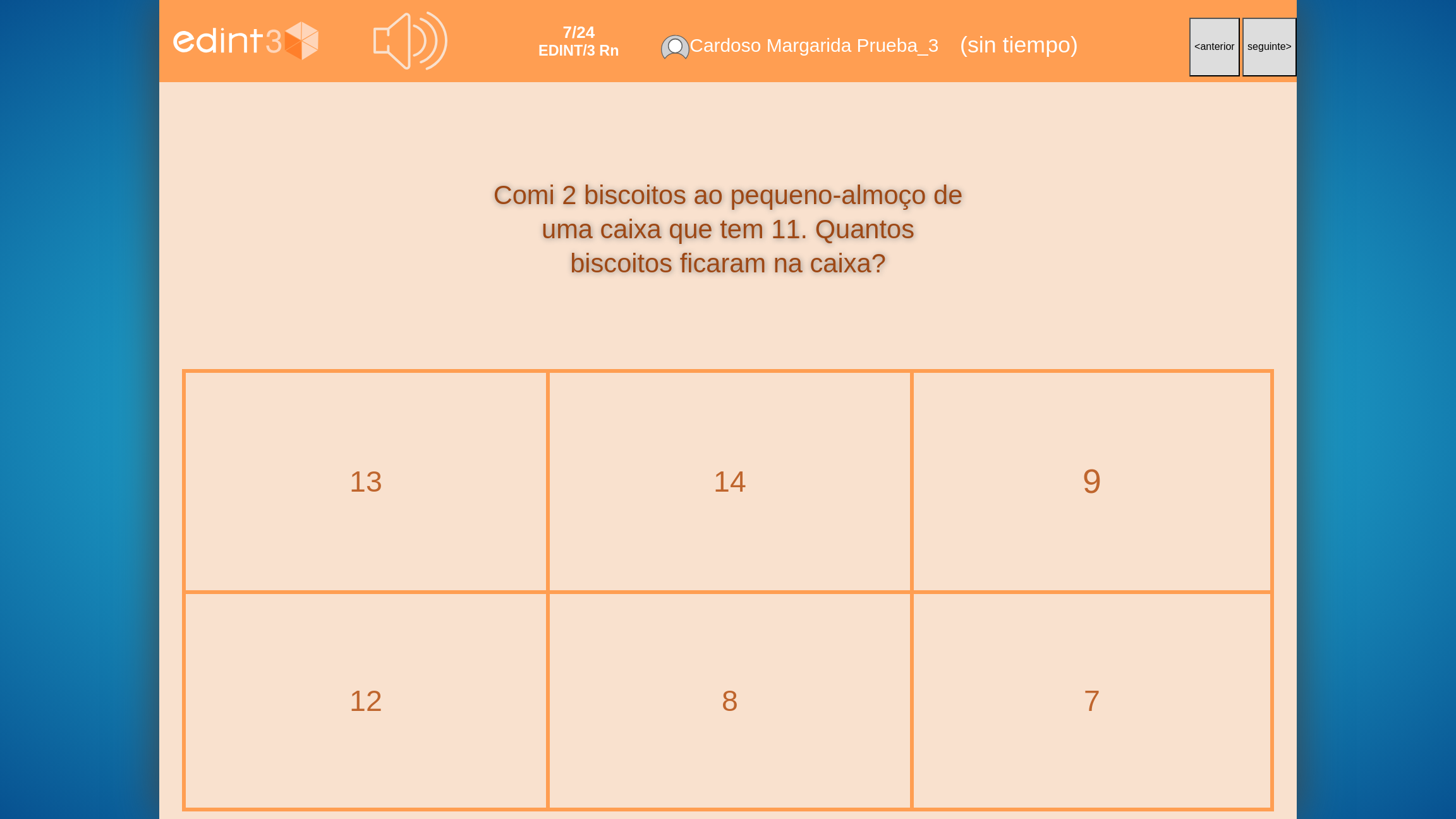
click at [1083, 502] on div "9" at bounding box center [1092, 481] width 407 height 48
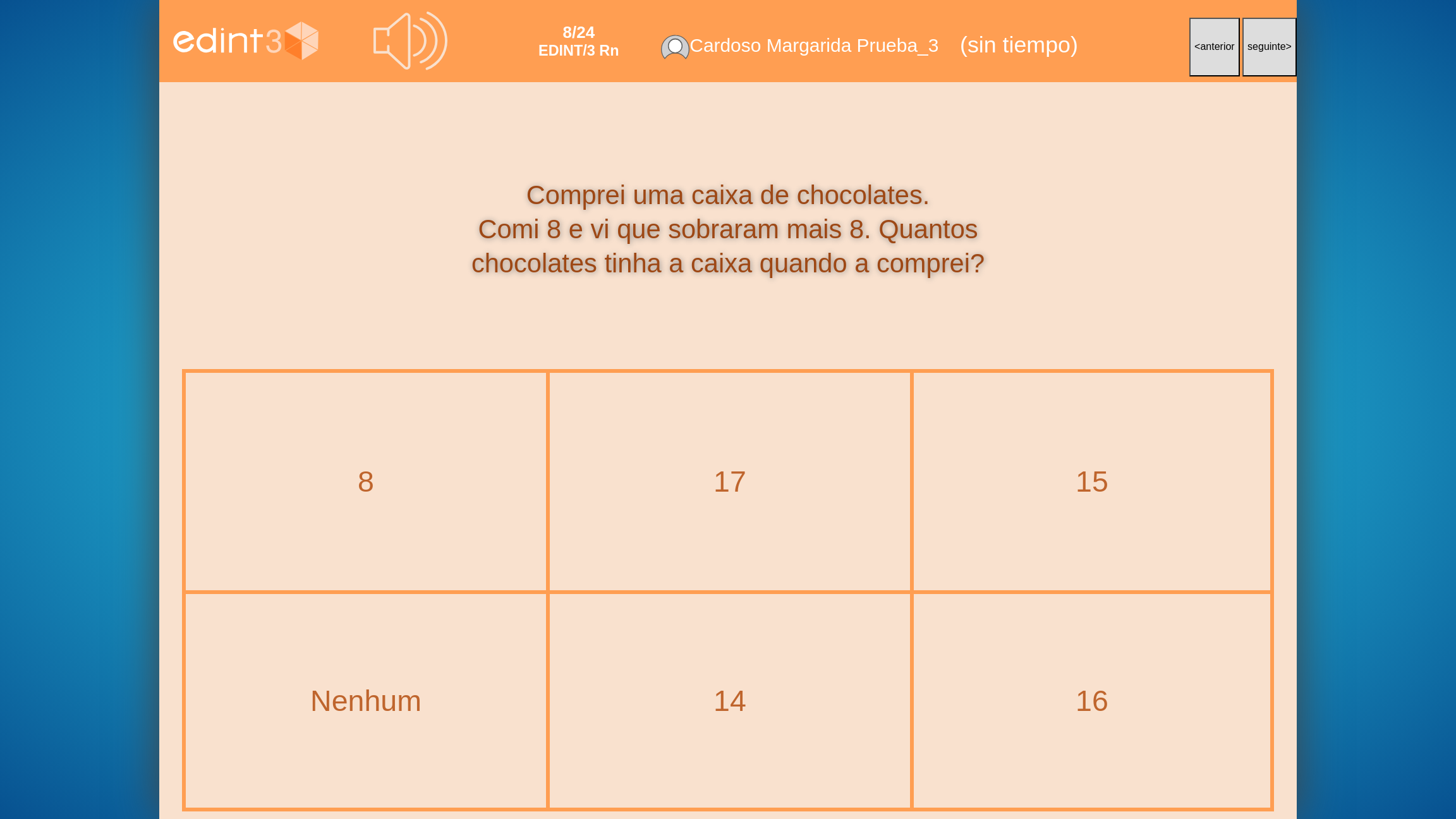
click at [1047, 658] on div "16" at bounding box center [1092, 700] width 354 height 211
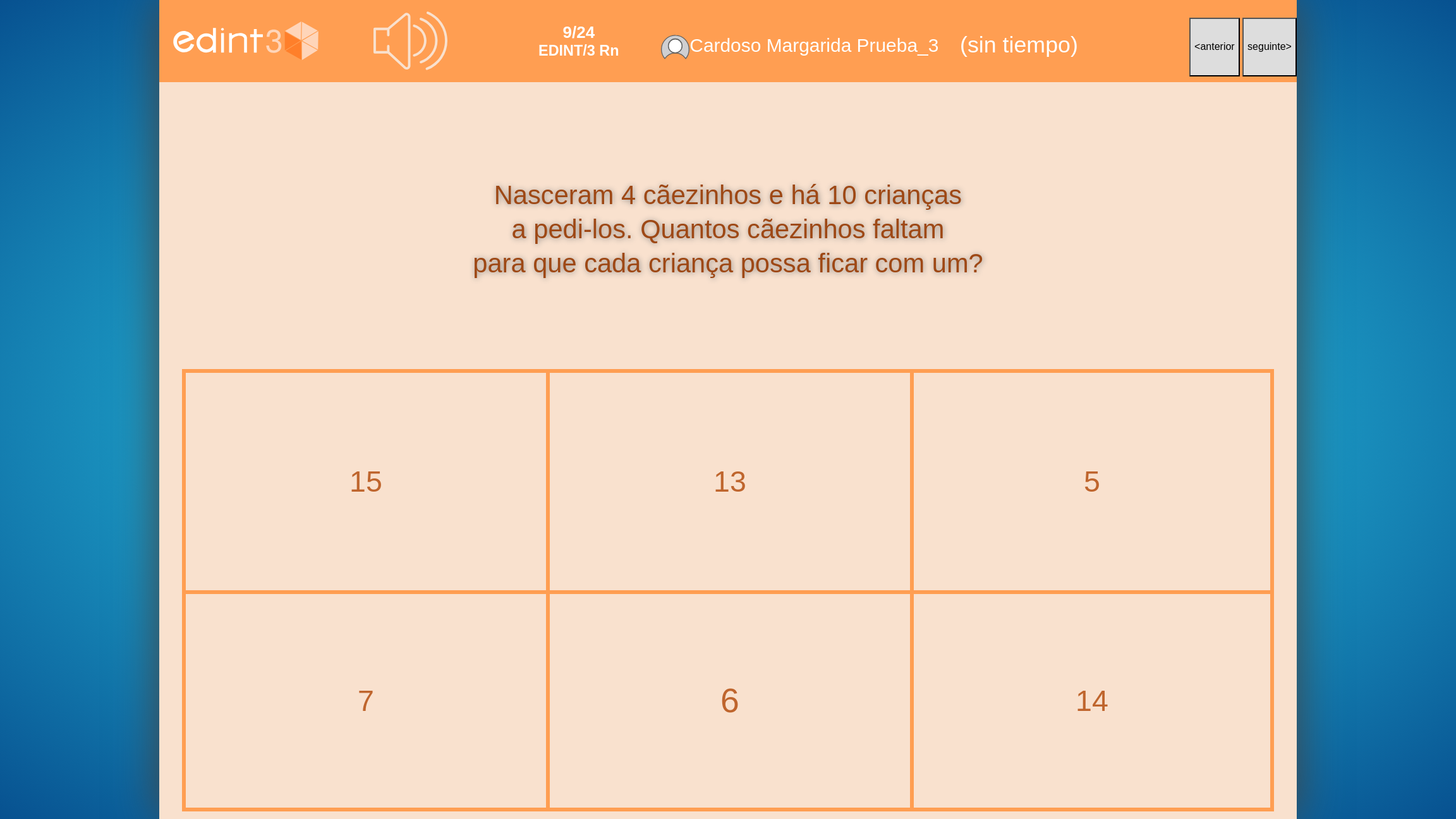
click at [765, 658] on div "6" at bounding box center [730, 700] width 411 height 48
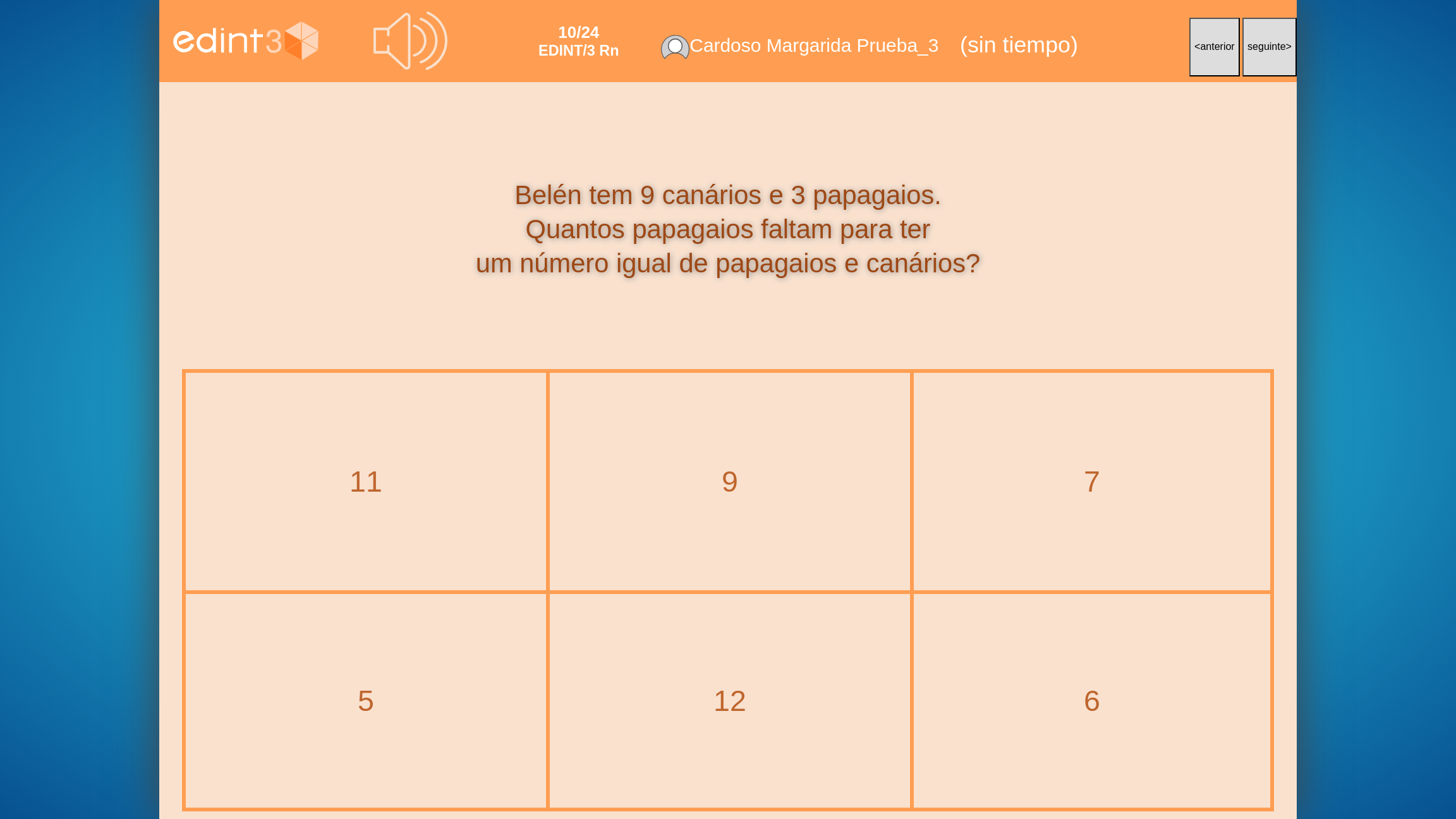
click at [367, 48] on div "10/24 EDINT/3 Rn Cardoso Margarida Prueba_3 (sin tiempo) < anterior seguinte >" at bounding box center [728, 41] width 1137 height 82
drag, startPoint x: 1127, startPoint y: 710, endPoint x: 1101, endPoint y: 693, distance: 31.1
click at [1127, 658] on div "6" at bounding box center [1092, 700] width 407 height 48
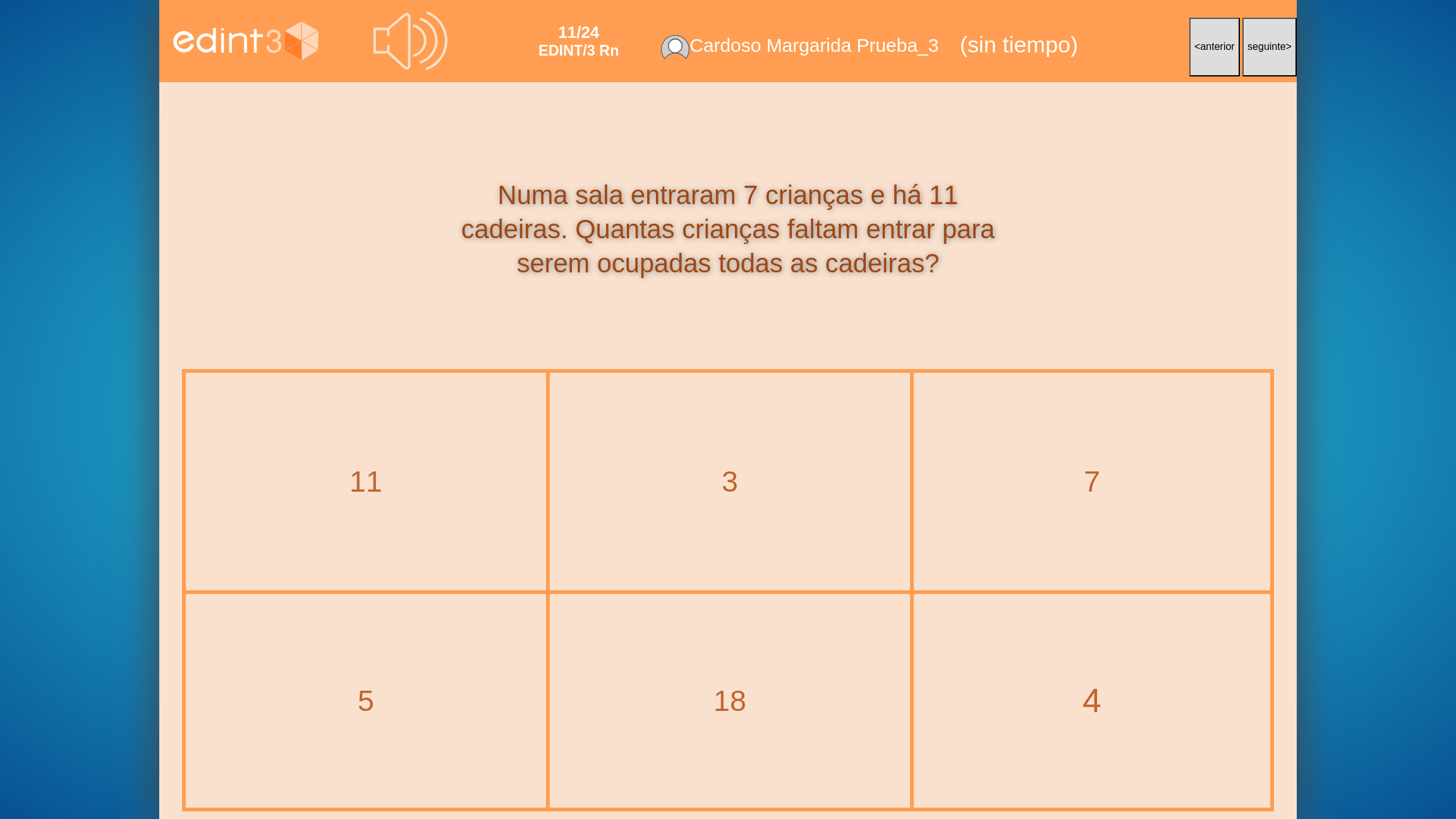
click at [1098, 658] on div "4" at bounding box center [1092, 700] width 407 height 48
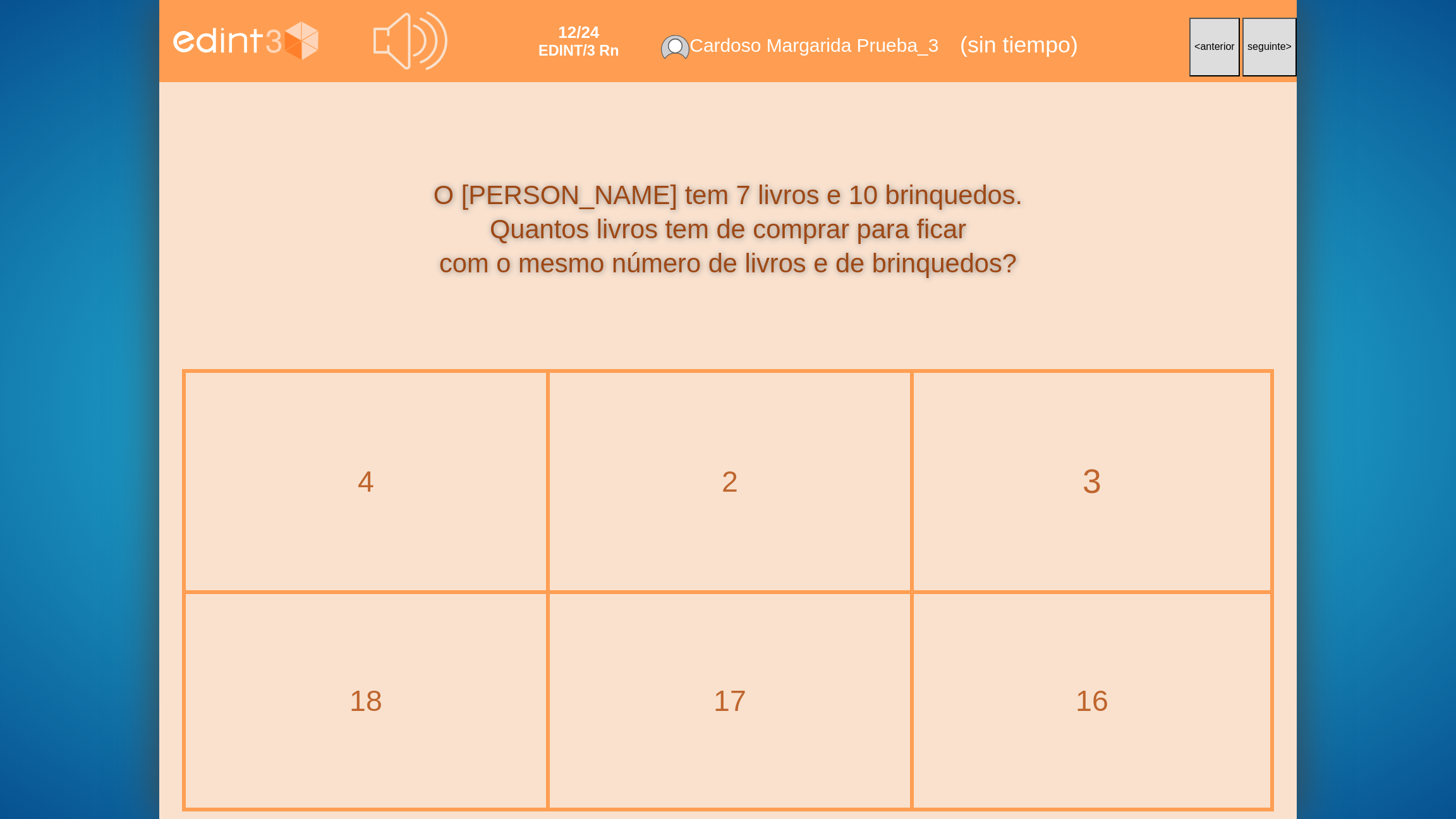
click at [981, 480] on div "3" at bounding box center [1092, 481] width 407 height 48
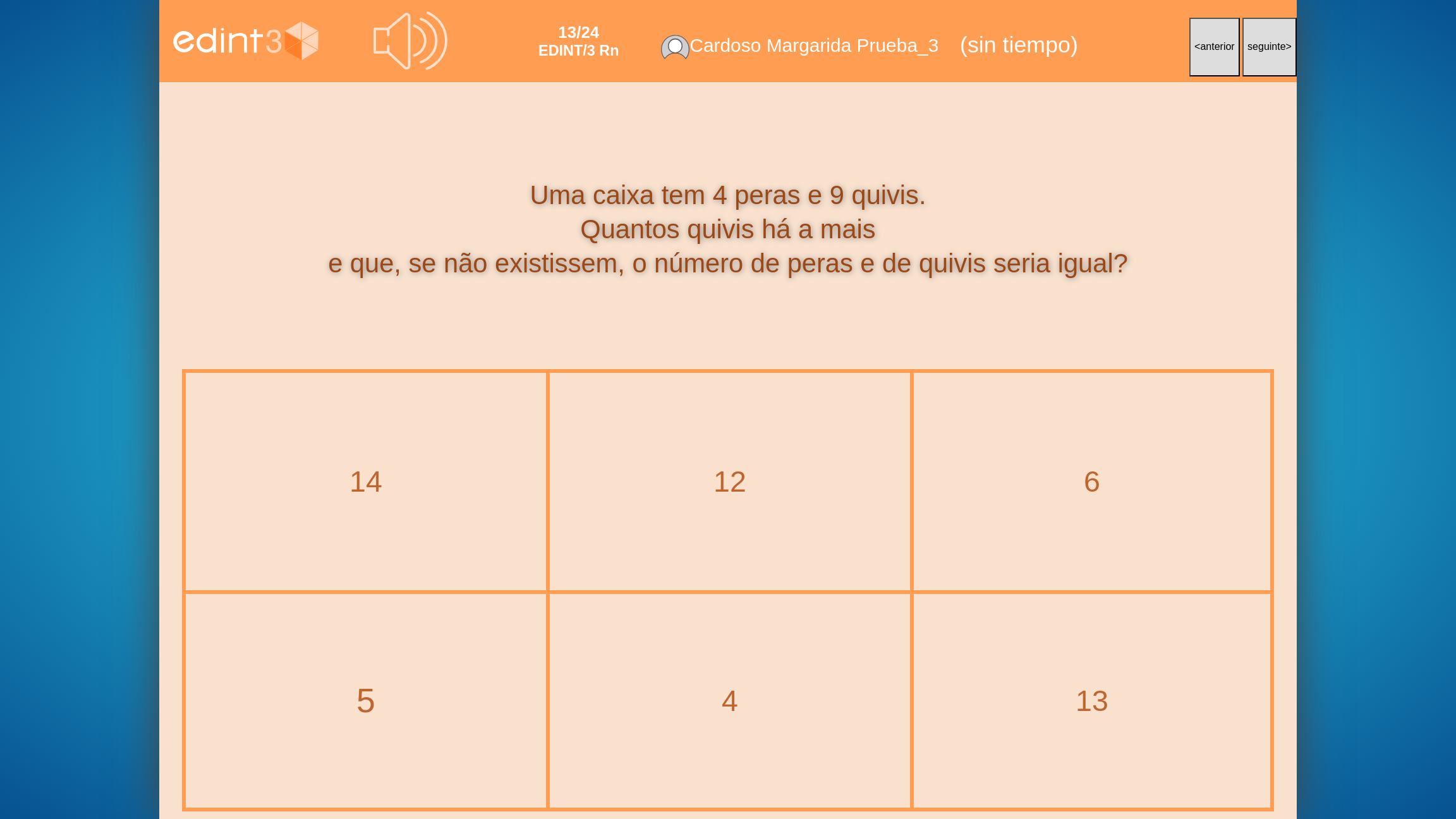
click at [343, 658] on div "5" at bounding box center [366, 700] width 411 height 48
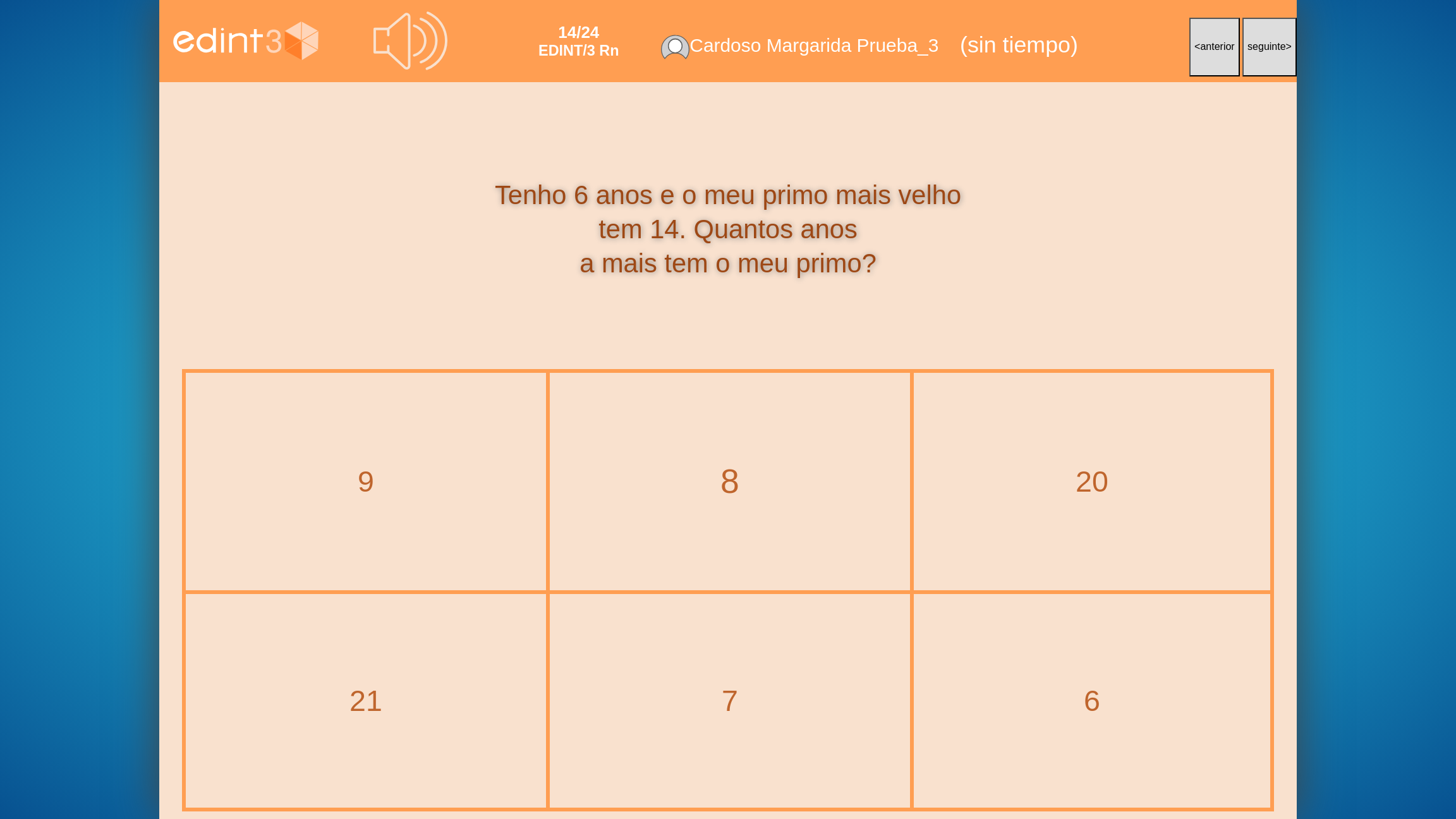
click at [790, 503] on div "8" at bounding box center [730, 481] width 411 height 48
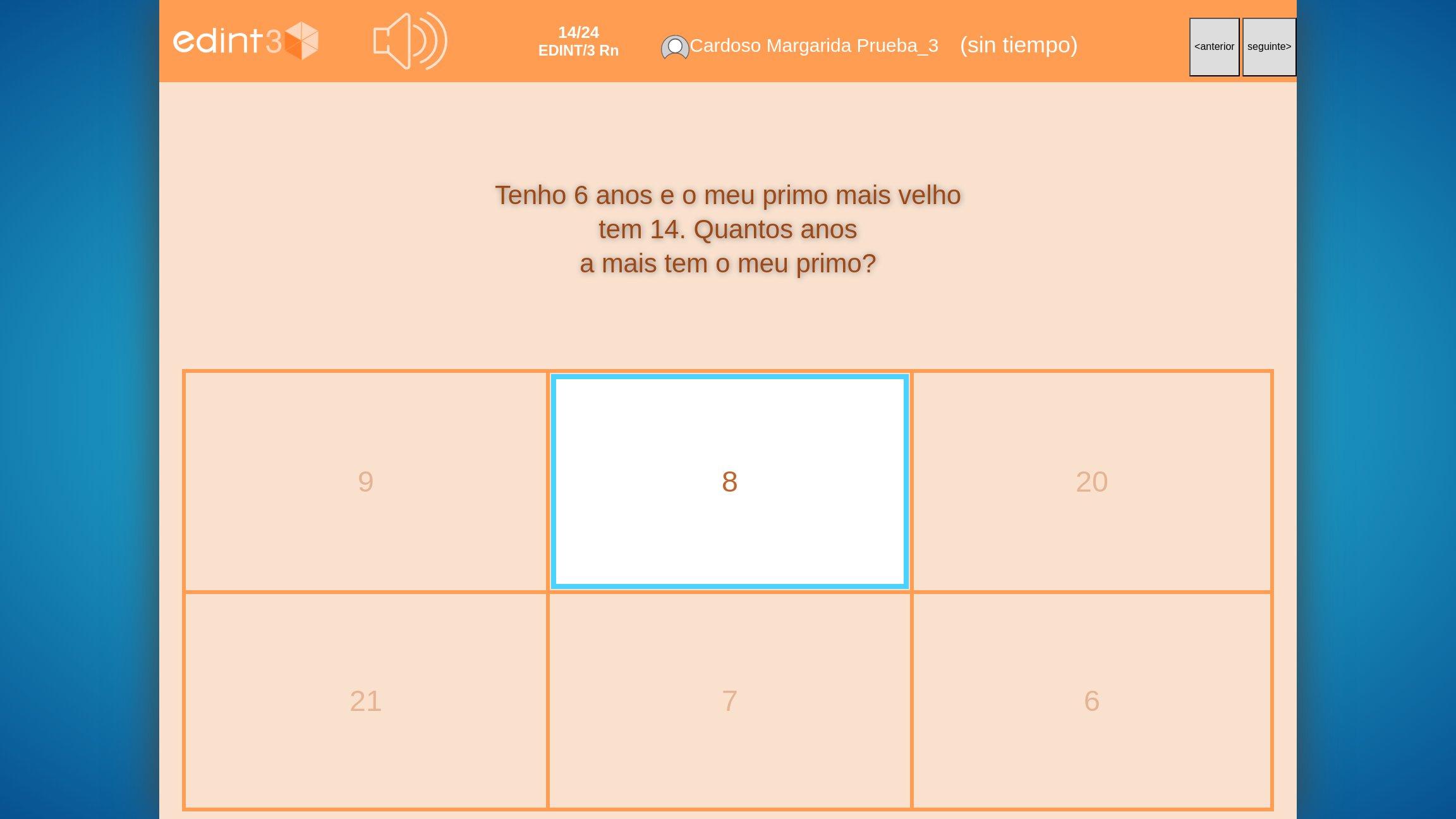
click at [1205, 35] on button "< anterior" at bounding box center [1214, 47] width 50 height 59
click at [1277, 48] on span "seguinte" at bounding box center [1266, 46] width 38 height 11
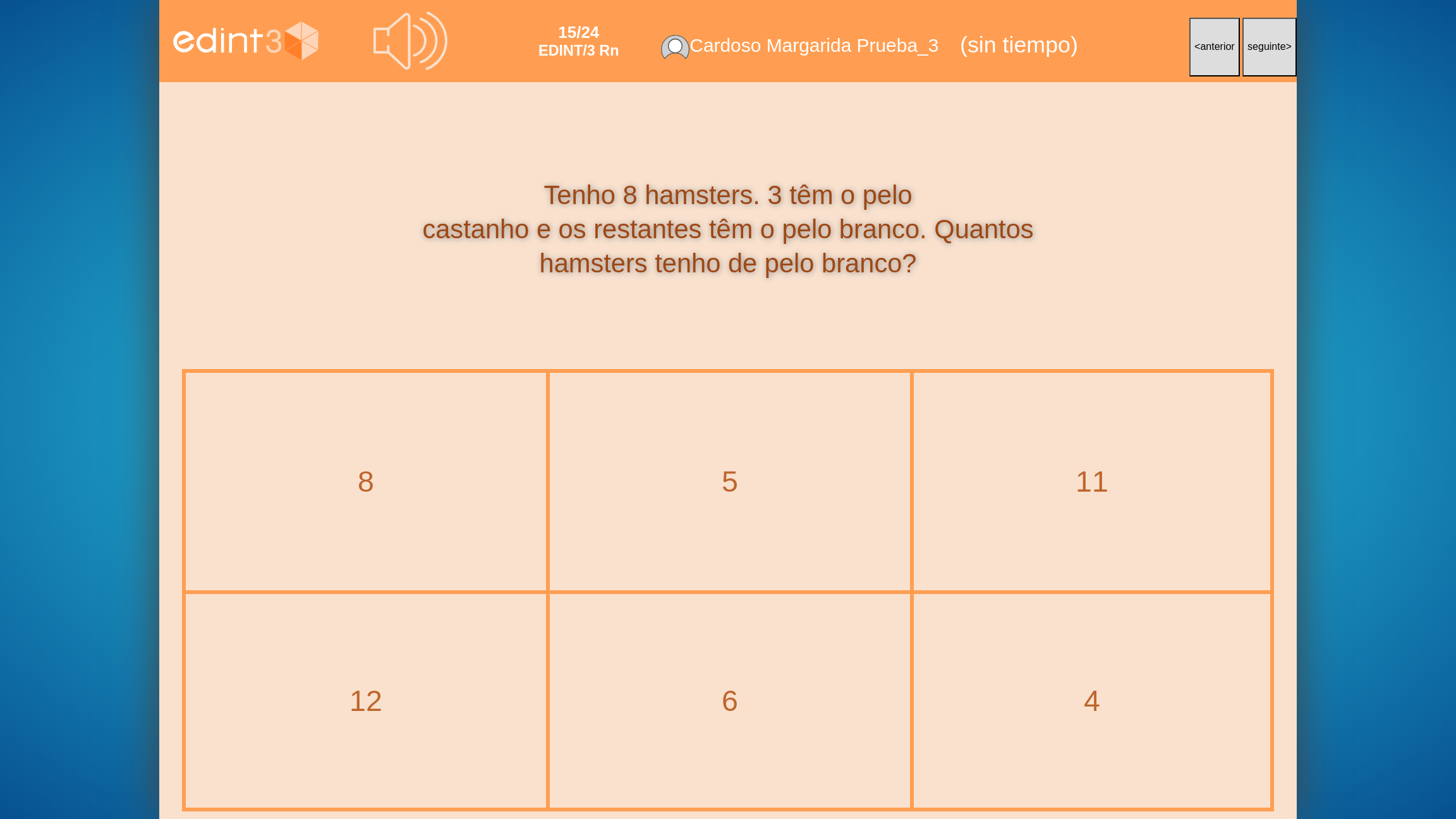
click at [733, 522] on div "5" at bounding box center [730, 481] width 358 height 215
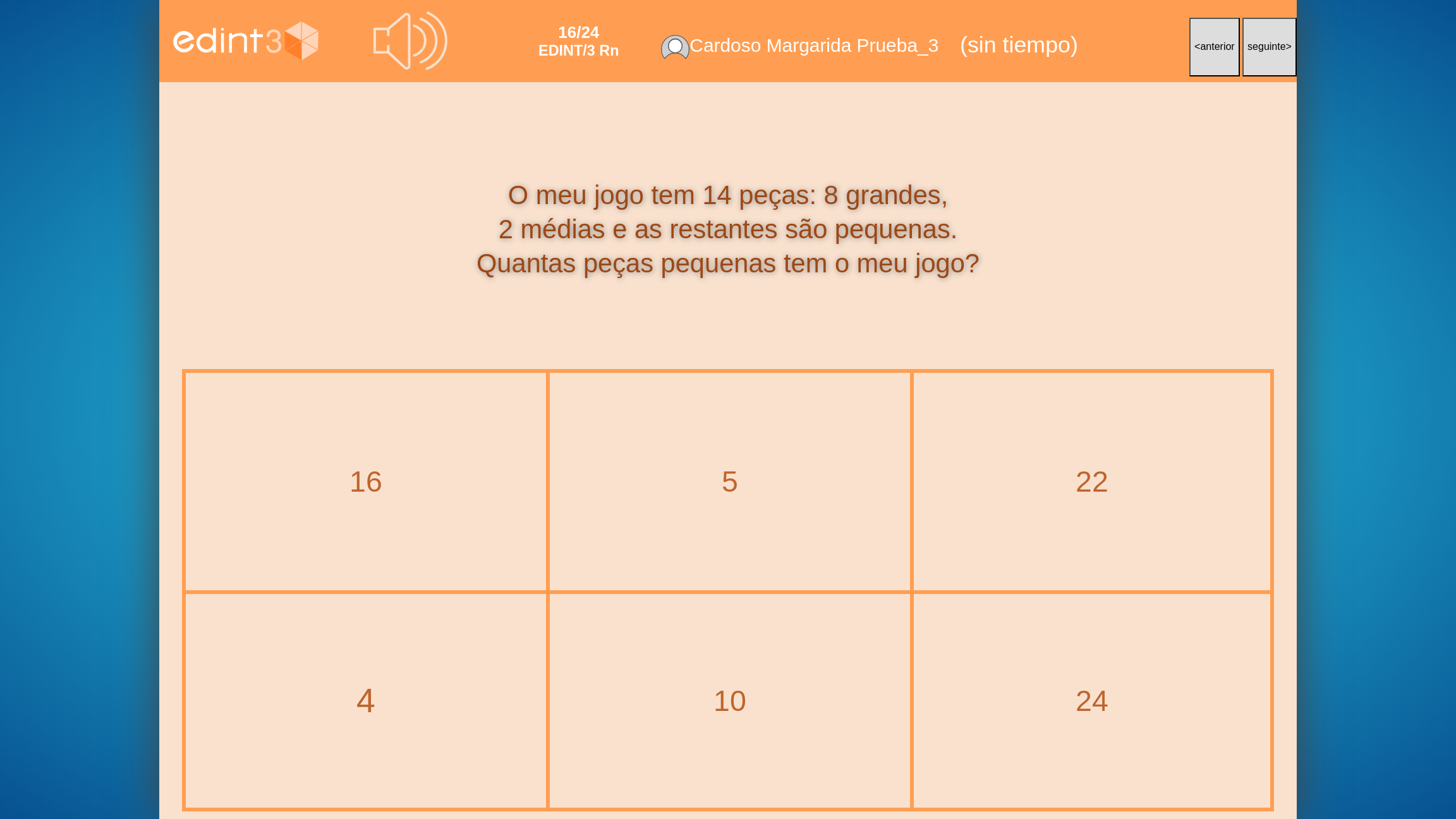
click at [343, 658] on div "4" at bounding box center [366, 700] width 411 height 48
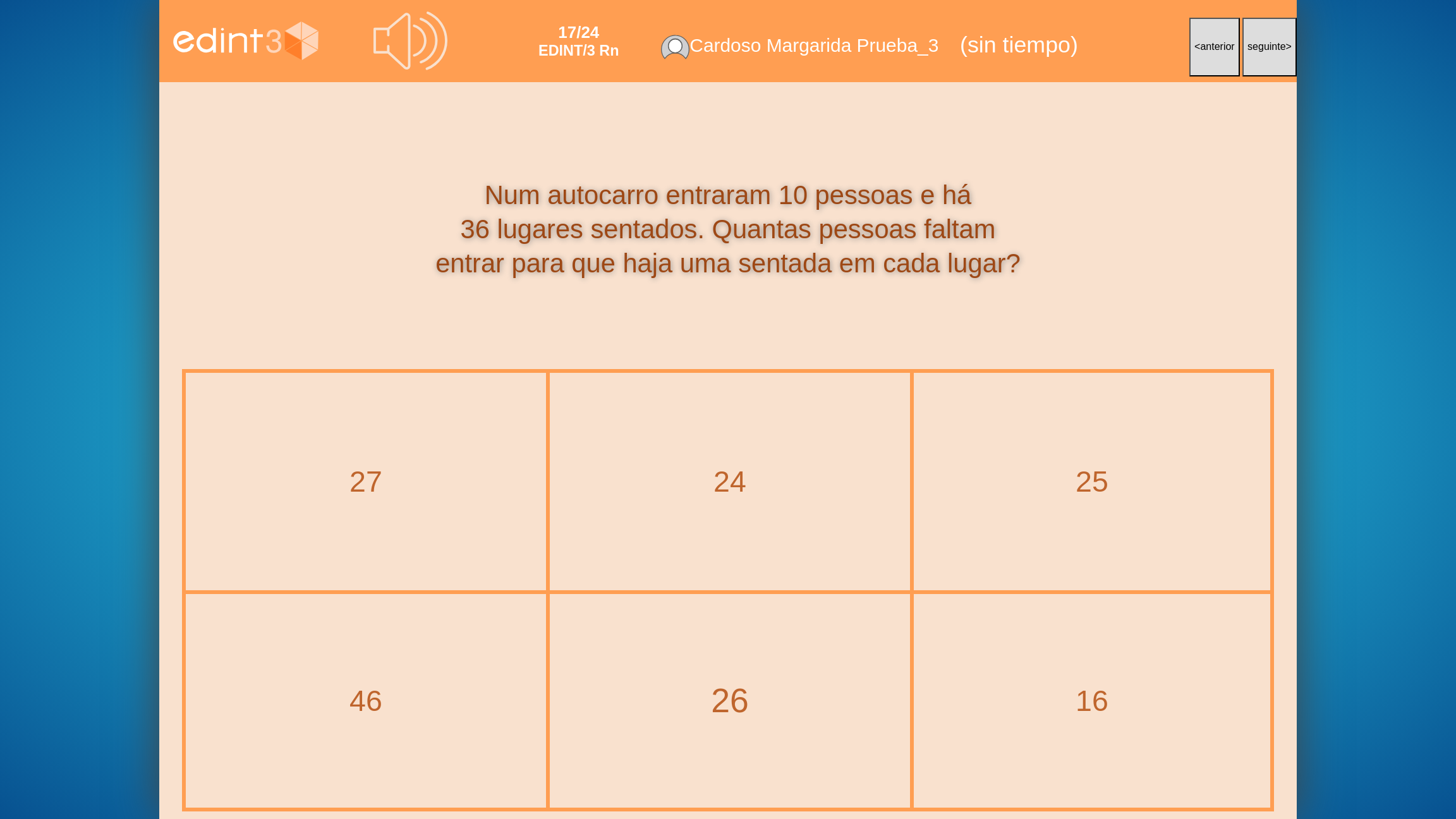
click at [722, 658] on div "26" at bounding box center [730, 700] width 411 height 48
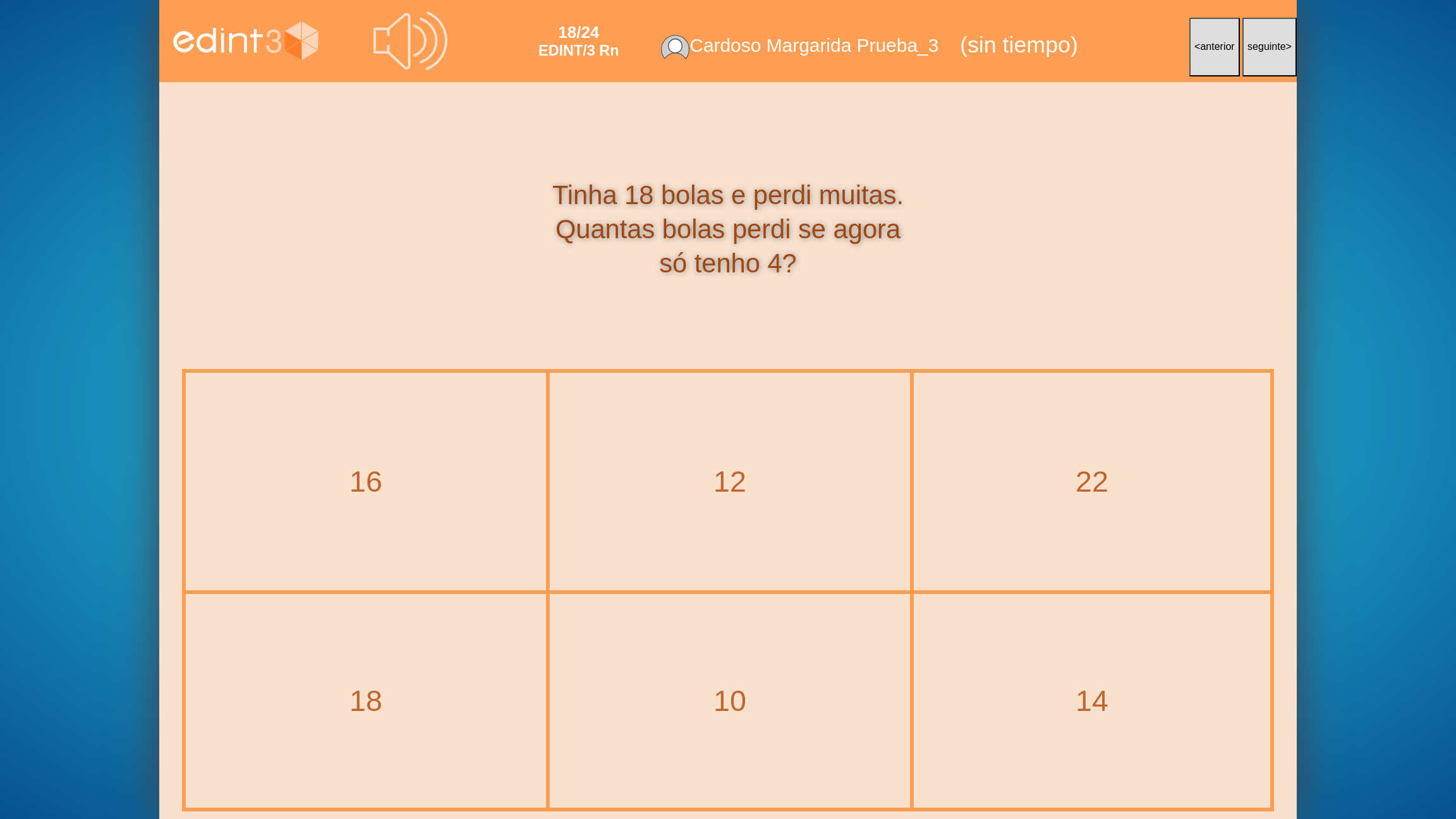
click at [1041, 646] on div "14" at bounding box center [1092, 700] width 354 height 211
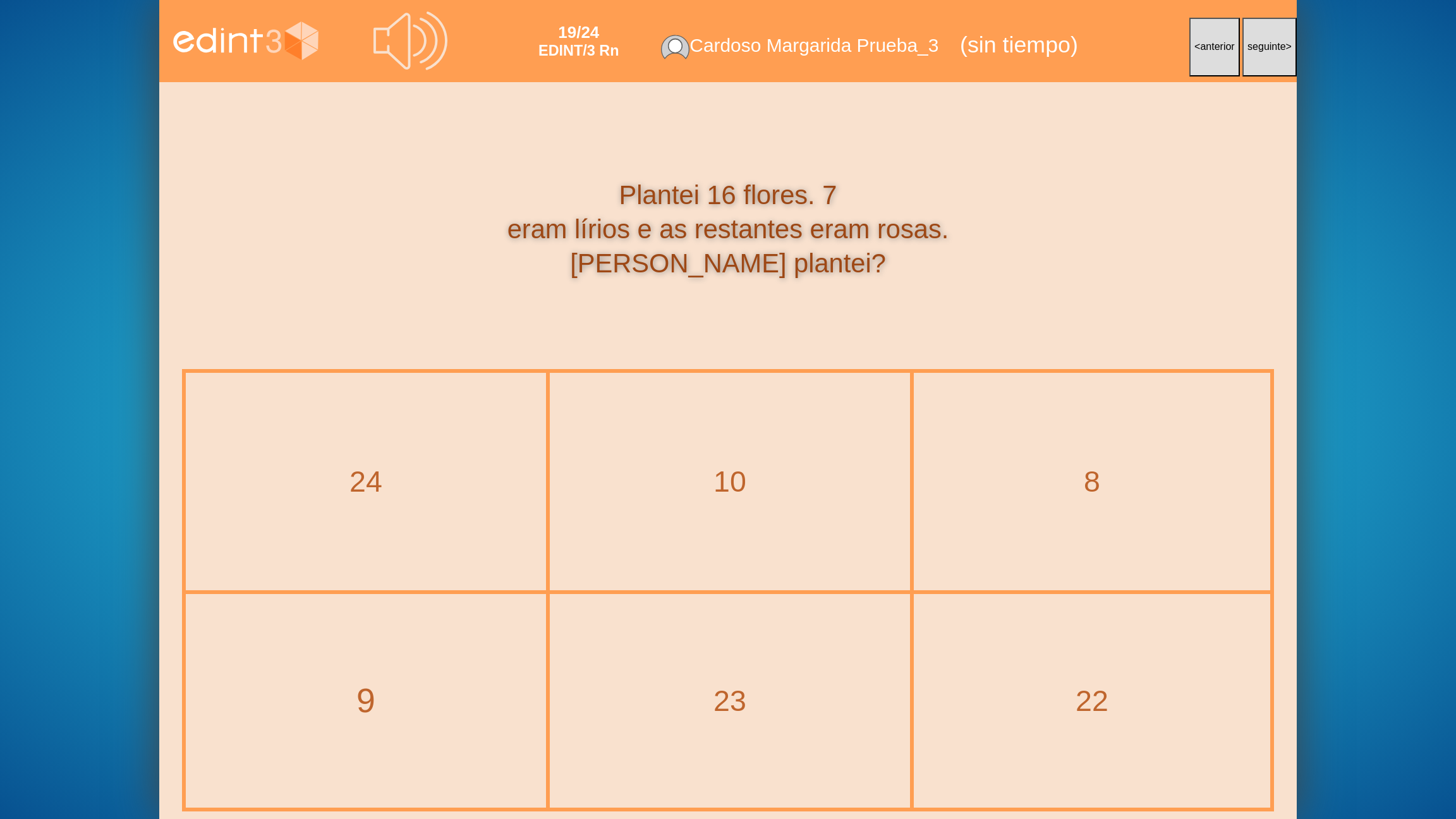
click at [407, 658] on div "9" at bounding box center [366, 700] width 411 height 48
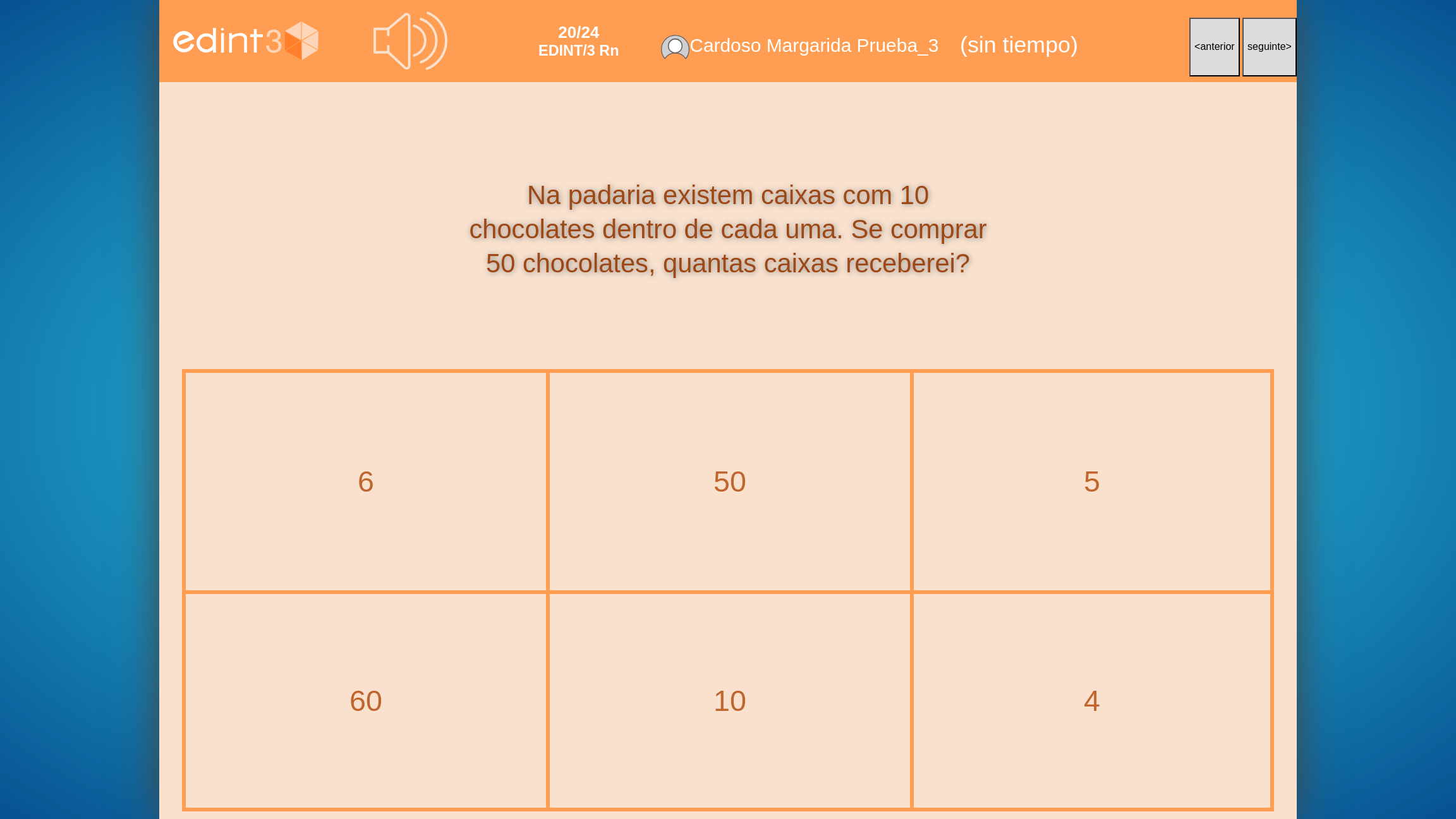
click at [1086, 510] on div "5" at bounding box center [1092, 481] width 354 height 215
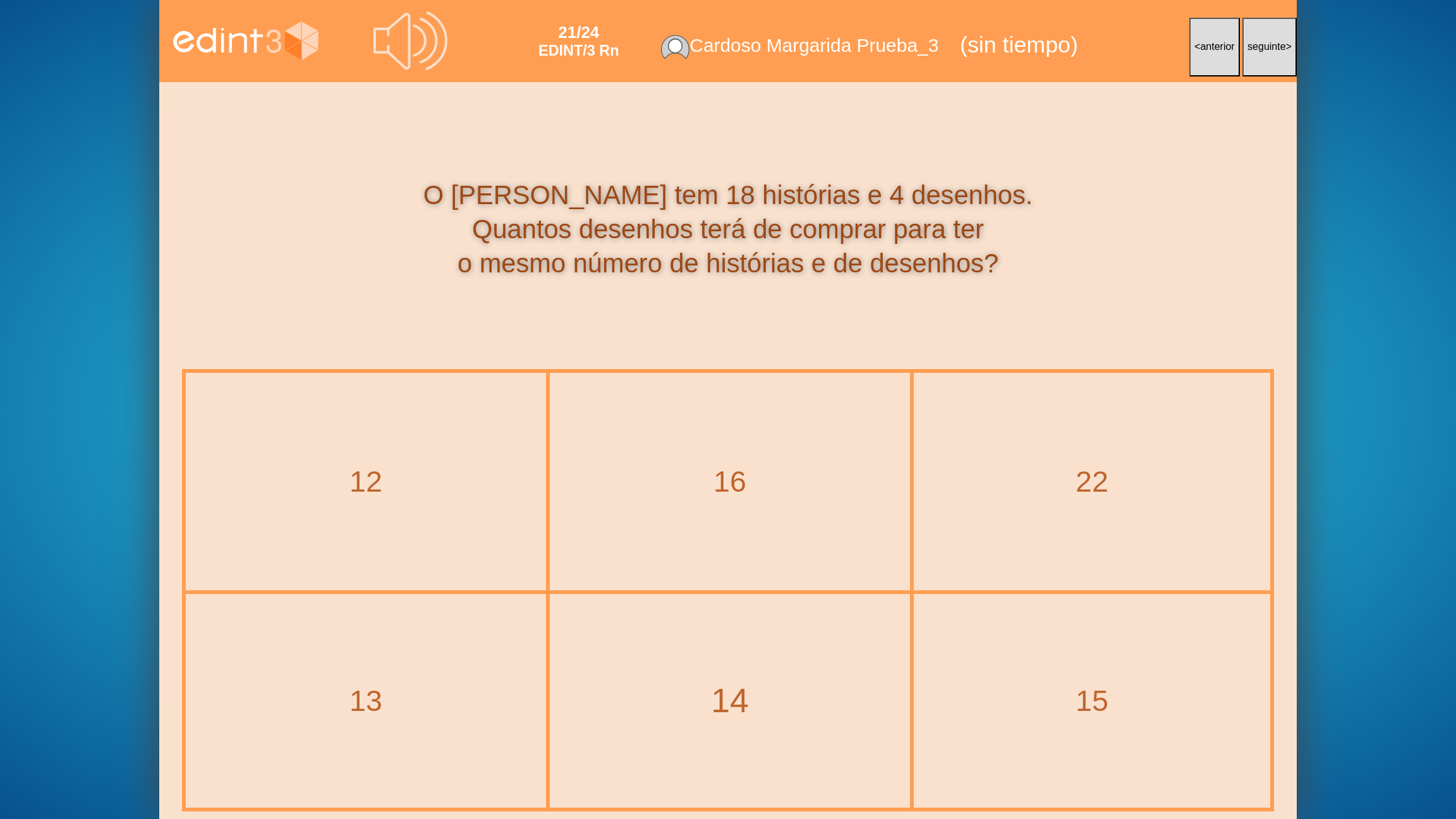
click at [668, 658] on div "14" at bounding box center [730, 700] width 411 height 48
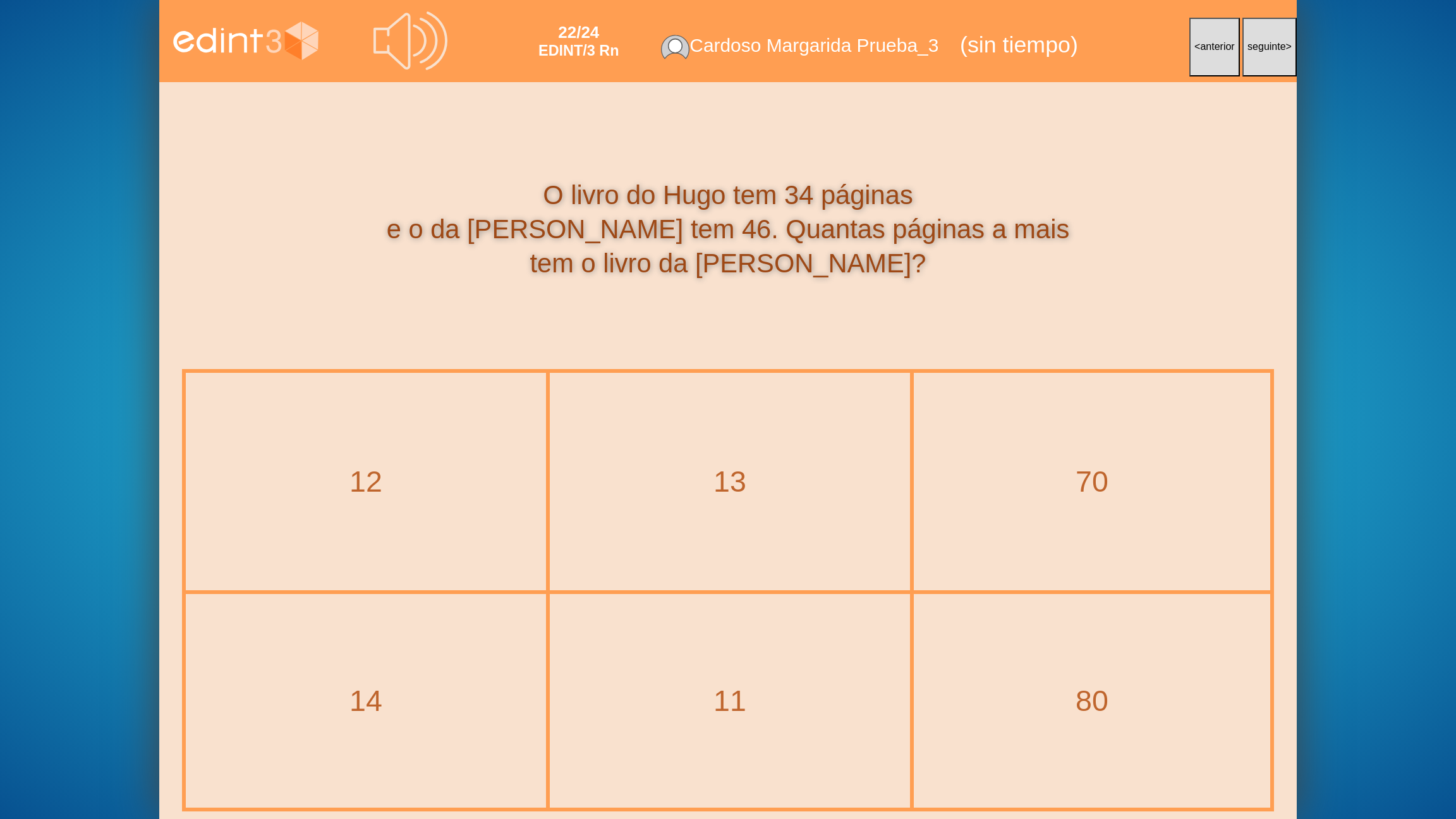
click at [423, 55] on icon at bounding box center [410, 40] width 74 height 74
click at [383, 467] on div "12" at bounding box center [366, 481] width 411 height 48
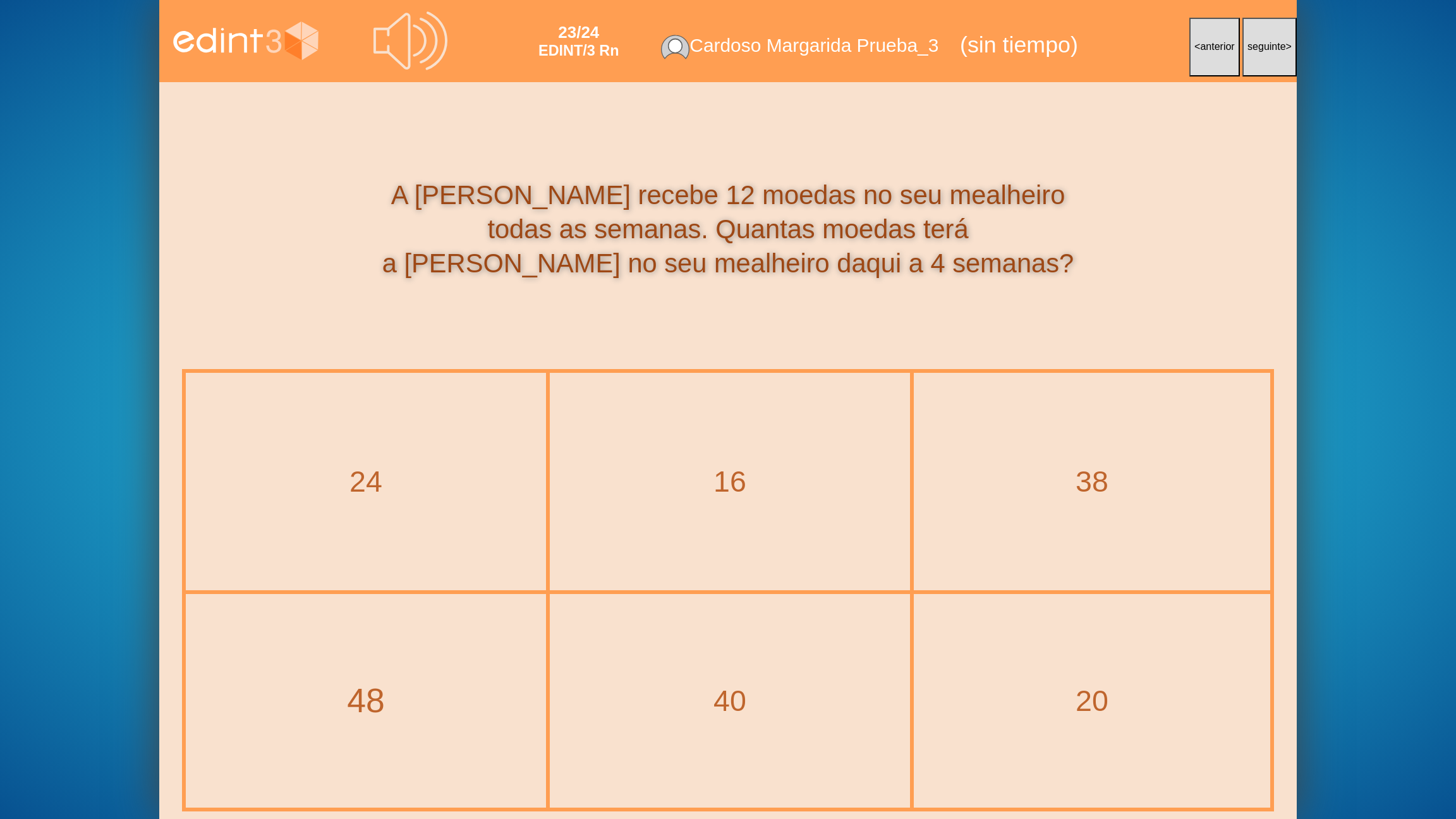
click at [467, 658] on div "48" at bounding box center [366, 700] width 411 height 48
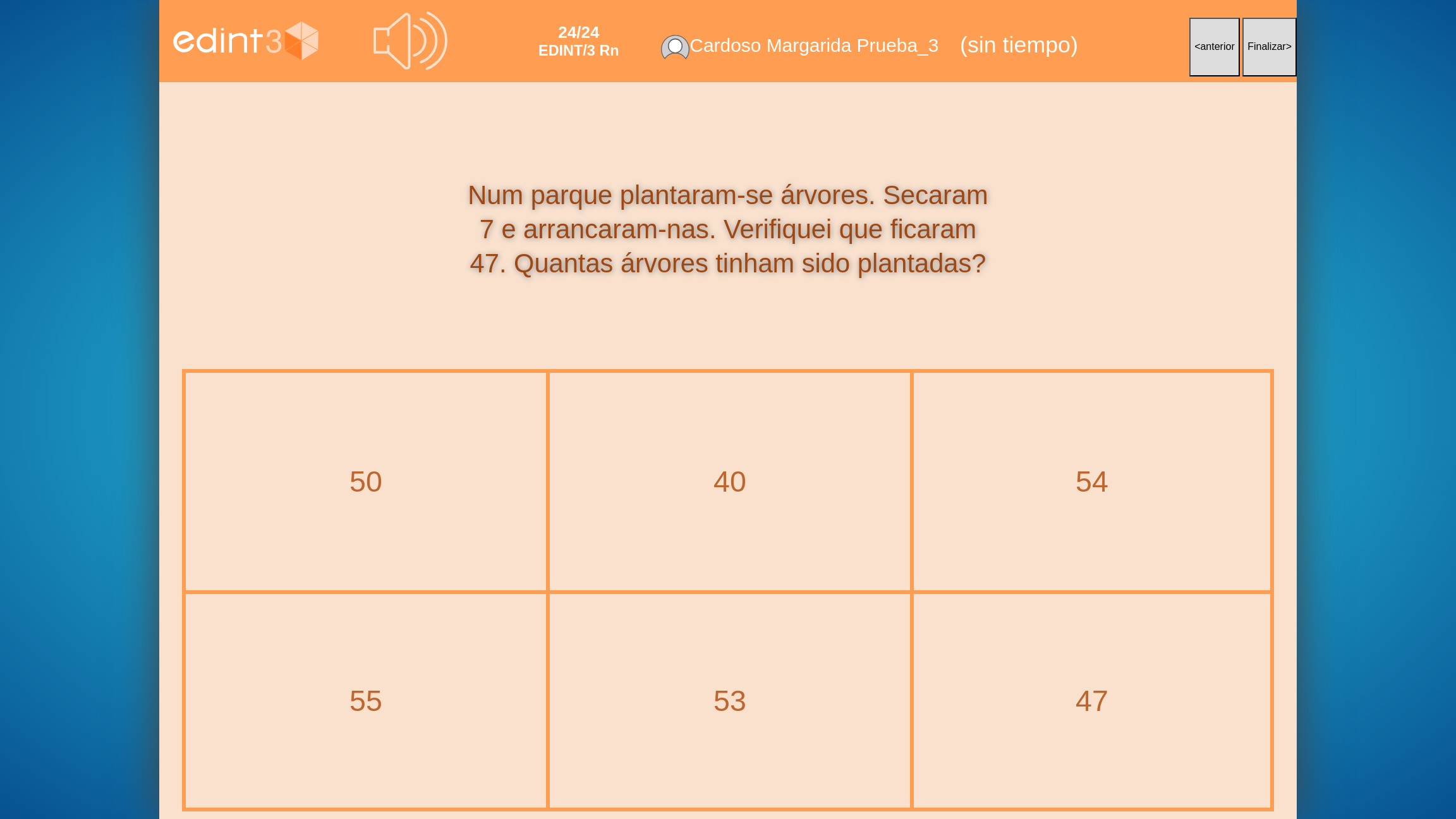
click at [1129, 507] on div "54" at bounding box center [1092, 481] width 354 height 215
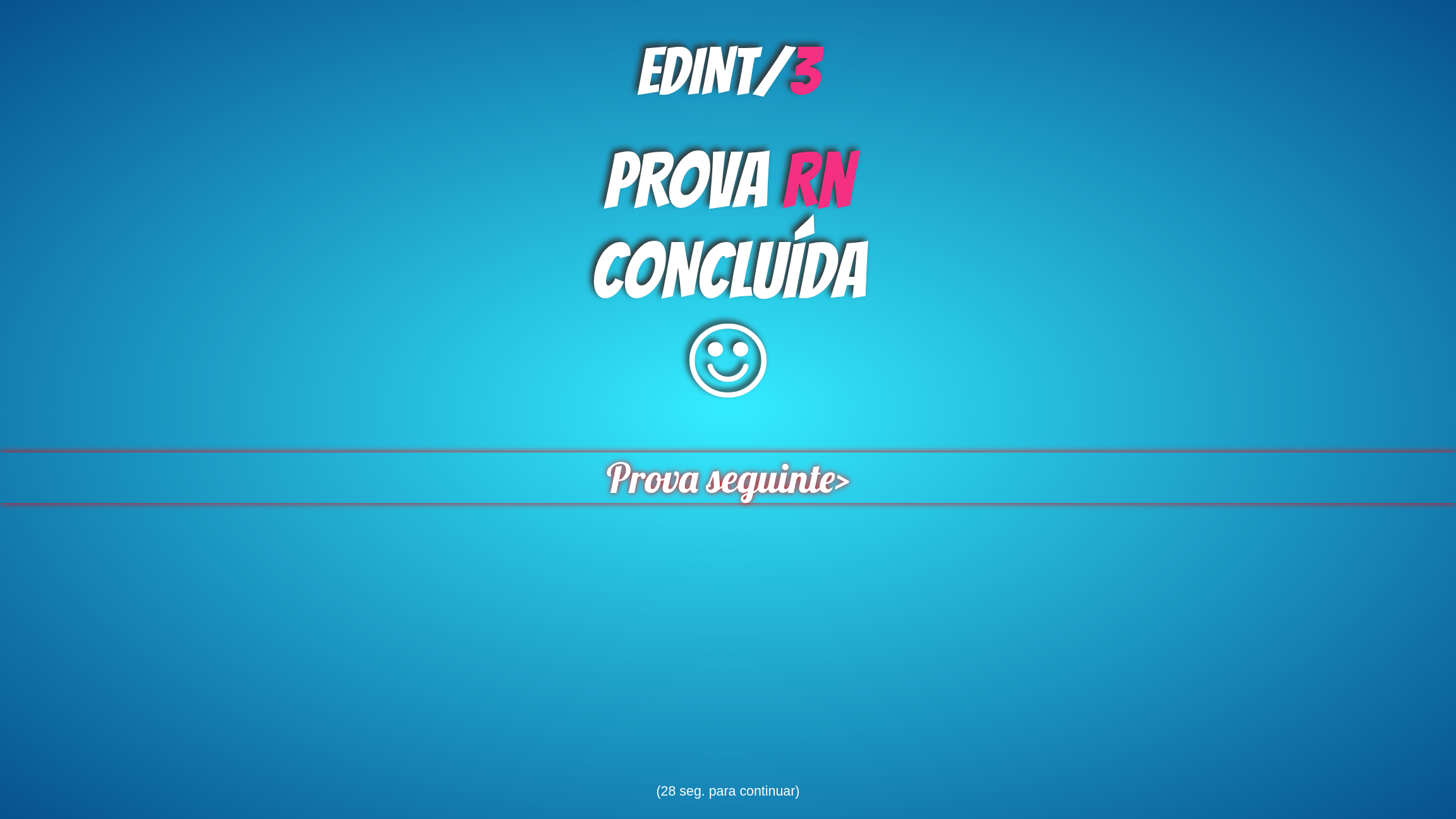
click at [706, 474] on span "Prova seguinte" at bounding box center [721, 477] width 228 height 50
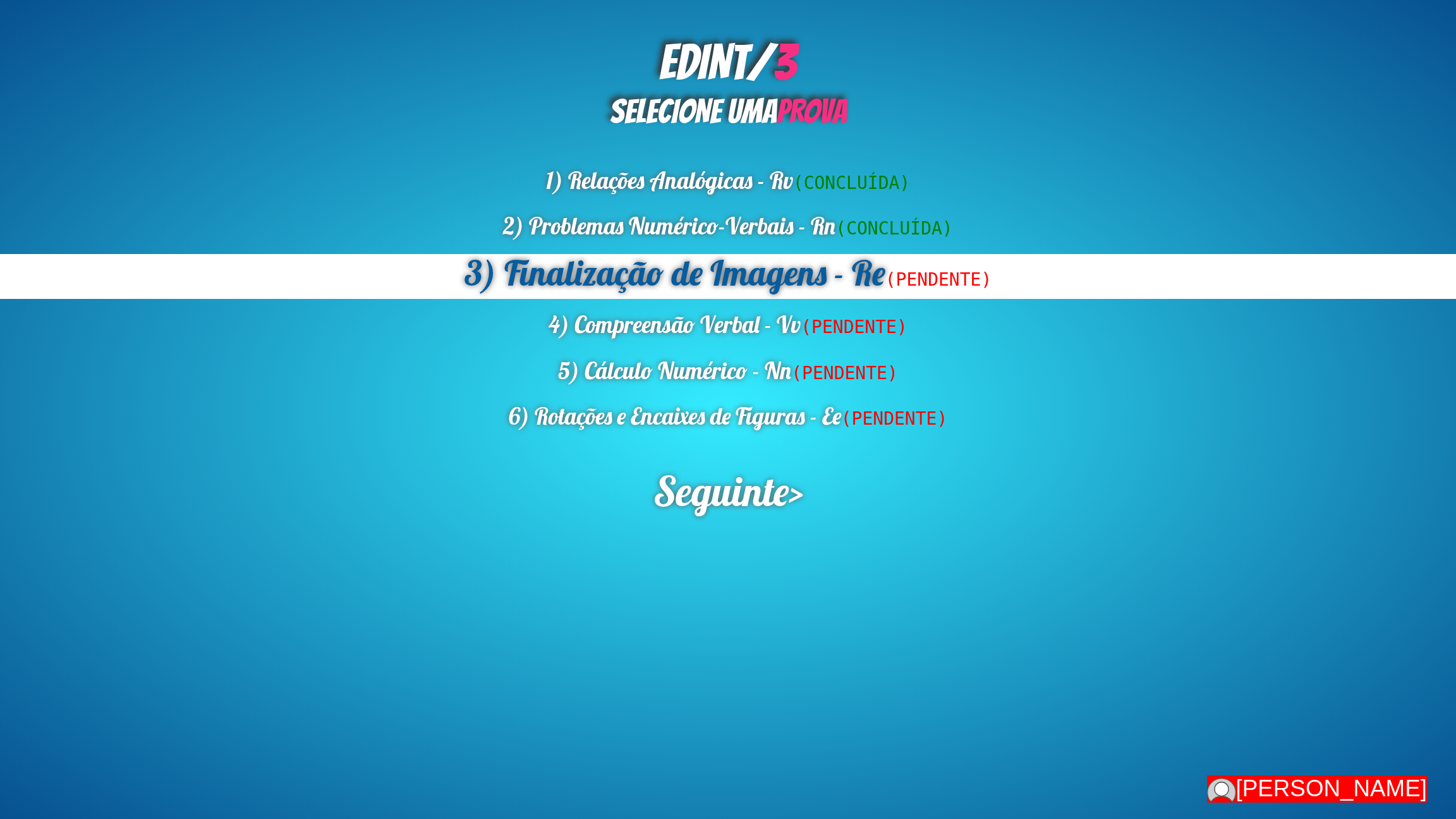
click at [686, 520] on div "EDINT/ 3 SELECIONE UMA PROVA 1) Relações Analógicas - Rv (CONCLUÍDA) 2) Problem…" at bounding box center [728, 410] width 1456 height 819
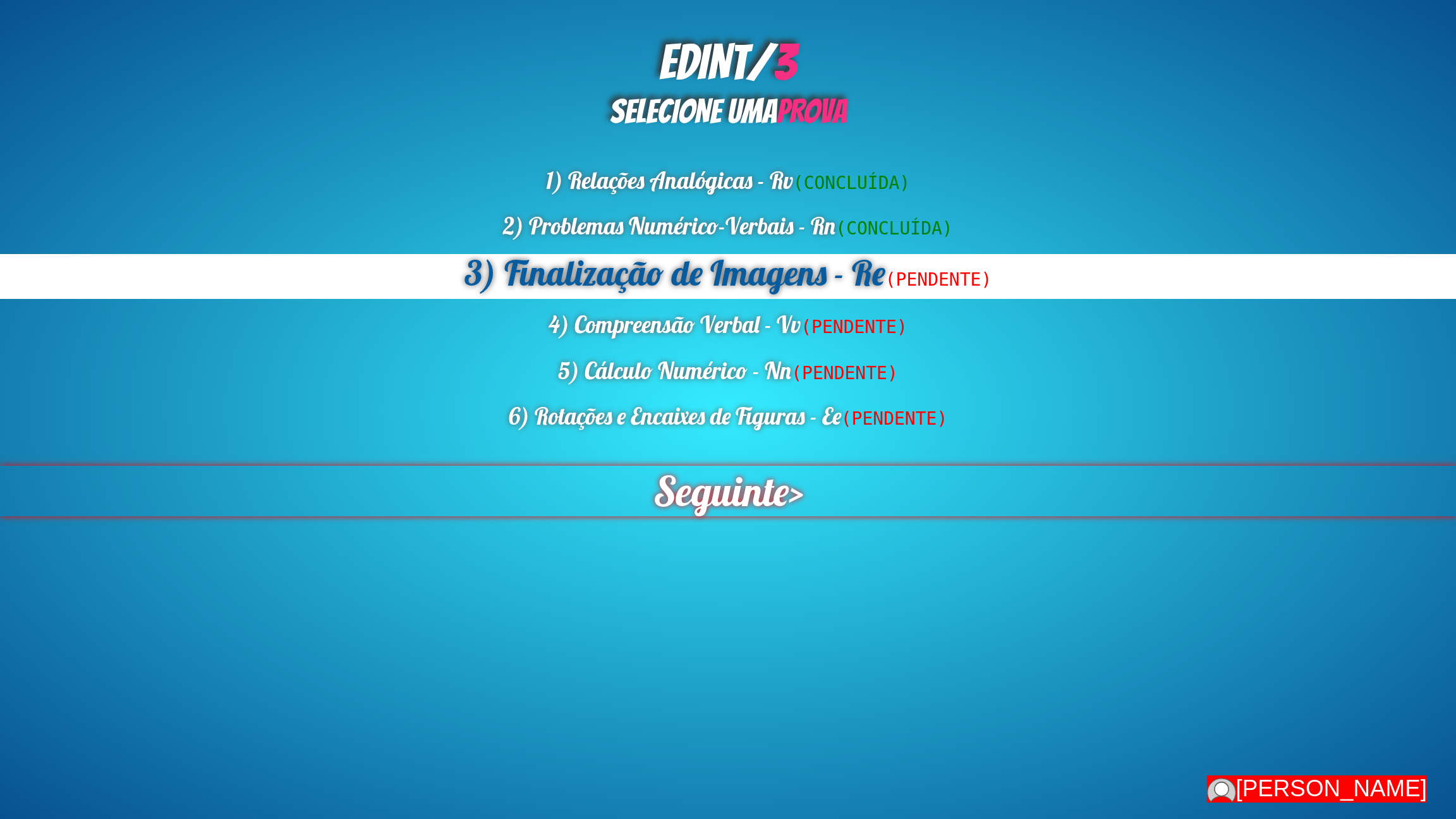
click at [688, 498] on span "Seguinte" at bounding box center [721, 490] width 135 height 50
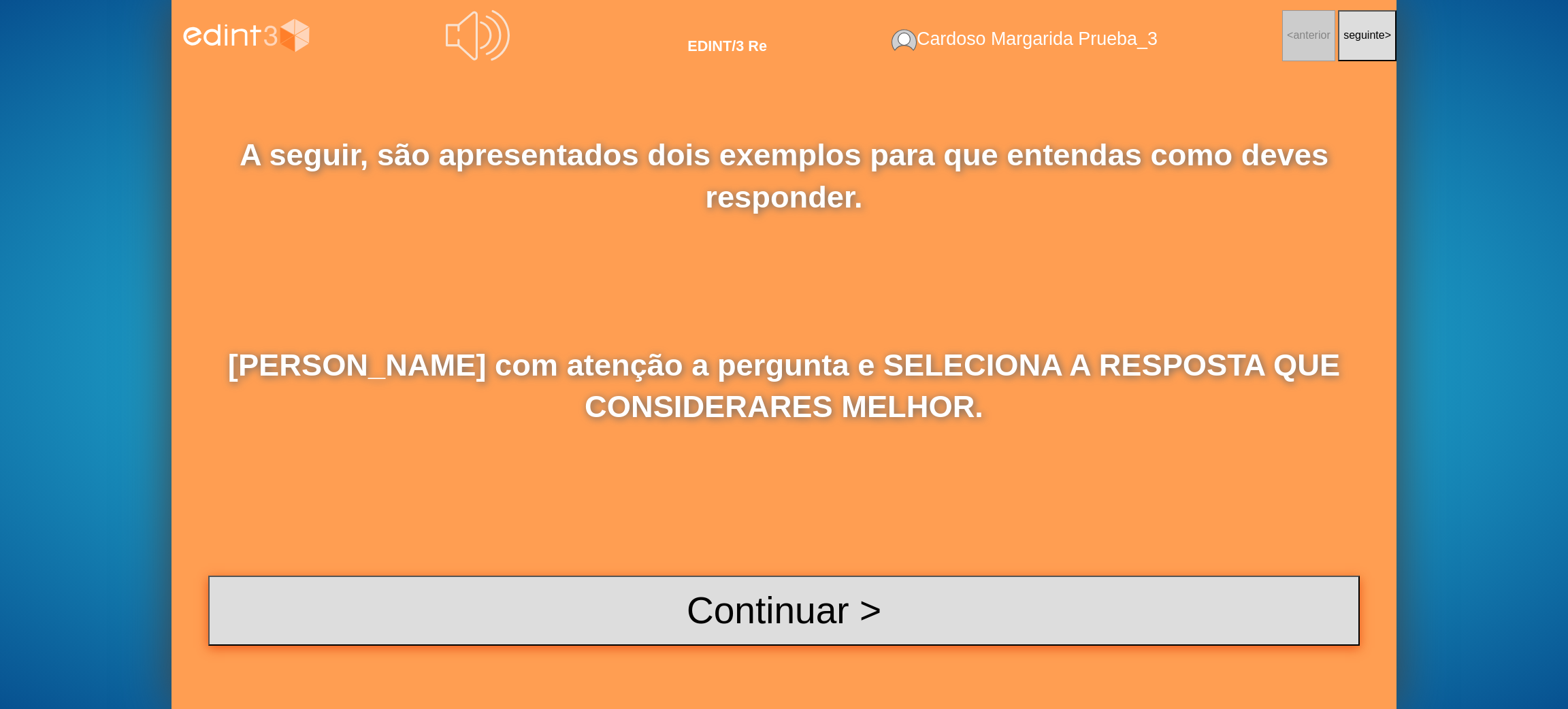
click at [831, 610] on button "Continuar >" at bounding box center [784, 610] width 1151 height 70
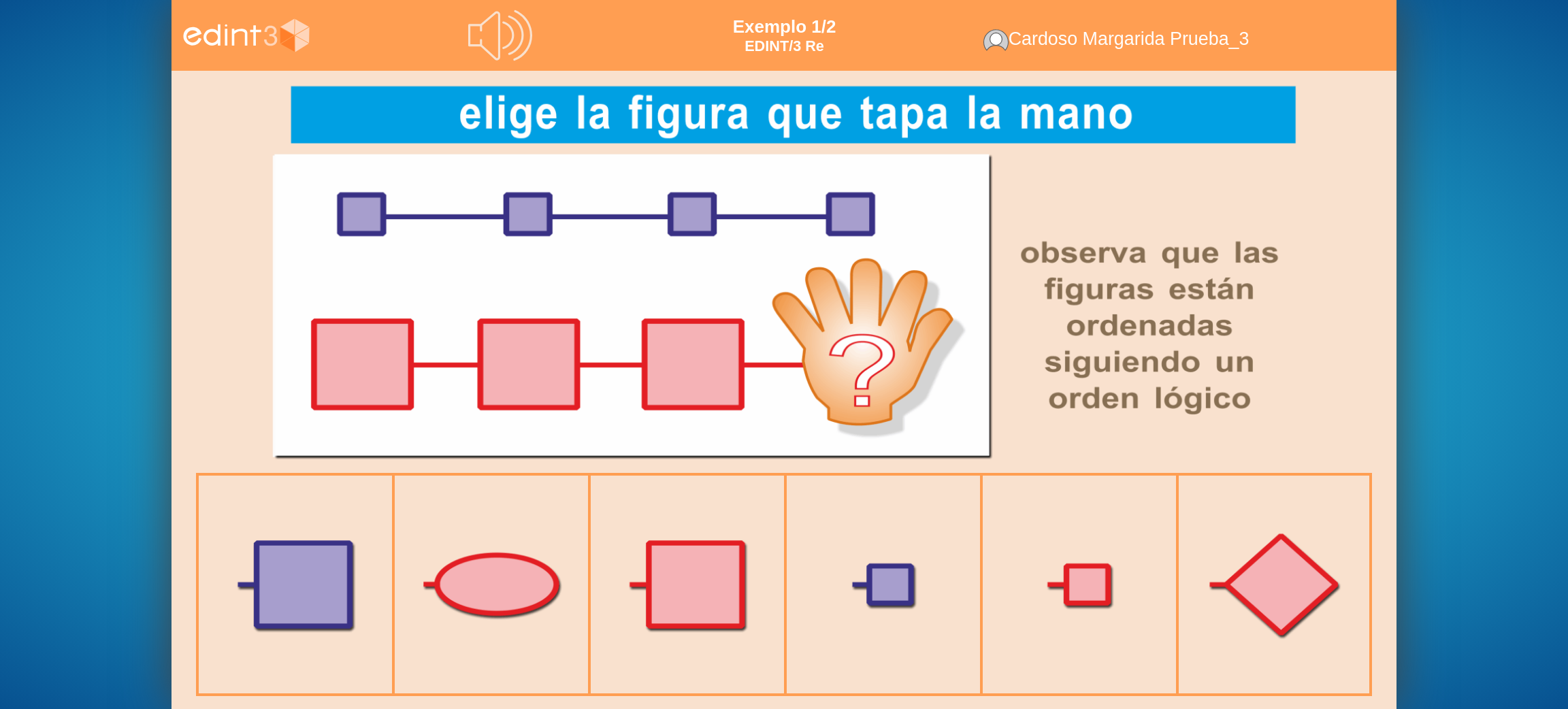
drag, startPoint x: 1019, startPoint y: 240, endPoint x: 1028, endPoint y: 243, distance: 9.5
click at [1019, 240] on div at bounding box center [784, 272] width 1053 height 402
drag, startPoint x: 1021, startPoint y: 249, endPoint x: 1161, endPoint y: 332, distance: 162.8
click at [1161, 332] on div at bounding box center [784, 272] width 1053 height 402
drag, startPoint x: 1161, startPoint y: 332, endPoint x: 824, endPoint y: 149, distance: 383.5
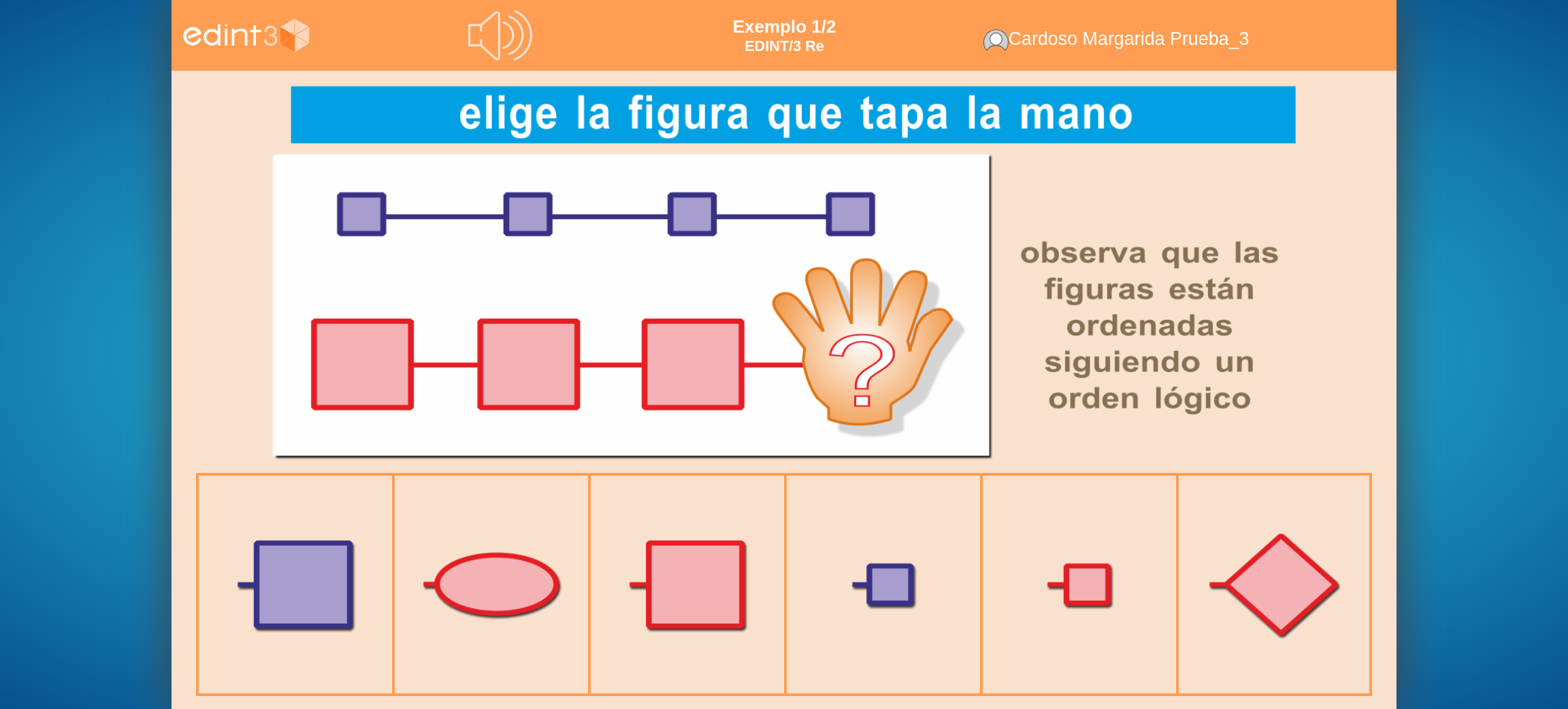
click at [903, 204] on div at bounding box center [784, 272] width 1053 height 402
drag, startPoint x: 824, startPoint y: 122, endPoint x: 901, endPoint y: 134, distance: 77.9
click at [899, 134] on div at bounding box center [784, 272] width 1053 height 402
